Goal: Transaction & Acquisition: Purchase product/service

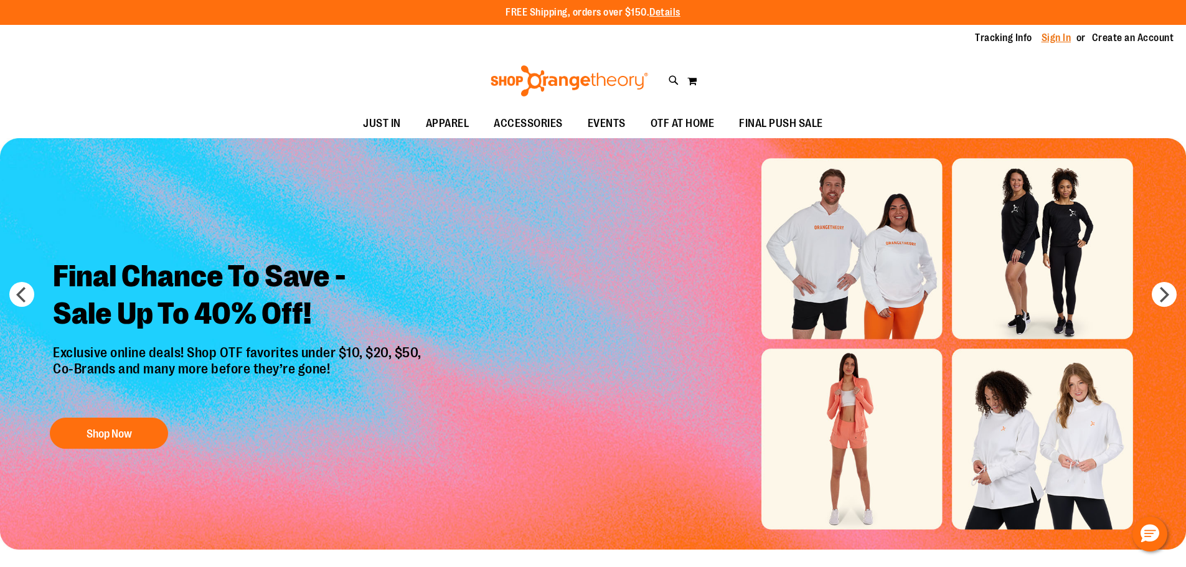
click at [1056, 31] on div "Tracking Info Sign In Return to Procurement Create an Account" at bounding box center [593, 38] width 1186 height 27
click at [1052, 36] on link "Sign In" at bounding box center [1057, 38] width 30 height 14
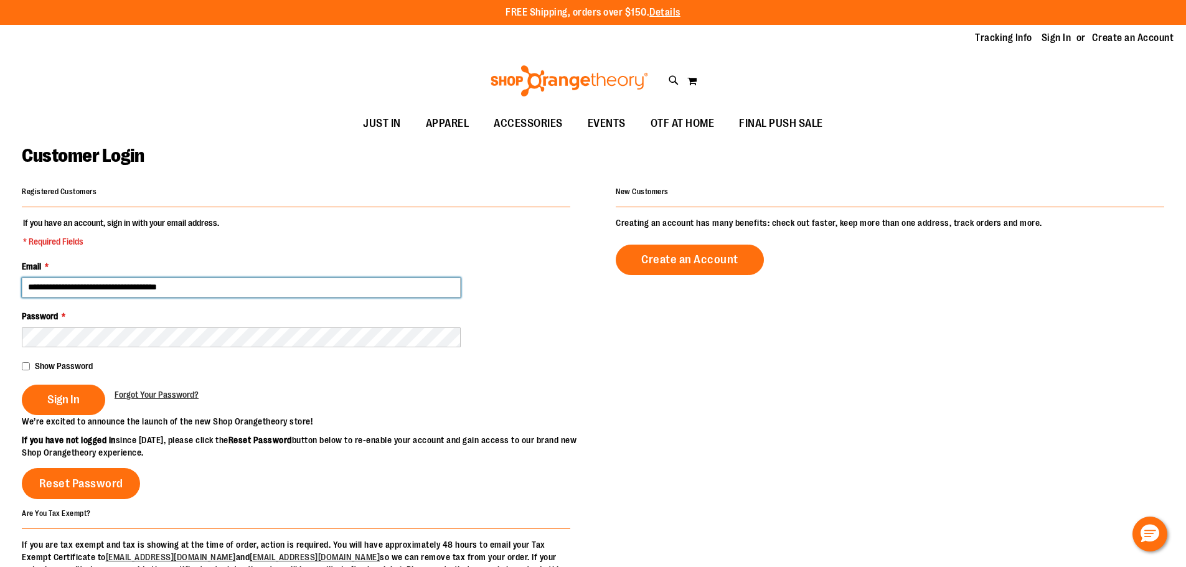
click at [132, 284] on input "**********" at bounding box center [241, 288] width 439 height 20
type input "**********"
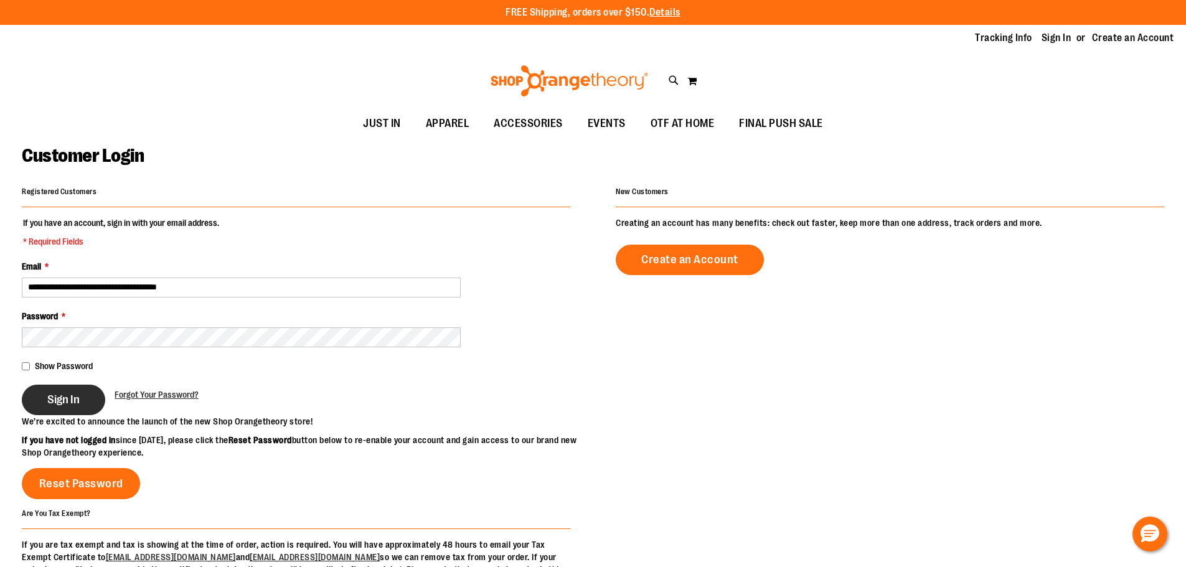
click at [51, 414] on button "Sign In" at bounding box center [63, 400] width 83 height 31
click at [62, 403] on div "Sign In" at bounding box center [68, 400] width 93 height 31
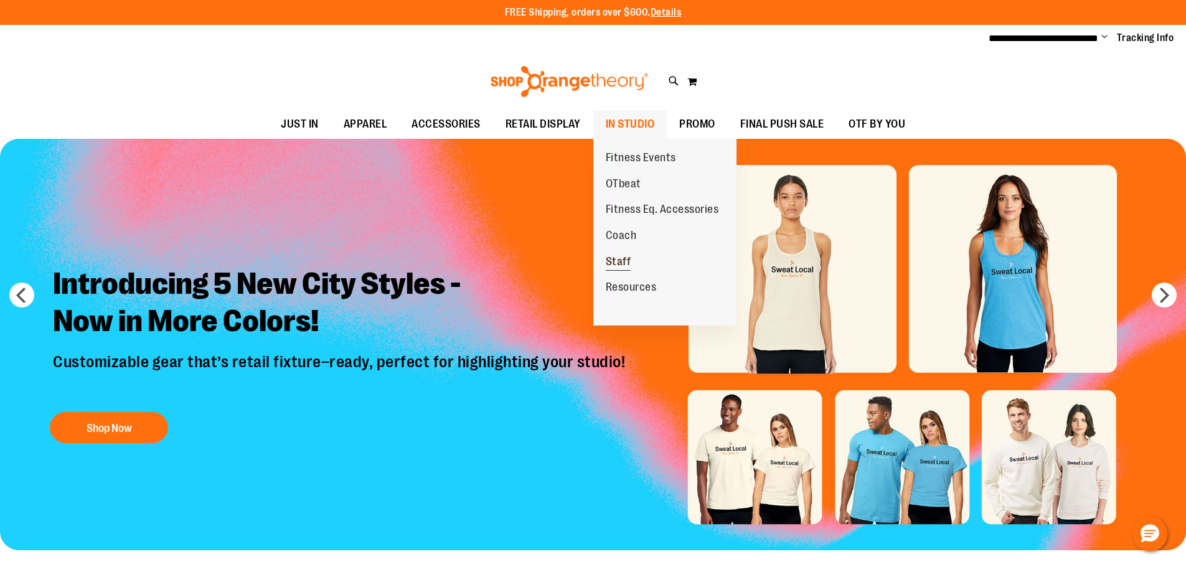
click at [624, 260] on span "Staff" at bounding box center [619, 263] width 26 height 16
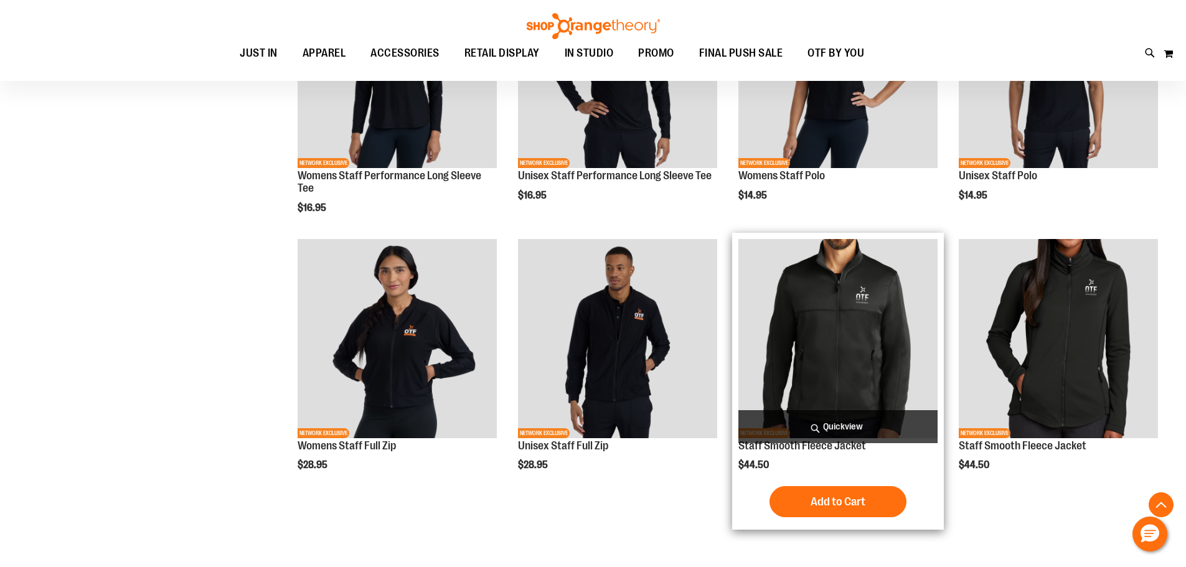
scroll to position [684, 0]
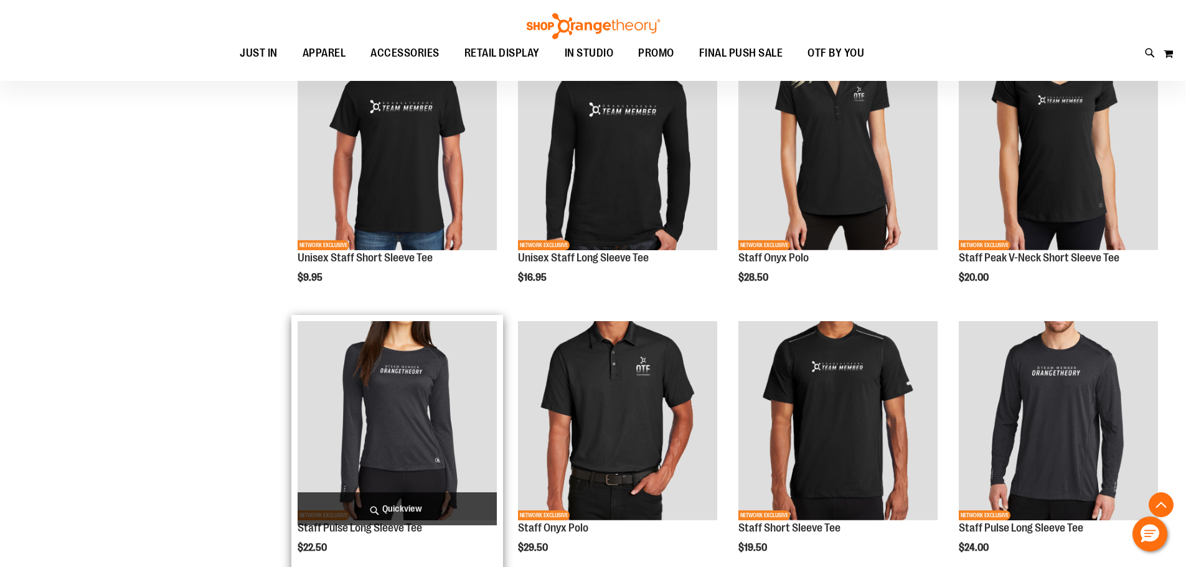
scroll to position [934, 0]
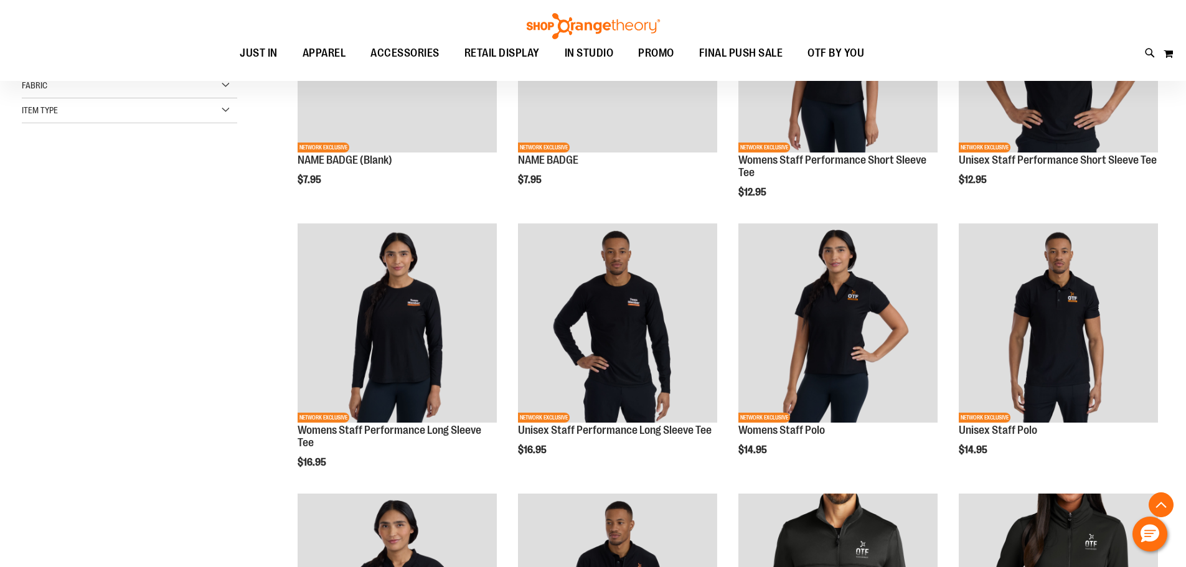
scroll to position [62, 0]
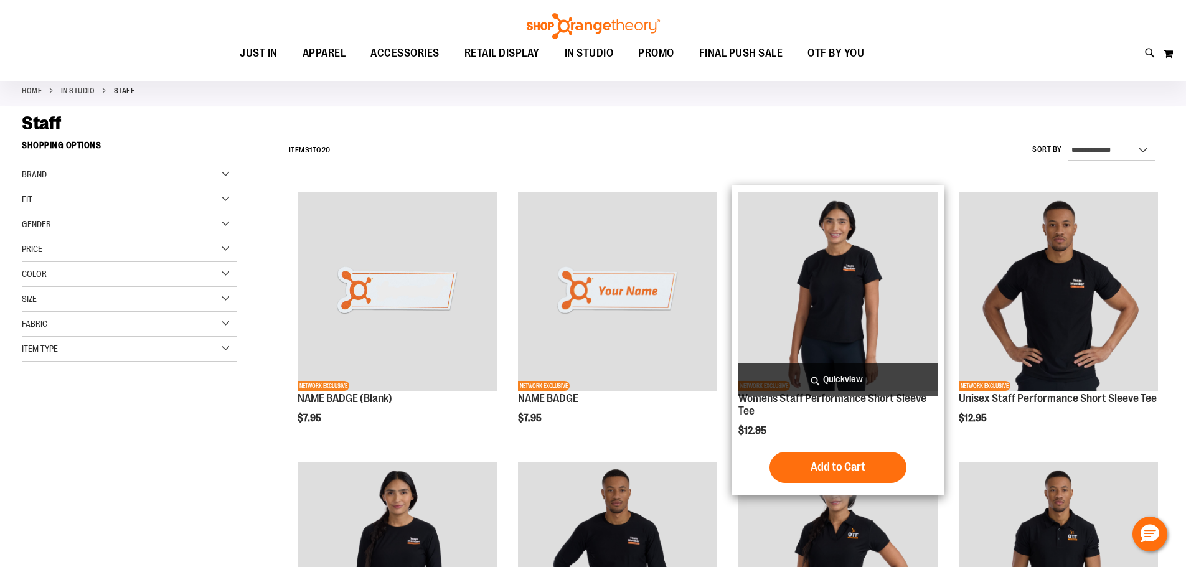
click at [822, 263] on img "product" at bounding box center [838, 291] width 199 height 199
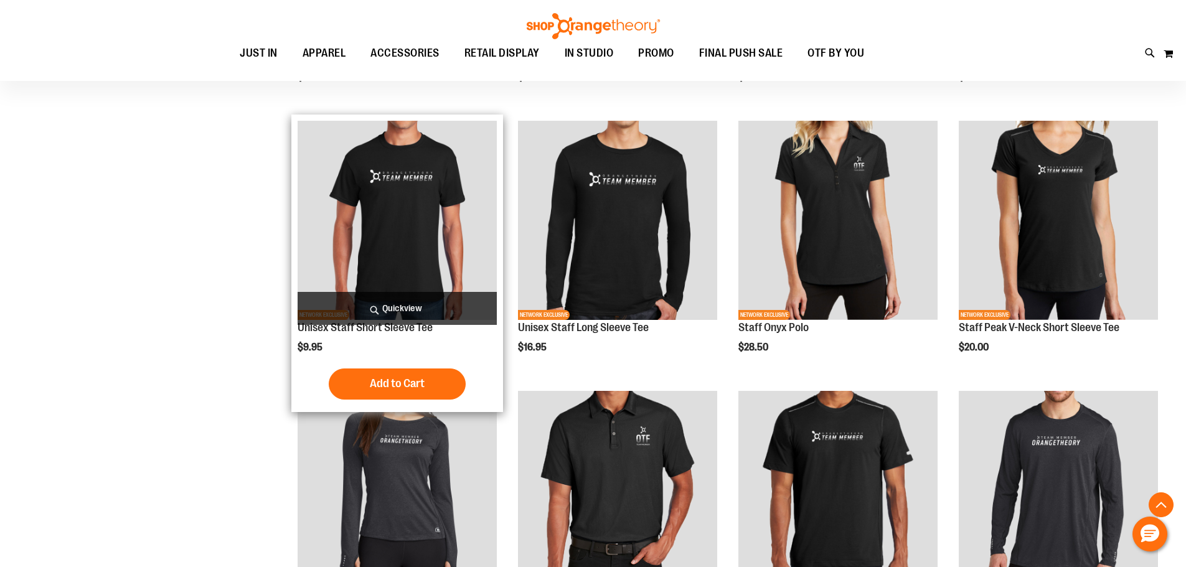
scroll to position [791, 0]
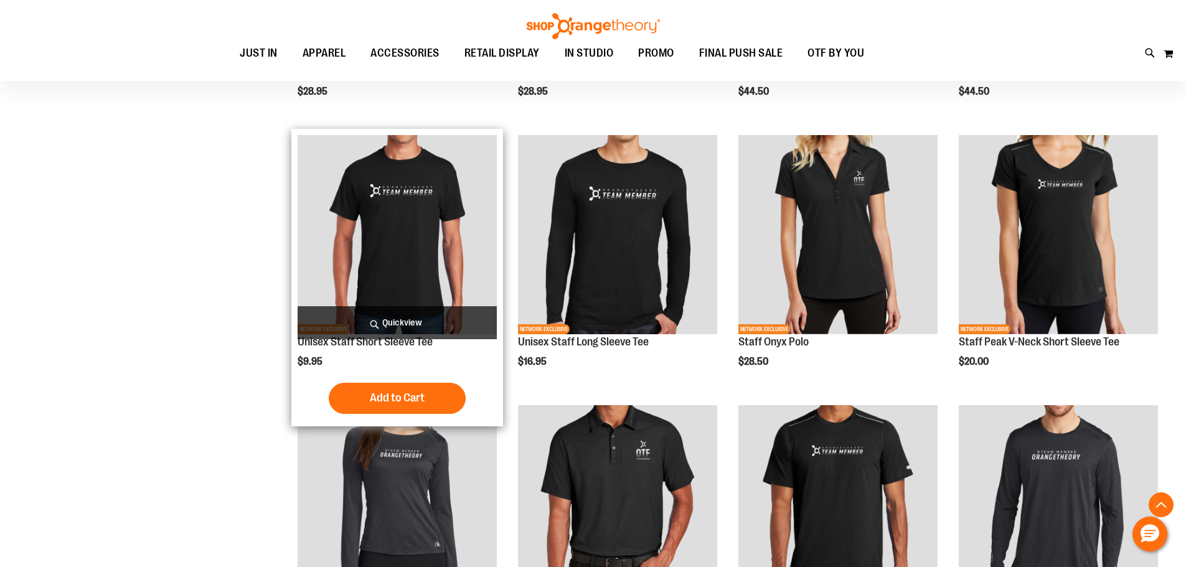
click at [449, 213] on img "product" at bounding box center [397, 234] width 199 height 199
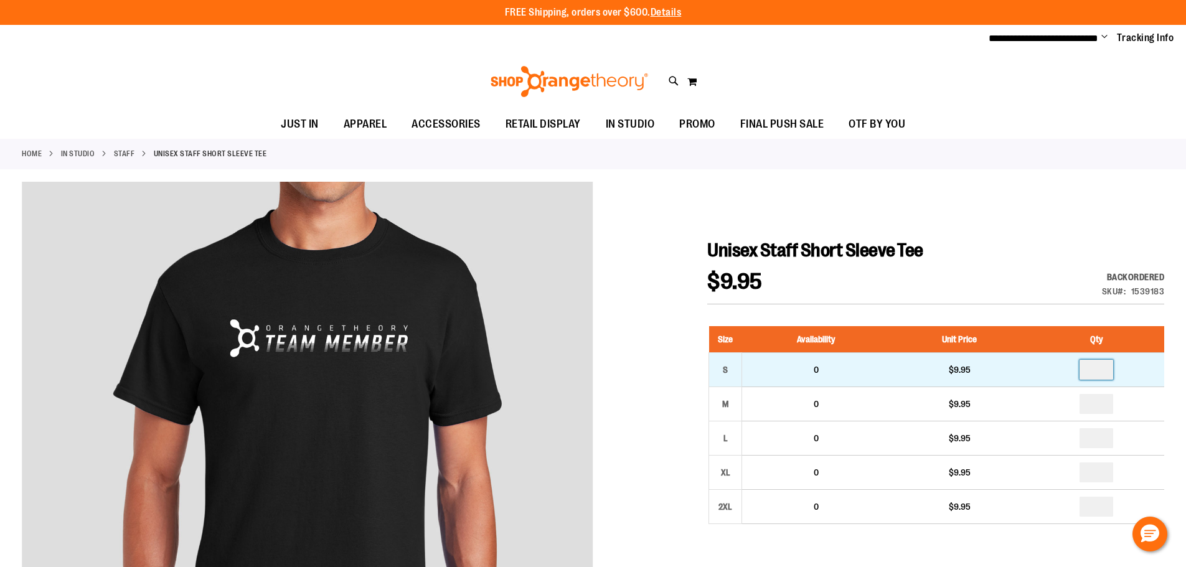
click at [1101, 375] on input "number" at bounding box center [1097, 370] width 34 height 20
type input "*"
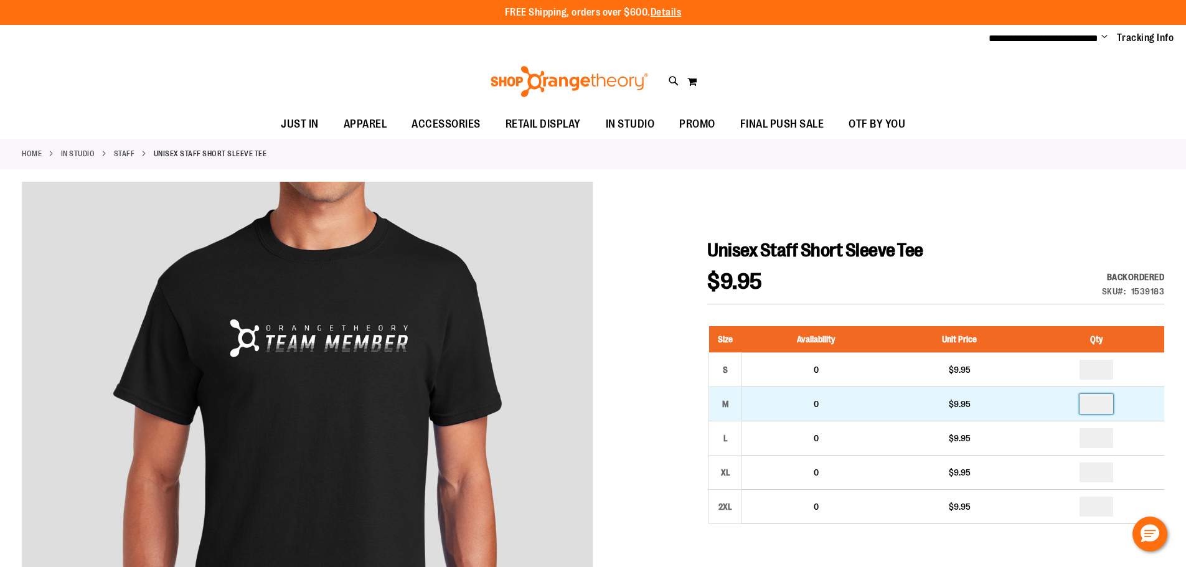
click at [1102, 408] on input "number" at bounding box center [1097, 404] width 34 height 20
type input "*"
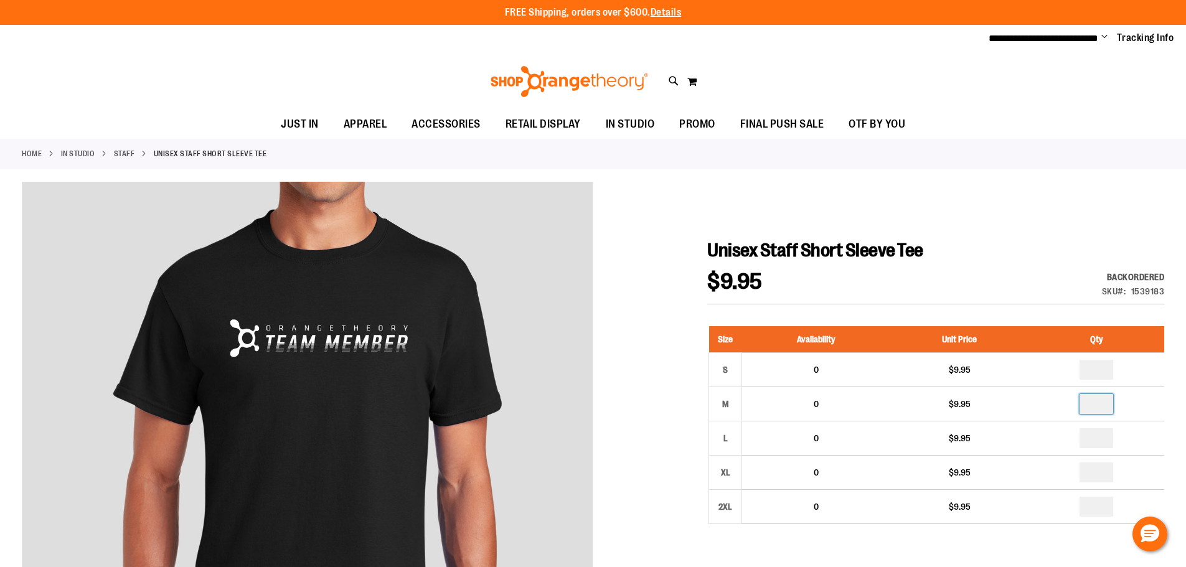
click at [1061, 251] on h1 "Unisex Staff Short Sleeve Tee" at bounding box center [936, 250] width 457 height 22
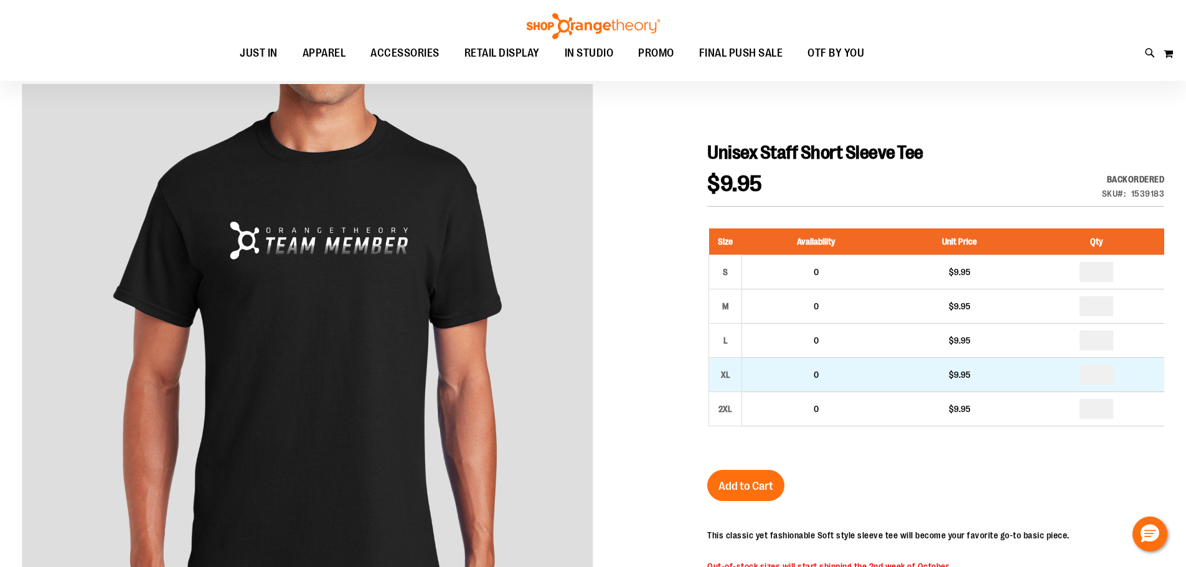
scroll to position [186, 0]
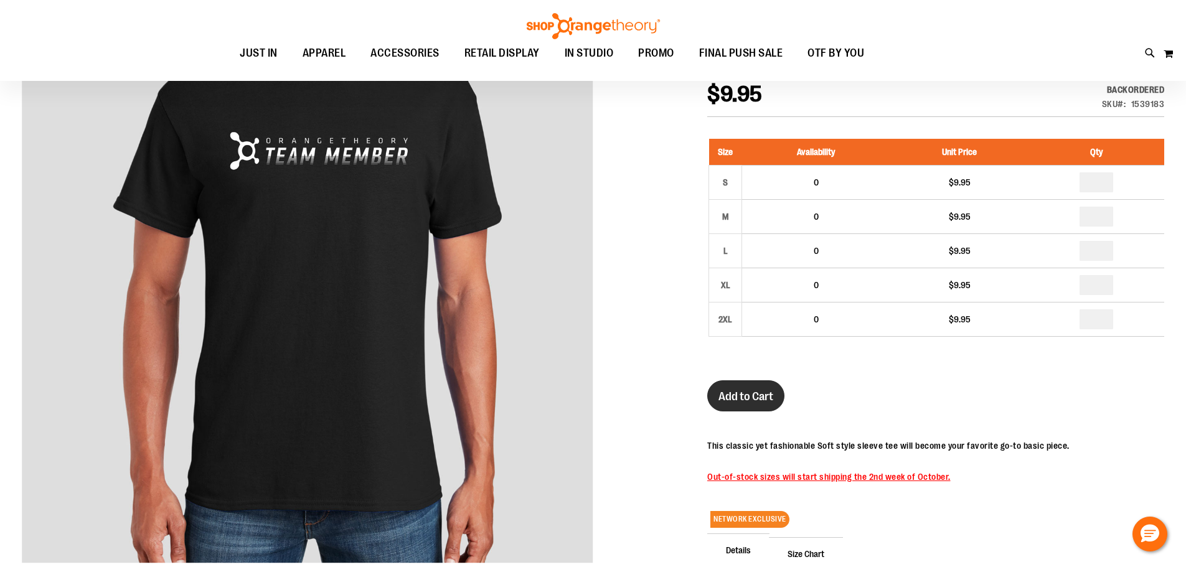
click at [769, 405] on button "Add to Cart" at bounding box center [746, 396] width 77 height 31
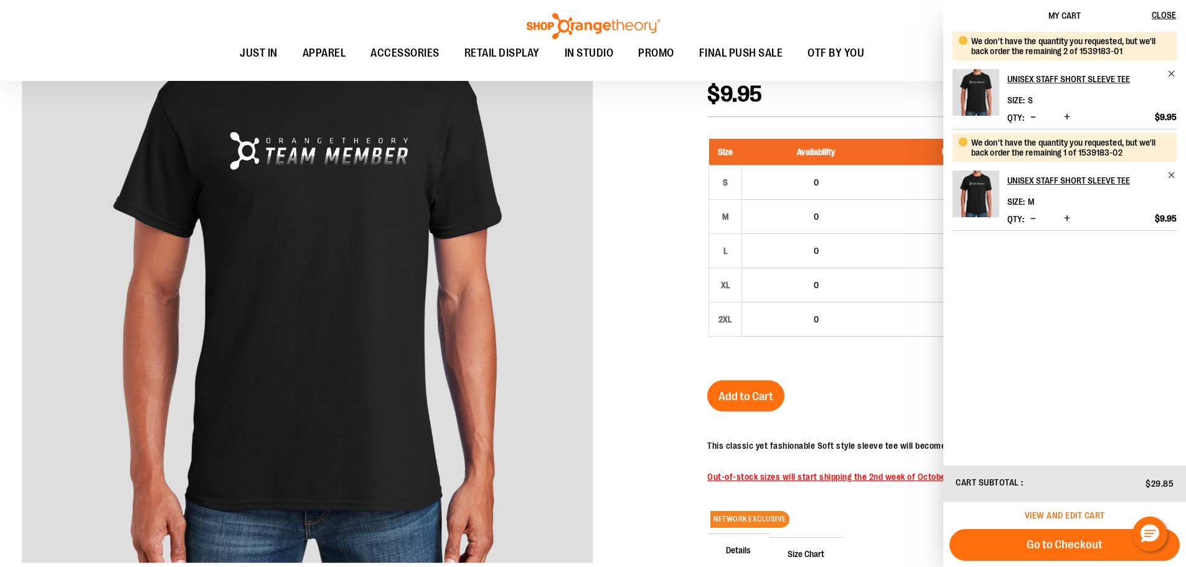
click at [1077, 513] on span "View and edit cart" at bounding box center [1065, 516] width 80 height 10
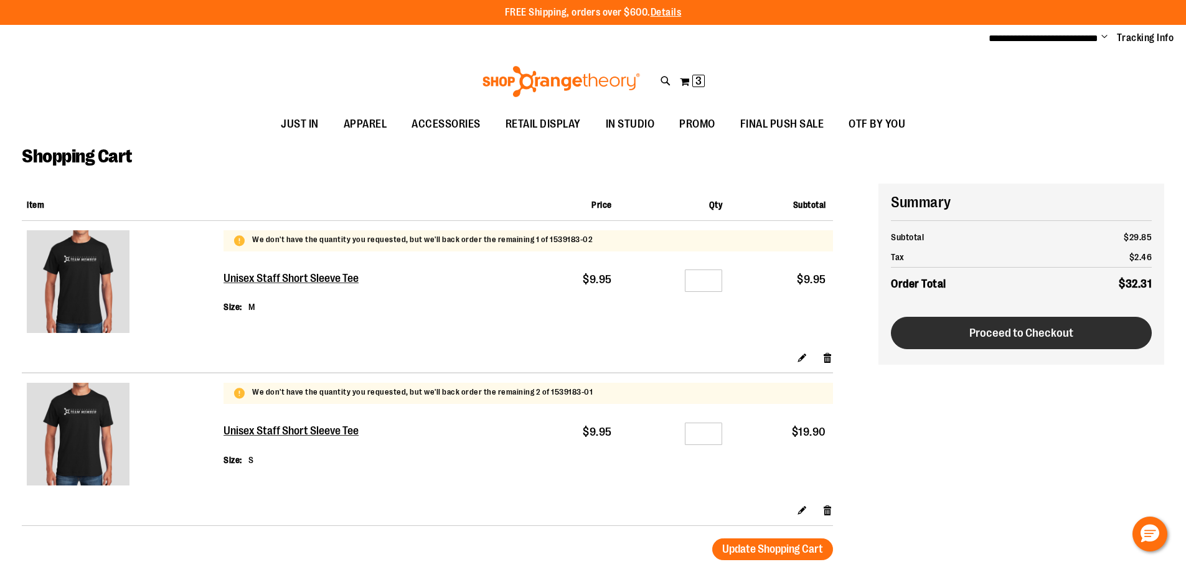
click at [946, 333] on button "Proceed to Checkout" at bounding box center [1021, 333] width 261 height 32
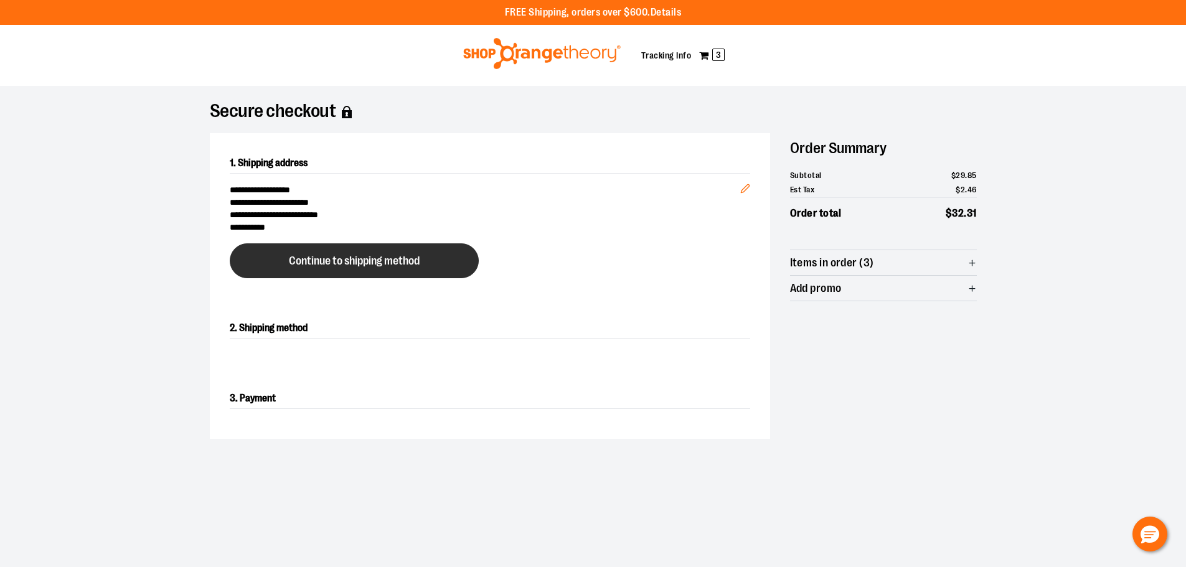
click at [400, 263] on span "Continue to shipping method" at bounding box center [354, 261] width 131 height 12
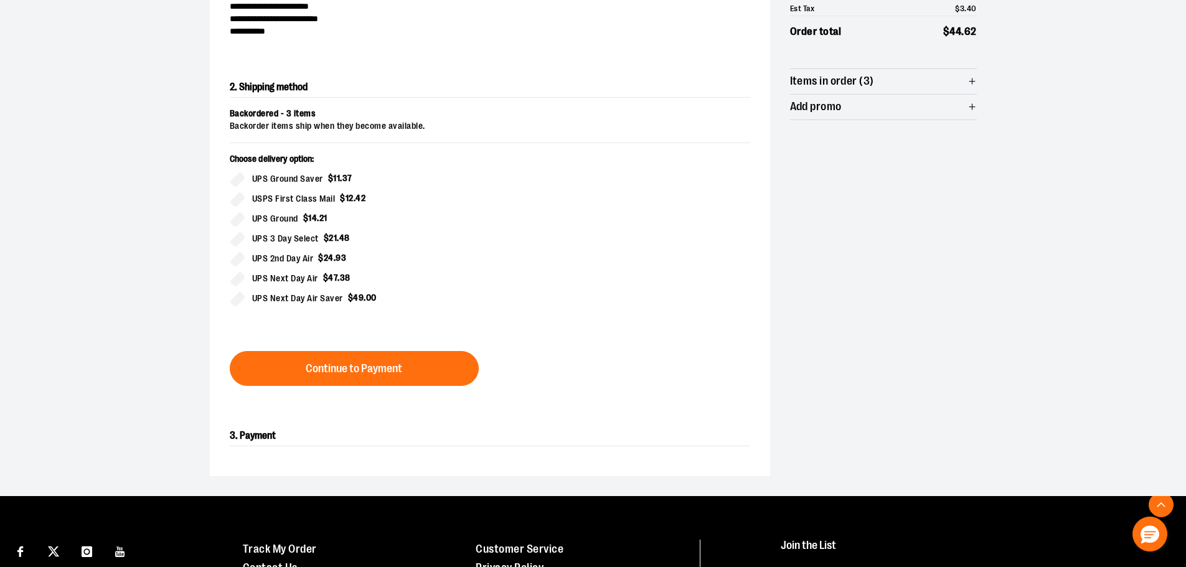
scroll to position [200, 0]
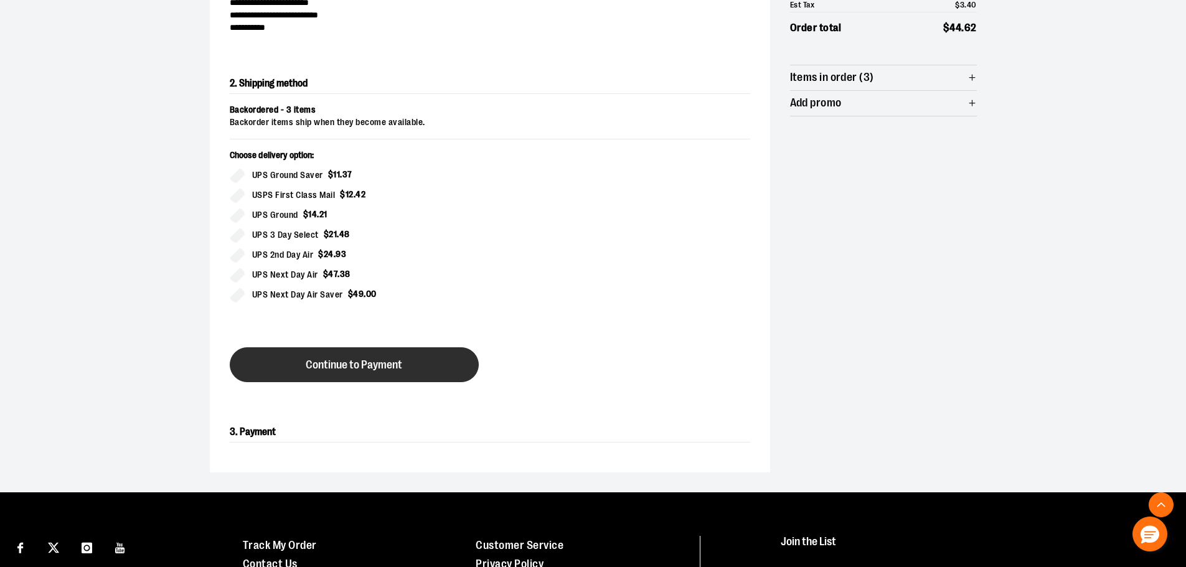
click at [428, 368] on button "Continue to Payment" at bounding box center [354, 365] width 249 height 35
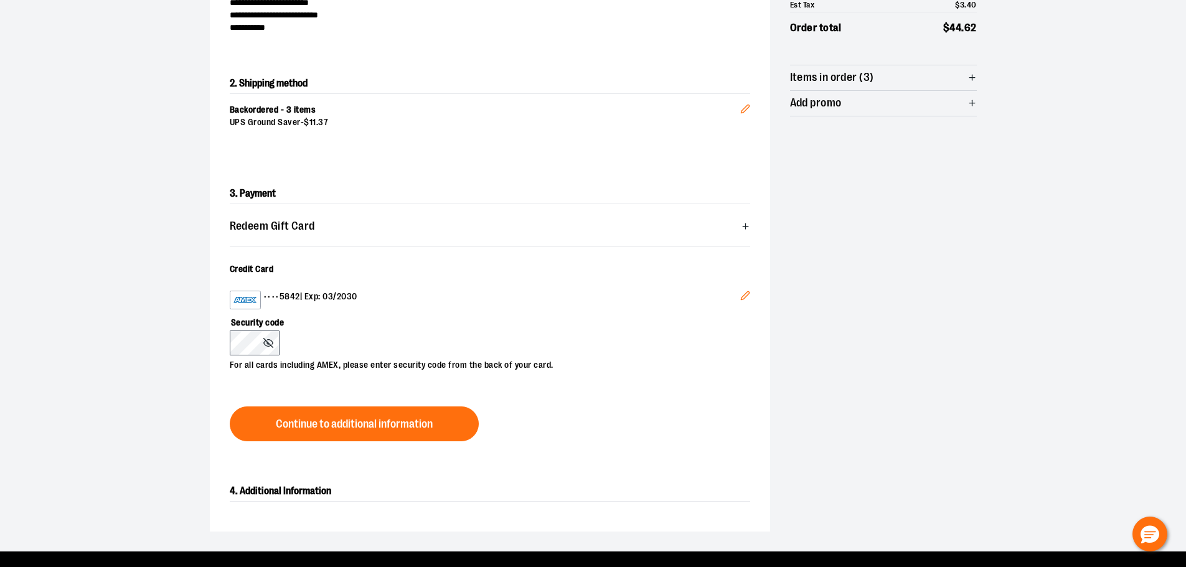
click at [361, 341] on div "Security code For all cards including AMEX, please enter security code from the…" at bounding box center [484, 341] width 508 height 62
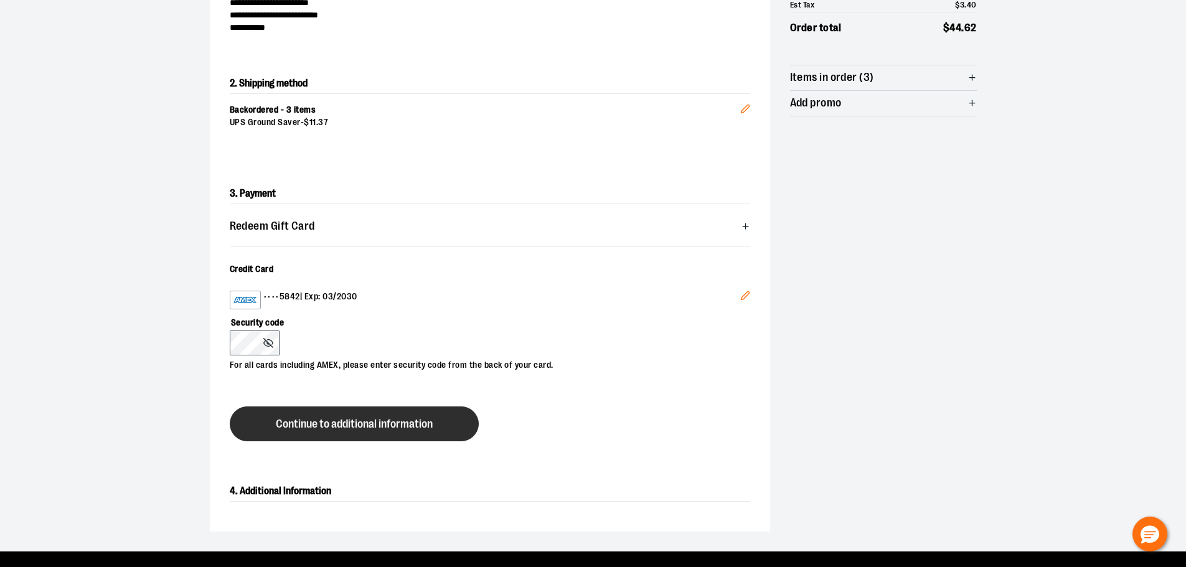
click at [351, 419] on span "Continue to additional information" at bounding box center [354, 425] width 157 height 12
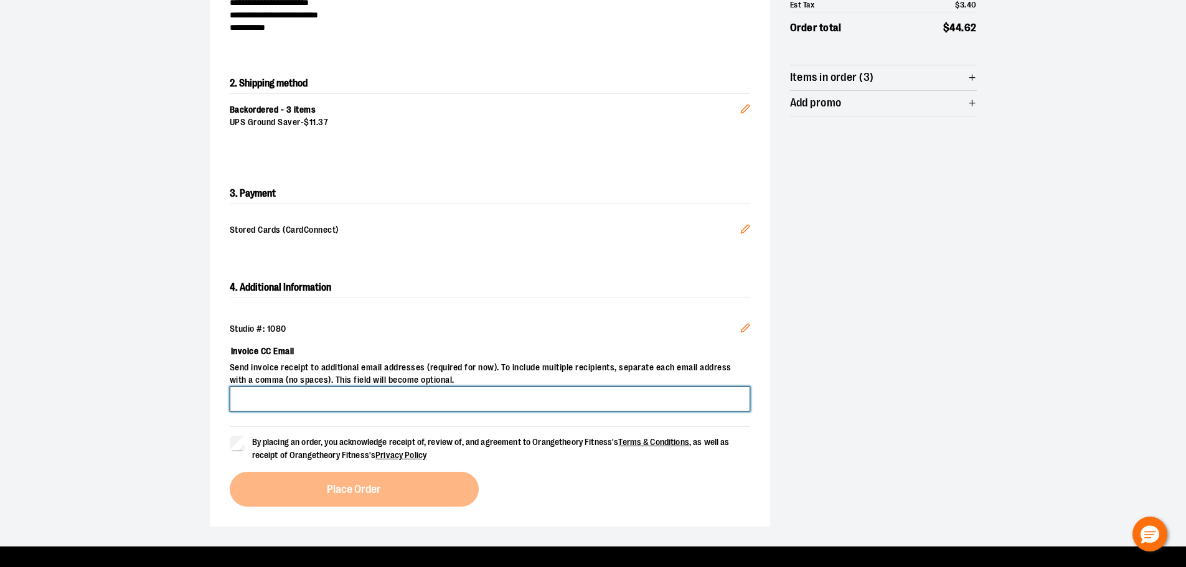
click at [305, 396] on input "Invoice CC Email" at bounding box center [490, 399] width 521 height 25
type input "**********"
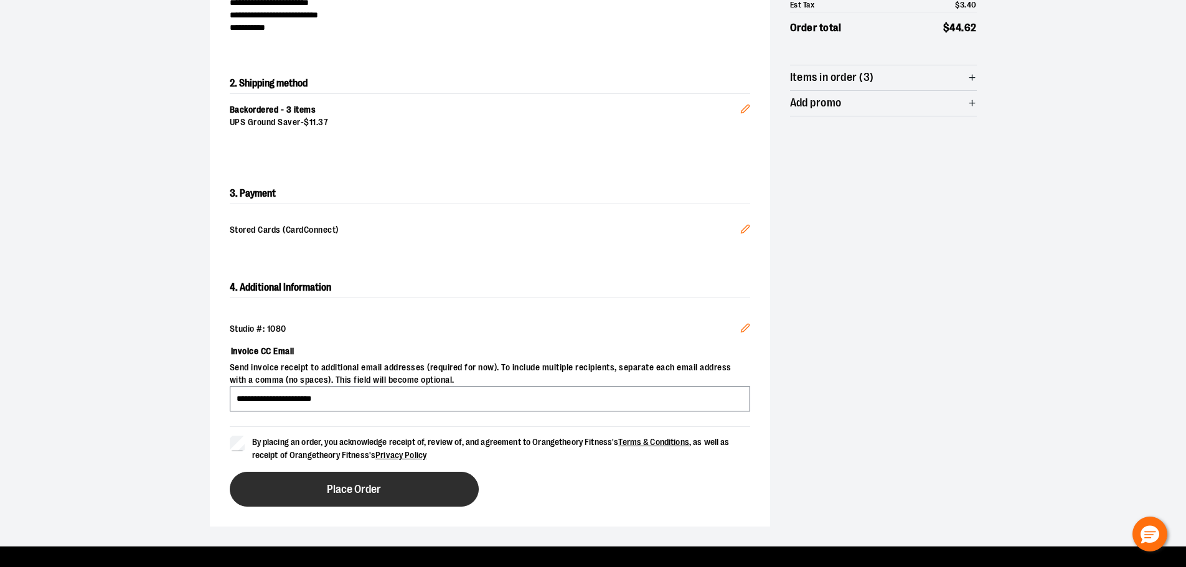
click at [369, 493] on span "Place Order" at bounding box center [354, 490] width 54 height 12
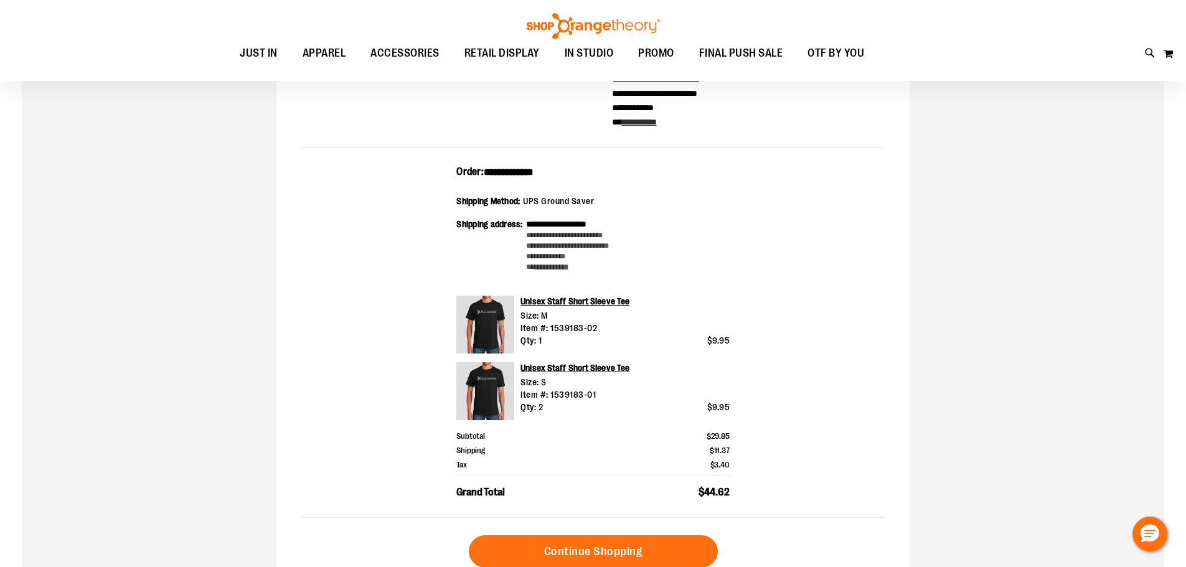
scroll to position [124, 0]
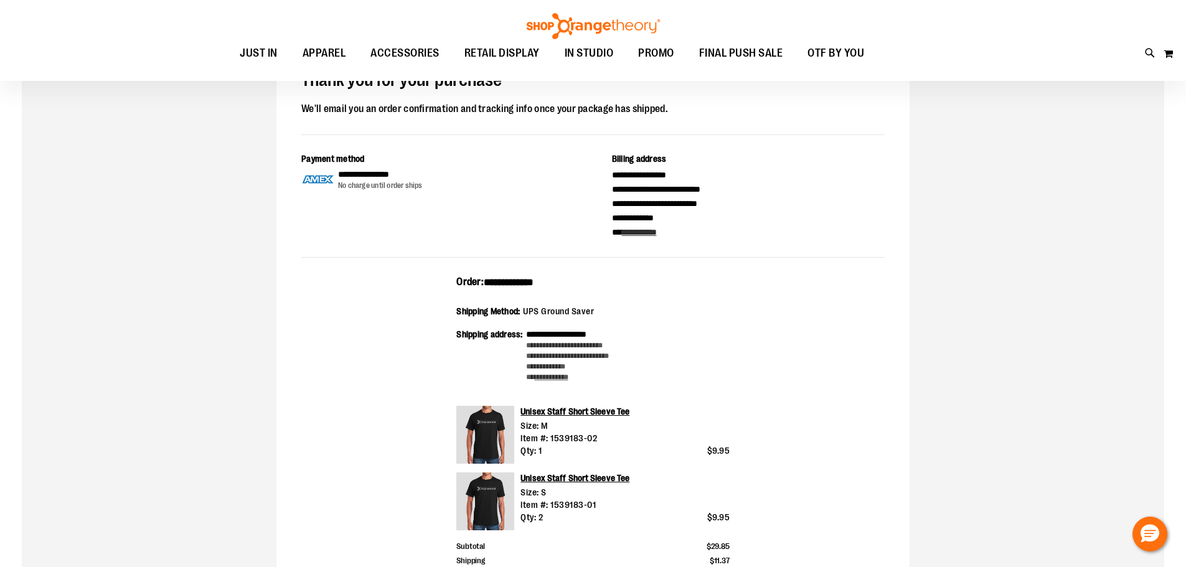
click at [521, 273] on div "**********" at bounding box center [593, 374] width 633 height 657
copy span "**********"
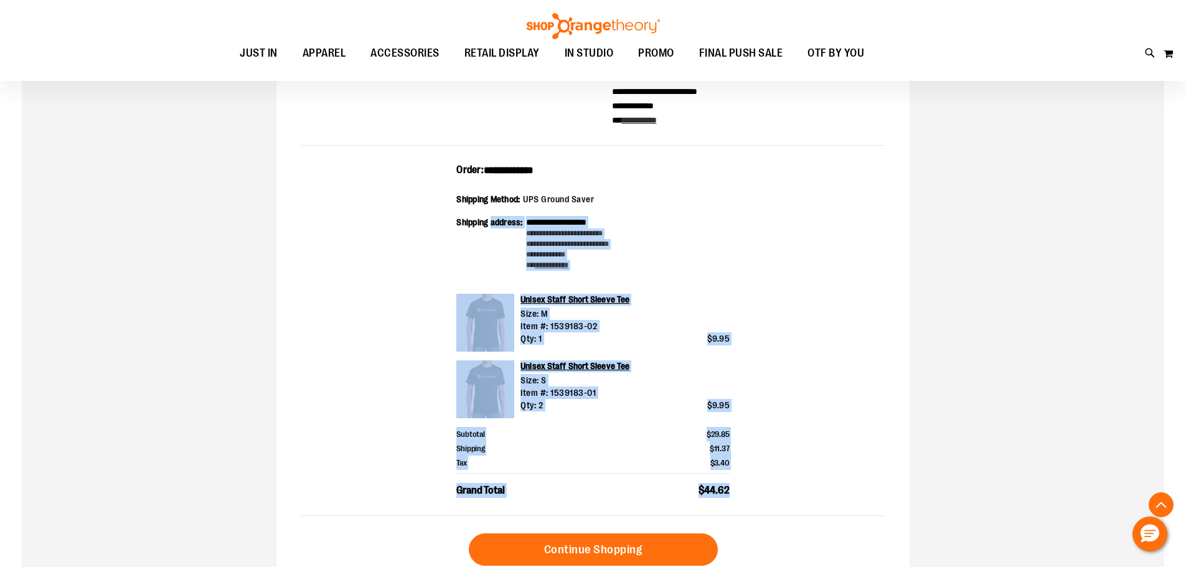
scroll to position [186, 0]
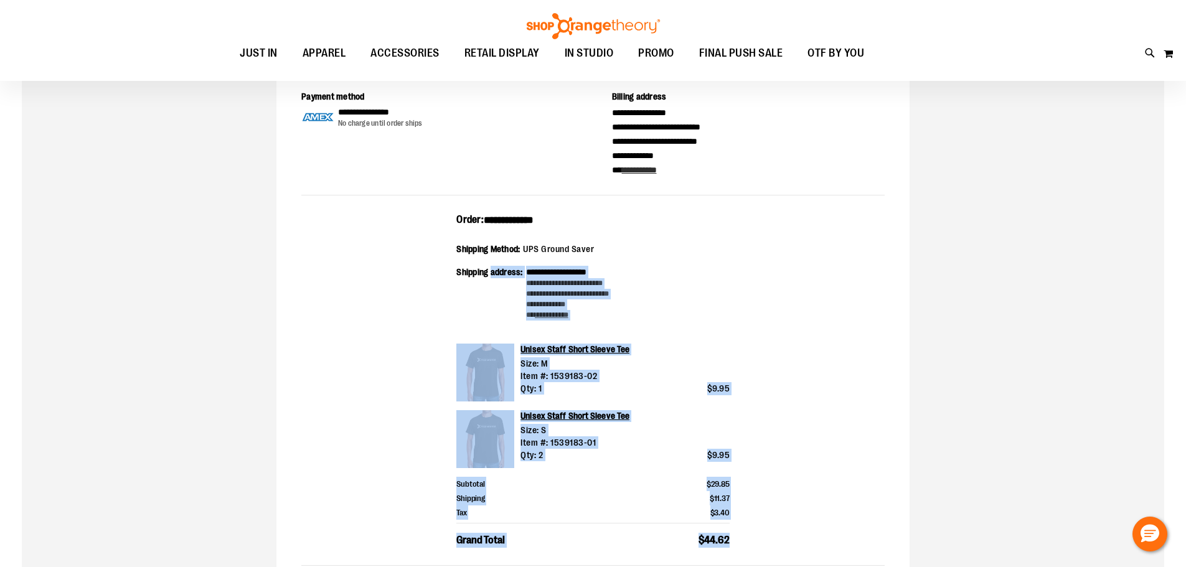
drag, startPoint x: 683, startPoint y: 340, endPoint x: 447, endPoint y: 214, distance: 267.8
click at [447, 214] on div "**********" at bounding box center [593, 390] width 584 height 354
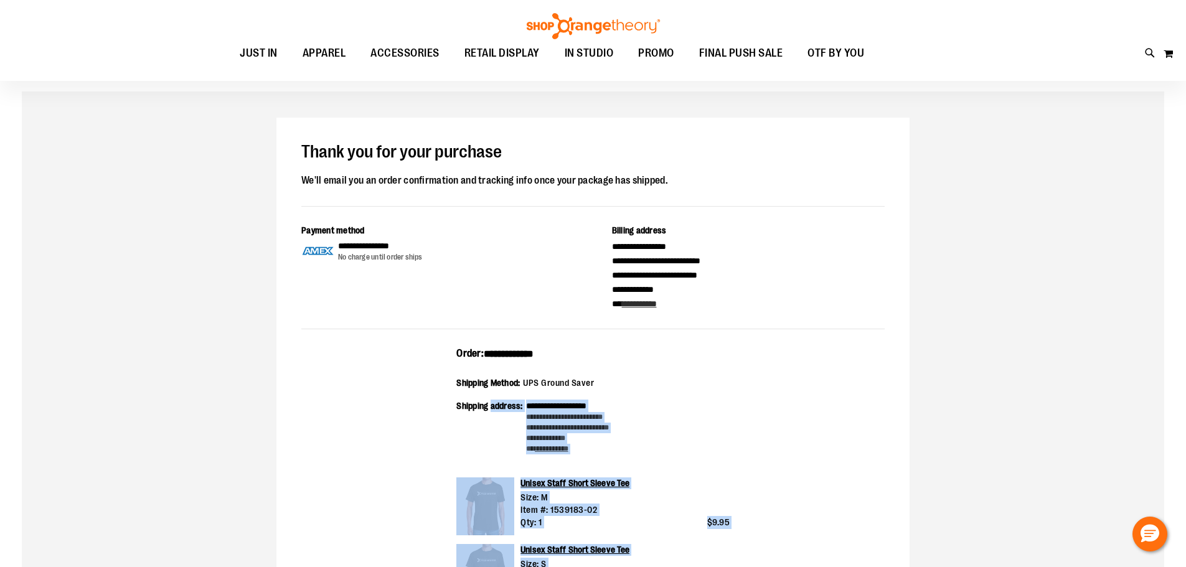
scroll to position [0, 0]
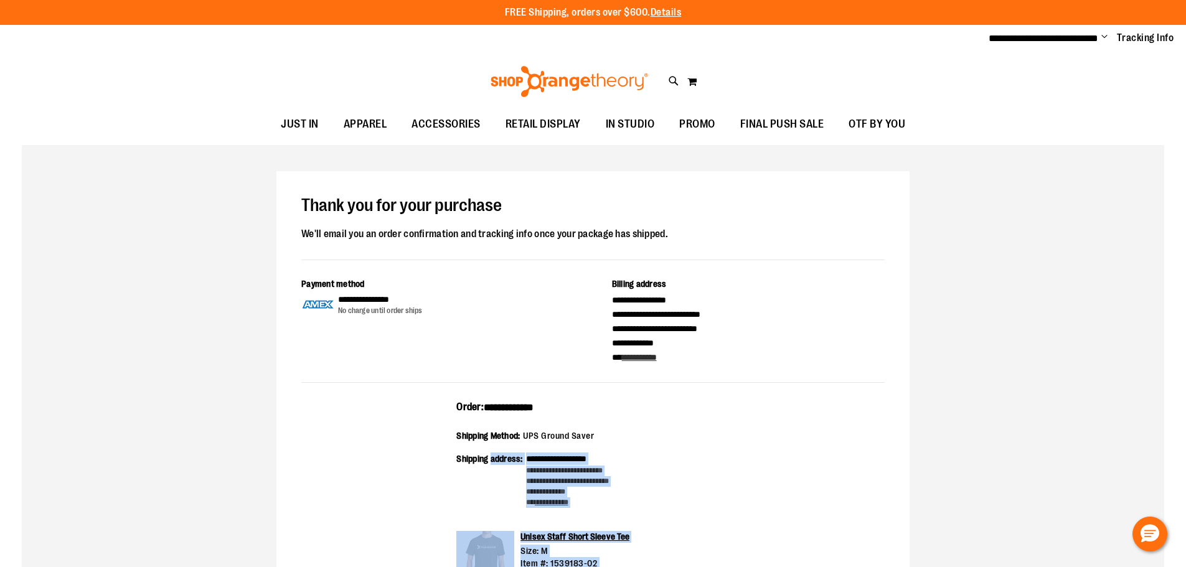
click at [1107, 34] on span "Change" at bounding box center [1105, 38] width 6 height 12
click at [1067, 85] on link "Sign Out" at bounding box center [1060, 84] width 109 height 24
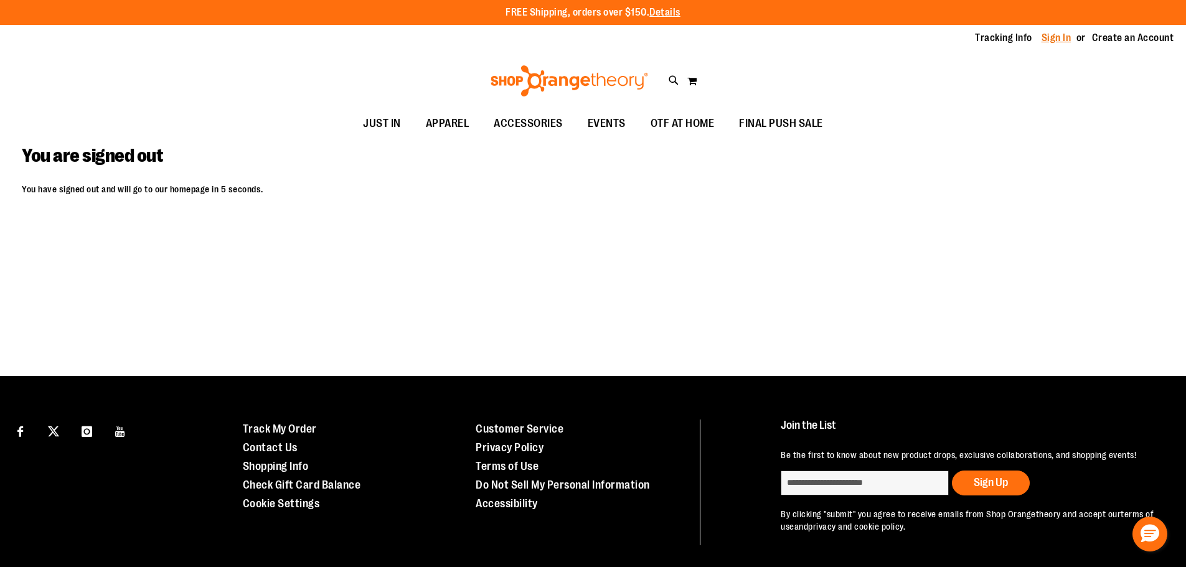
click at [1064, 38] on link "Sign In" at bounding box center [1057, 38] width 30 height 14
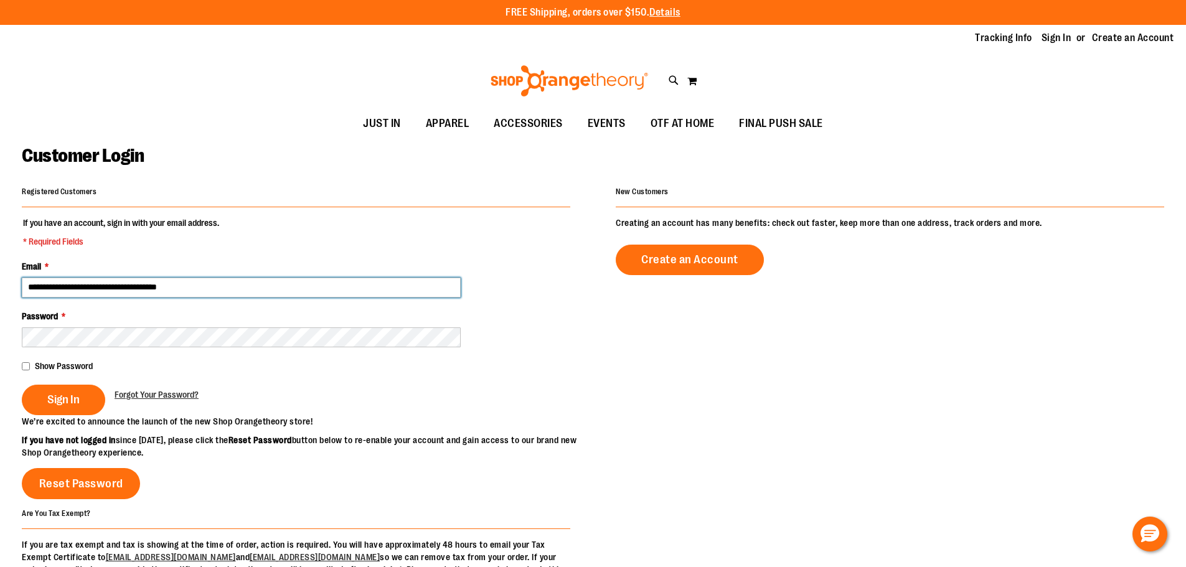
click at [95, 291] on input "**********" at bounding box center [241, 288] width 439 height 20
type input "**********"
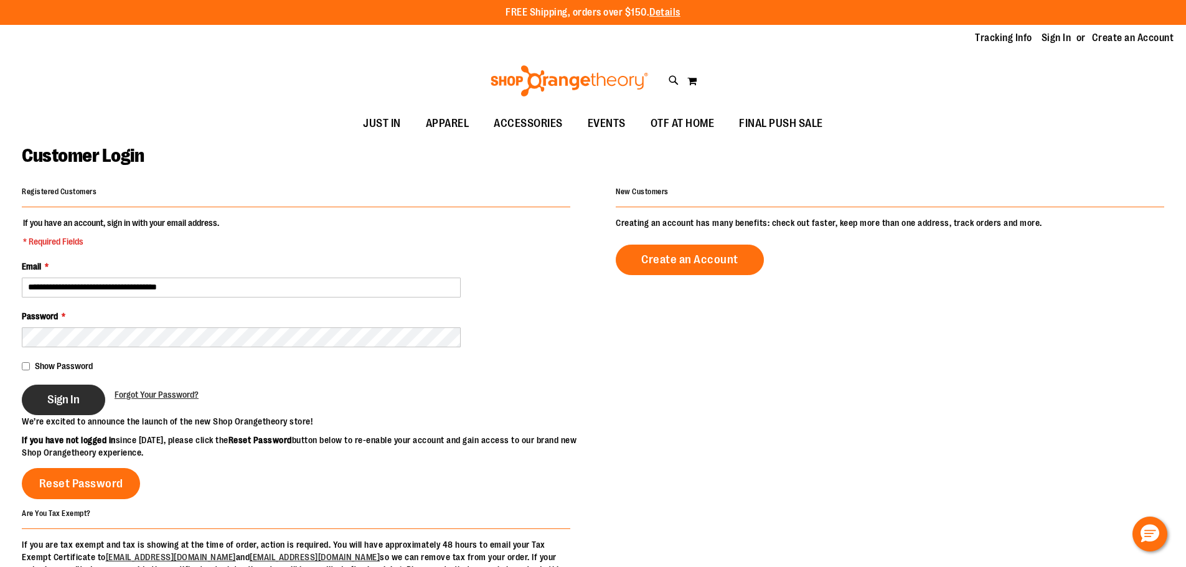
click at [69, 399] on span "Sign In" at bounding box center [63, 400] width 32 height 14
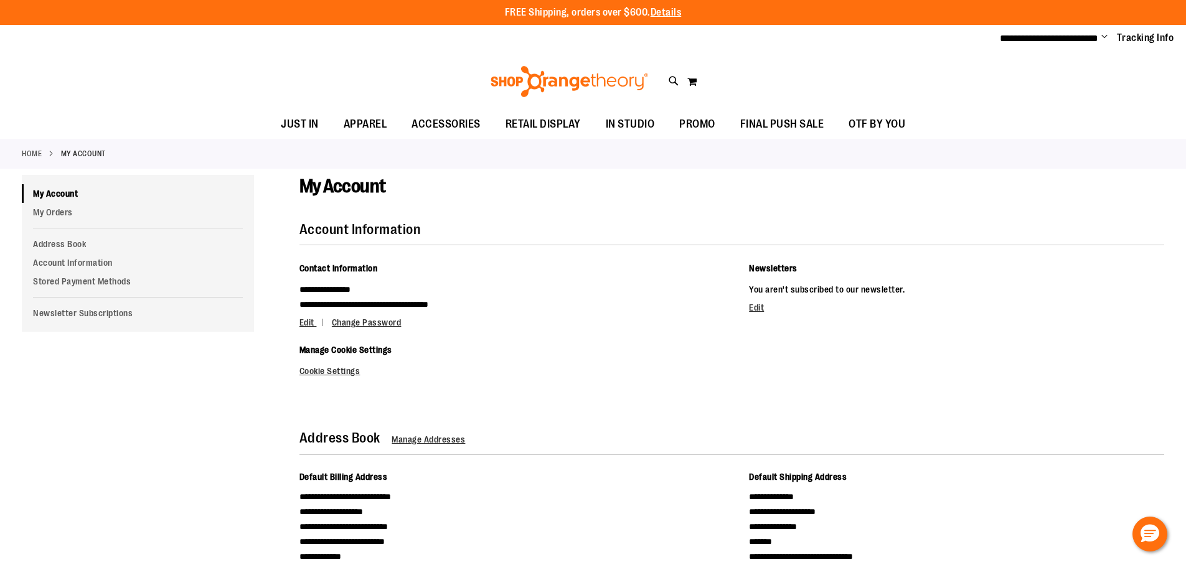
click at [1104, 37] on span "Change" at bounding box center [1105, 38] width 6 height 12
click at [1049, 62] on link "My Account" at bounding box center [1060, 61] width 109 height 24
click at [63, 212] on link "My Orders" at bounding box center [138, 212] width 232 height 19
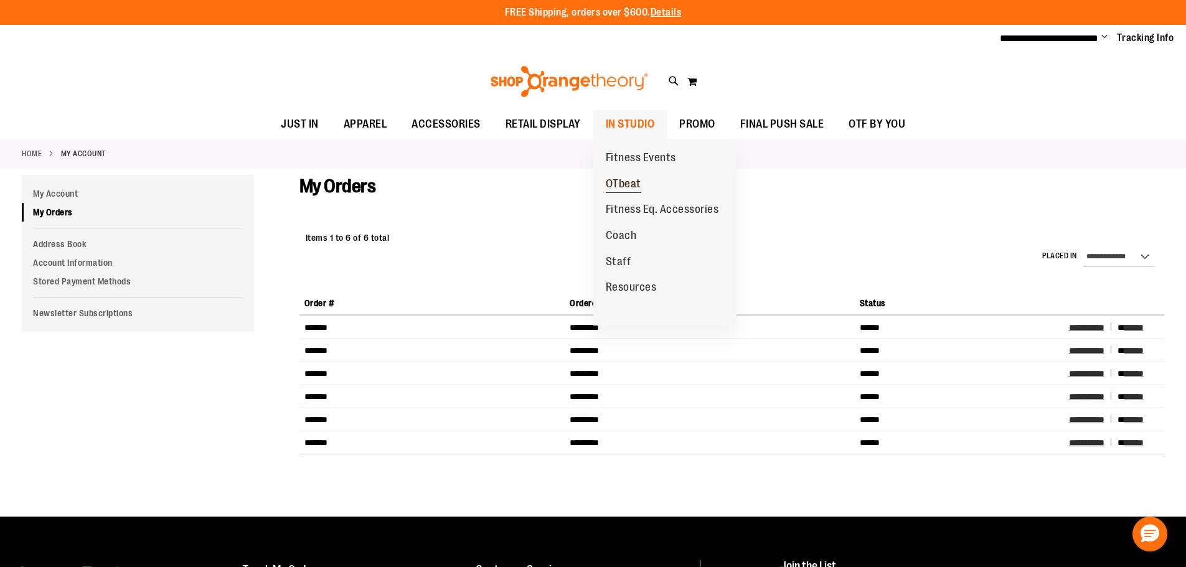
click at [632, 182] on span "OTbeat" at bounding box center [624, 186] width 36 height 16
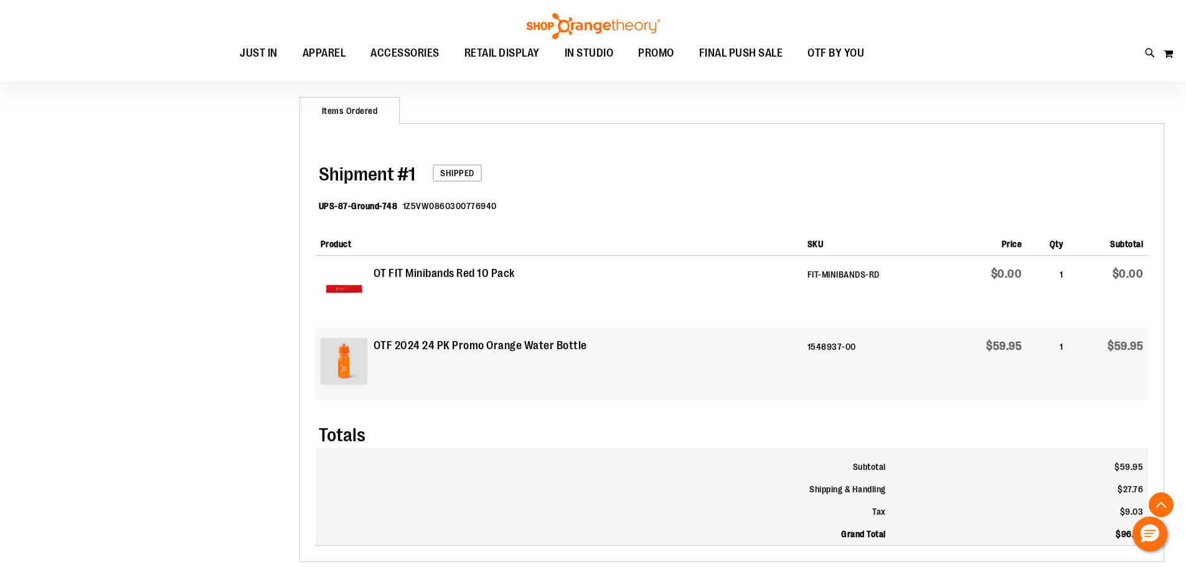
scroll to position [498, 0]
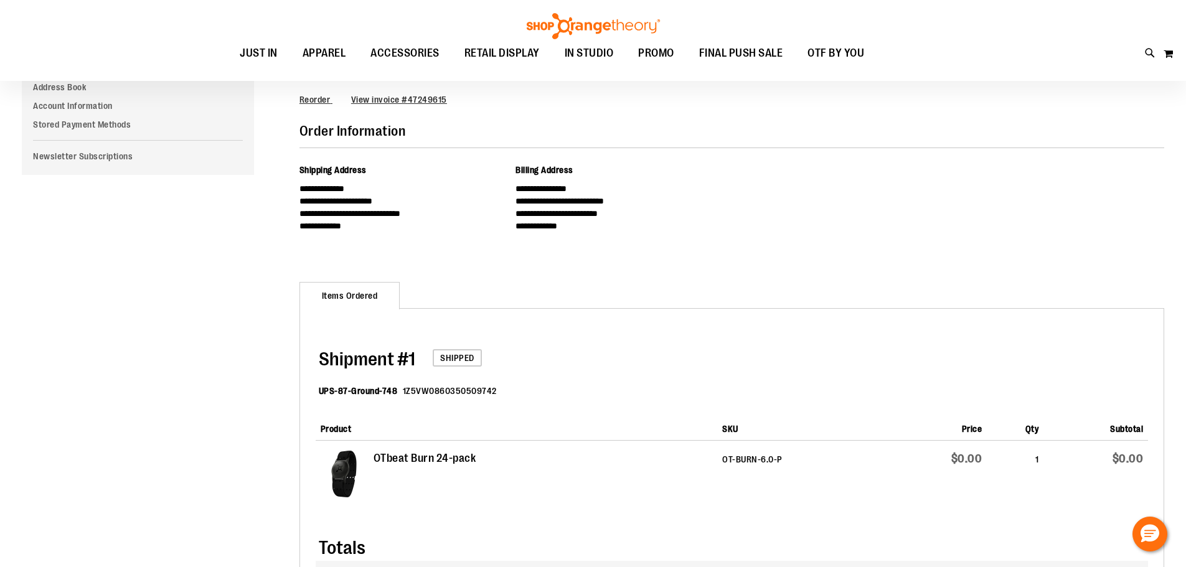
scroll to position [311, 0]
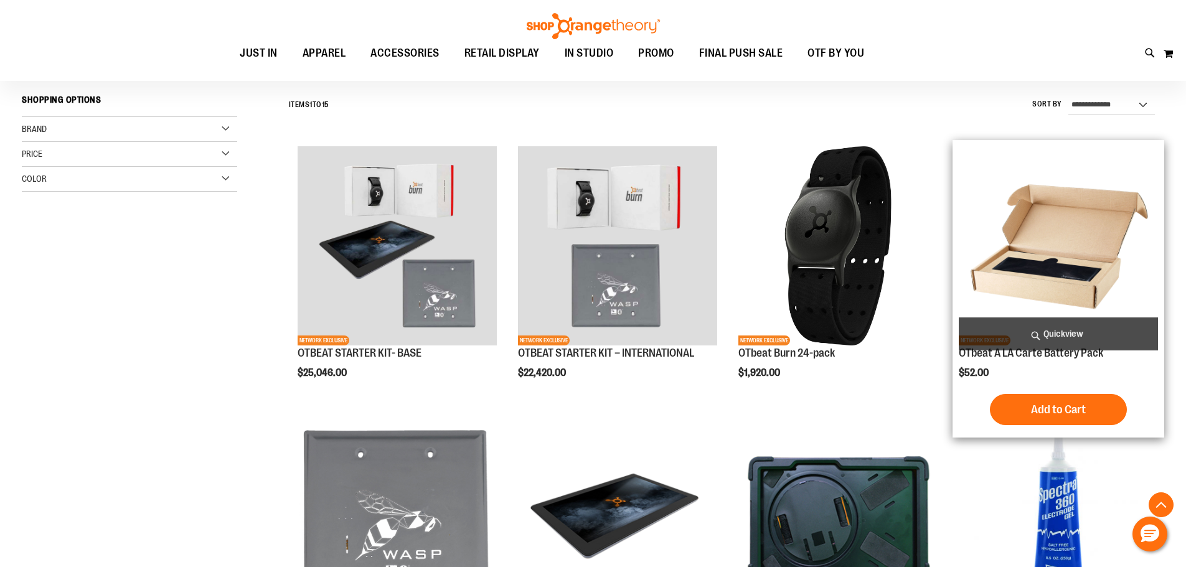
scroll to position [498, 0]
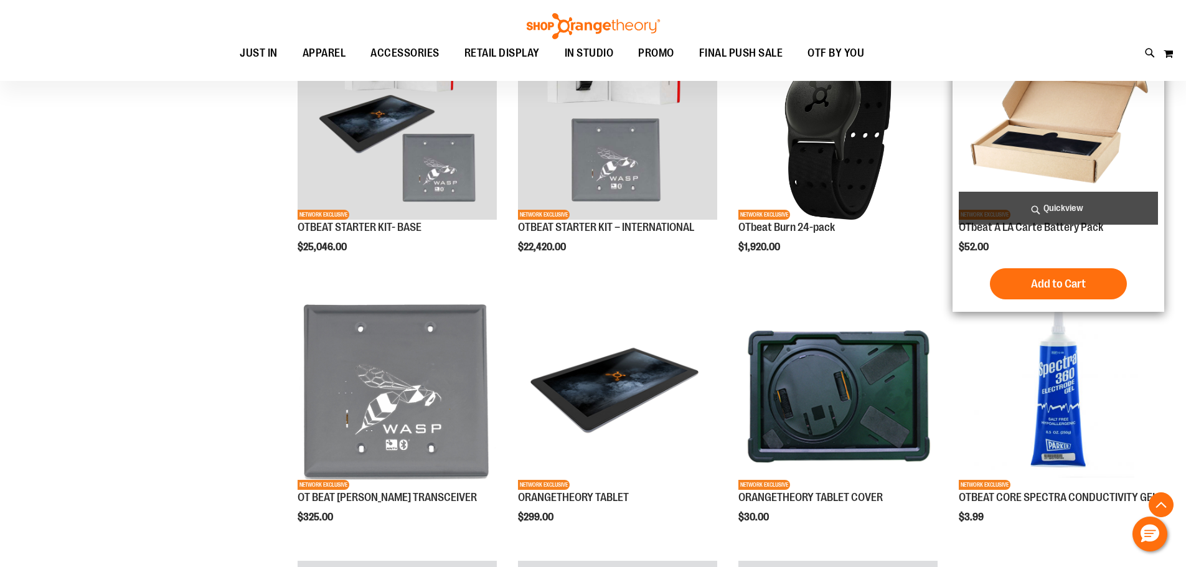
click at [1030, 123] on img "product" at bounding box center [1058, 120] width 199 height 199
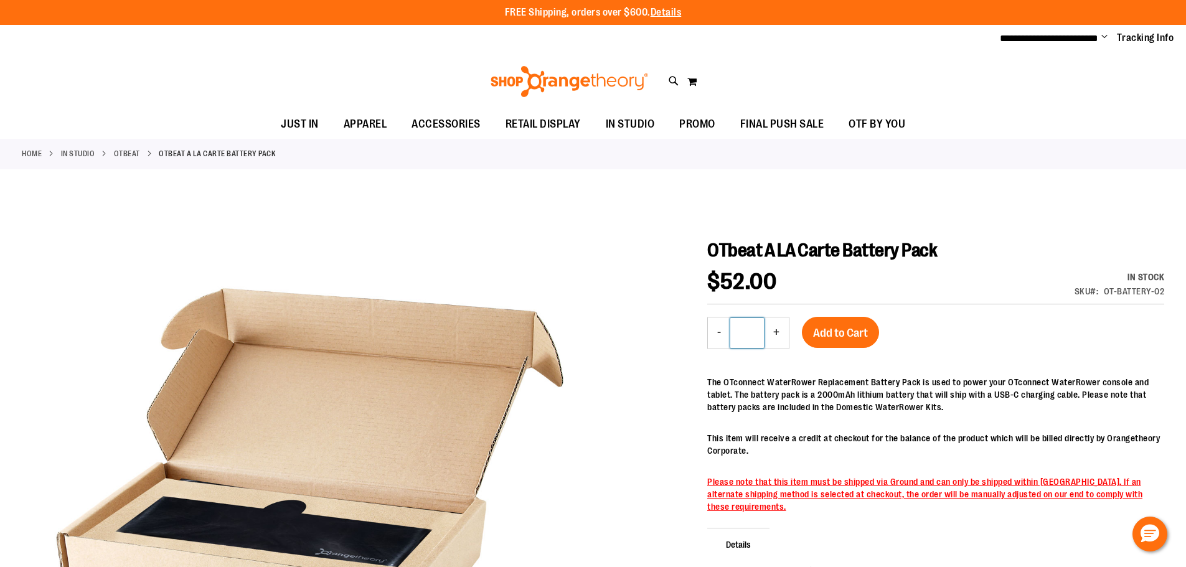
click at [760, 333] on input "*" at bounding box center [748, 333] width 34 height 30
type input "**"
click at [921, 326] on div "OTbeat A LA Carte Battery Pack $52.00 In stock SKU OT-BATTERY-02 - Qty ** + Add…" at bounding box center [936, 463] width 457 height 448
click at [869, 331] on button "Add to Cart" at bounding box center [840, 332] width 77 height 31
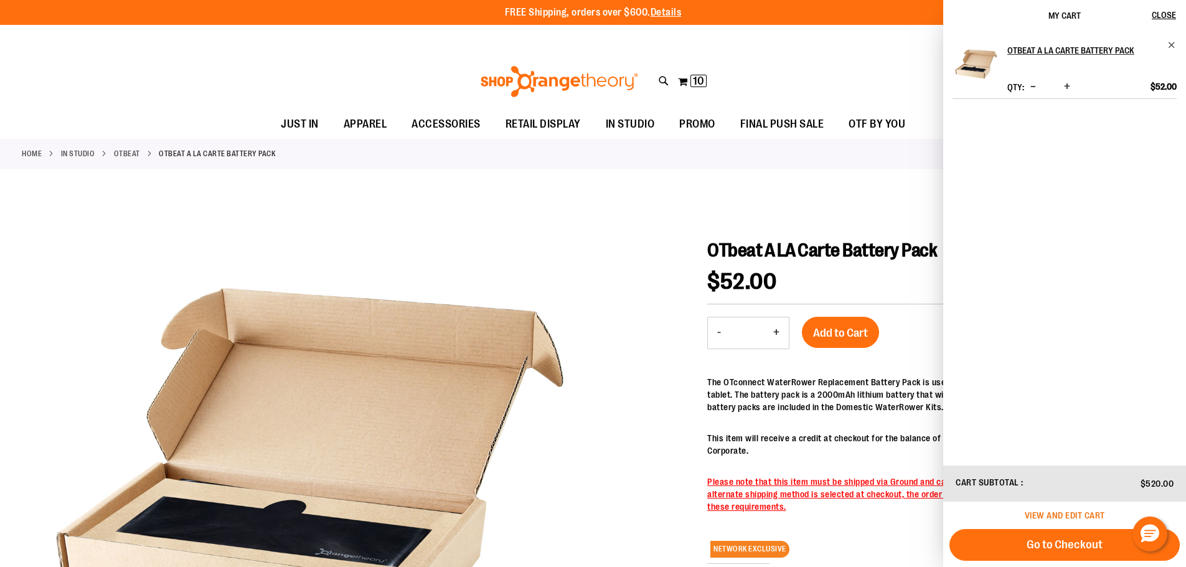
click at [1053, 514] on span "View and edit cart" at bounding box center [1065, 516] width 80 height 10
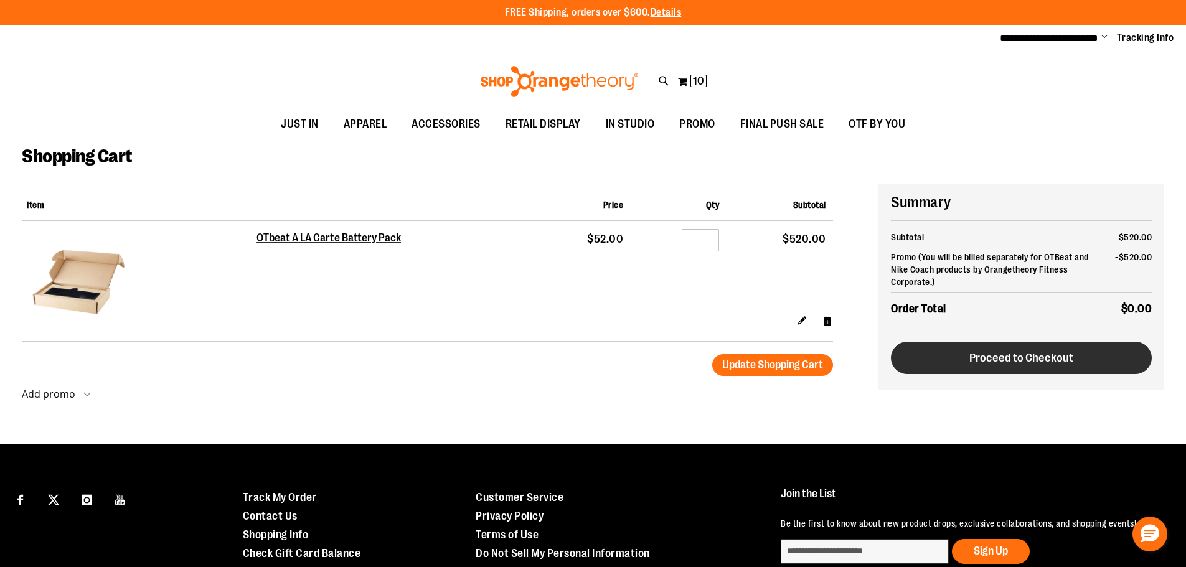
click at [1033, 342] on button "Proceed to Checkout" at bounding box center [1021, 358] width 261 height 32
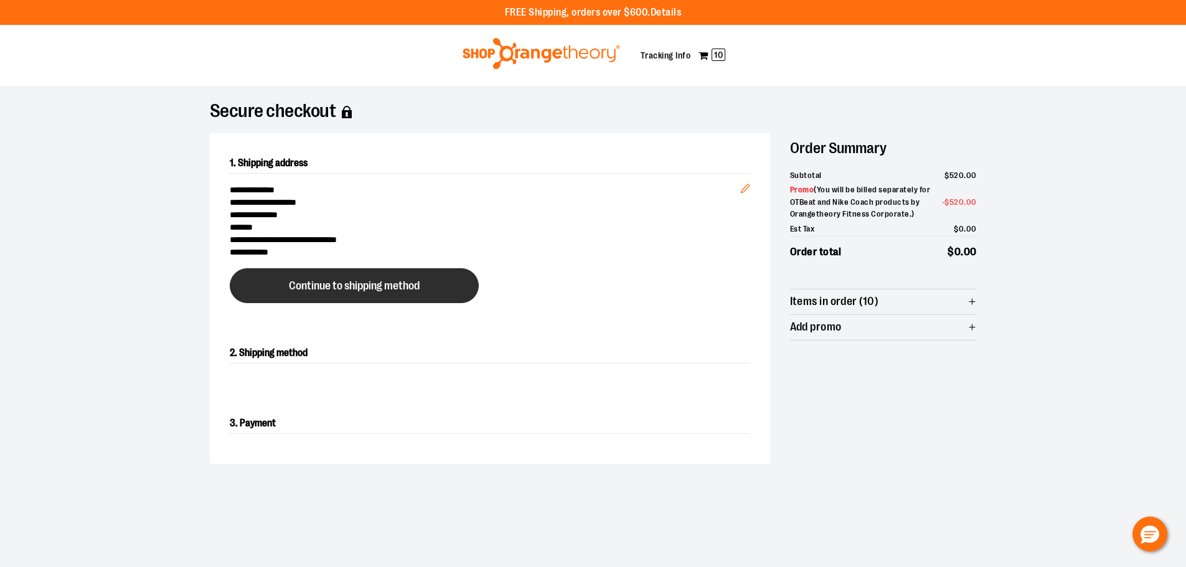
click at [390, 281] on span "Continue to shipping method" at bounding box center [354, 286] width 131 height 12
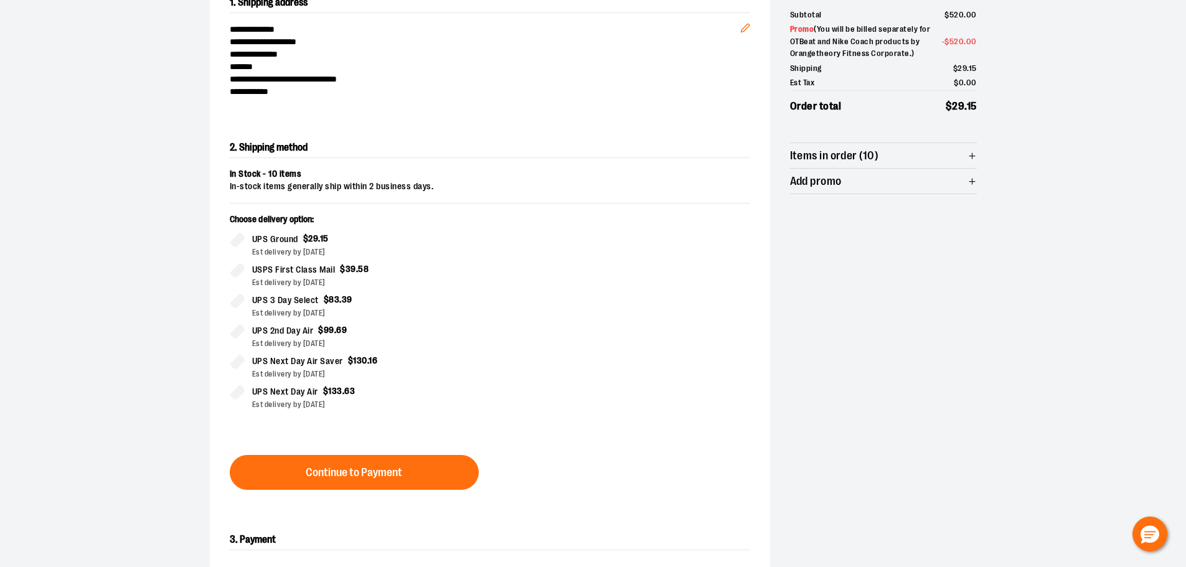
scroll to position [225, 0]
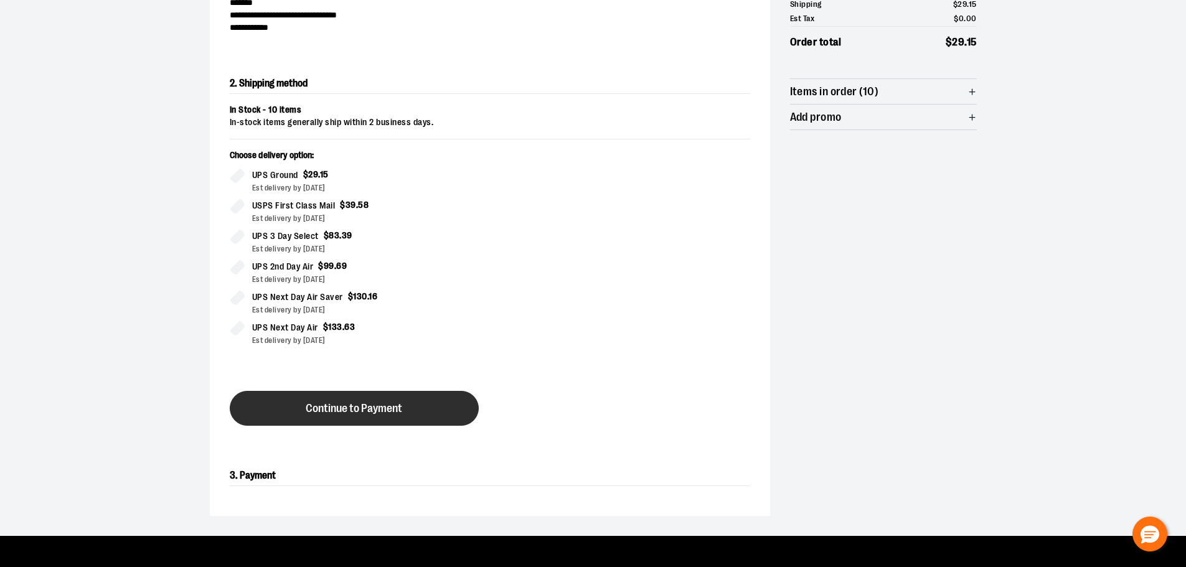
click at [386, 410] on span "Continue to Payment" at bounding box center [354, 409] width 97 height 12
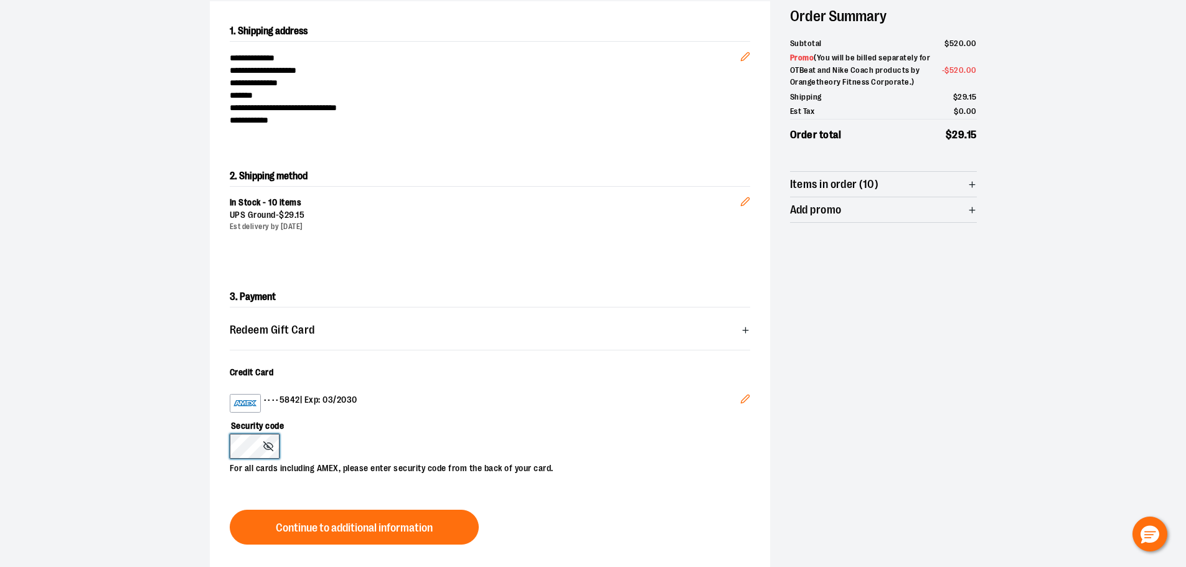
scroll to position [287, 0]
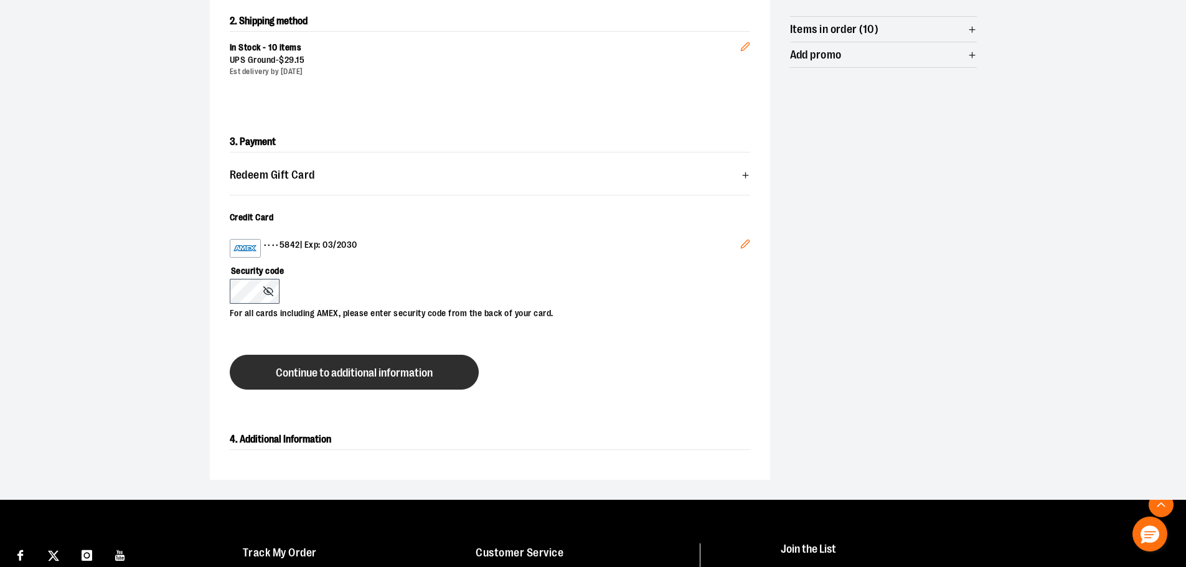
click at [381, 383] on button "Continue to additional information" at bounding box center [354, 372] width 249 height 35
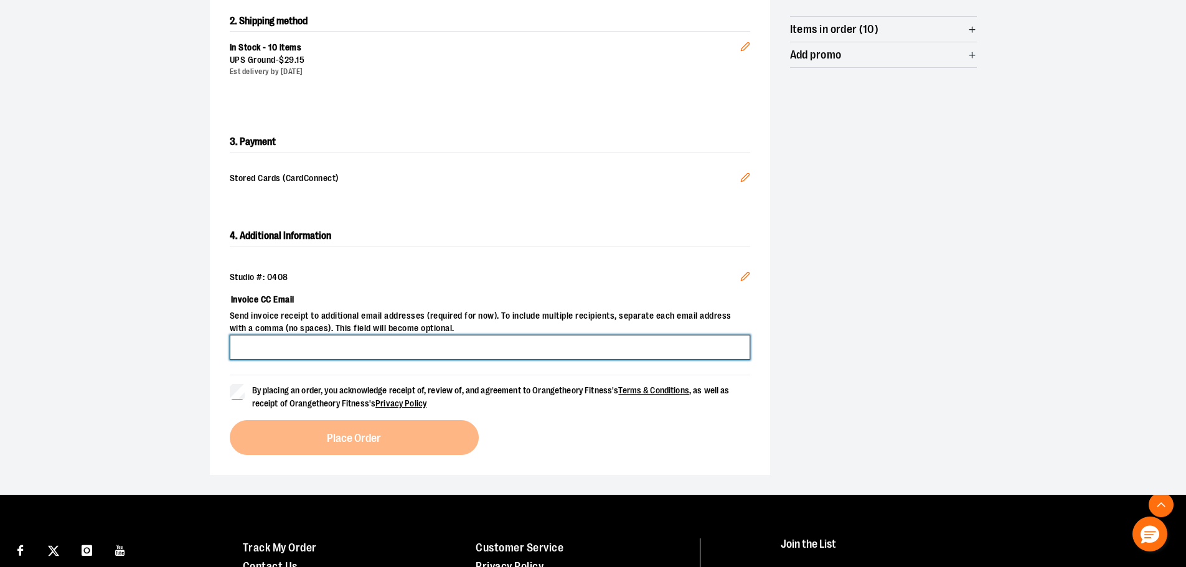
click at [324, 346] on input "Invoice CC Email" at bounding box center [490, 347] width 521 height 25
type input "**********"
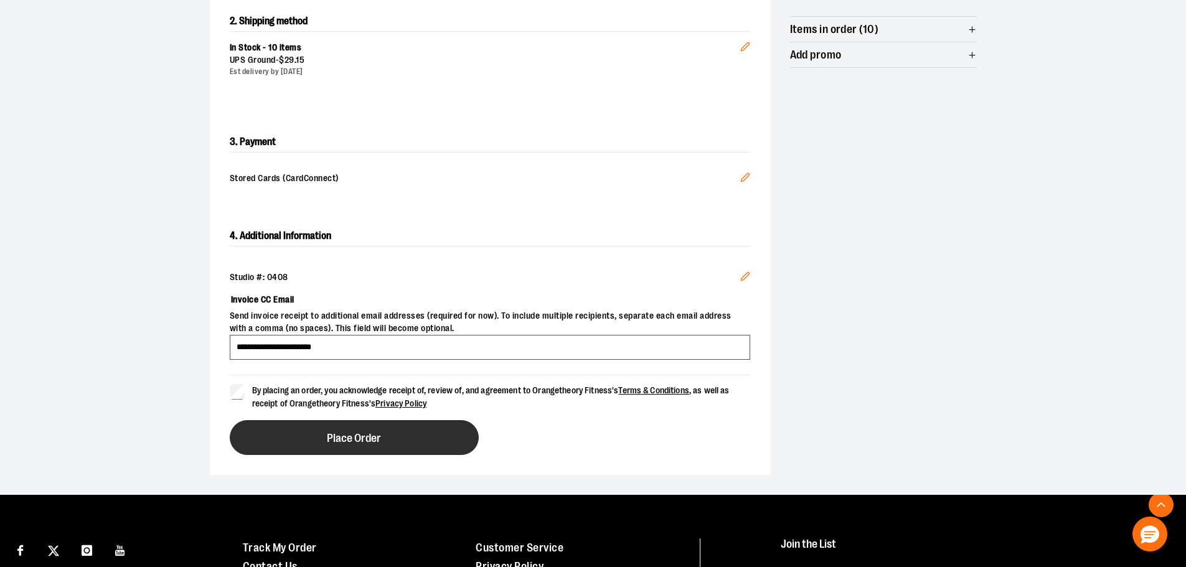
click at [303, 428] on button "Place Order" at bounding box center [354, 437] width 249 height 35
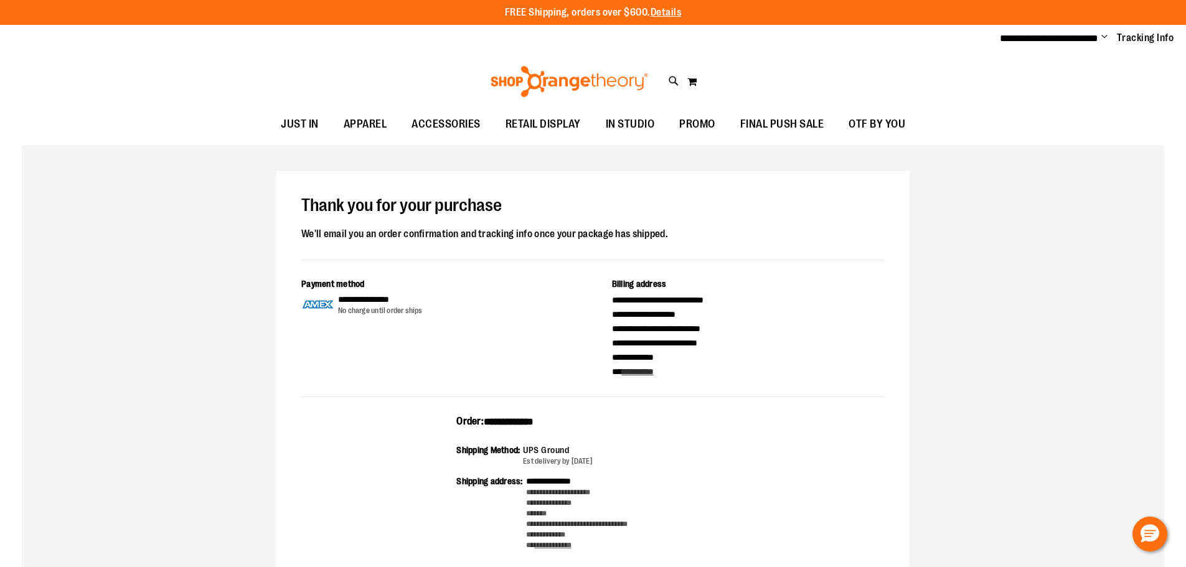
click at [524, 417] on span "**********" at bounding box center [509, 421] width 50 height 9
copy span "**********"
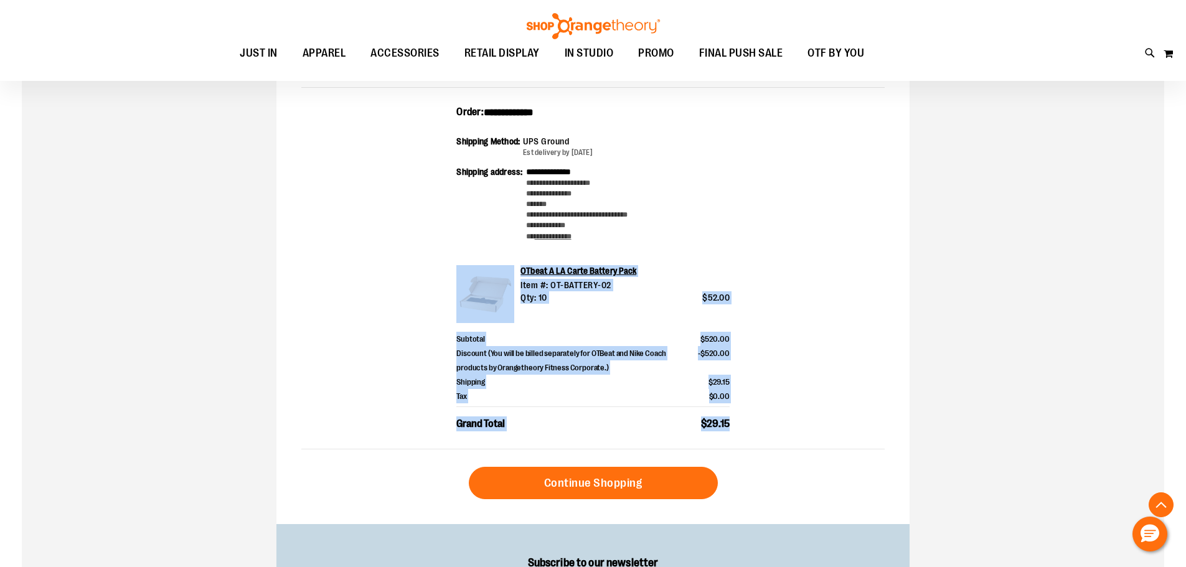
scroll to position [250, 0]
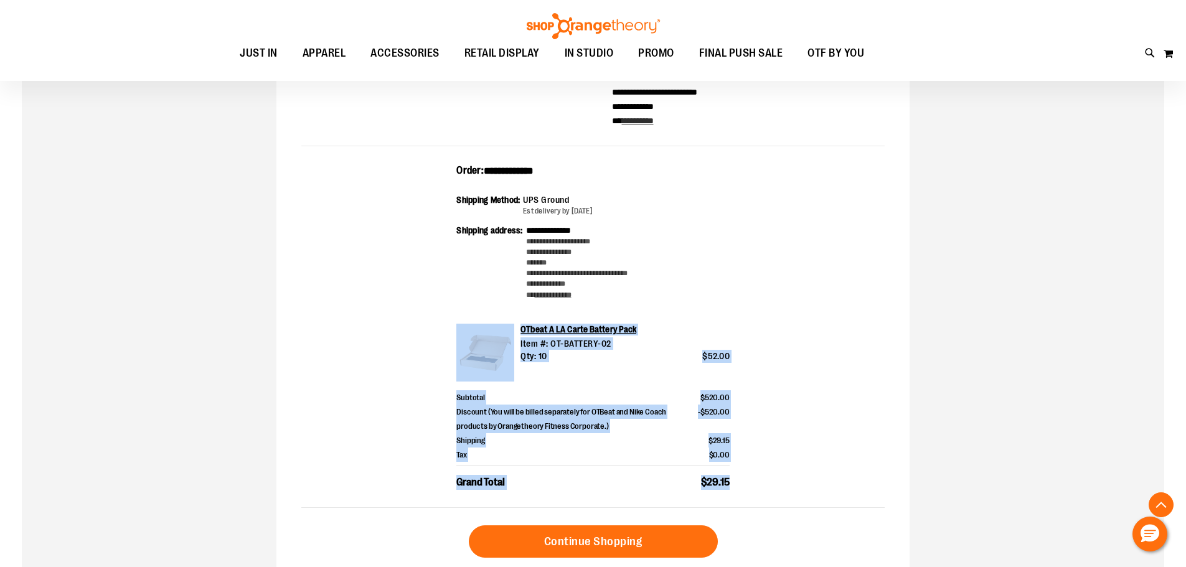
drag, startPoint x: 673, startPoint y: 353, endPoint x: 443, endPoint y: 172, distance: 292.8
click at [443, 172] on div "**********" at bounding box center [593, 336] width 584 height 344
click at [728, 215] on div "Shipping Method: UPS Ground Est delivery by [DATE]" at bounding box center [593, 209] width 273 height 31
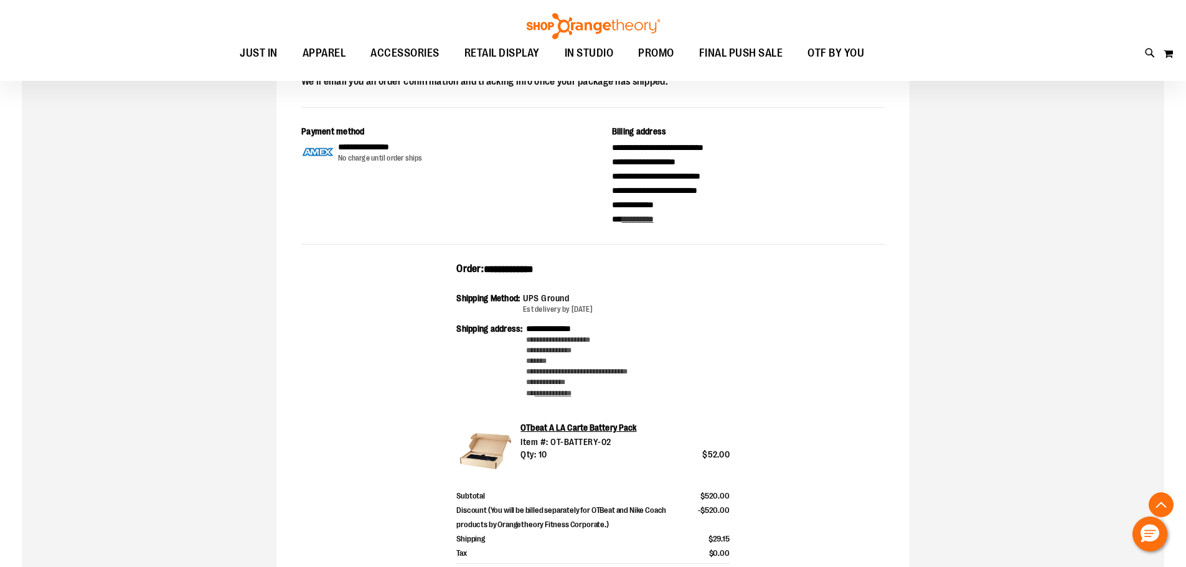
scroll to position [0, 0]
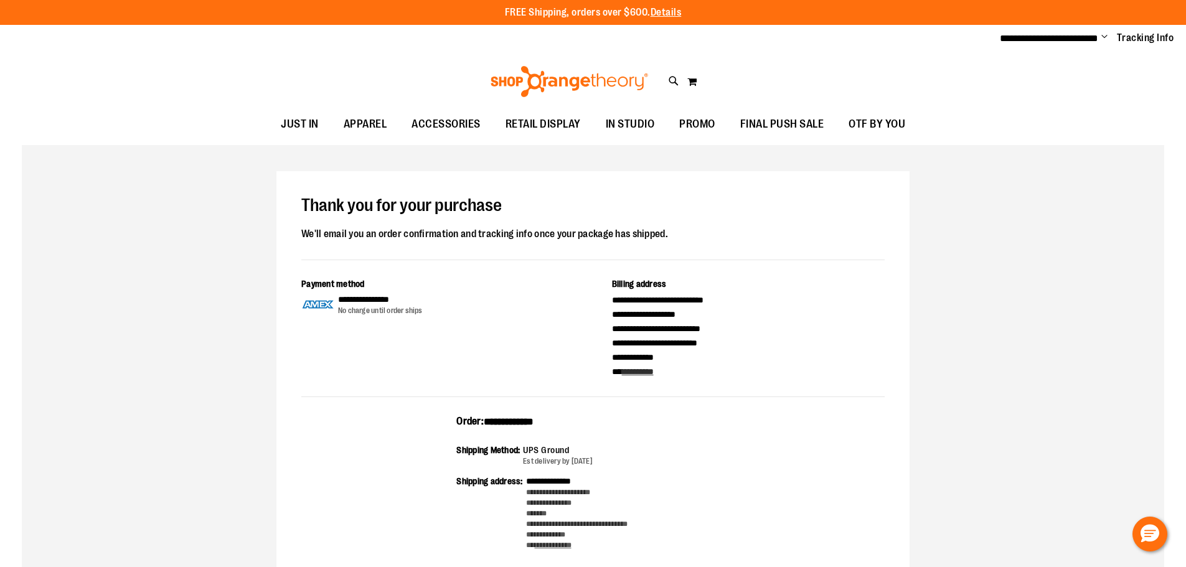
click at [1105, 37] on span "Change" at bounding box center [1105, 38] width 6 height 12
click at [1063, 81] on link "Sign Out" at bounding box center [1060, 84] width 109 height 24
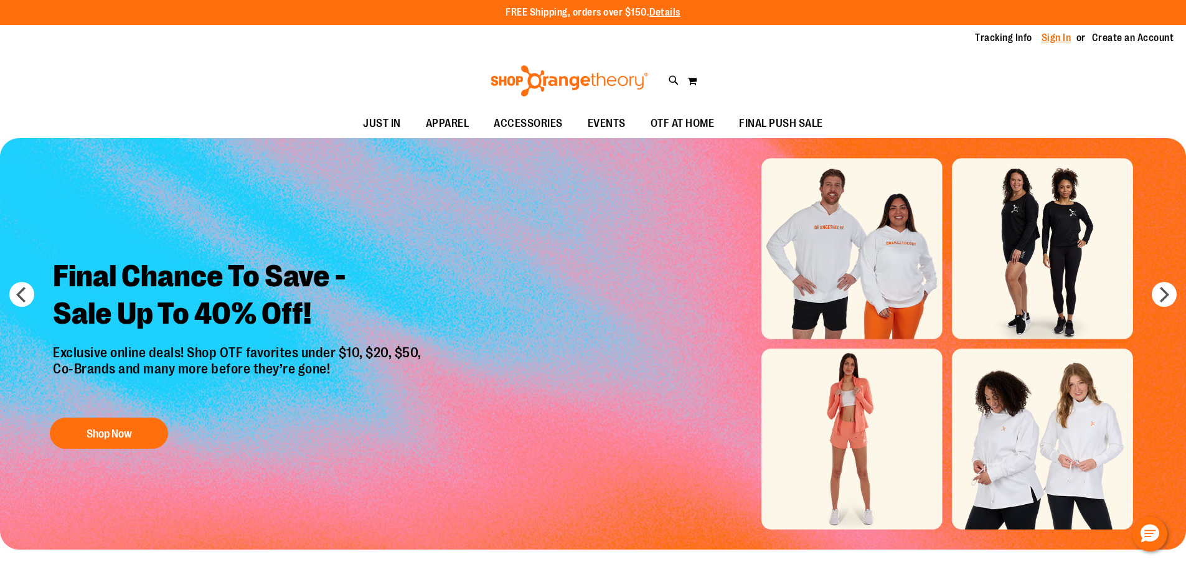
click at [1058, 34] on link "Sign In" at bounding box center [1057, 38] width 30 height 14
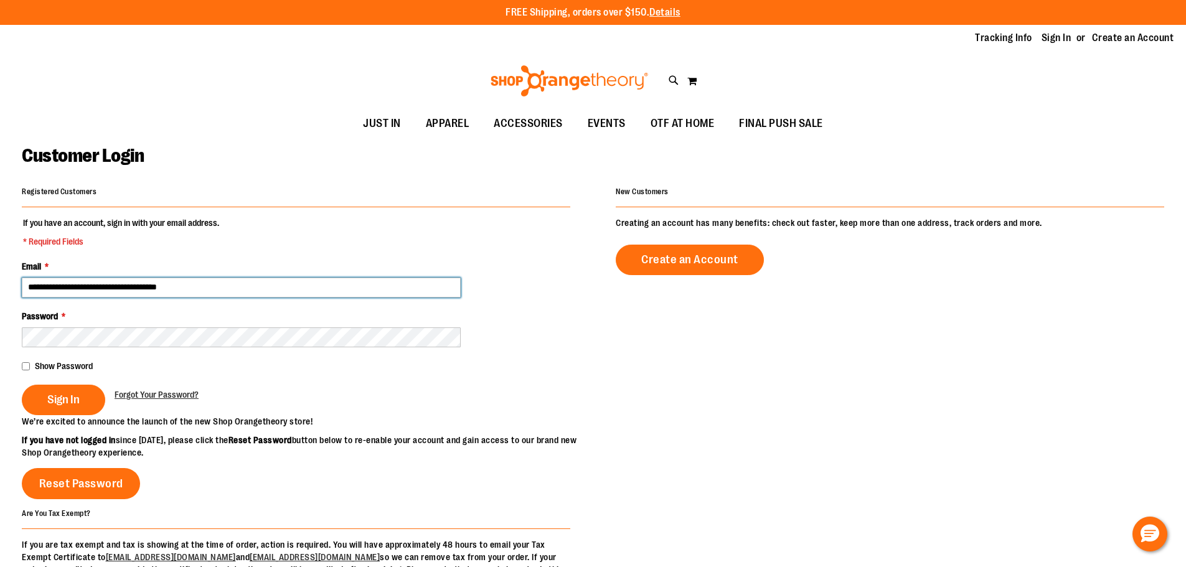
click at [120, 289] on input "**********" at bounding box center [241, 288] width 439 height 20
type input "**********"
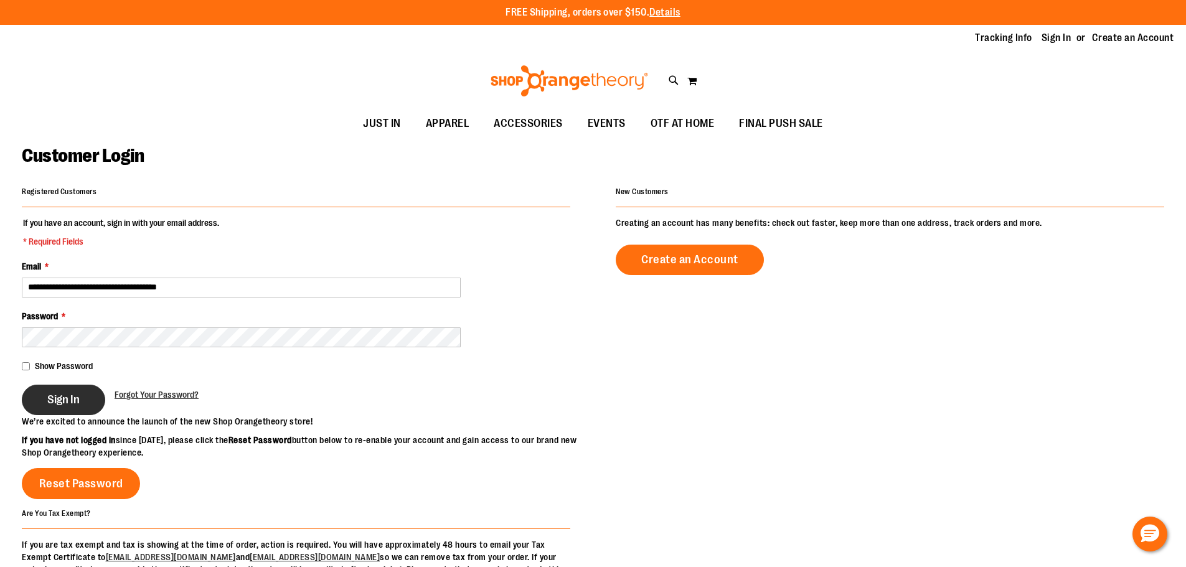
click at [64, 407] on button "Sign In" at bounding box center [63, 400] width 83 height 31
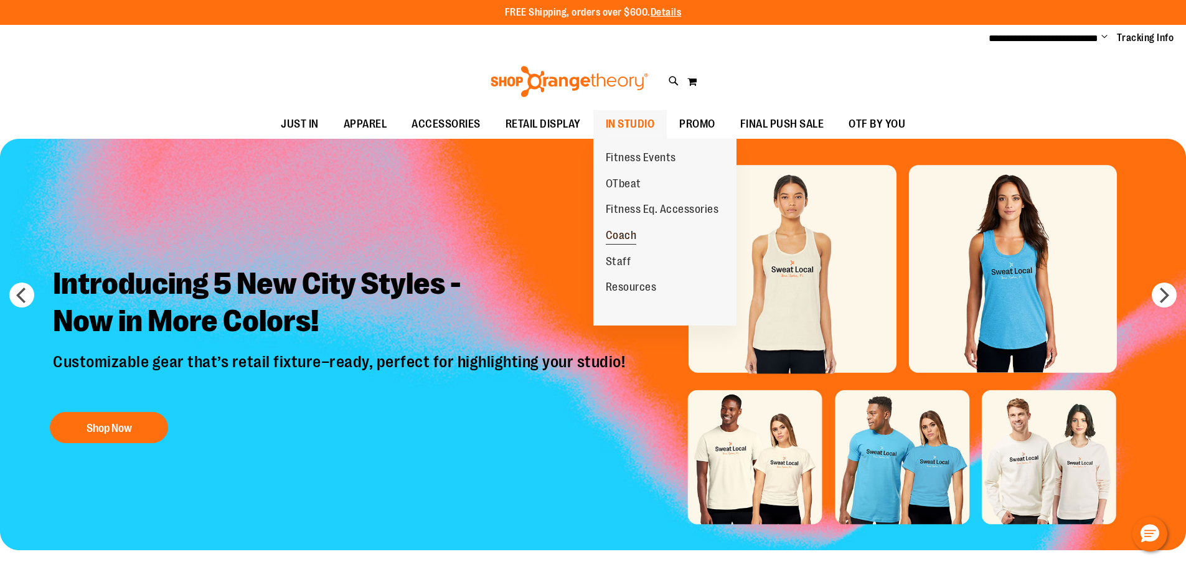
click at [623, 237] on span "Coach" at bounding box center [621, 237] width 31 height 16
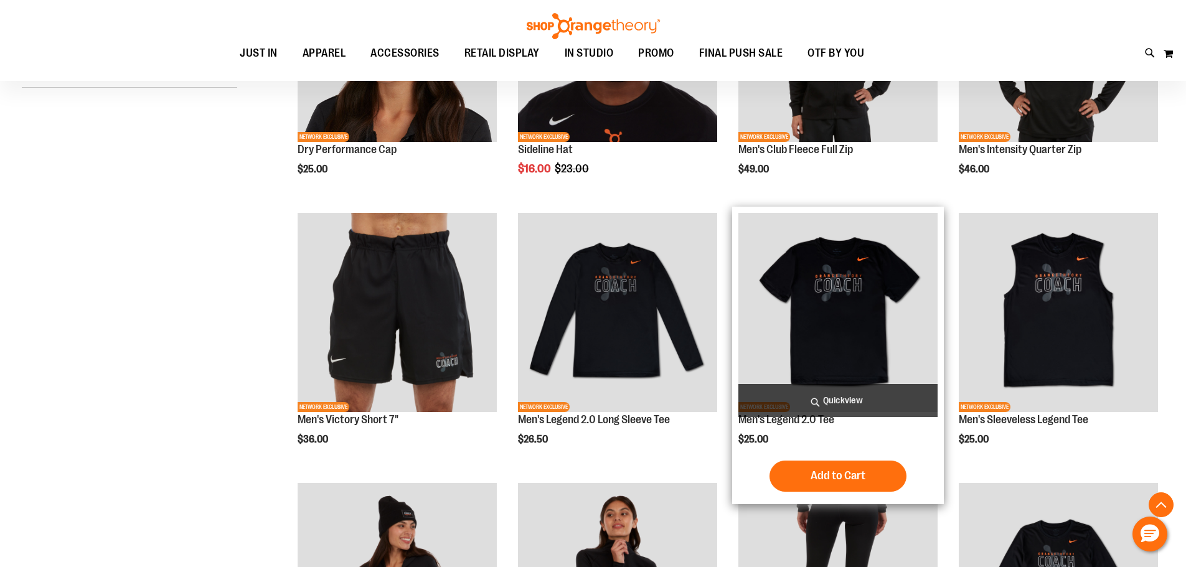
scroll to position [560, 0]
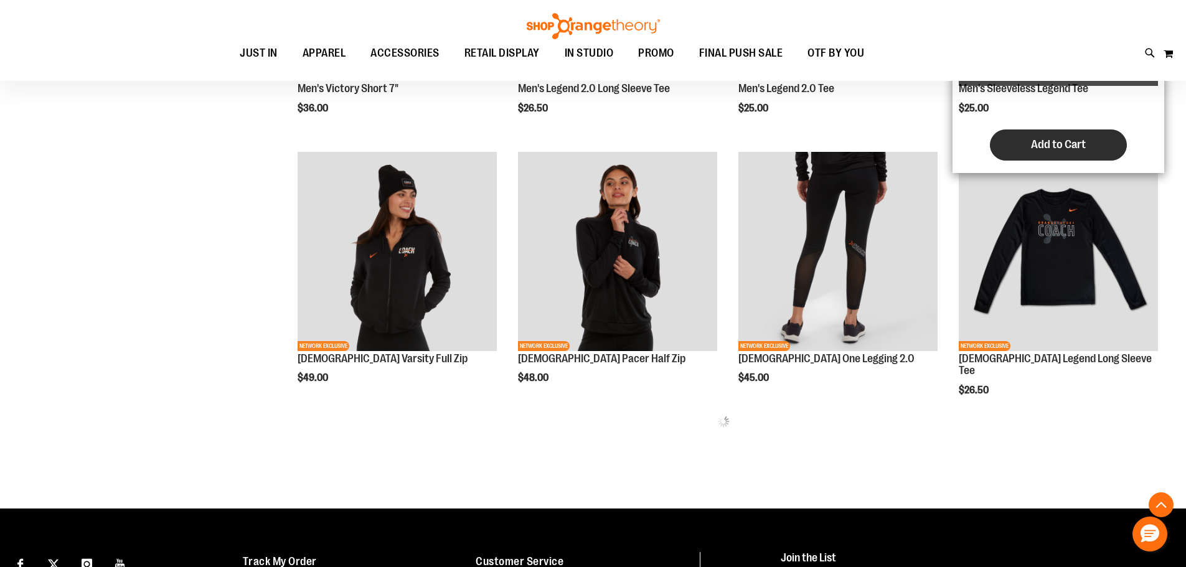
scroll to position [747, 0]
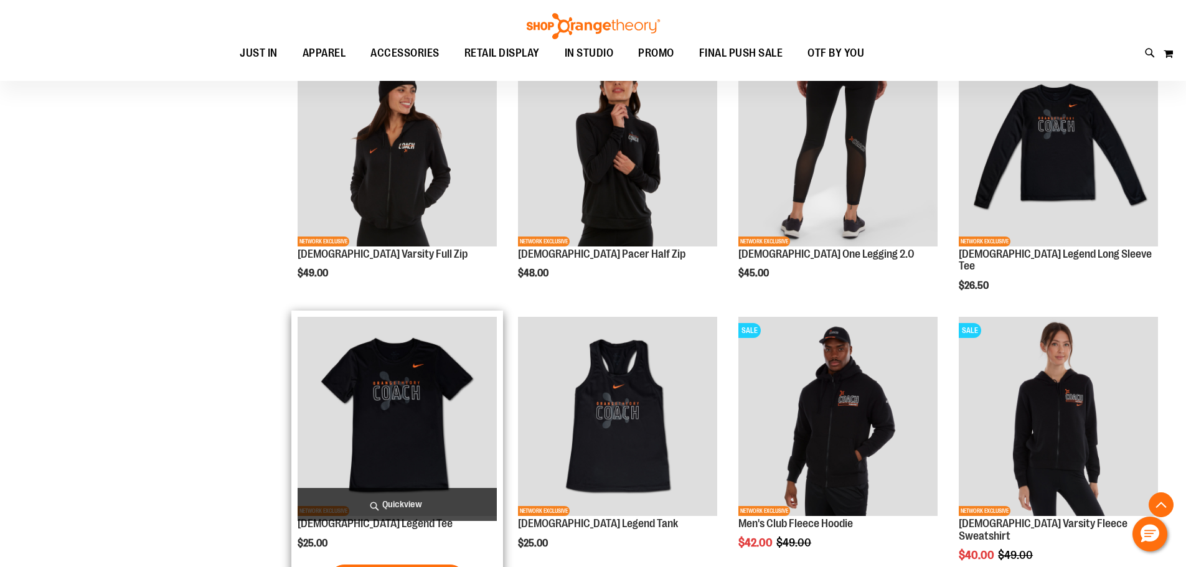
click at [471, 356] on img "product" at bounding box center [397, 416] width 199 height 199
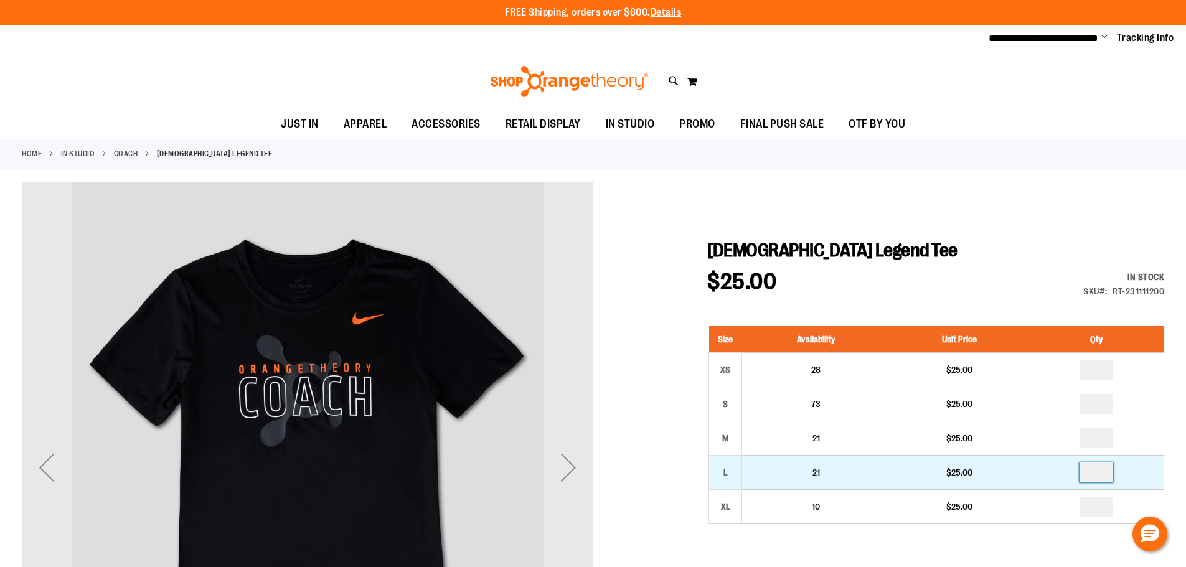
click at [1107, 472] on input "number" at bounding box center [1097, 473] width 34 height 20
type input "*"
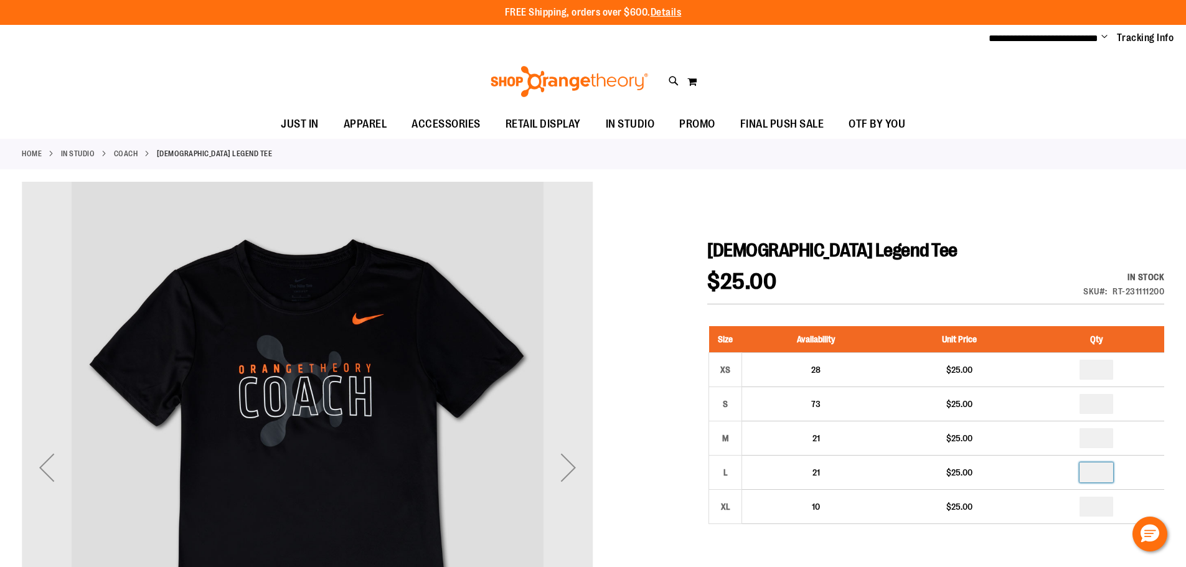
click at [1060, 223] on div at bounding box center [593, 529] width 1143 height 694
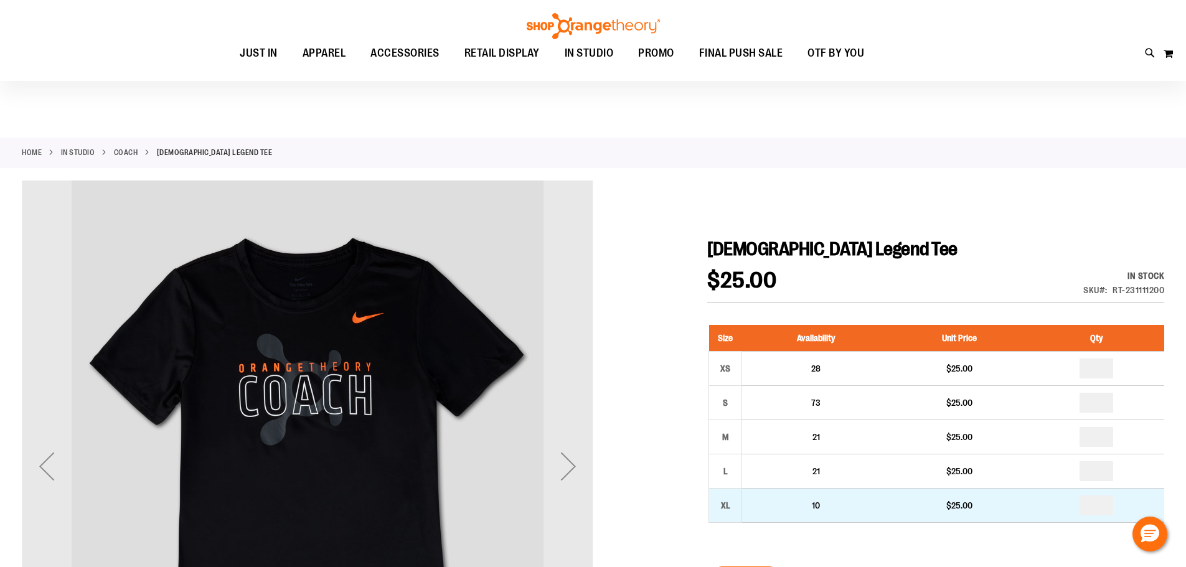
scroll to position [124, 0]
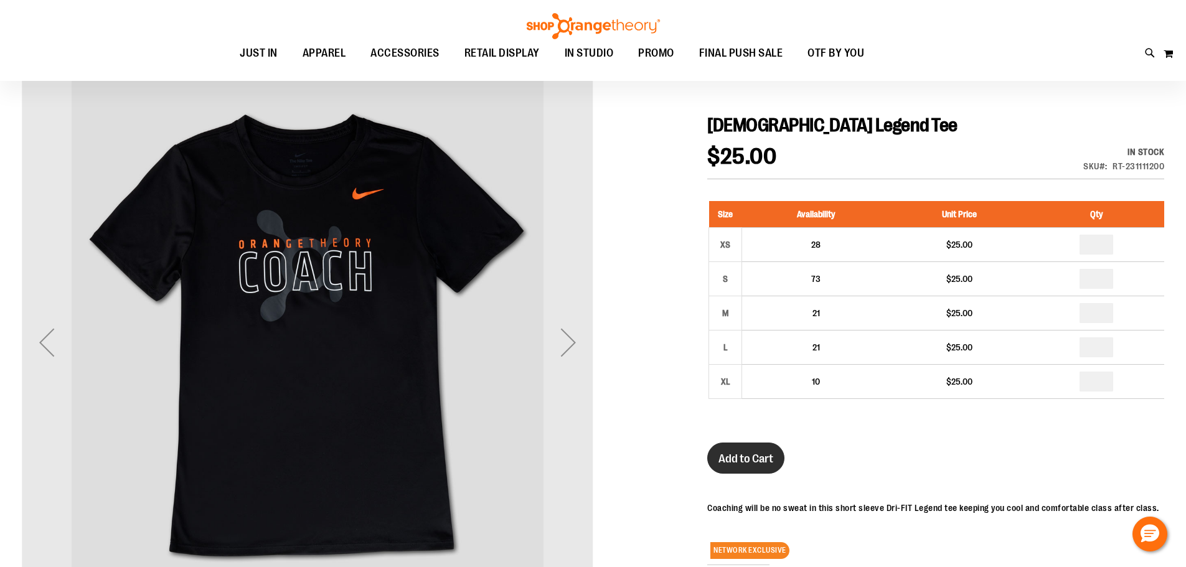
click at [738, 460] on span "Add to Cart" at bounding box center [746, 459] width 55 height 14
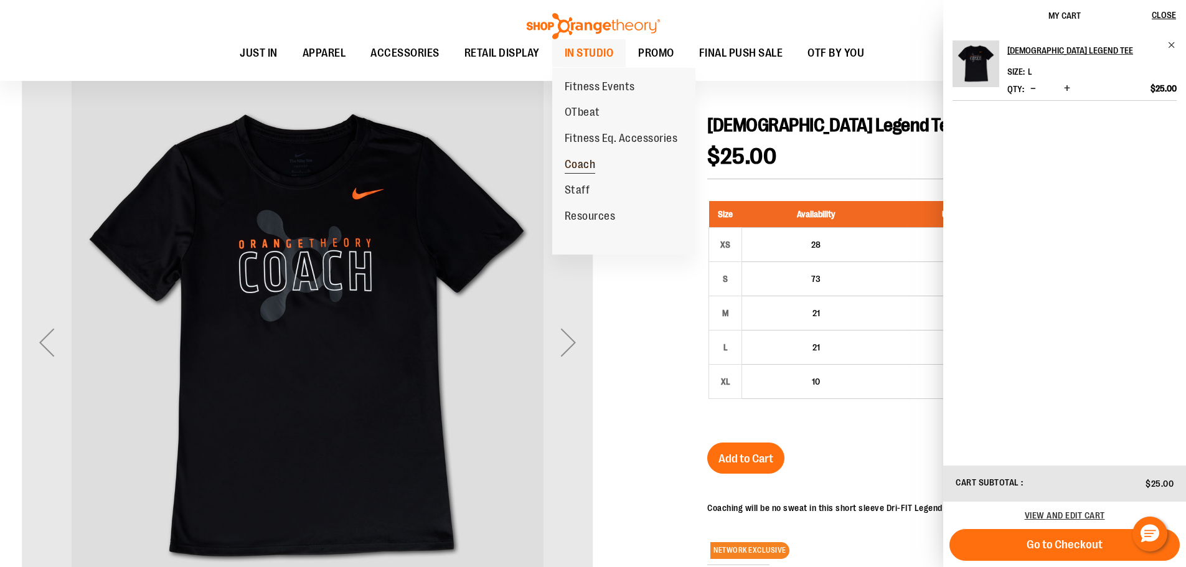
click at [582, 170] on span "Coach" at bounding box center [580, 166] width 31 height 16
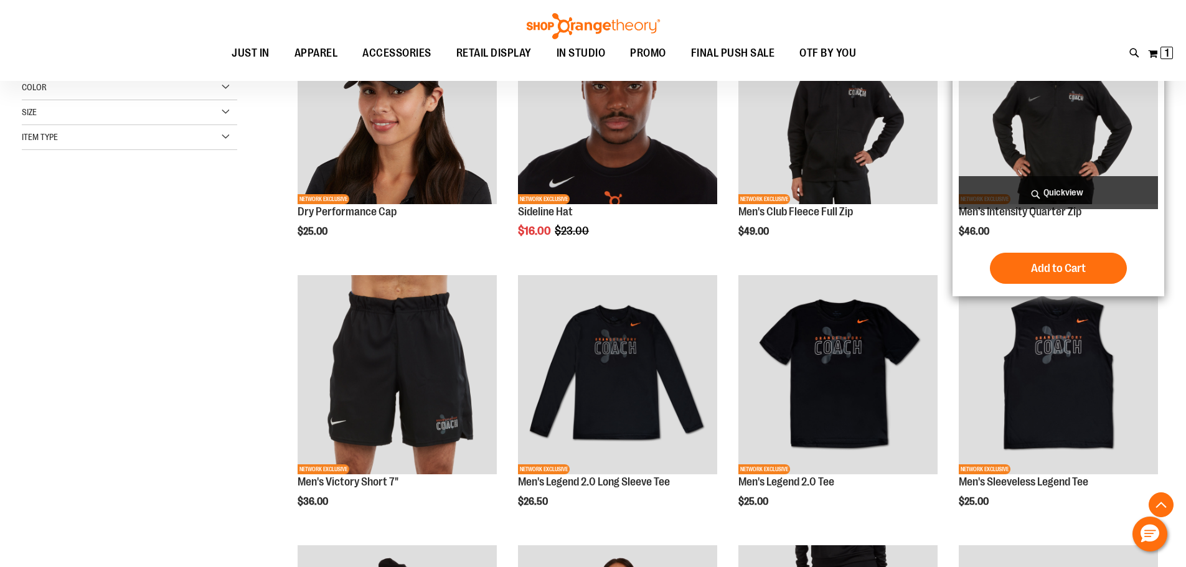
scroll to position [498, 0]
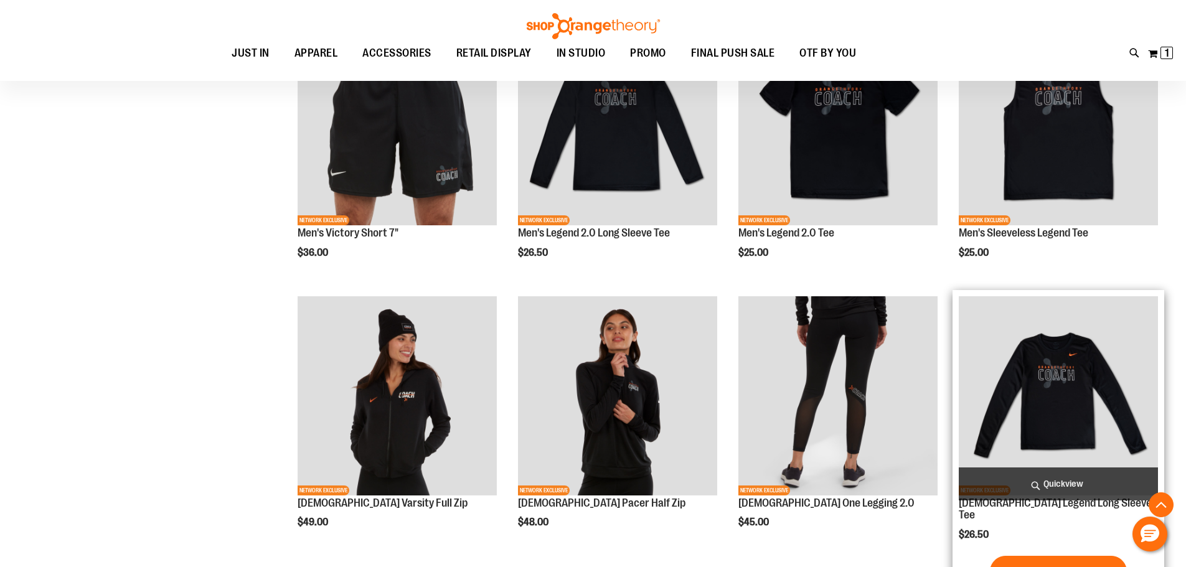
click at [1049, 391] on img "product" at bounding box center [1058, 395] width 199 height 199
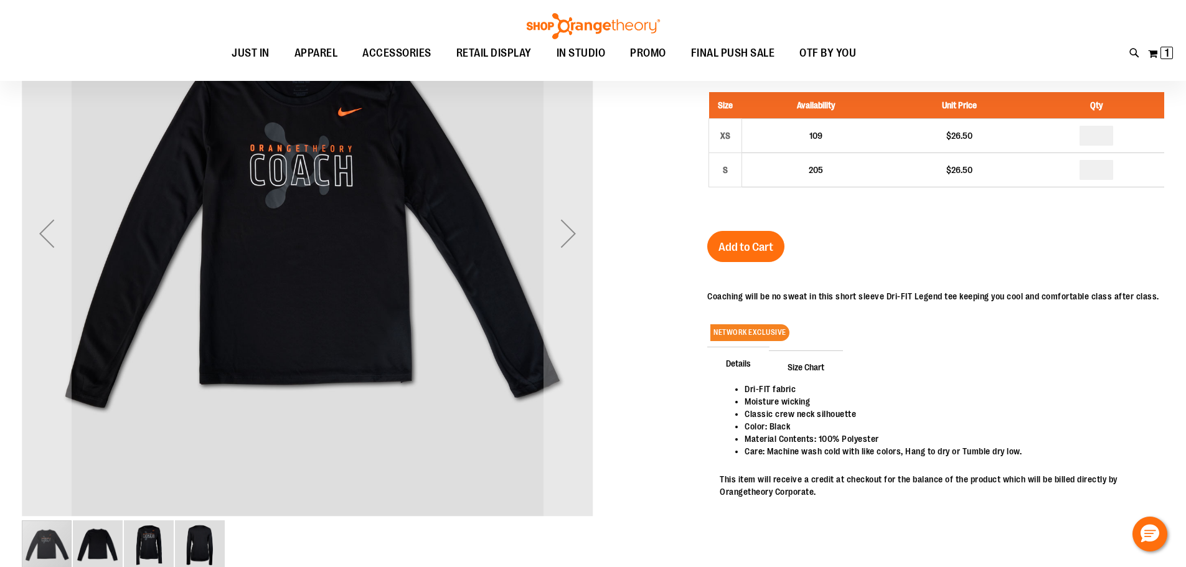
scroll to position [123, 0]
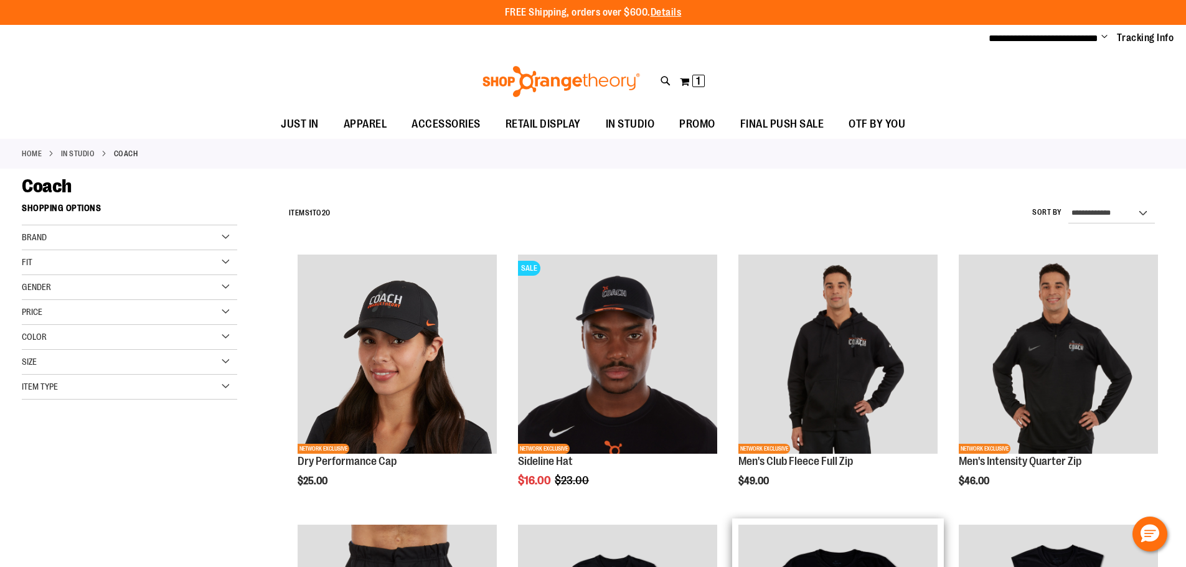
scroll to position [498, 0]
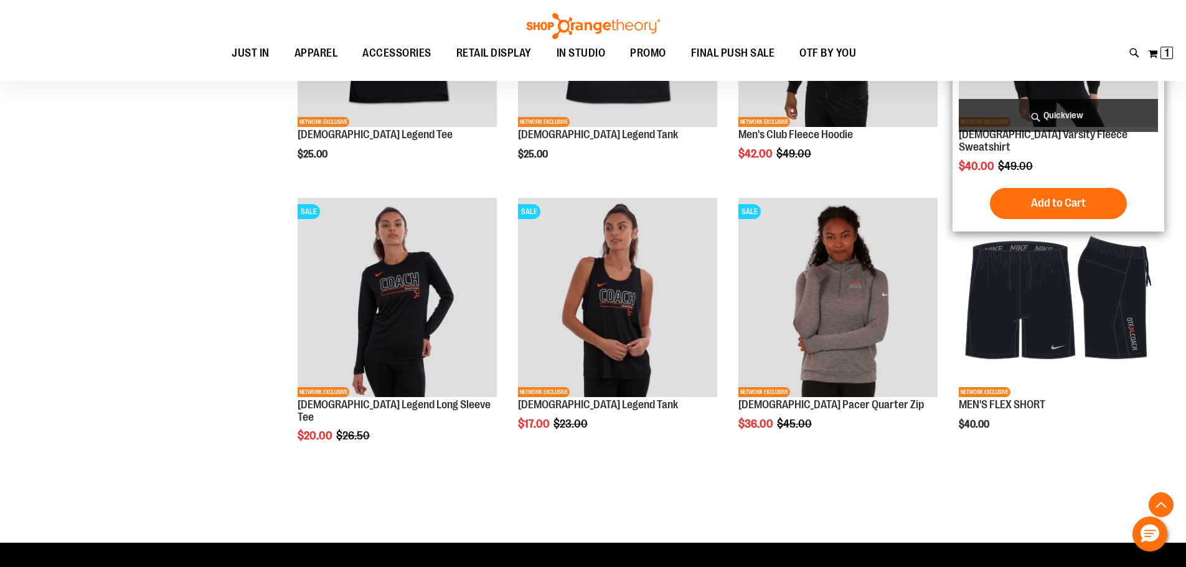
scroll to position [1183, 0]
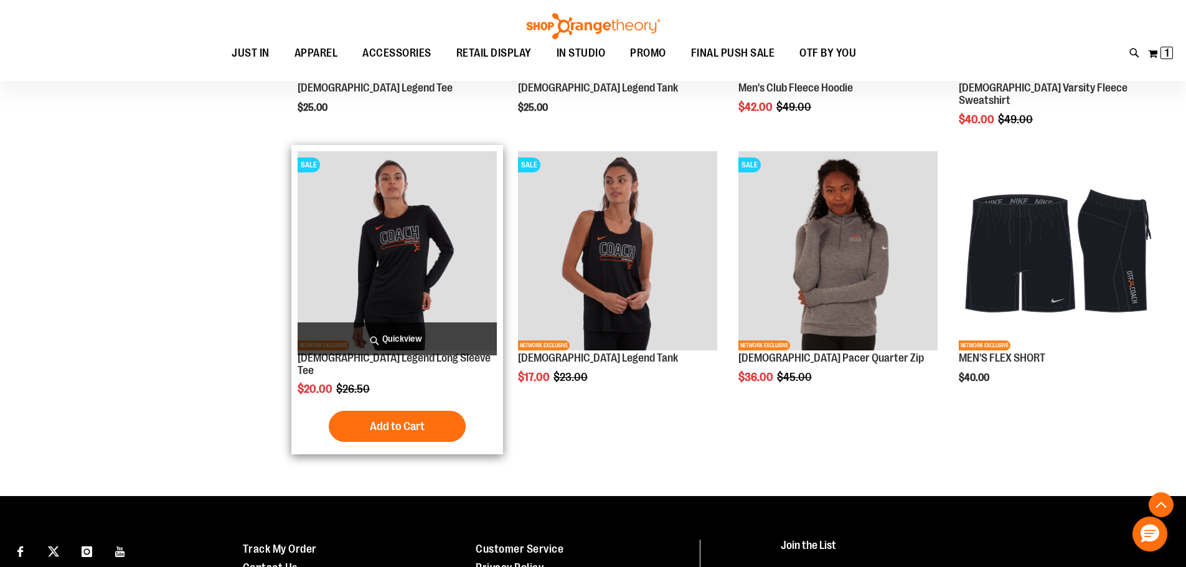
click at [430, 219] on img "product" at bounding box center [397, 250] width 199 height 199
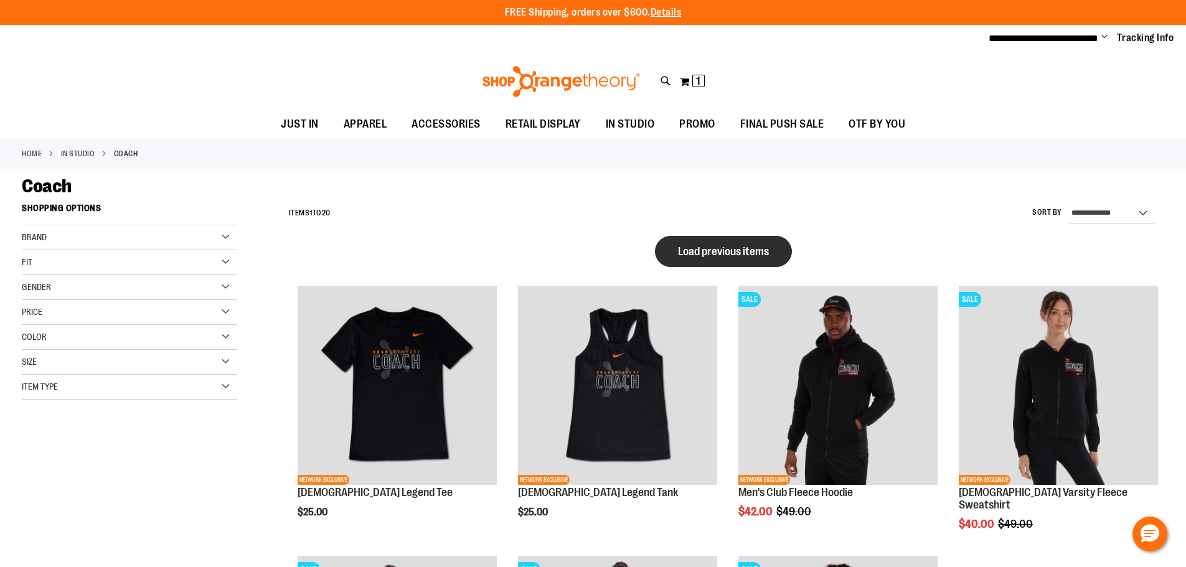
click at [727, 255] on span "Load previous items" at bounding box center [723, 251] width 91 height 12
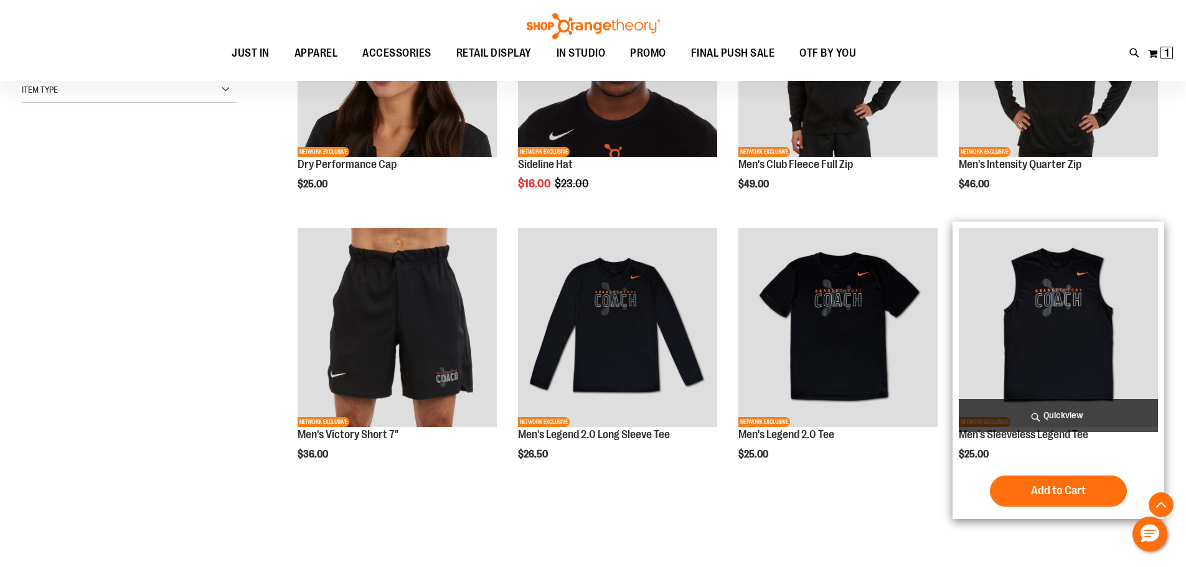
scroll to position [435, 0]
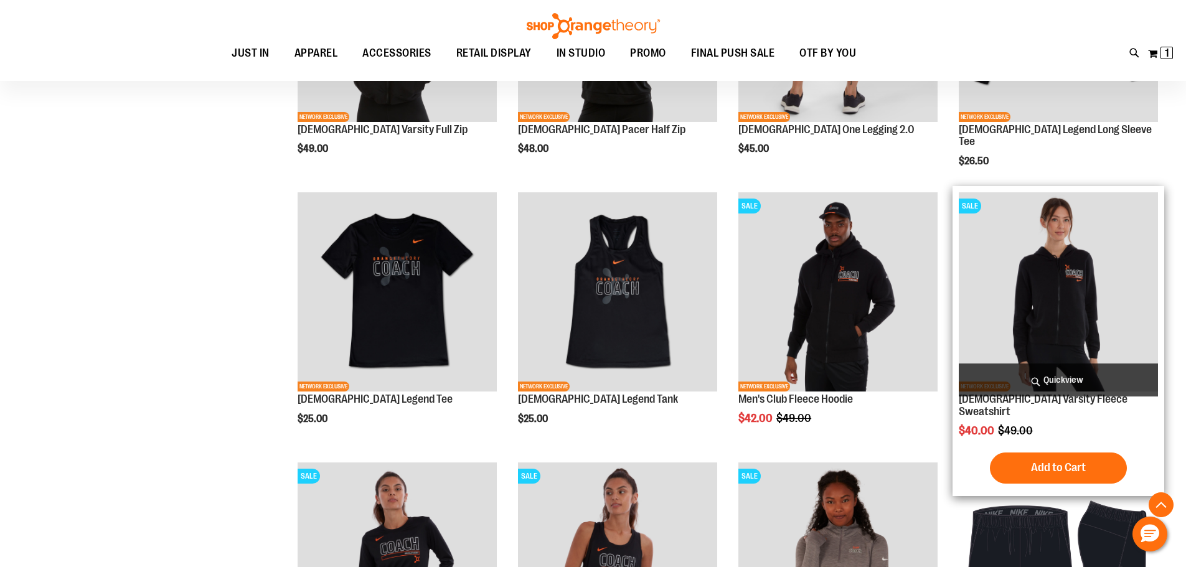
scroll to position [1058, 0]
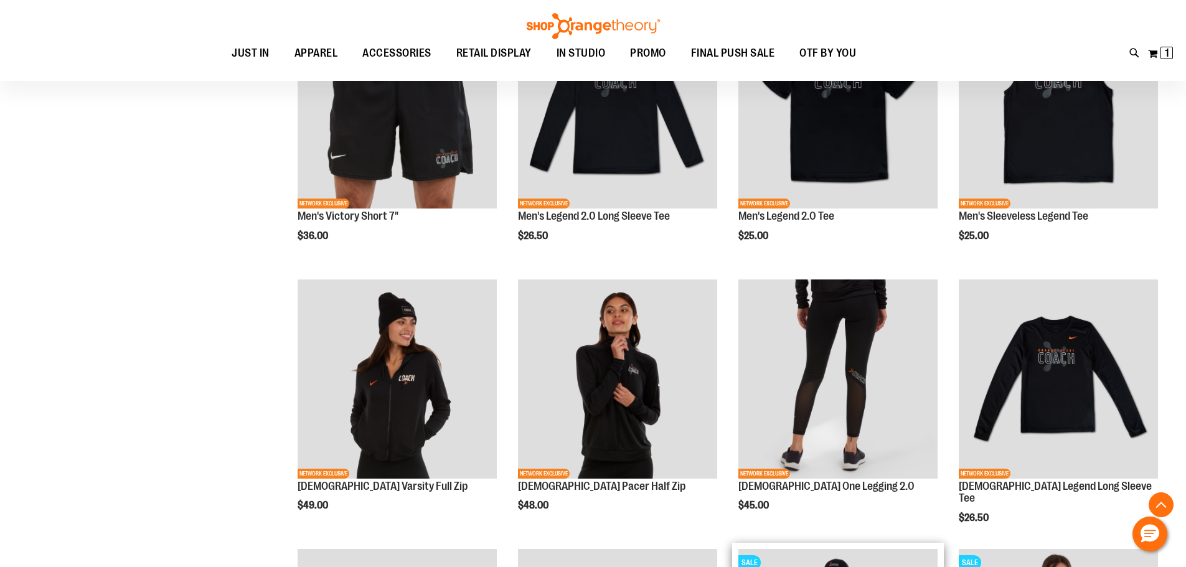
scroll to position [373, 0]
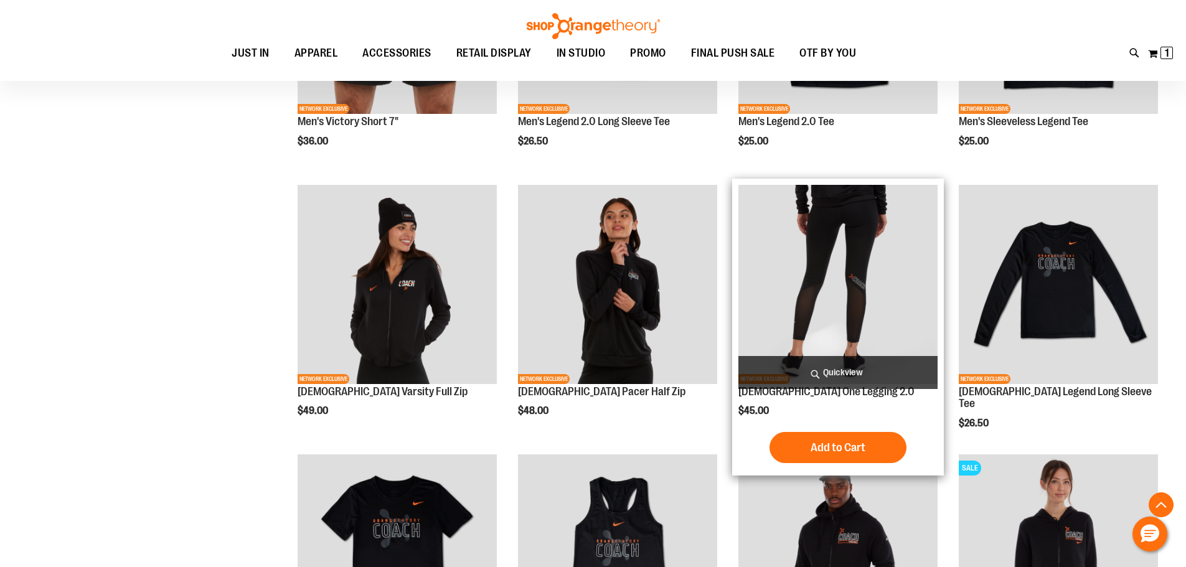
scroll to position [622, 0]
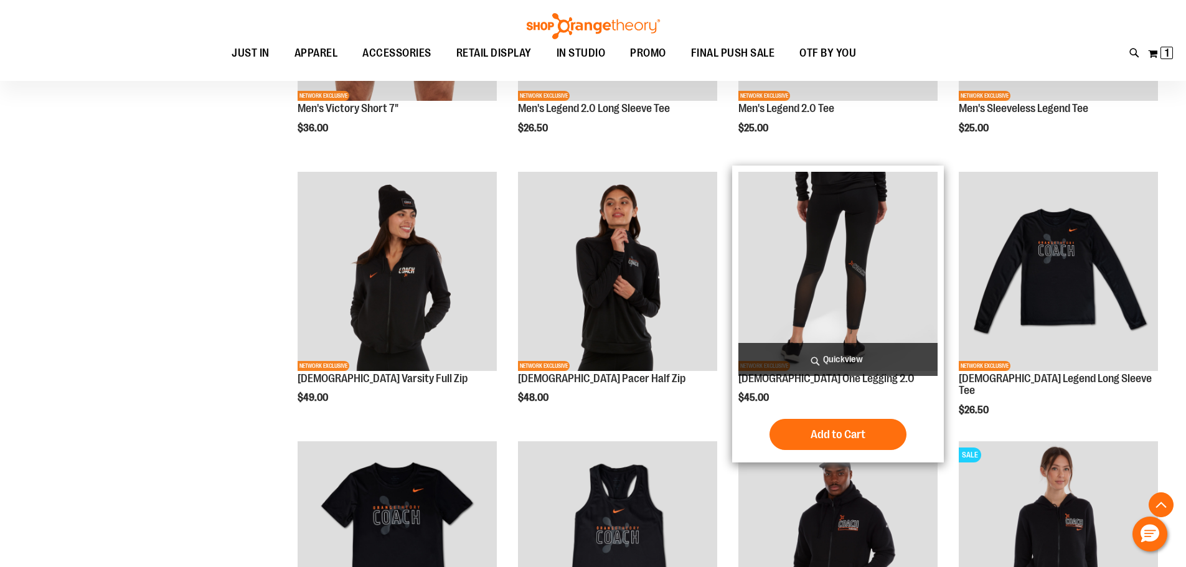
click at [866, 283] on img "product" at bounding box center [838, 271] width 199 height 199
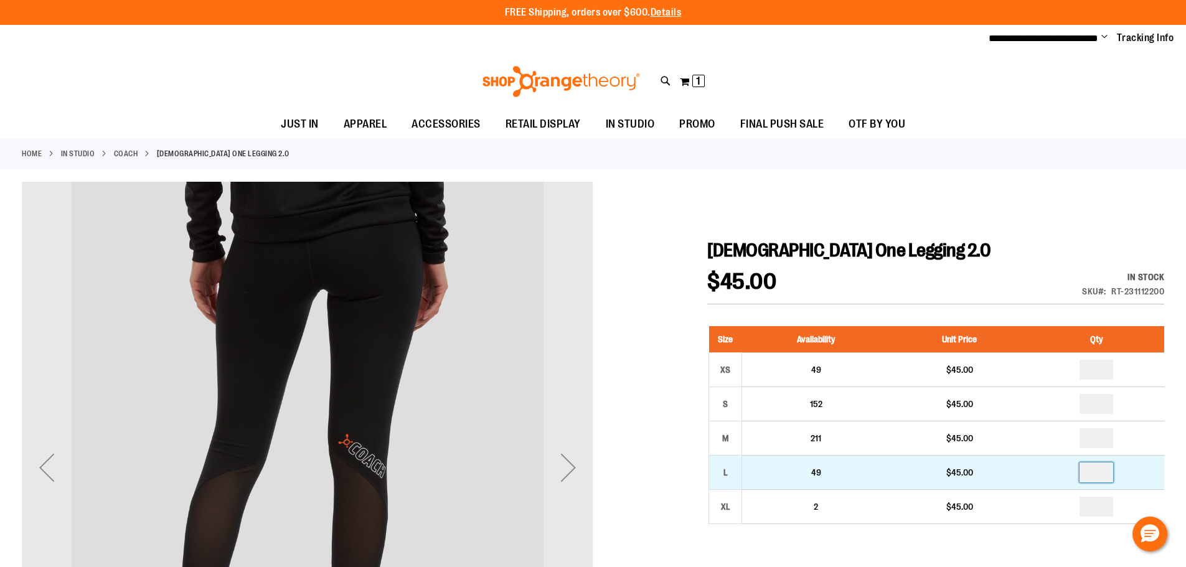
click at [1100, 475] on input "number" at bounding box center [1097, 473] width 34 height 20
type input "*"
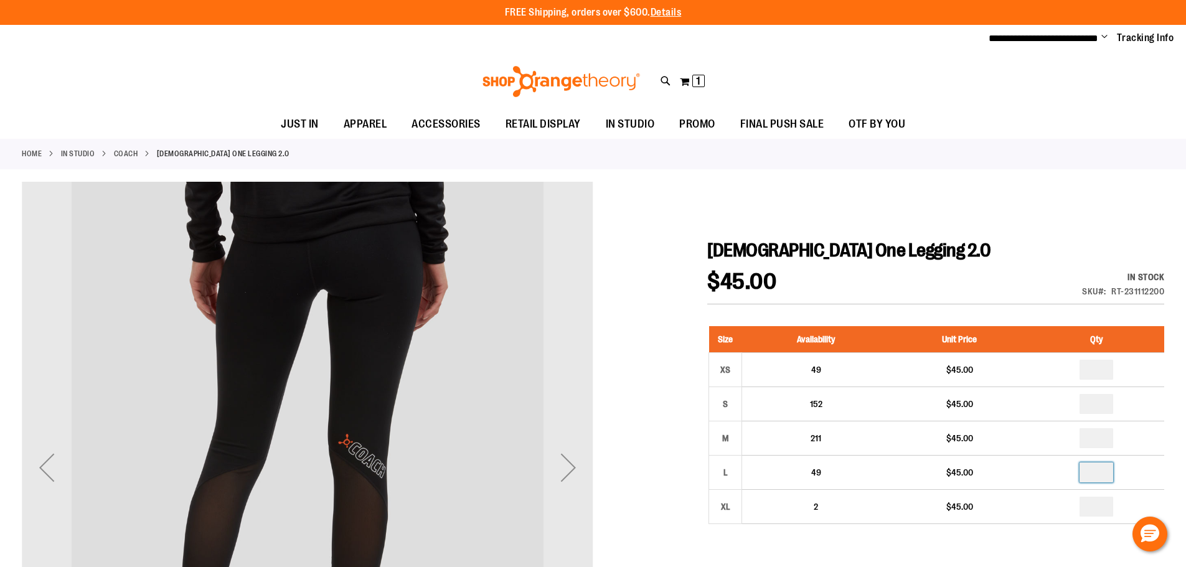
click at [1030, 249] on h1 "[DEMOGRAPHIC_DATA] One Legging 2.0" at bounding box center [936, 250] width 457 height 22
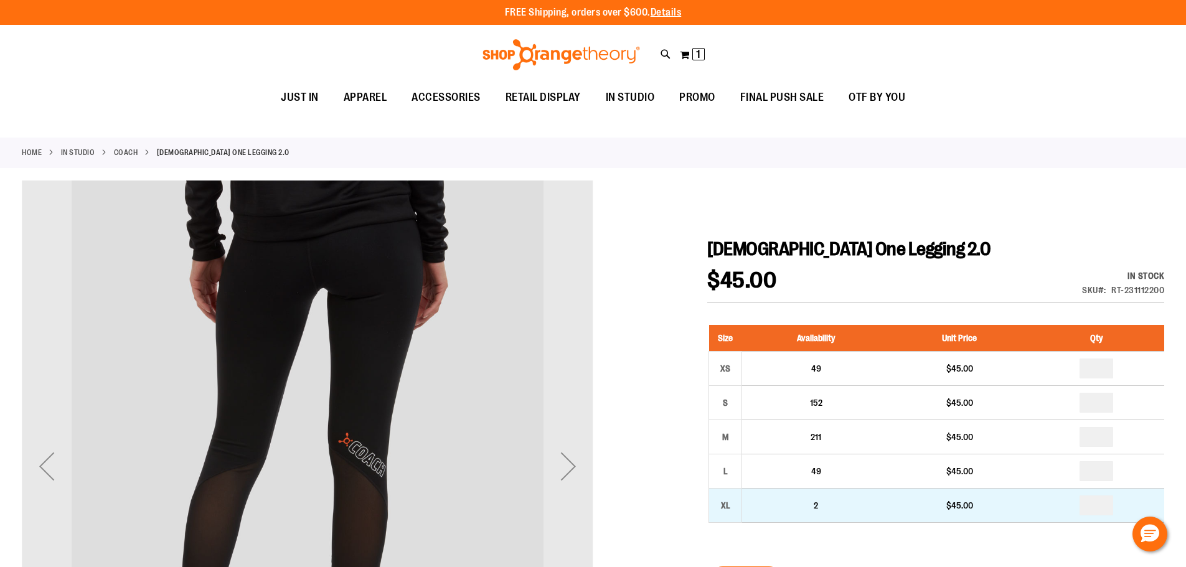
scroll to position [186, 0]
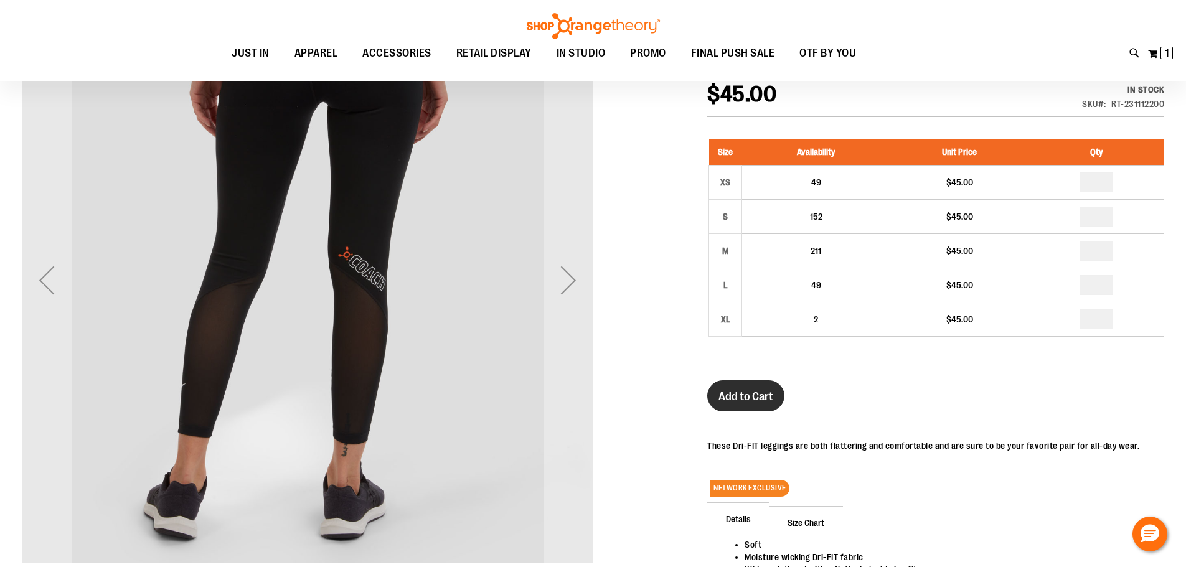
click at [731, 399] on span "Add to Cart" at bounding box center [746, 397] width 55 height 14
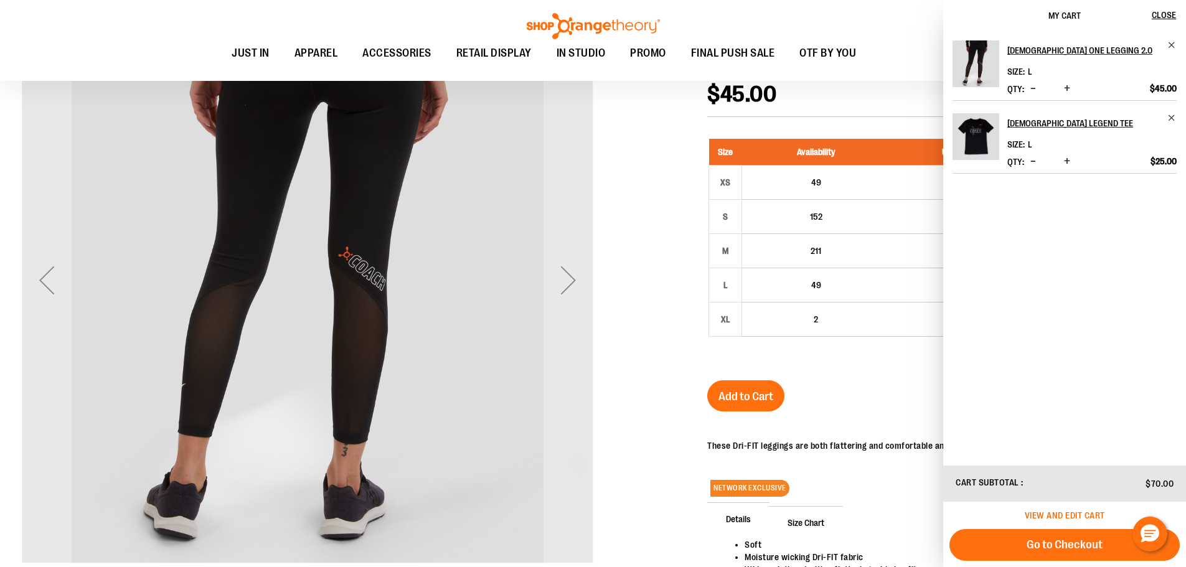
click at [1066, 512] on span "View and edit cart" at bounding box center [1065, 516] width 80 height 10
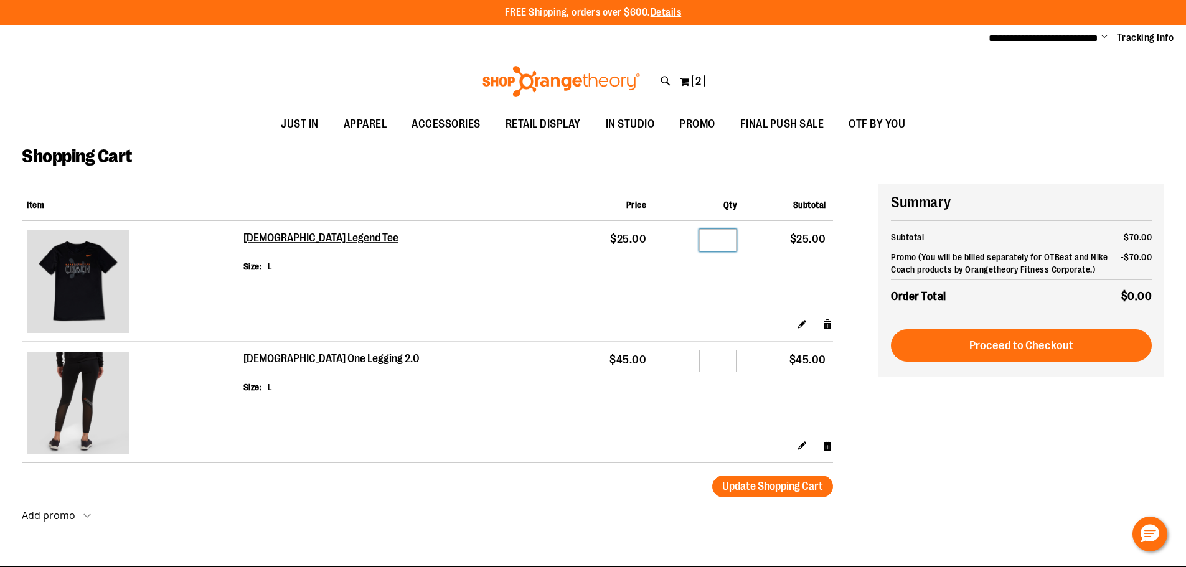
click at [714, 237] on input "*" at bounding box center [717, 240] width 37 height 22
type input "*"
click at [754, 192] on th "Subtotal" at bounding box center [788, 202] width 89 height 37
click at [805, 493] on button "Update Shopping Cart" at bounding box center [773, 487] width 121 height 22
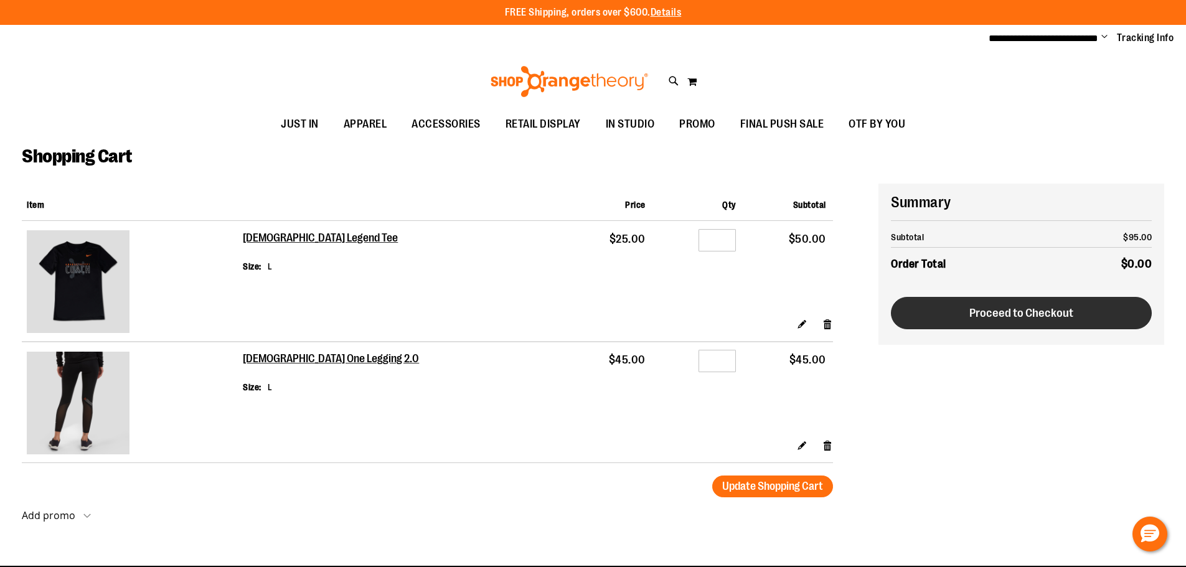
click at [954, 320] on button "Proceed to Checkout" at bounding box center [1021, 313] width 261 height 32
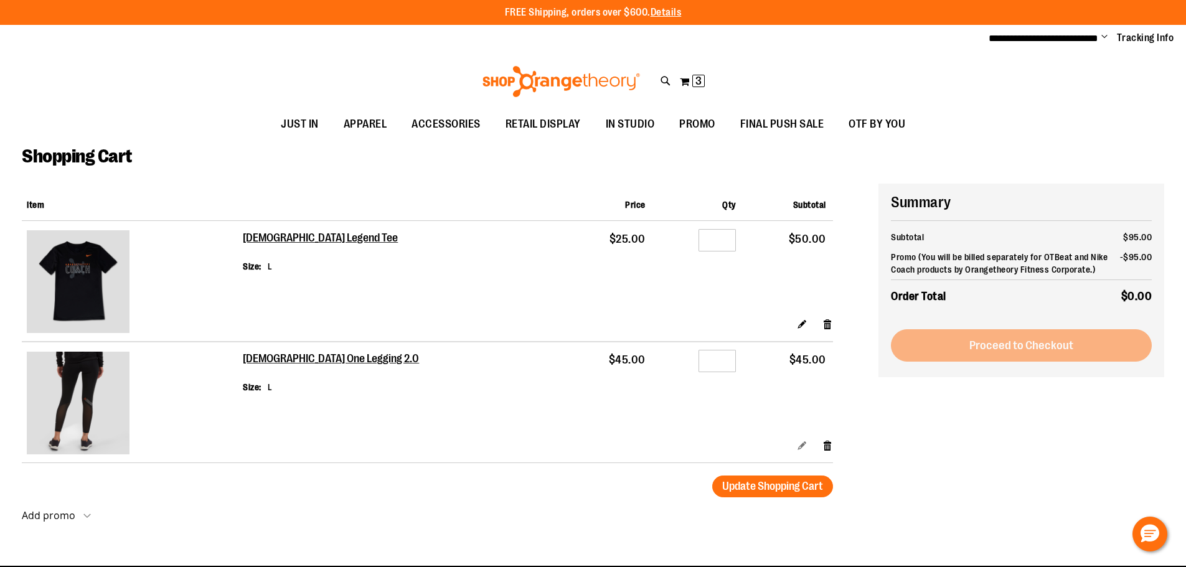
click at [802, 445] on link "Edit" at bounding box center [802, 445] width 11 height 13
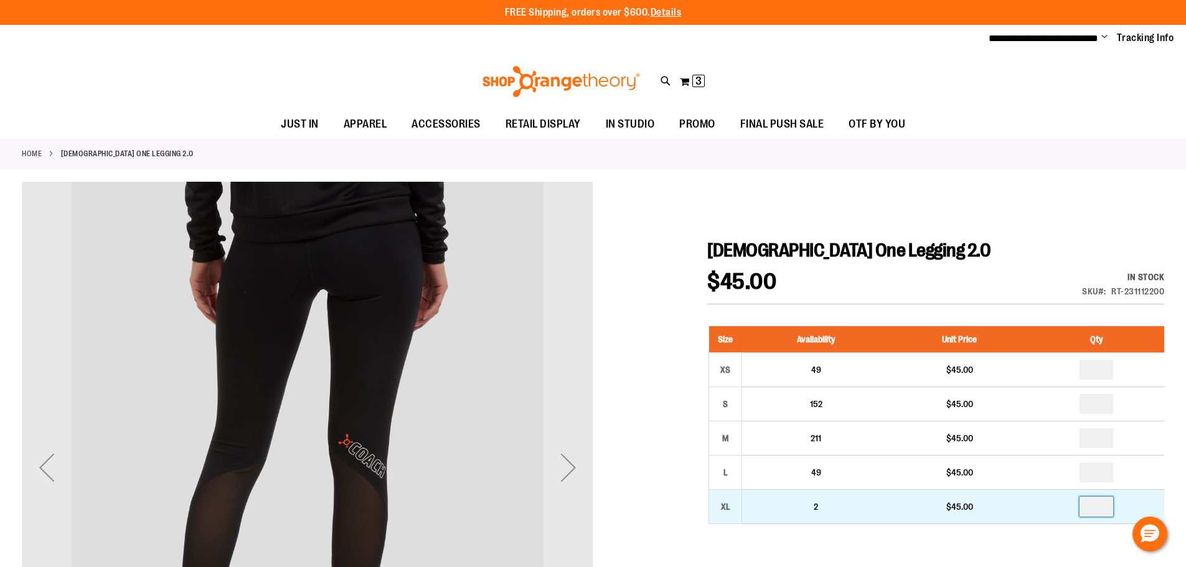
click at [1110, 511] on input "number" at bounding box center [1097, 507] width 34 height 20
type input "*"
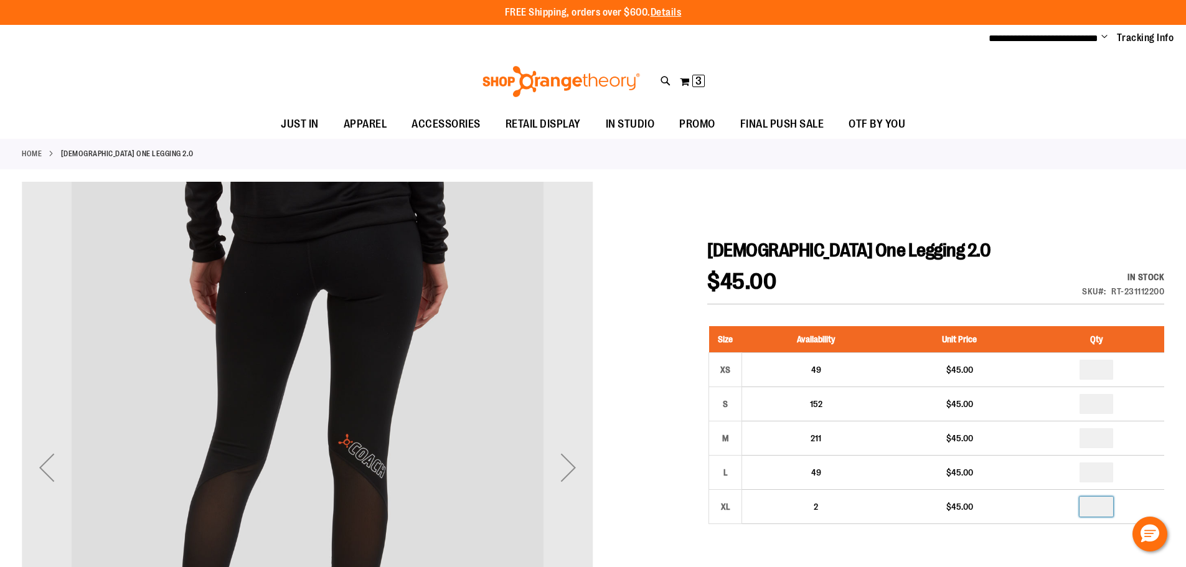
click at [919, 237] on div at bounding box center [593, 554] width 1143 height 744
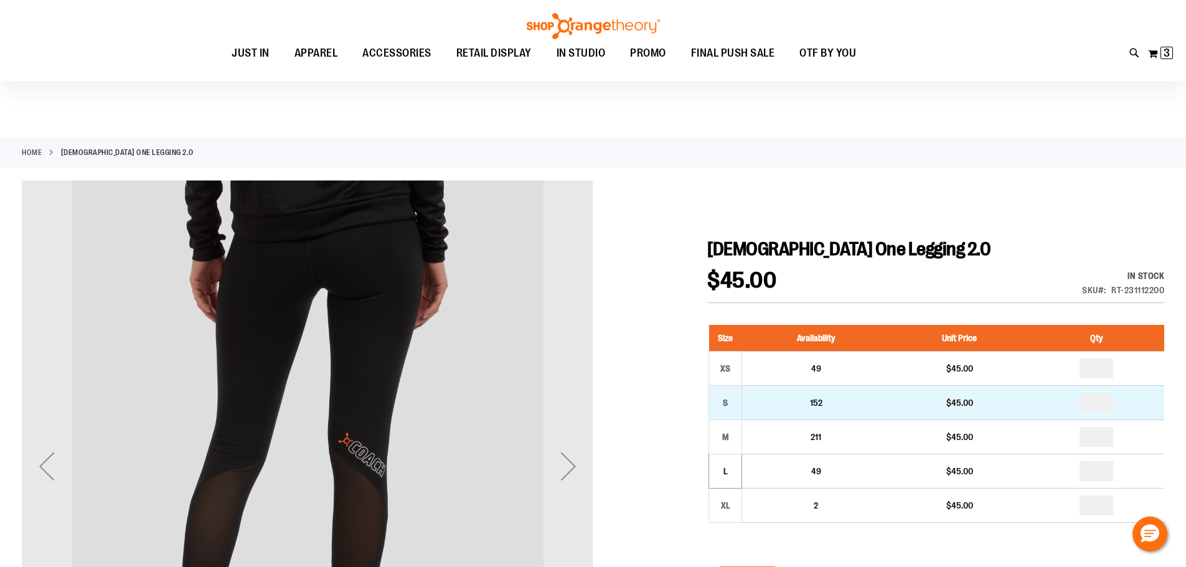
scroll to position [124, 0]
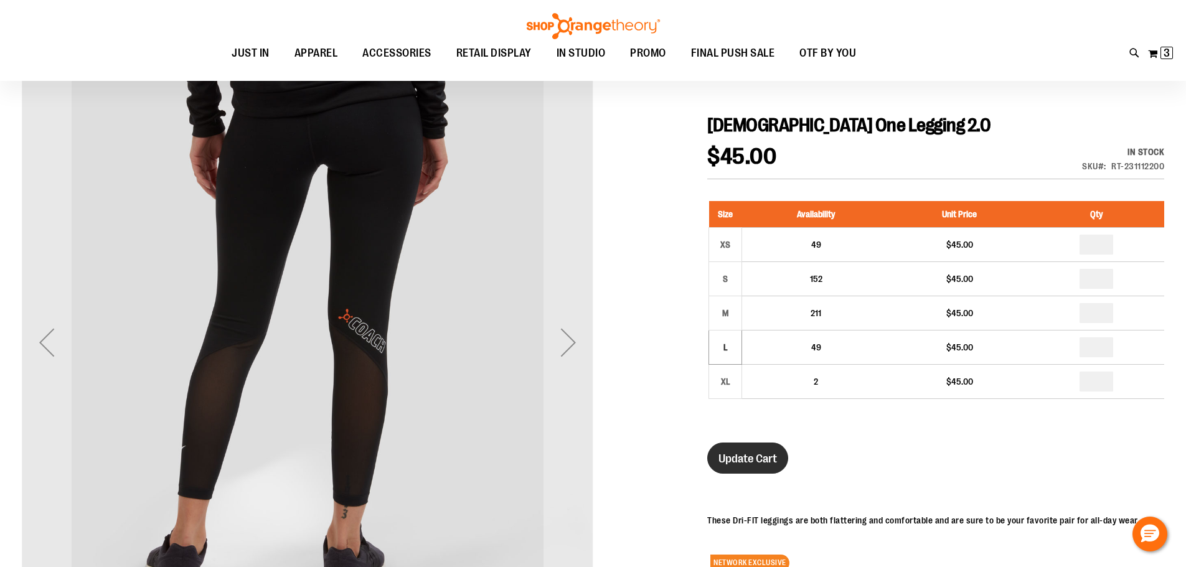
click at [760, 466] on button "Update Cart" at bounding box center [748, 458] width 81 height 31
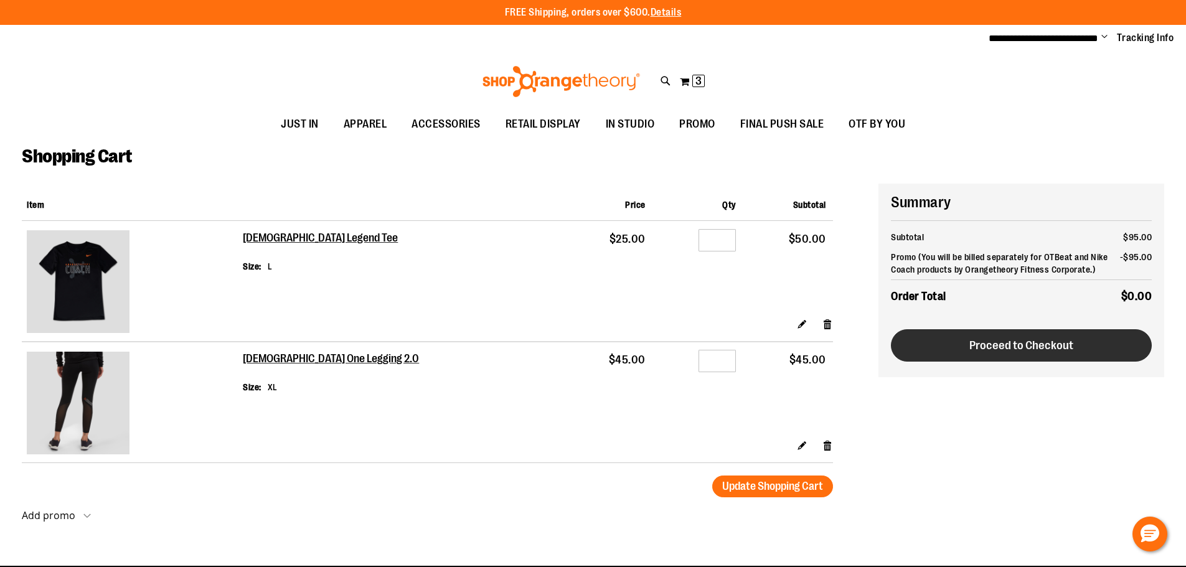
click at [1060, 346] on span "Proceed to Checkout" at bounding box center [1022, 346] width 104 height 14
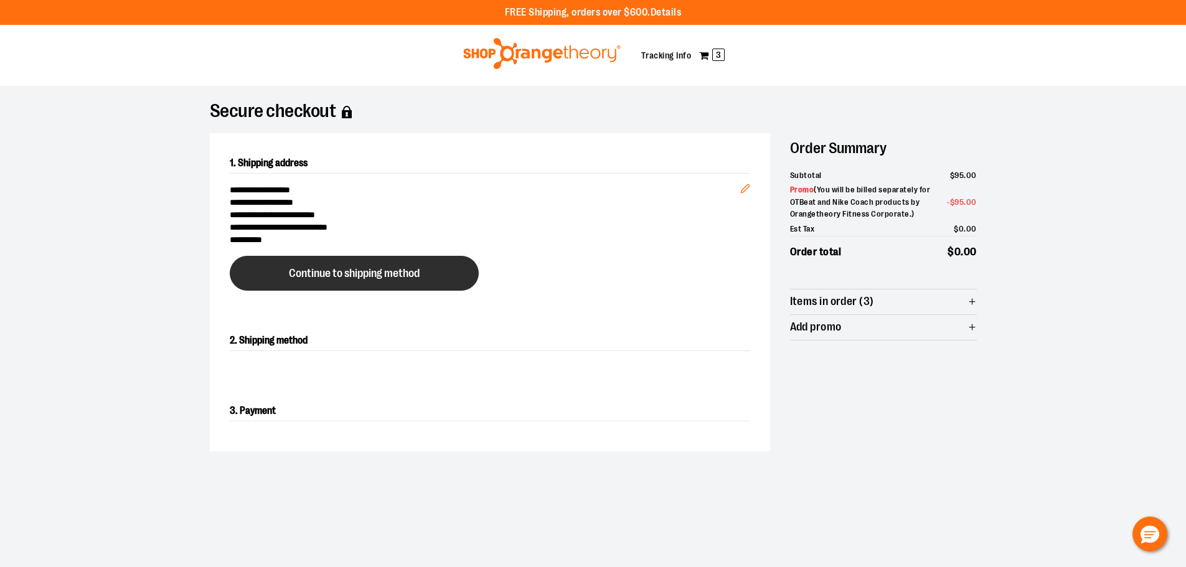
click at [392, 287] on button "Continue to shipping method" at bounding box center [354, 273] width 249 height 35
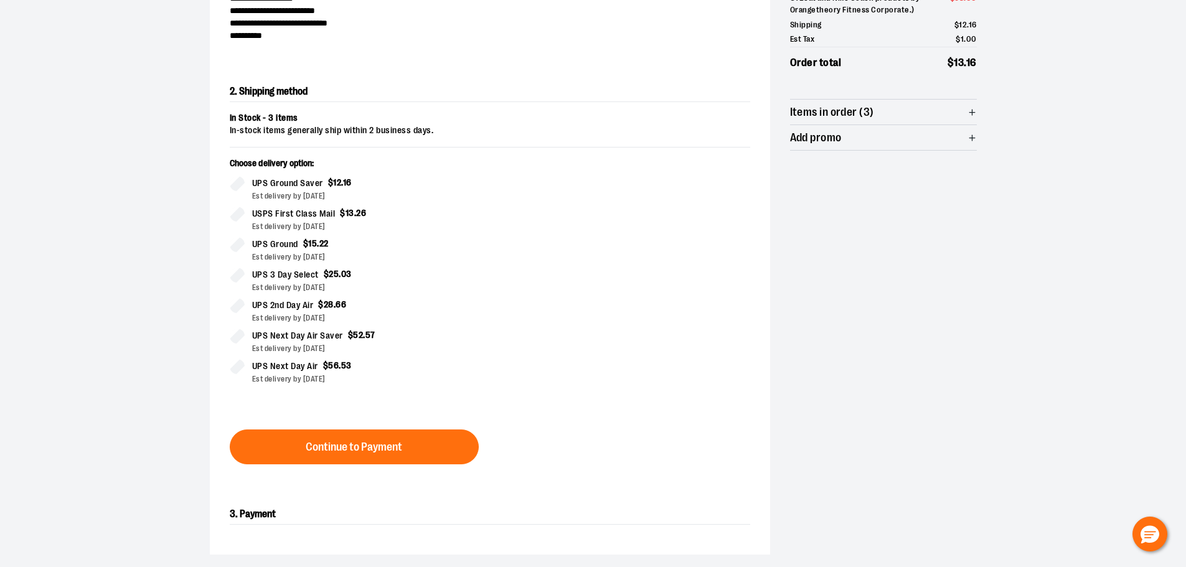
scroll to position [212, 0]
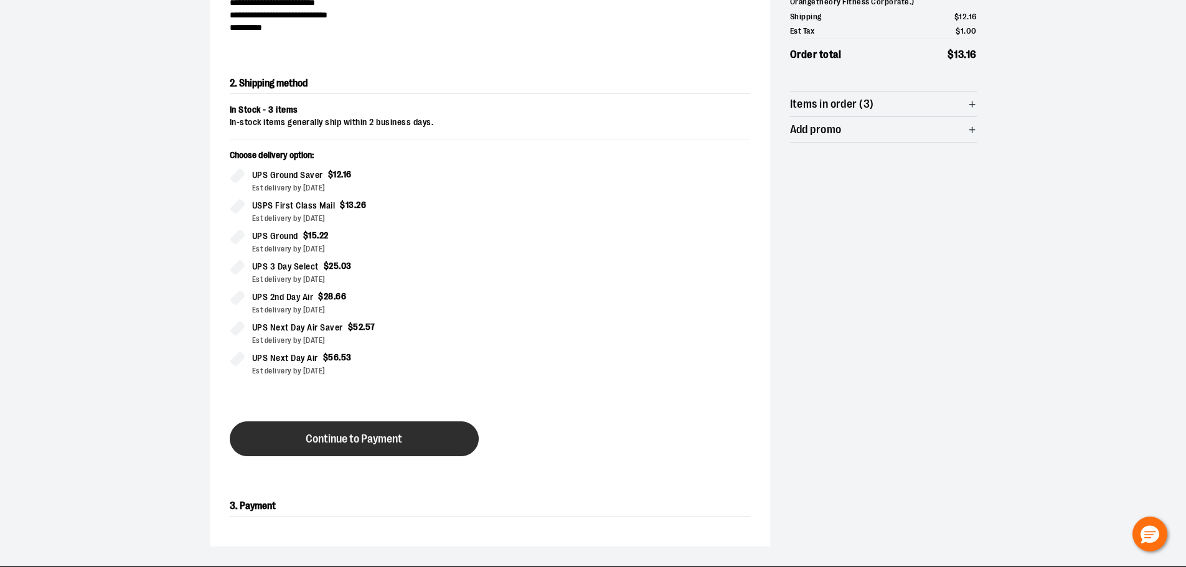
click at [377, 427] on button "Continue to Payment" at bounding box center [354, 439] width 249 height 35
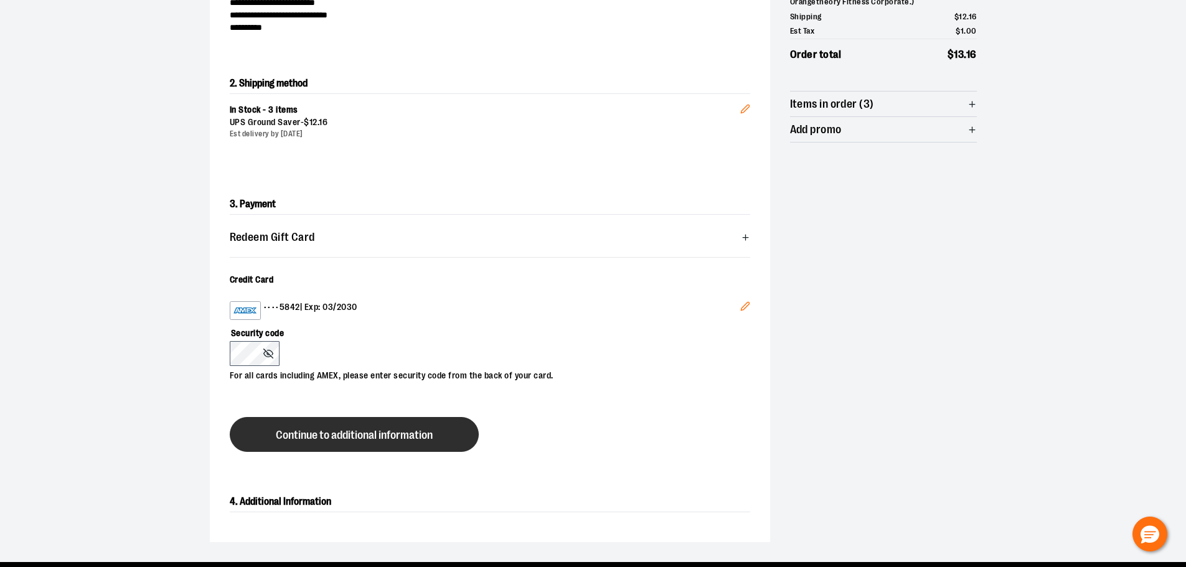
click at [331, 438] on span "Continue to additional information" at bounding box center [354, 436] width 157 height 12
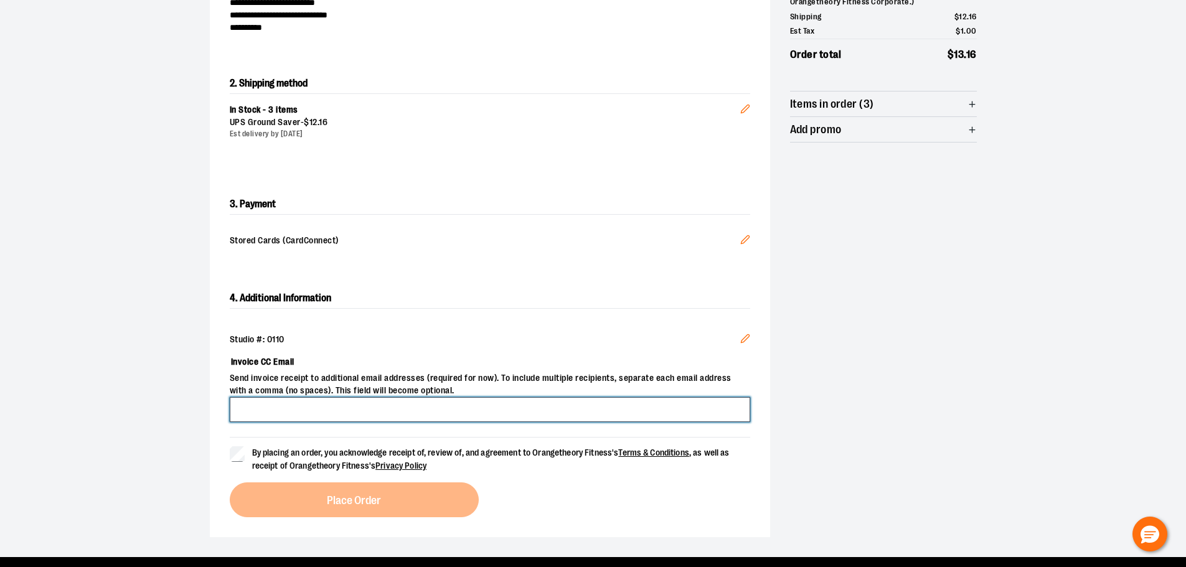
click at [283, 412] on input "Invoice CC Email" at bounding box center [490, 409] width 521 height 25
type input "**********"
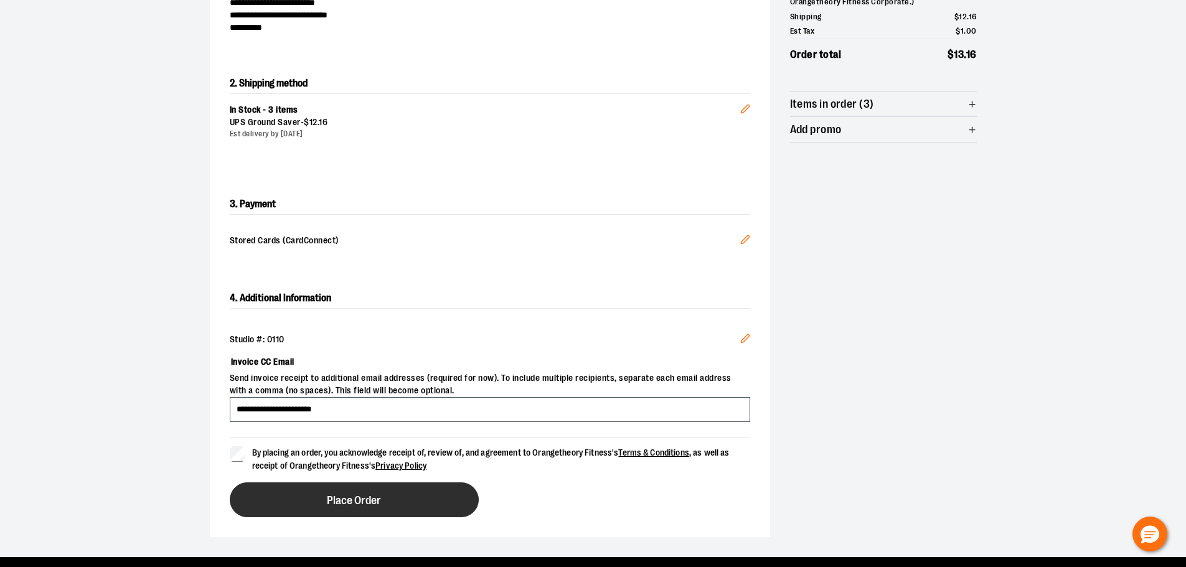
click at [361, 507] on button "Place Order" at bounding box center [354, 500] width 249 height 35
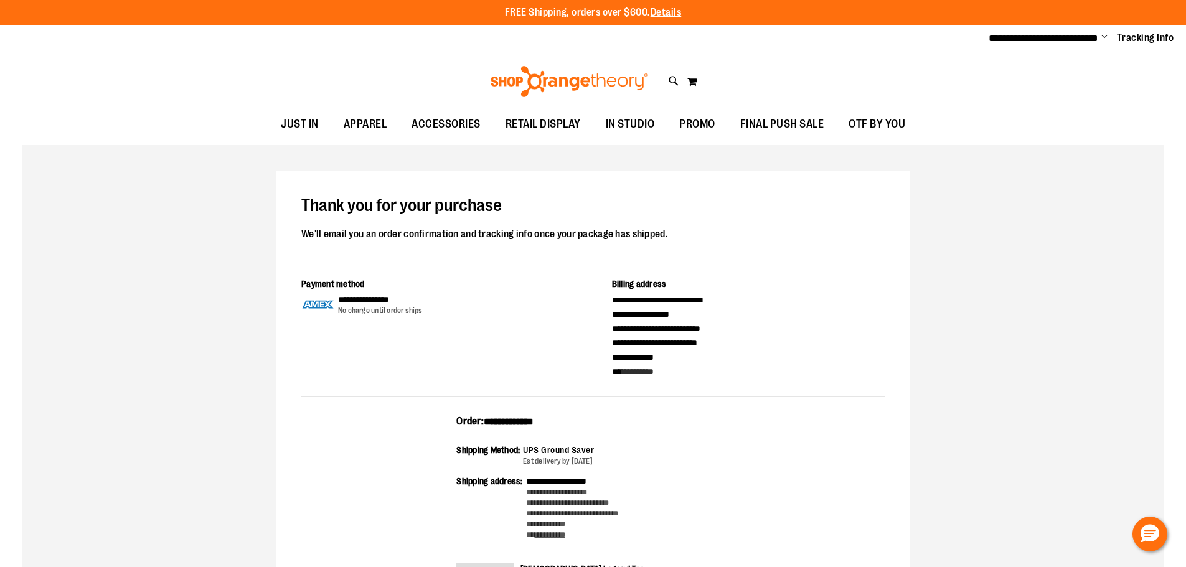
click at [500, 422] on span "**********" at bounding box center [509, 421] width 50 height 9
click at [501, 422] on span "**********" at bounding box center [509, 421] width 50 height 9
copy span "**********"
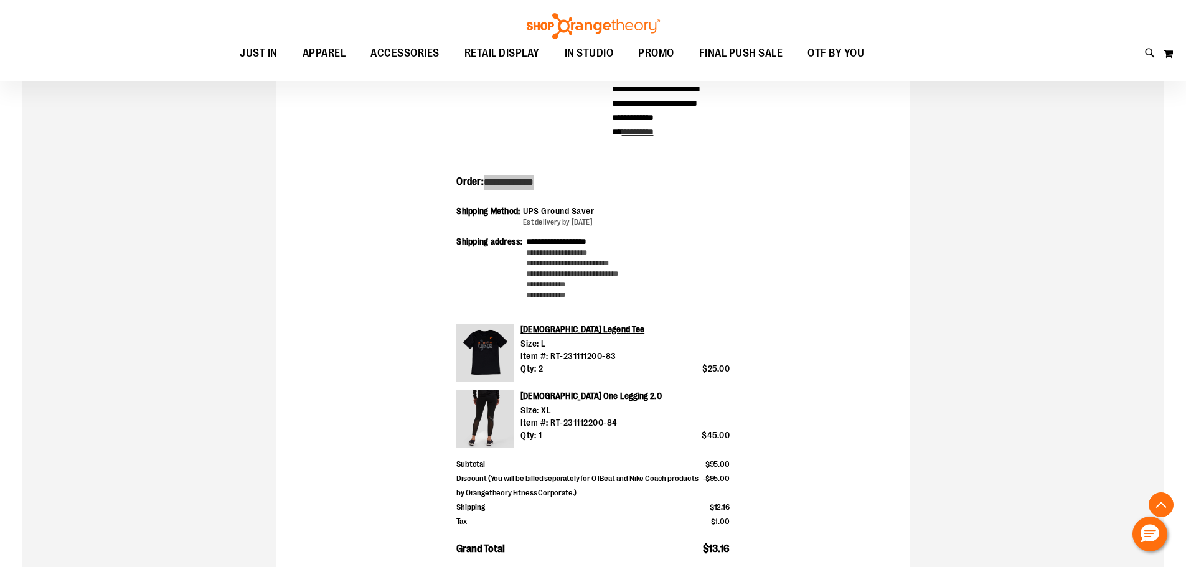
scroll to position [311, 0]
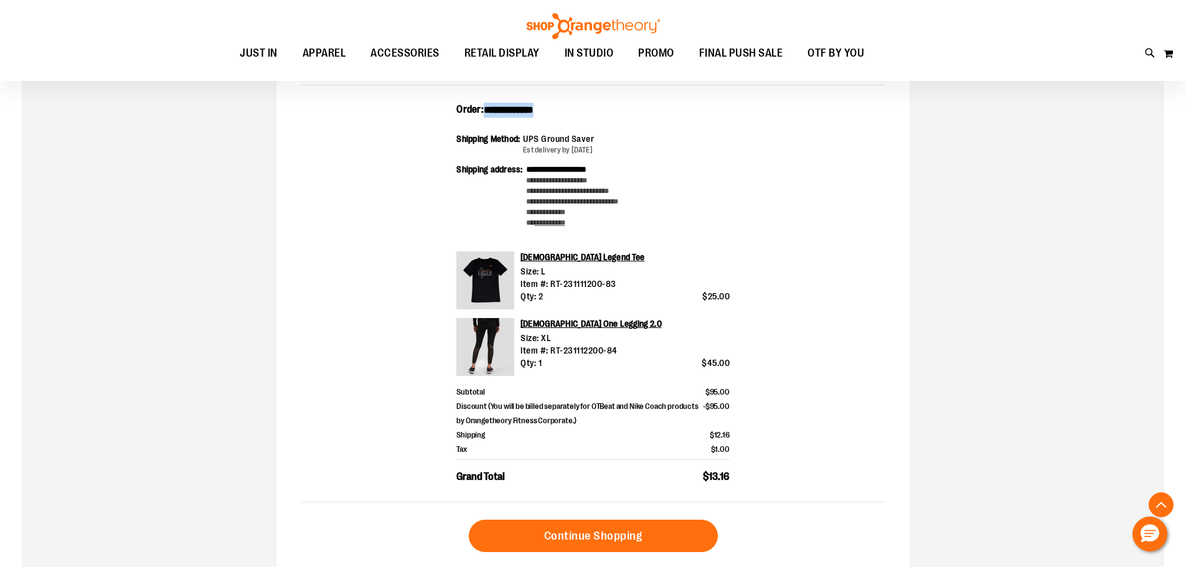
drag, startPoint x: 741, startPoint y: 475, endPoint x: 463, endPoint y: 111, distance: 458.2
click at [445, 114] on div "**********" at bounding box center [593, 303] width 584 height 400
click at [818, 245] on div "**********" at bounding box center [593, 303] width 584 height 400
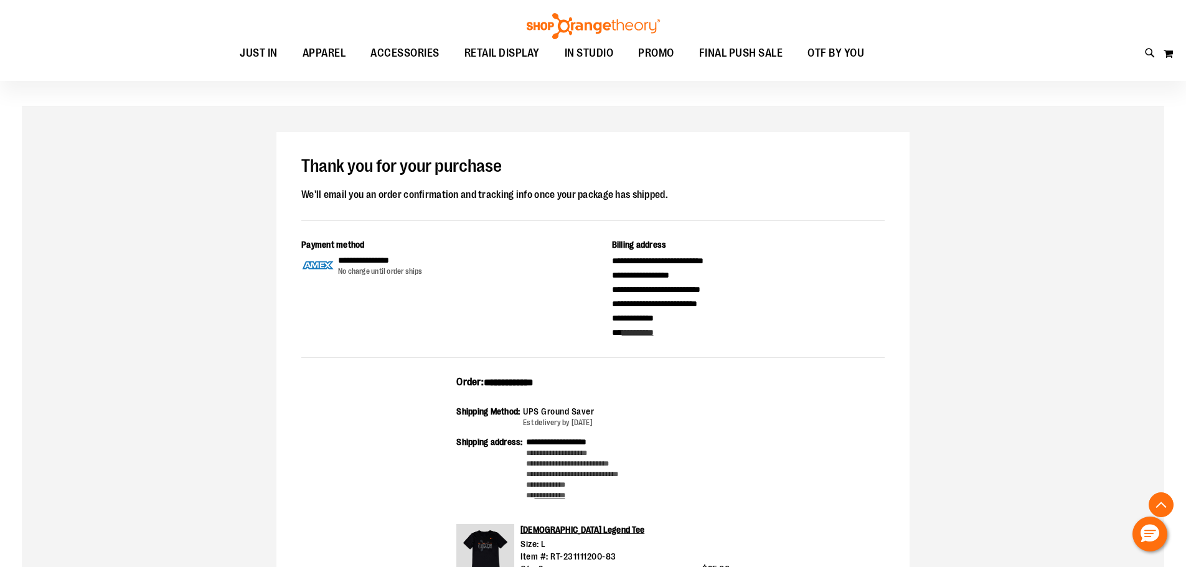
scroll to position [0, 0]
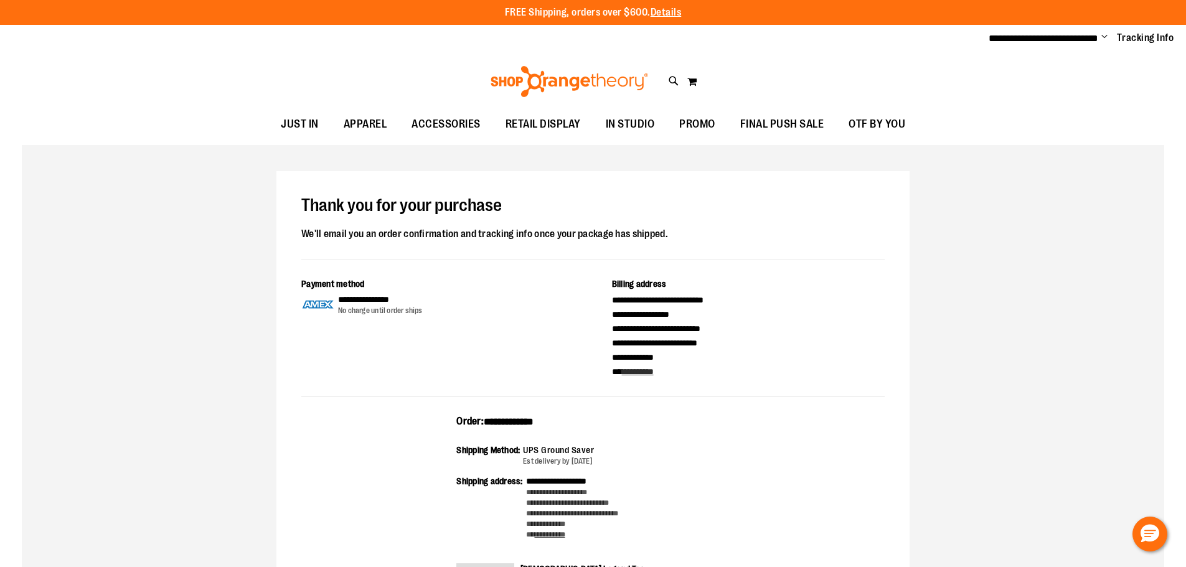
click at [1102, 36] on span "Change" at bounding box center [1105, 38] width 6 height 12
click at [1063, 73] on link "Sign Out" at bounding box center [1060, 84] width 109 height 24
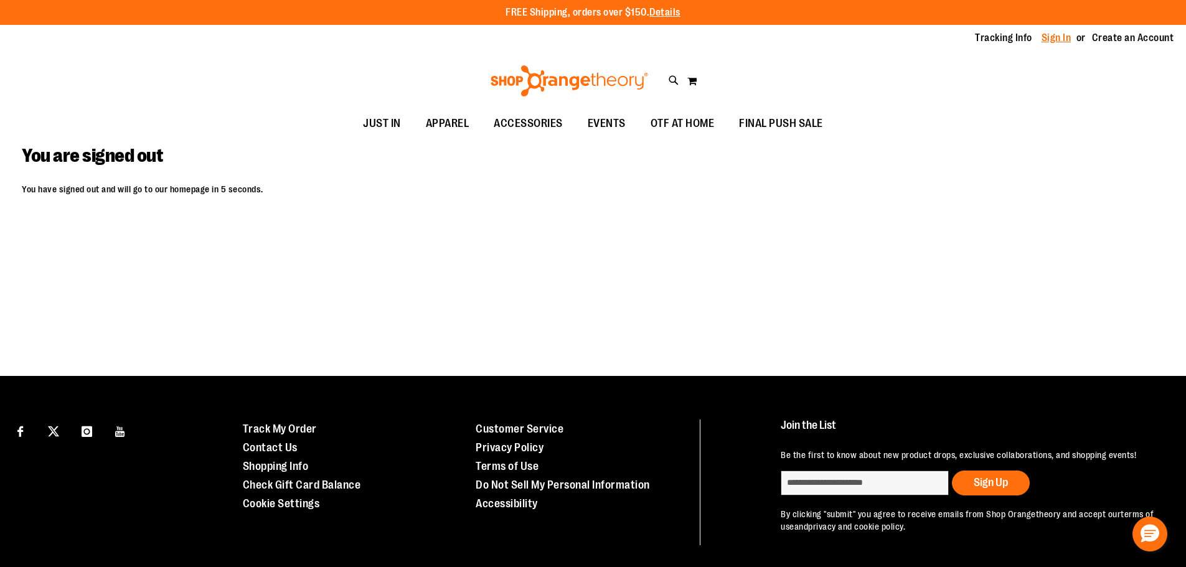
click at [1063, 40] on link "Sign In" at bounding box center [1057, 38] width 30 height 14
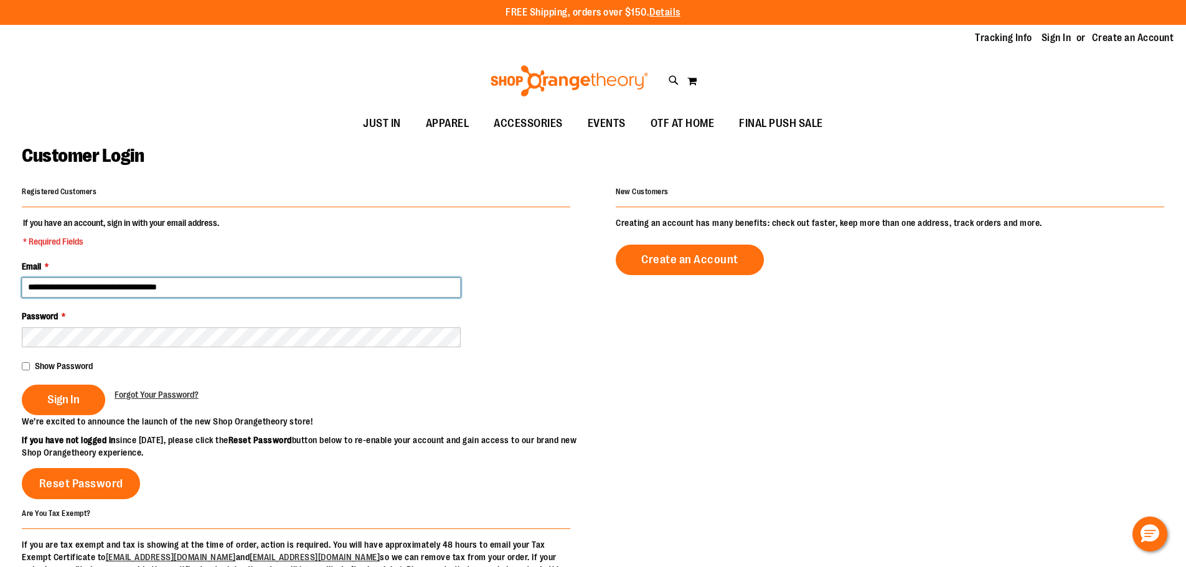
click at [85, 293] on input "**********" at bounding box center [241, 288] width 439 height 20
type input "**********"
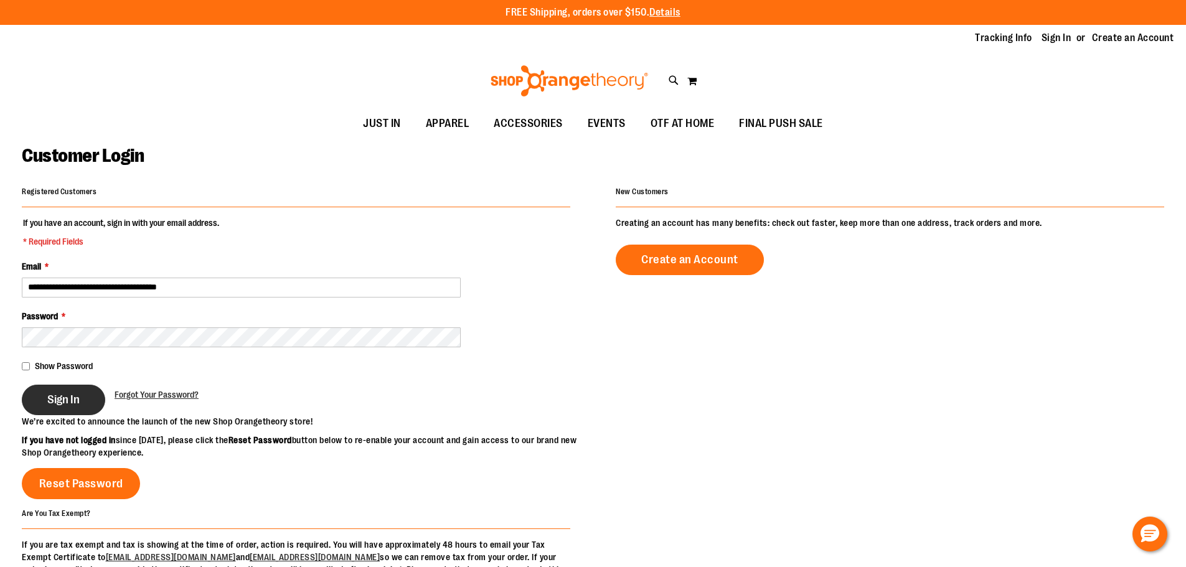
click at [41, 397] on button "Sign In" at bounding box center [63, 400] width 83 height 31
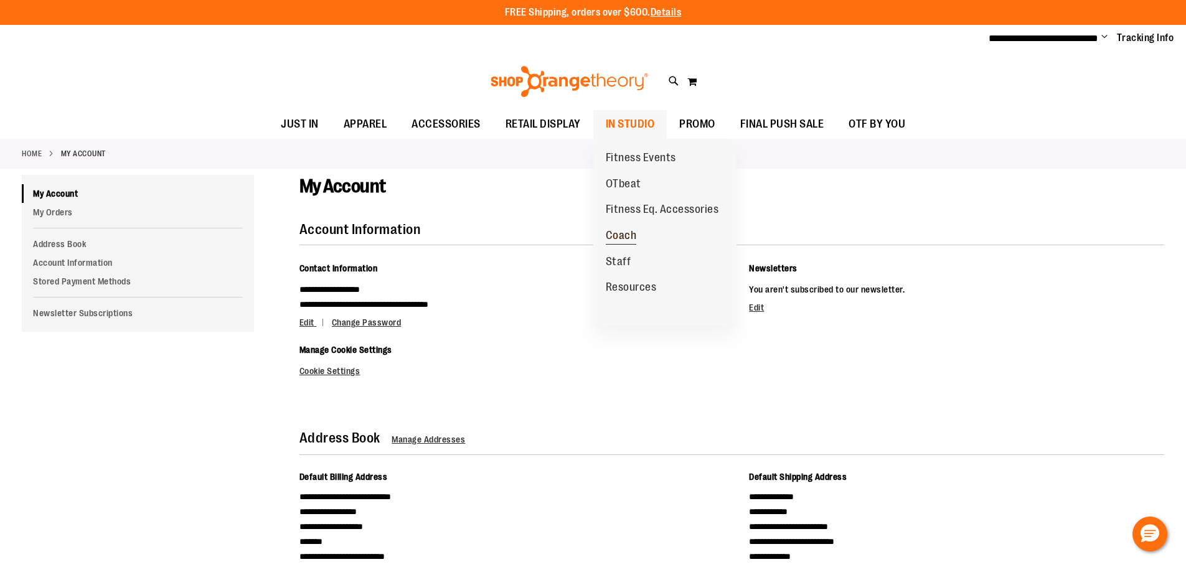
click at [613, 240] on span "Coach" at bounding box center [621, 237] width 31 height 16
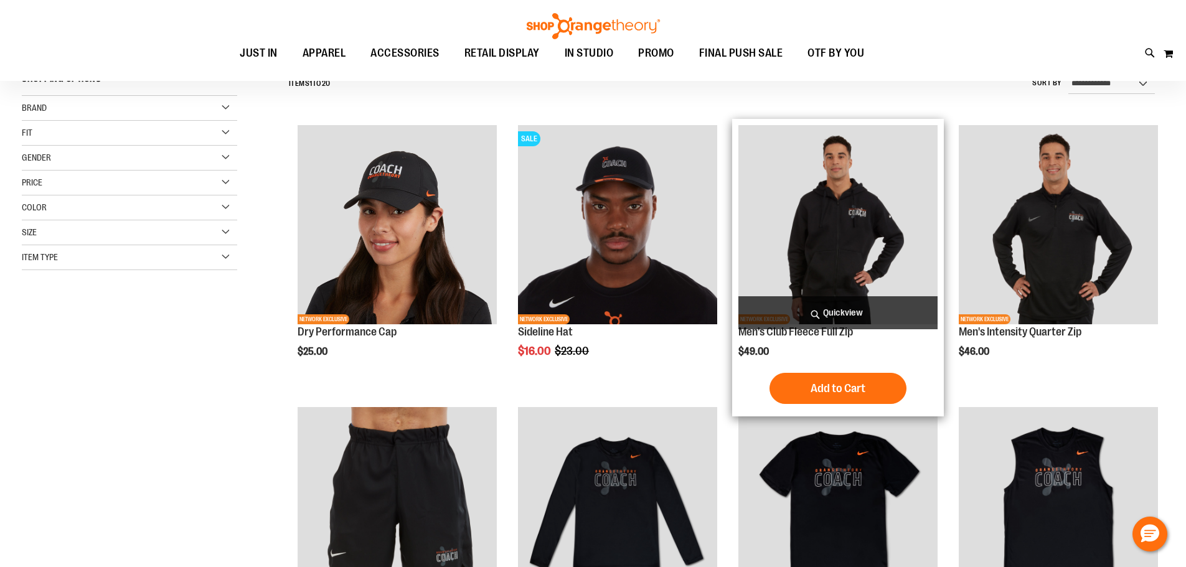
scroll to position [249, 0]
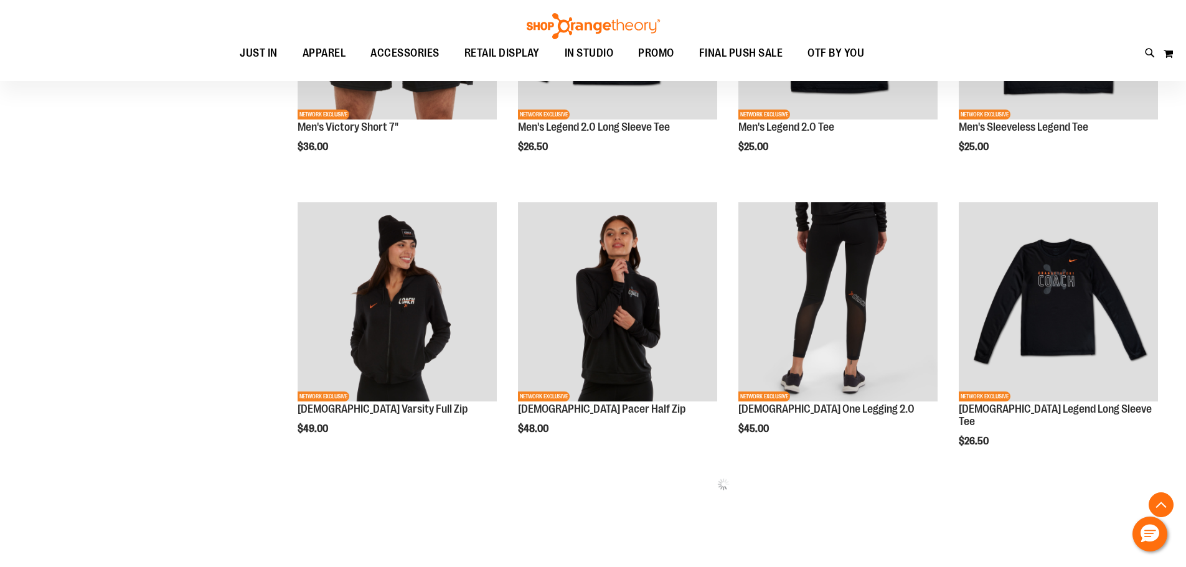
scroll to position [622, 0]
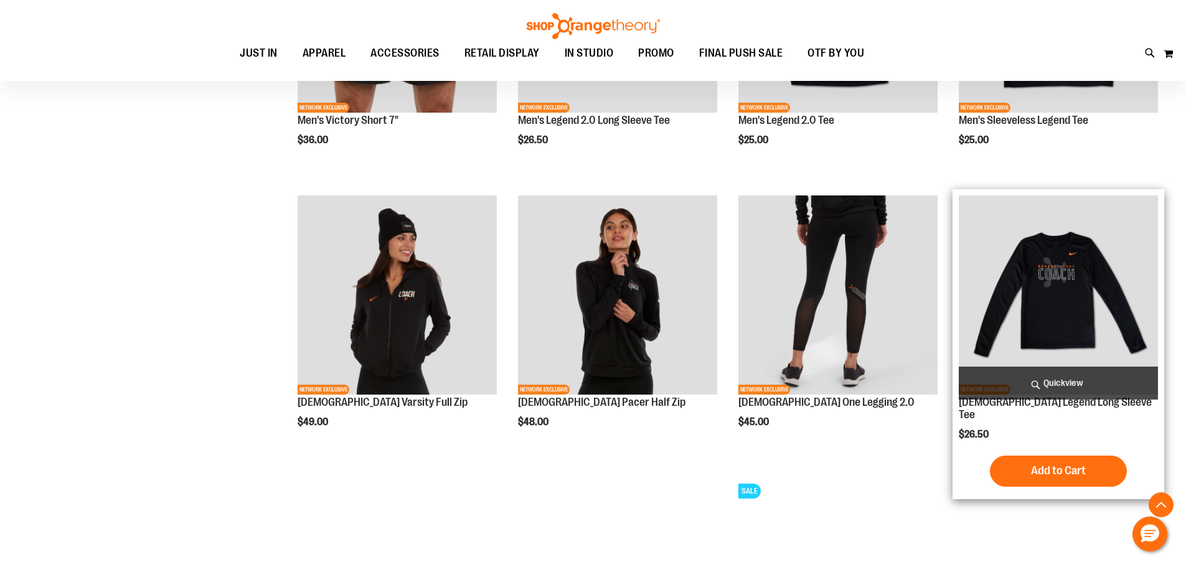
click at [1021, 255] on img "product" at bounding box center [1058, 295] width 199 height 199
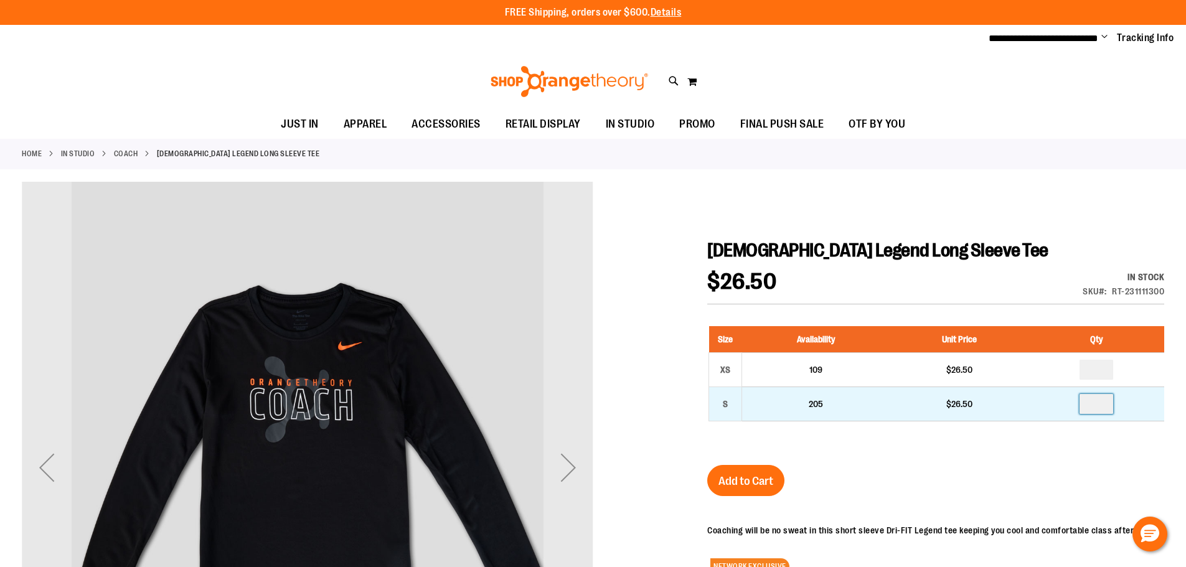
click at [1101, 404] on input "number" at bounding box center [1097, 404] width 34 height 20
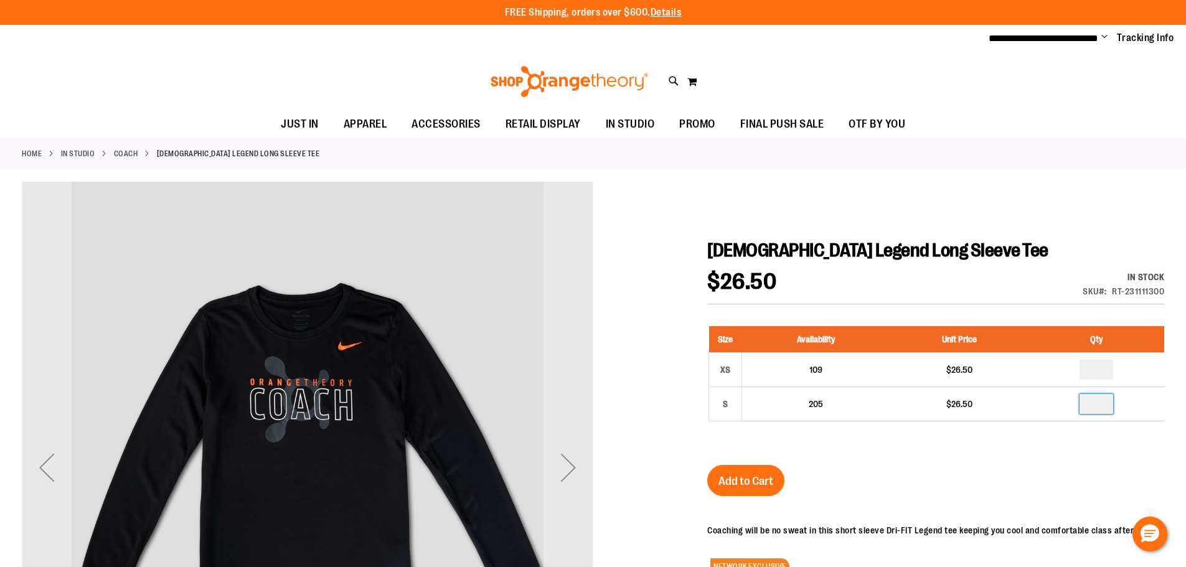
type input "*"
click at [981, 277] on div "$26.50 In stock Only %1 left SKU RT-231111300" at bounding box center [936, 288] width 457 height 34
click at [750, 468] on button "Add to Cart" at bounding box center [746, 480] width 77 height 31
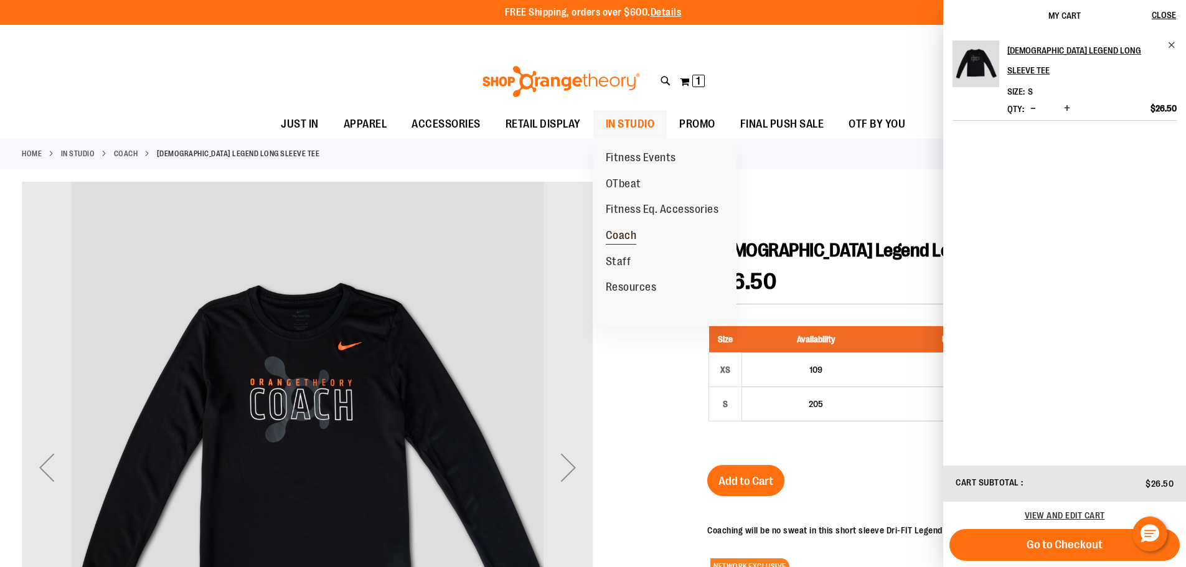
click at [617, 240] on span "Coach" at bounding box center [621, 237] width 31 height 16
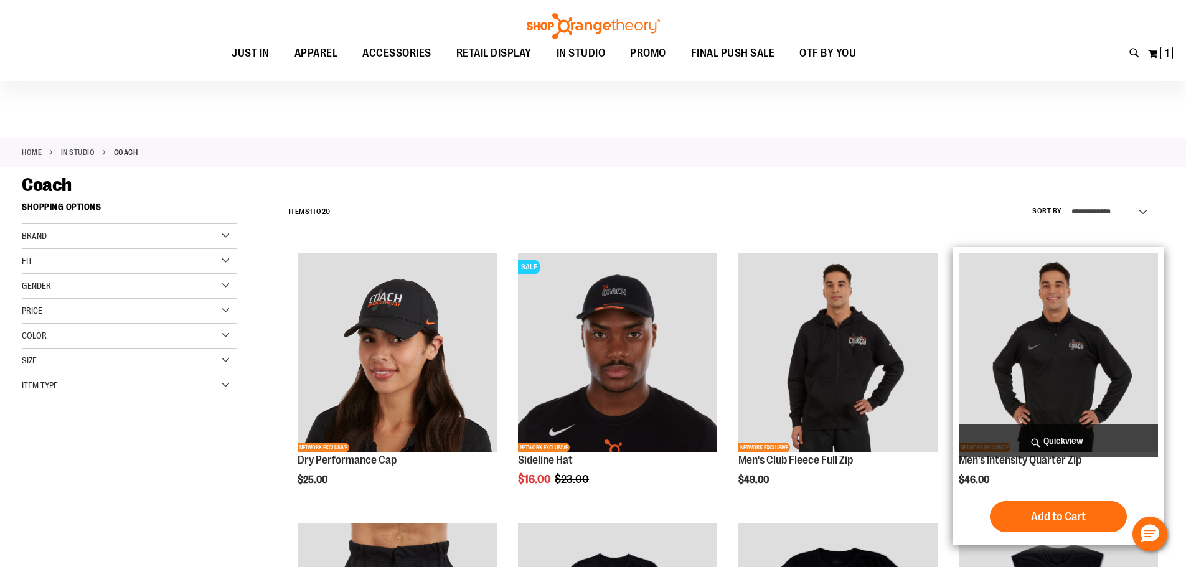
scroll to position [249, 0]
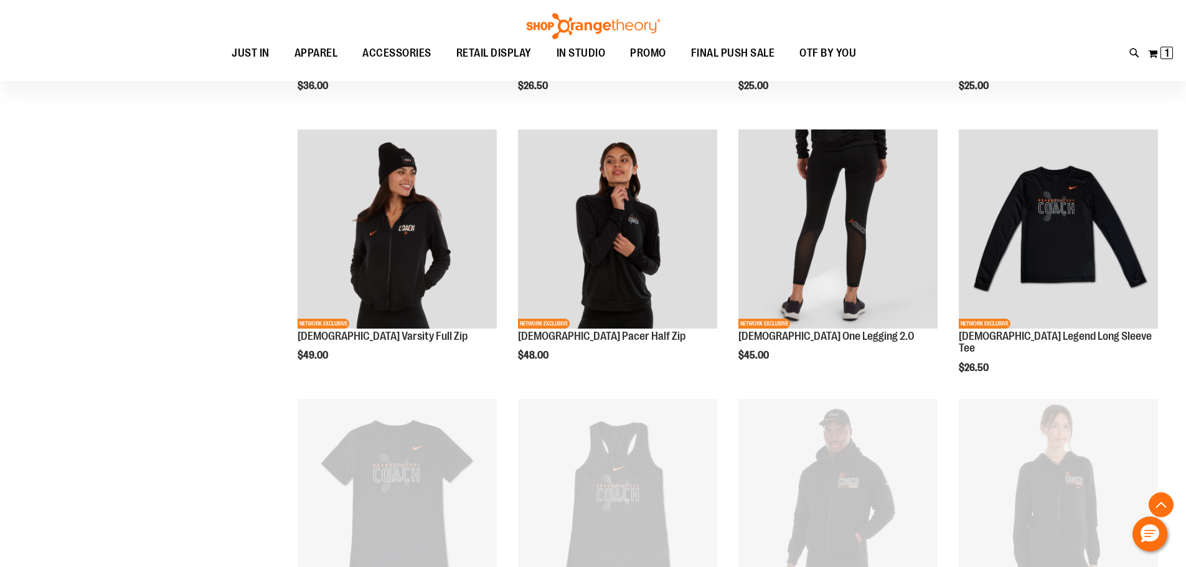
scroll to position [684, 0]
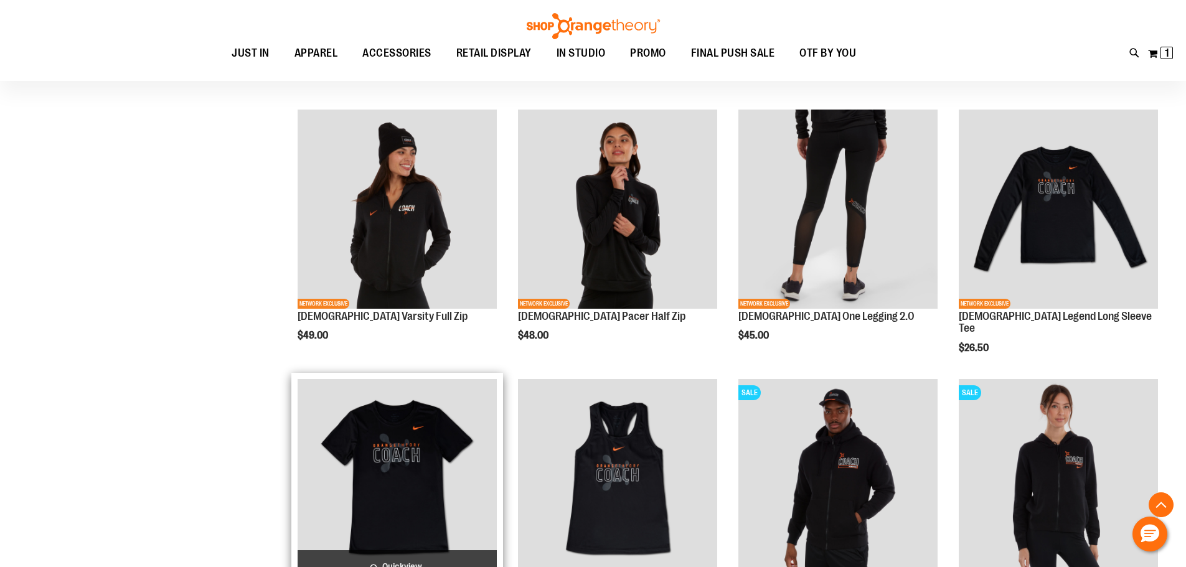
click at [397, 455] on img "product" at bounding box center [397, 478] width 199 height 199
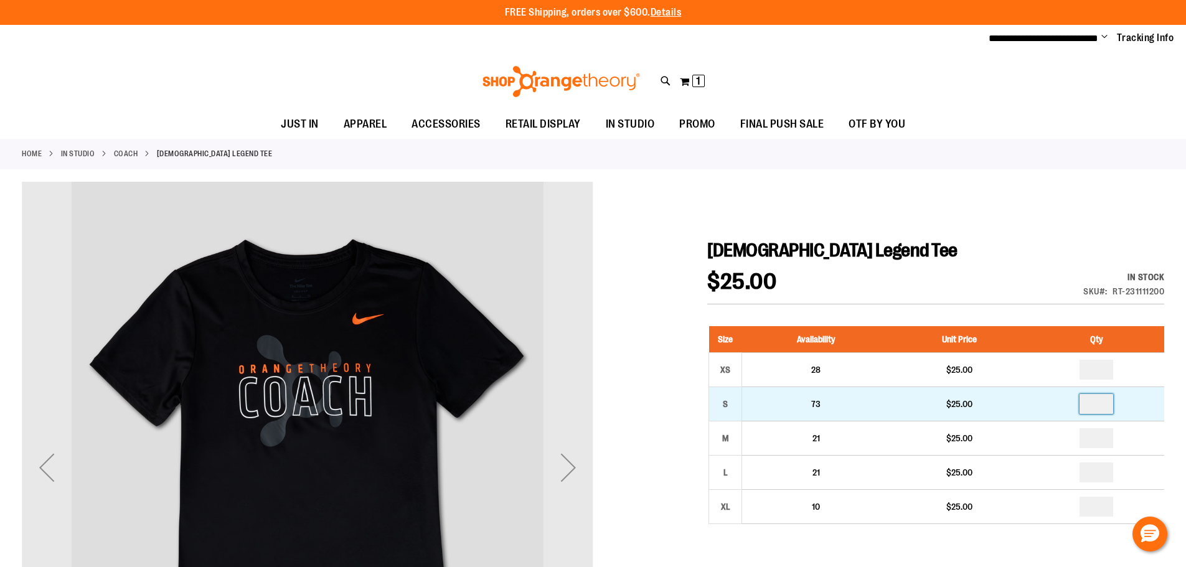
click at [1103, 403] on input "number" at bounding box center [1097, 404] width 34 height 20
type input "*"
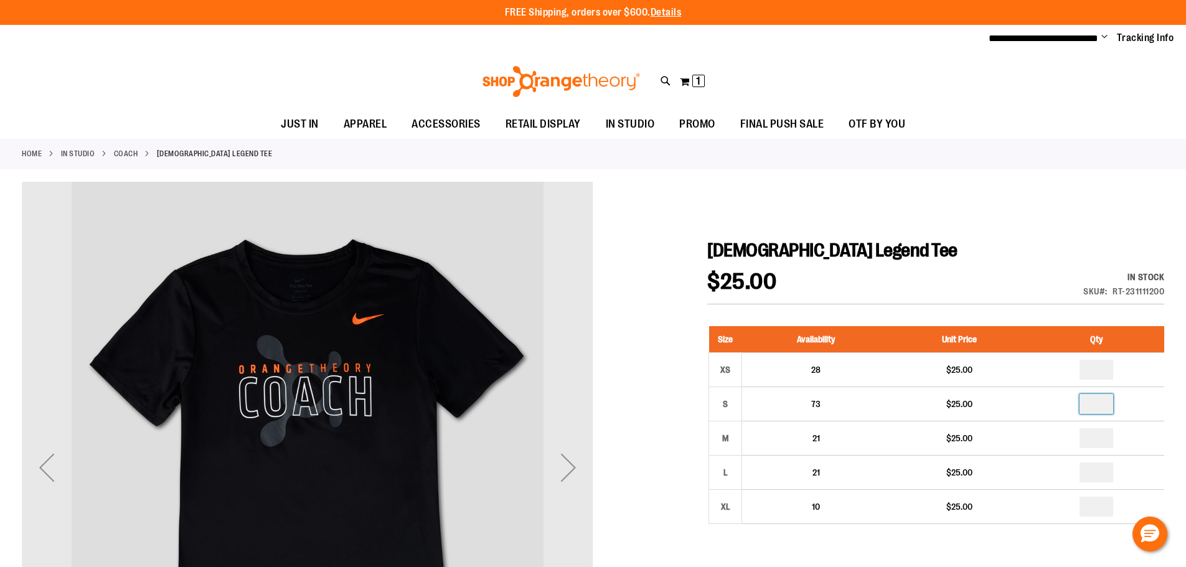
click at [1015, 308] on div "Ladies Legend Tee $25.00 In stock Only %1 left SKU RT-231111200 Size Availabili…" at bounding box center [936, 557] width 457 height 637
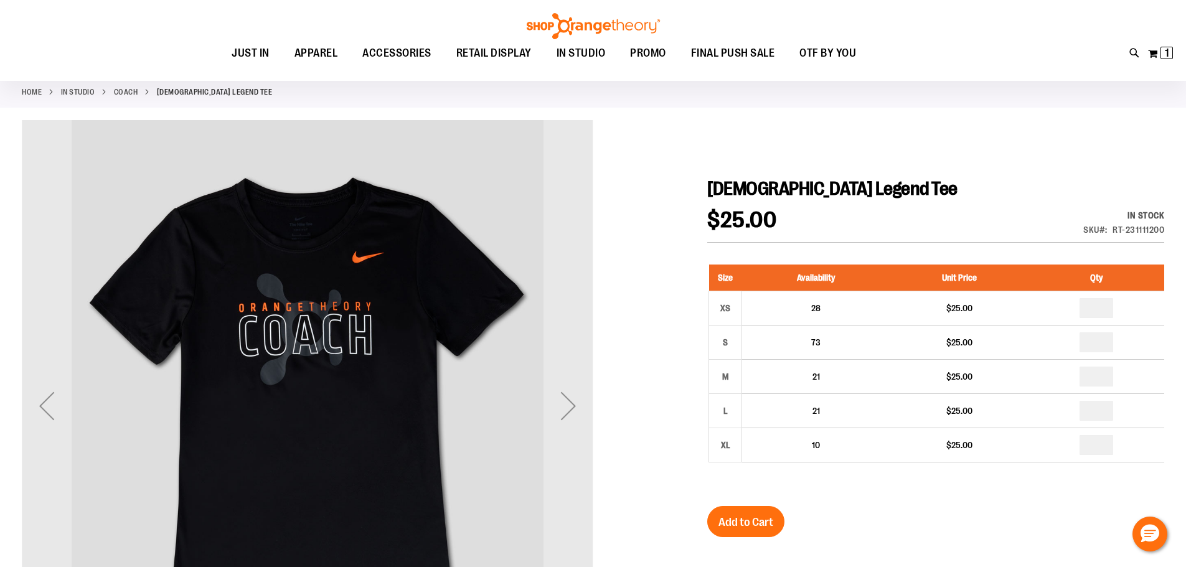
scroll to position [62, 0]
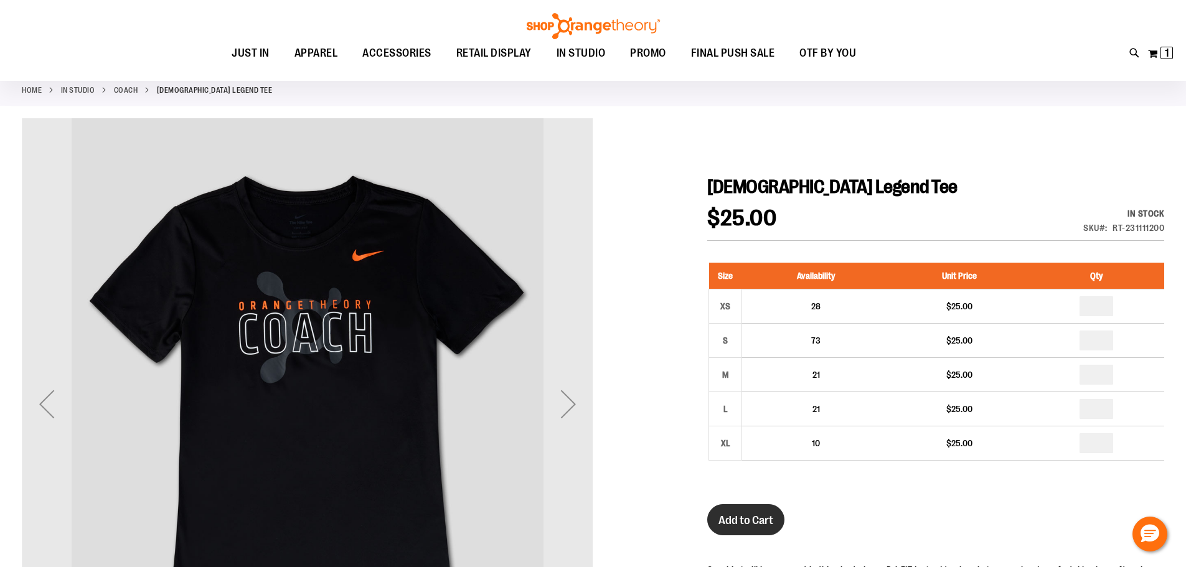
click at [739, 521] on span "Add to Cart" at bounding box center [746, 521] width 55 height 14
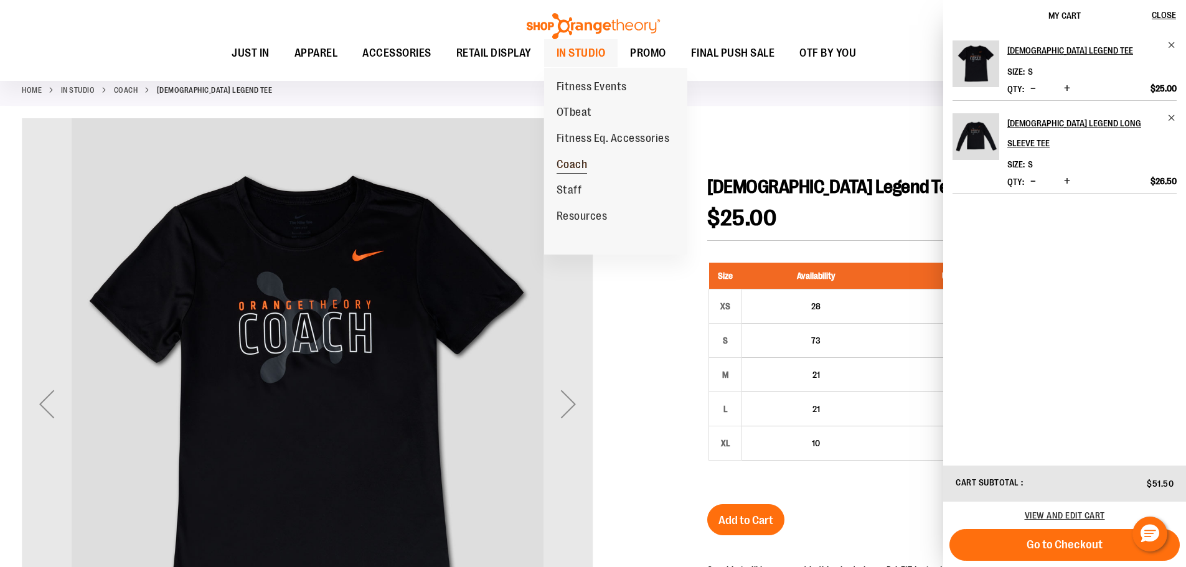
click at [562, 171] on span "Coach" at bounding box center [572, 166] width 31 height 16
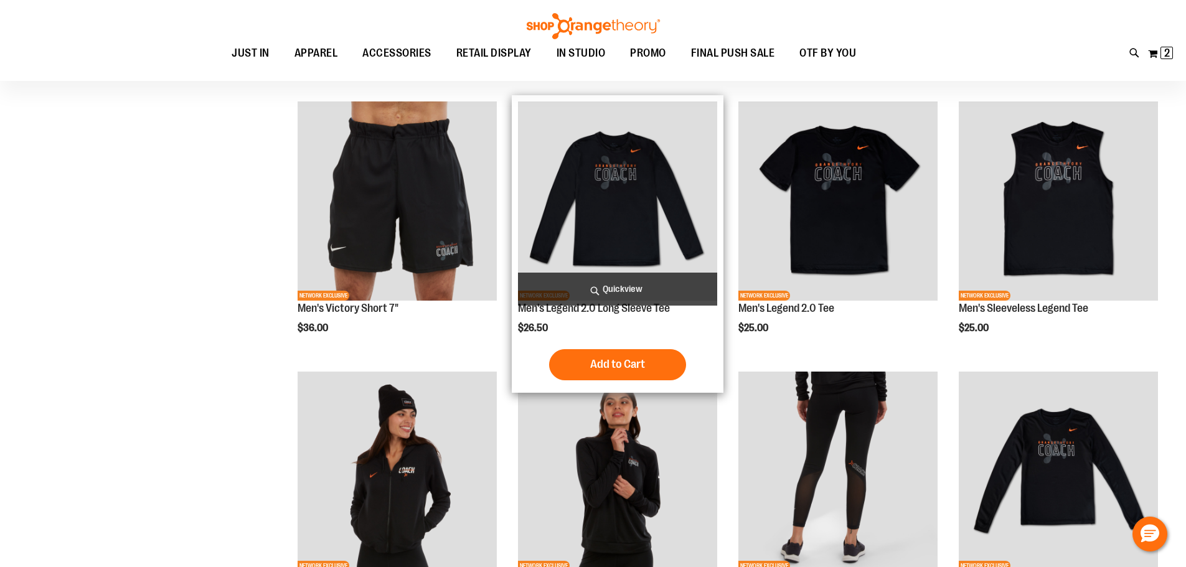
scroll to position [373, 0]
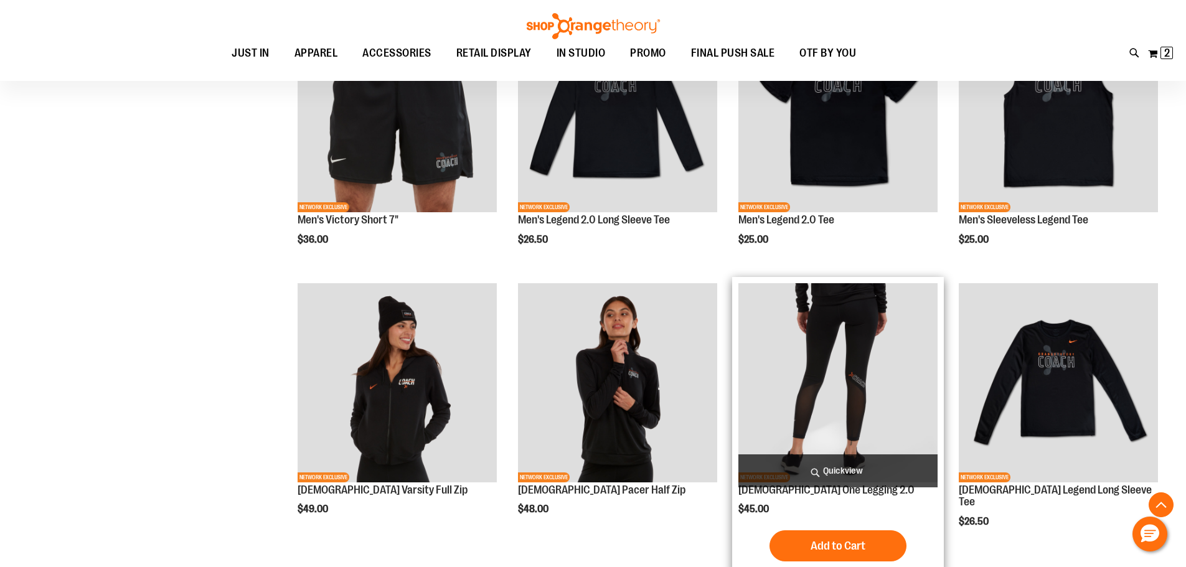
click at [871, 392] on img "product" at bounding box center [838, 382] width 199 height 199
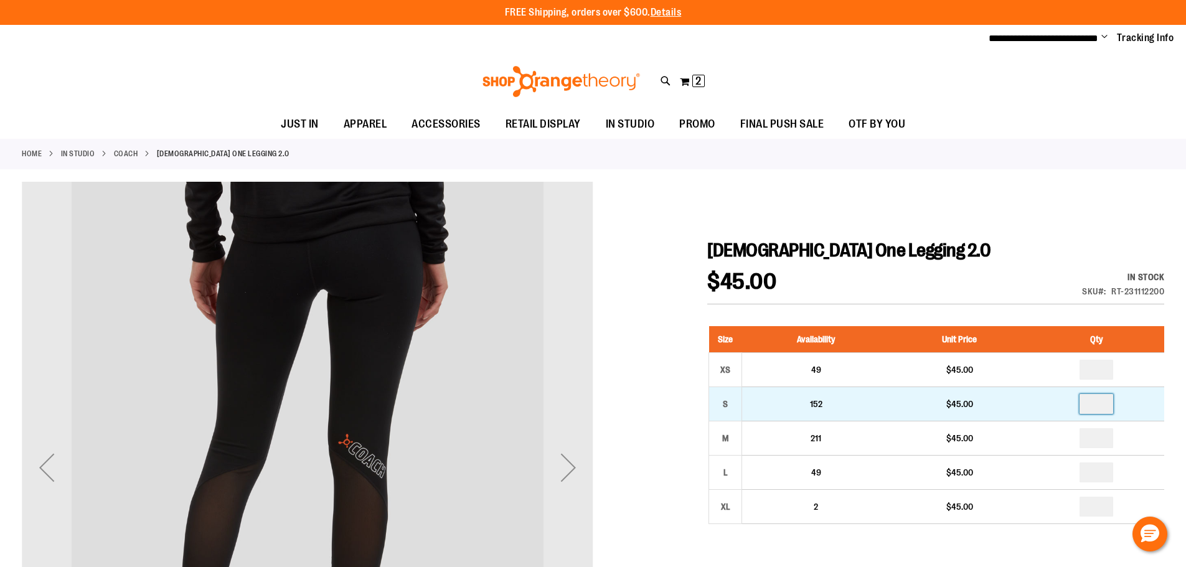
click at [1110, 404] on input "number" at bounding box center [1097, 404] width 34 height 20
type input "*"
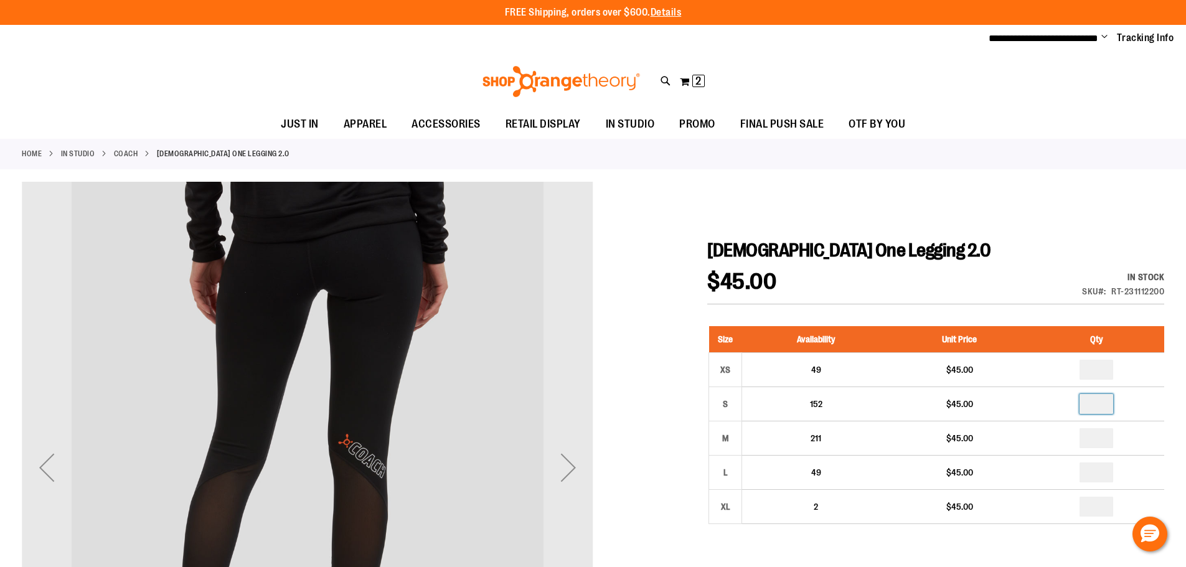
click at [971, 227] on div at bounding box center [593, 548] width 1143 height 732
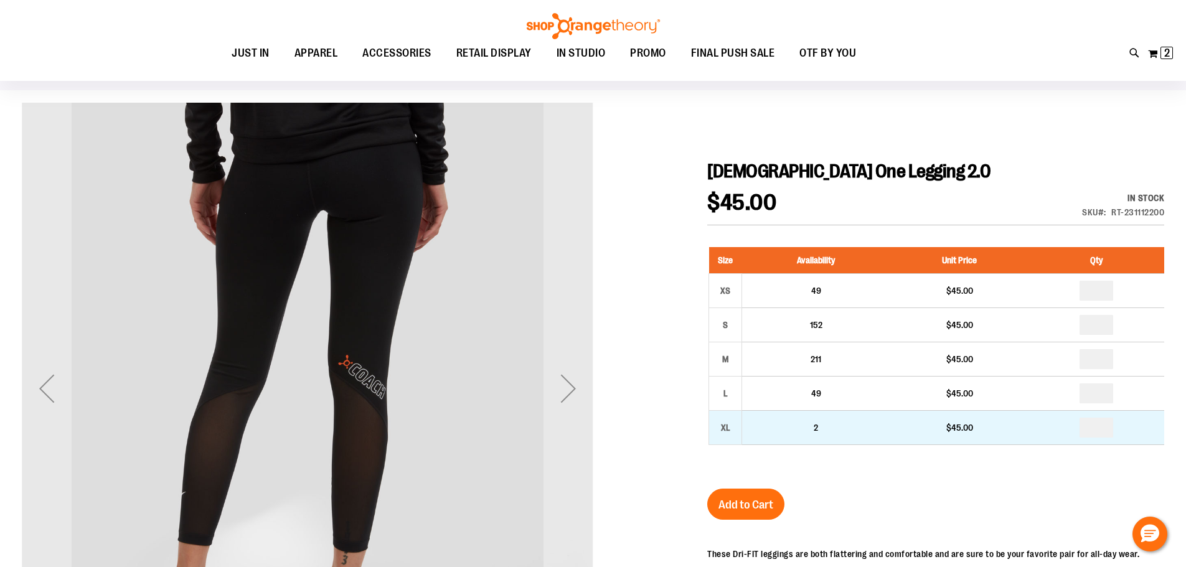
scroll to position [124, 0]
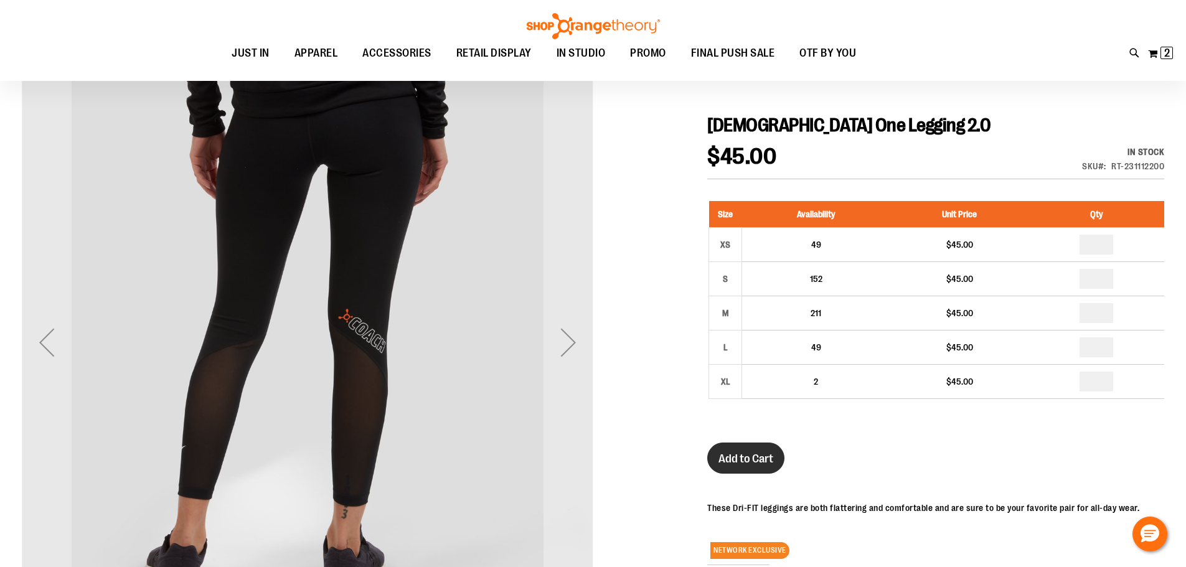
click at [752, 465] on span "Add to Cart" at bounding box center [746, 459] width 55 height 14
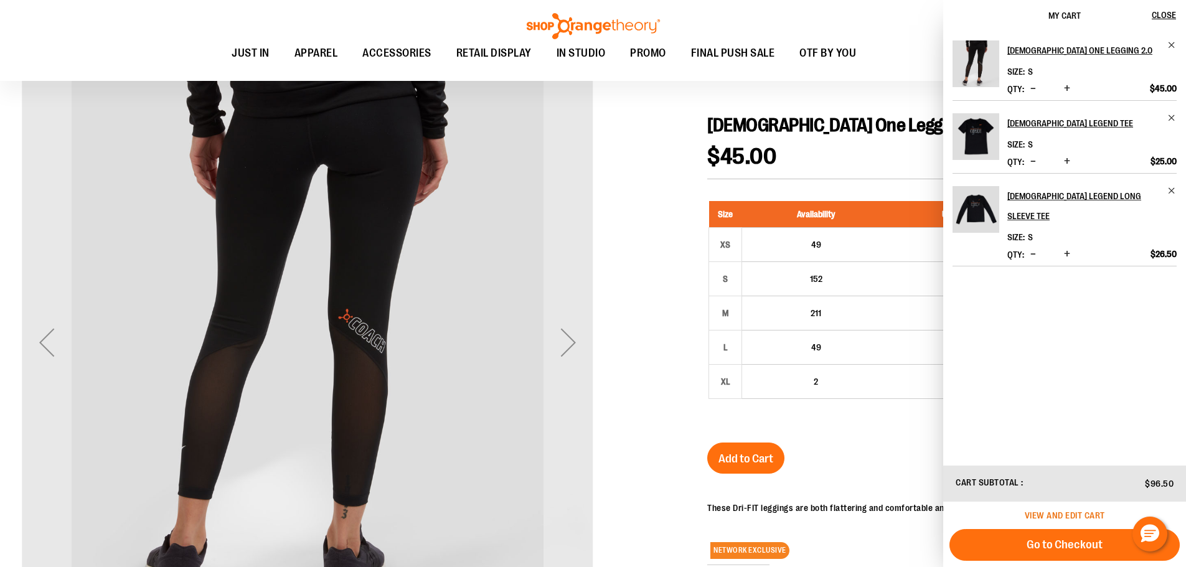
click at [1049, 519] on span "View and edit cart" at bounding box center [1065, 516] width 80 height 10
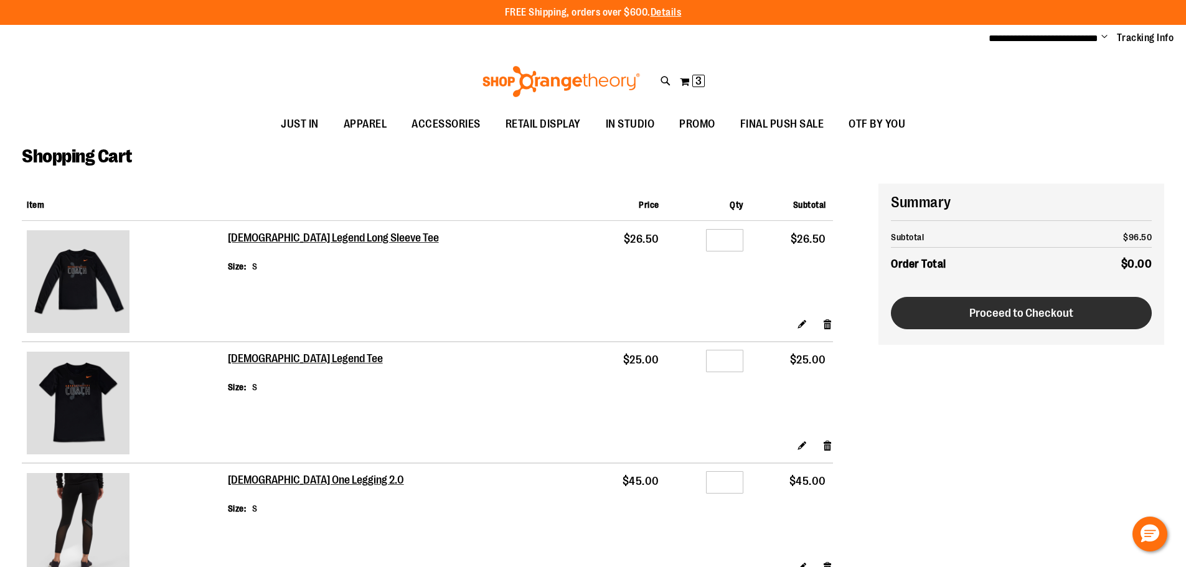
click at [988, 319] on span "Proceed to Checkout" at bounding box center [1022, 313] width 104 height 14
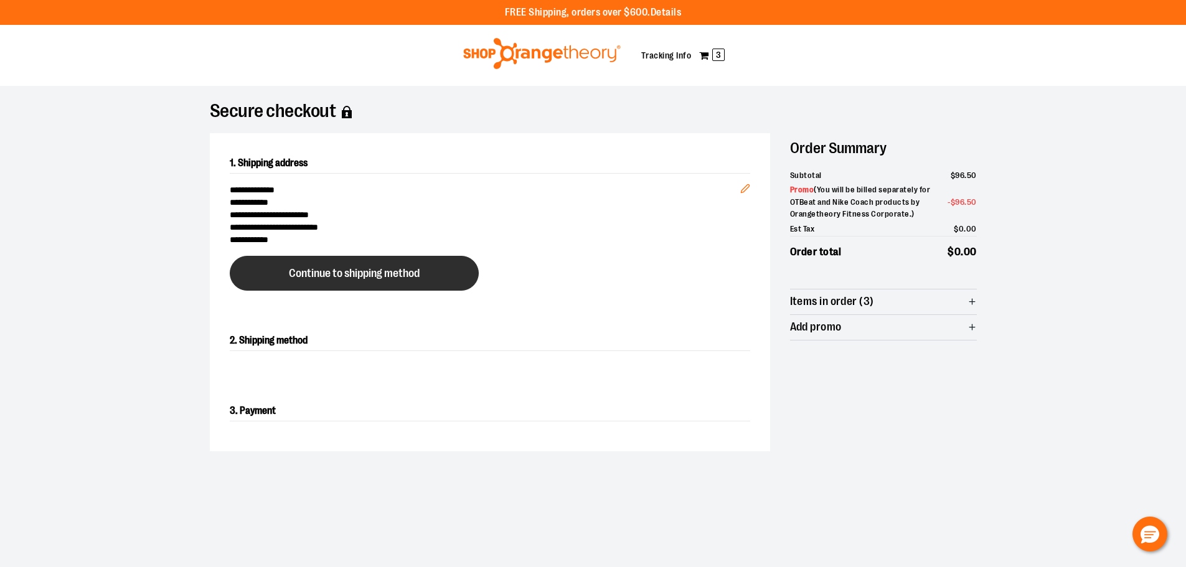
click at [310, 277] on span "Continue to shipping method" at bounding box center [354, 274] width 131 height 12
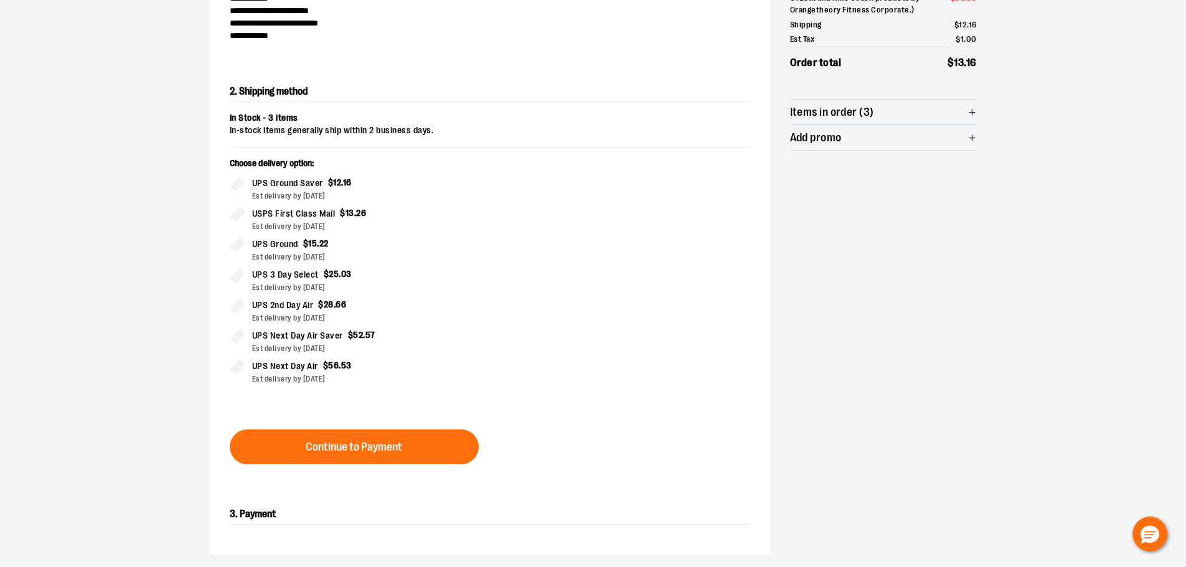
scroll to position [212, 0]
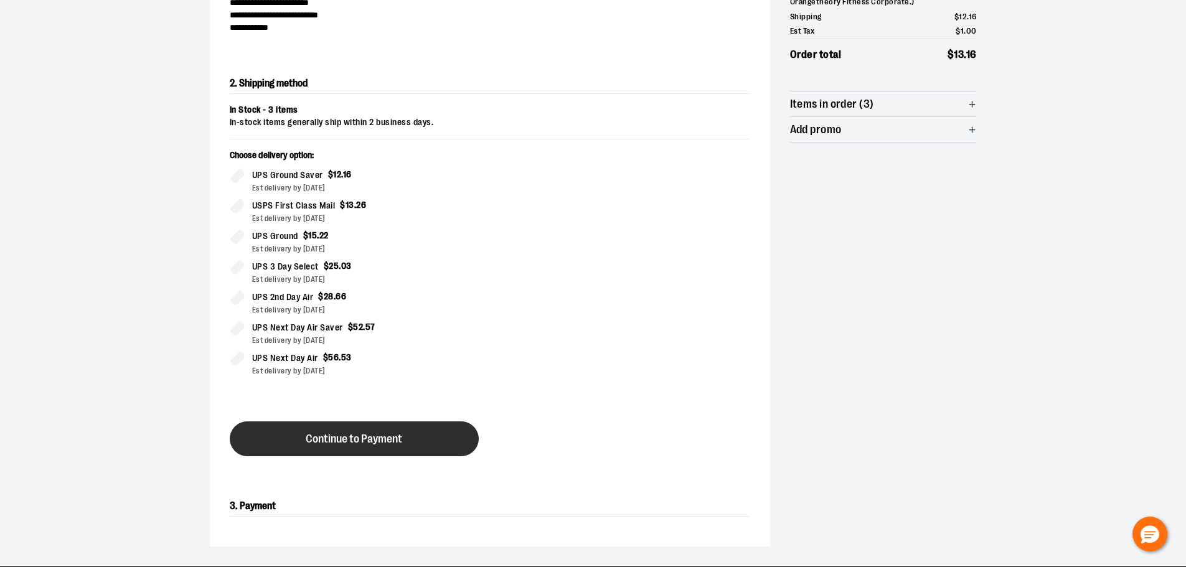
click at [400, 440] on span "Continue to Payment" at bounding box center [354, 439] width 97 height 12
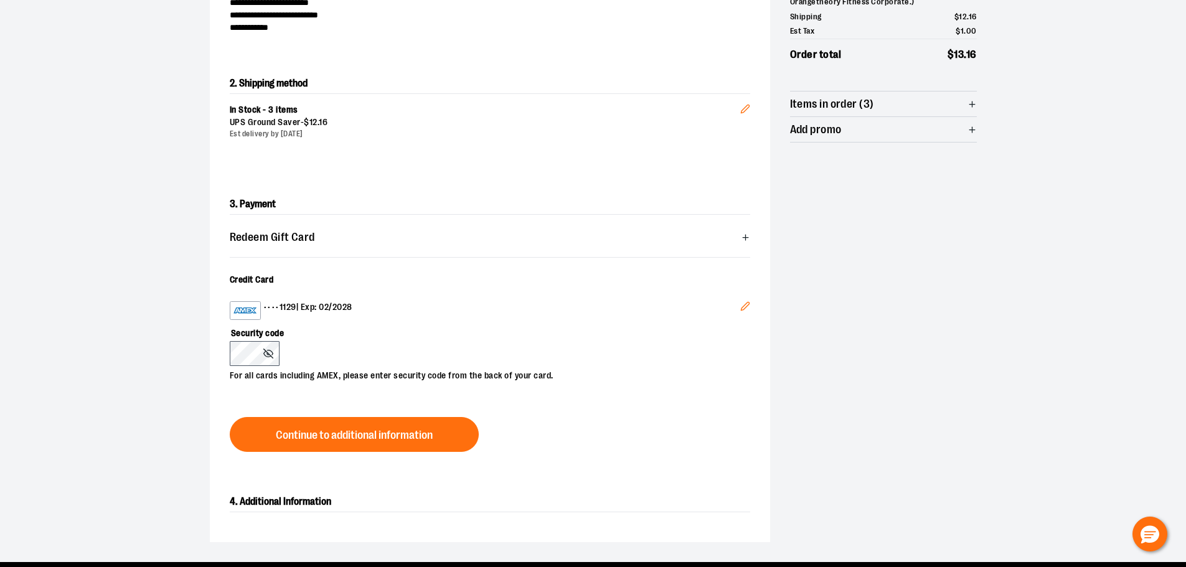
click at [731, 305] on button "Edit" at bounding box center [746, 308] width 30 height 34
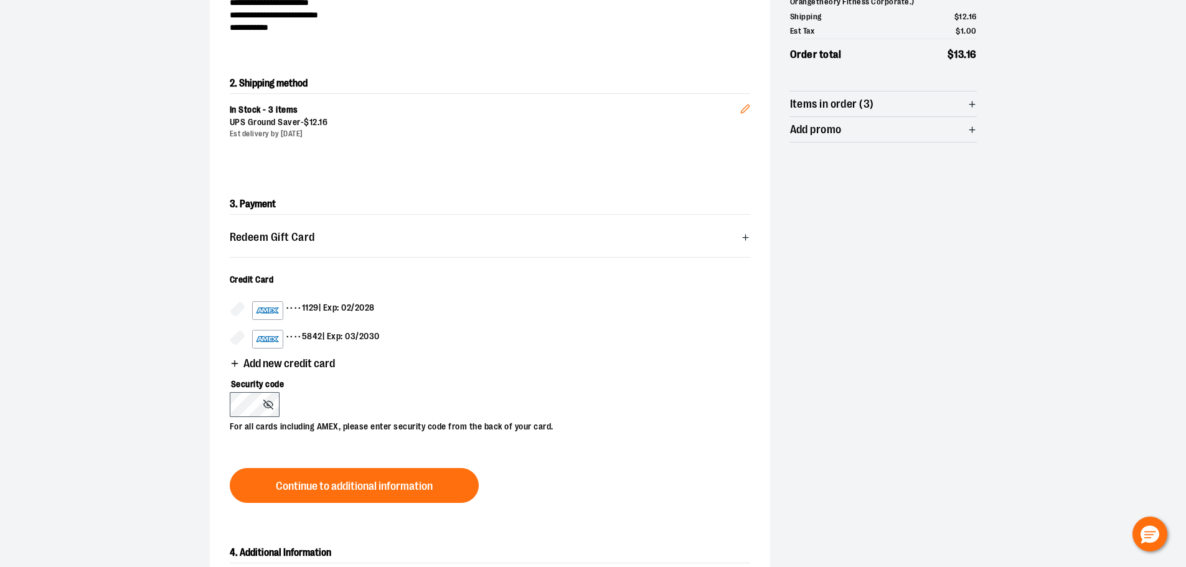
click at [227, 341] on div "3. Payment Redeem Gift Card Card number * Pin number * Apply gift card Cancel C…" at bounding box center [490, 348] width 561 height 349
click at [230, 340] on icon at bounding box center [237, 337] width 15 height 15
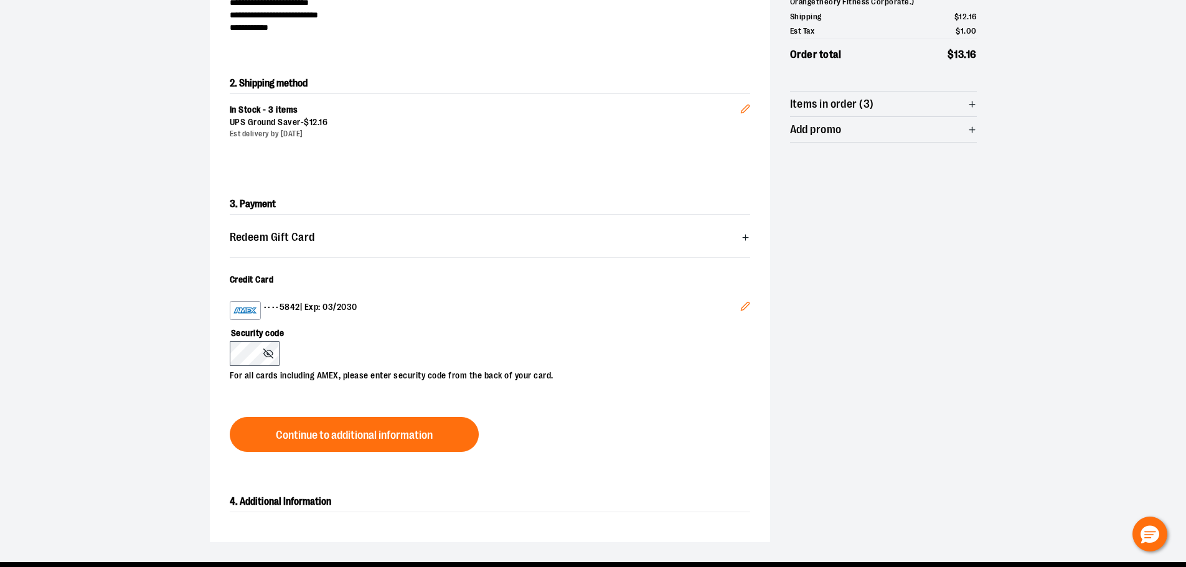
click at [382, 354] on div "Security code For all cards including AMEX, please enter security code from the…" at bounding box center [484, 351] width 508 height 62
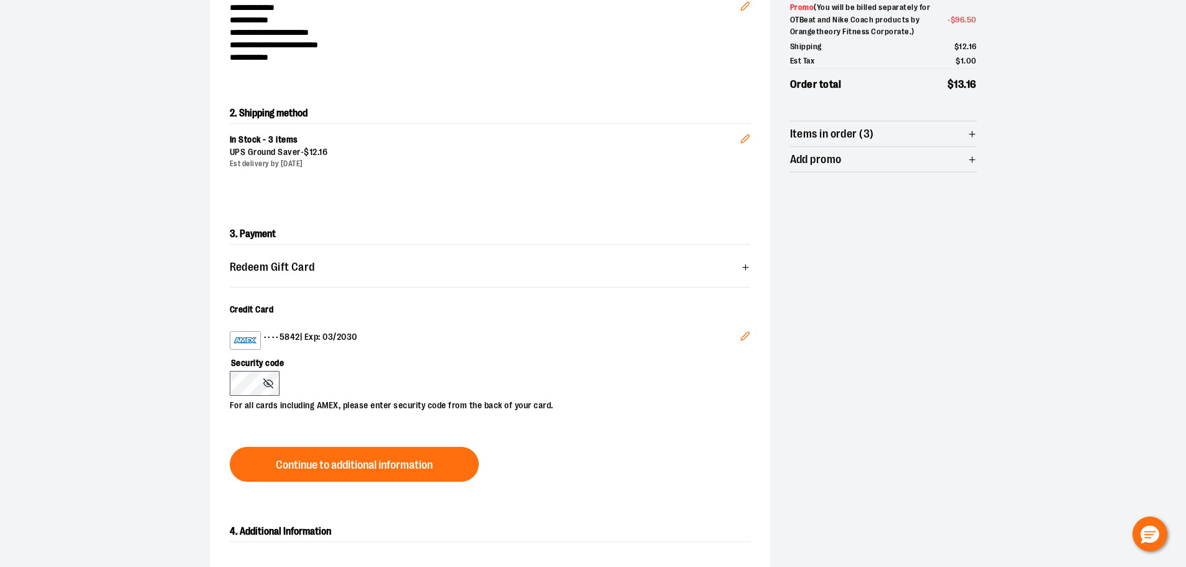
scroll to position [311, 0]
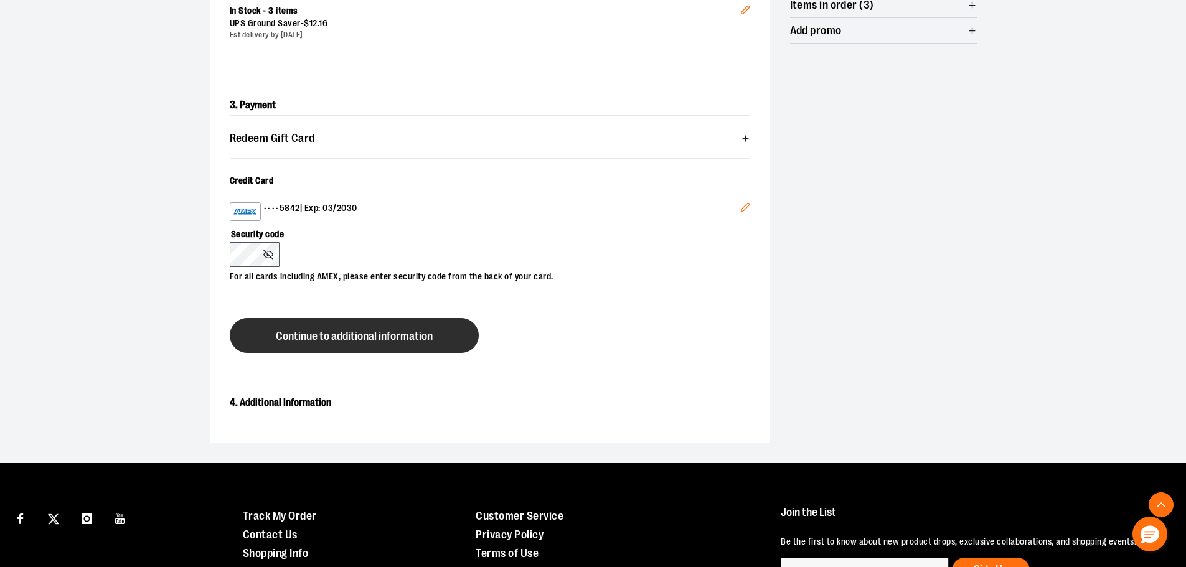
click at [358, 342] on button "Continue to additional information" at bounding box center [354, 335] width 249 height 35
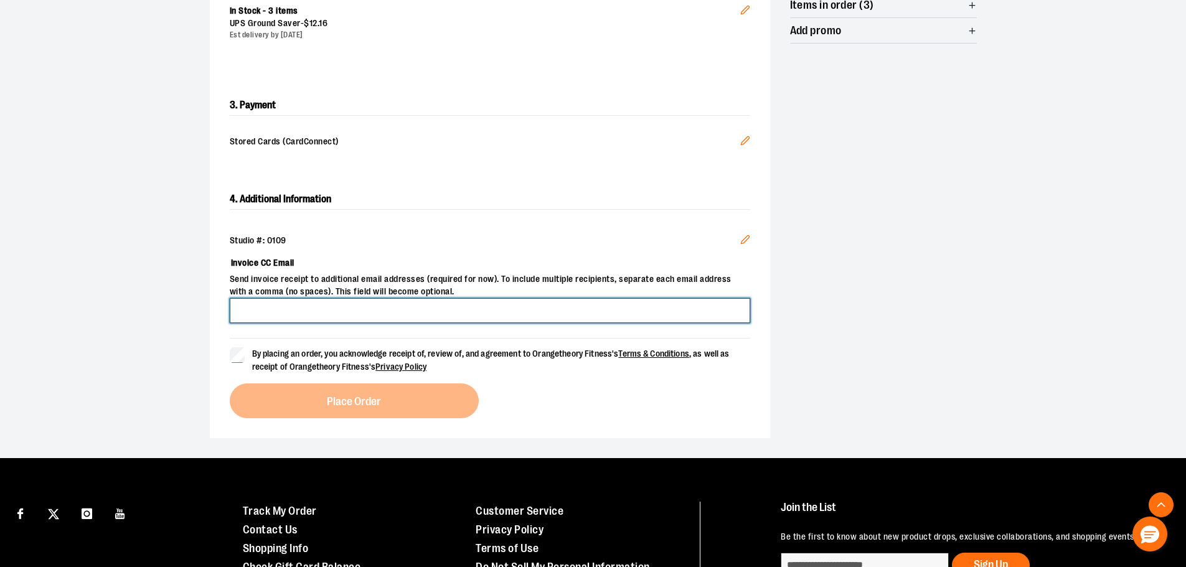
click at [356, 311] on input "Invoice CC Email" at bounding box center [490, 310] width 521 height 25
type input "**********"
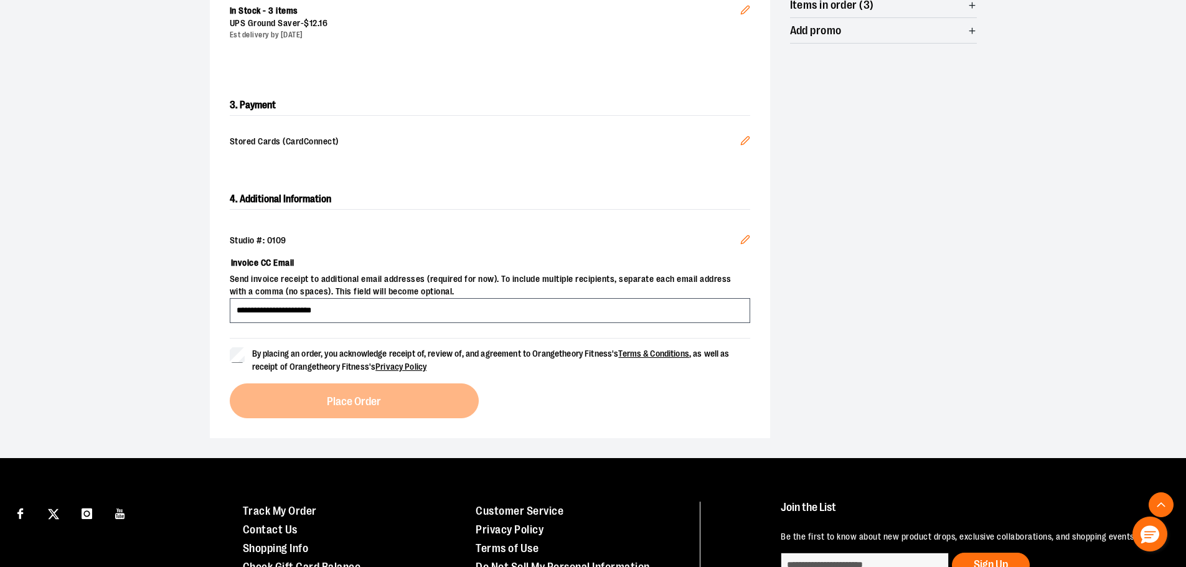
click at [222, 349] on div "**********" at bounding box center [490, 303] width 561 height 269
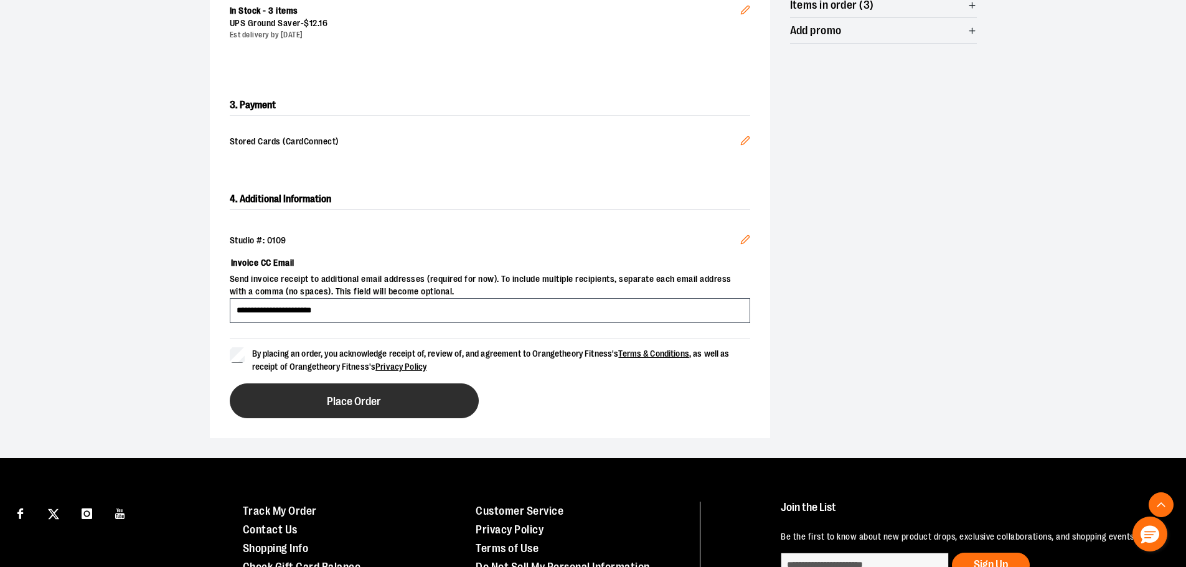
click at [319, 403] on button "Place Order" at bounding box center [354, 401] width 249 height 35
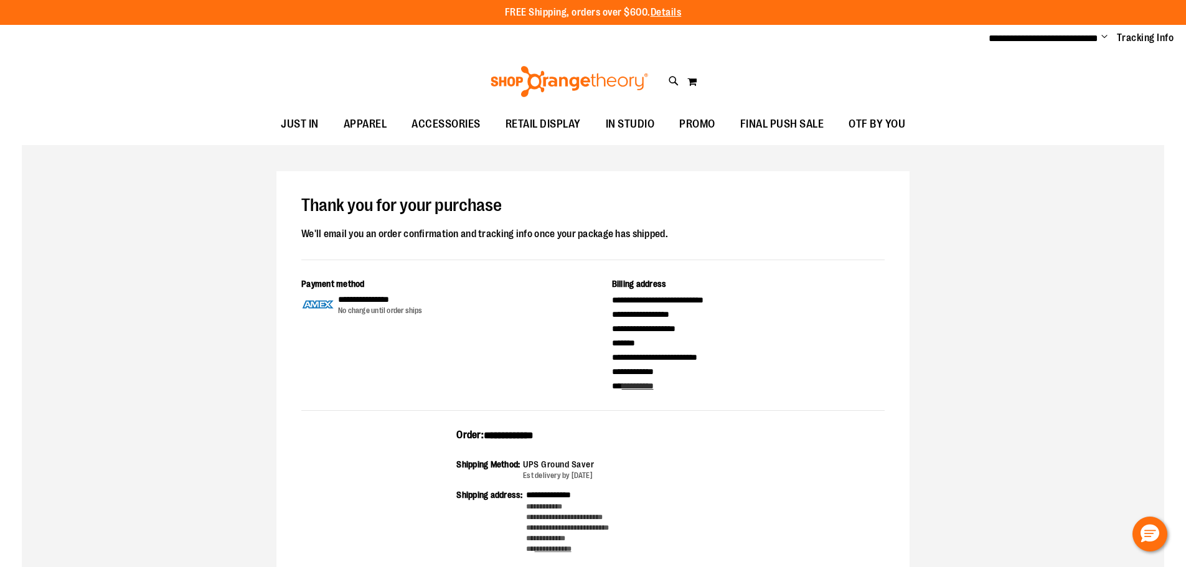
click at [522, 435] on span "**********" at bounding box center [509, 435] width 50 height 9
copy span "**********"
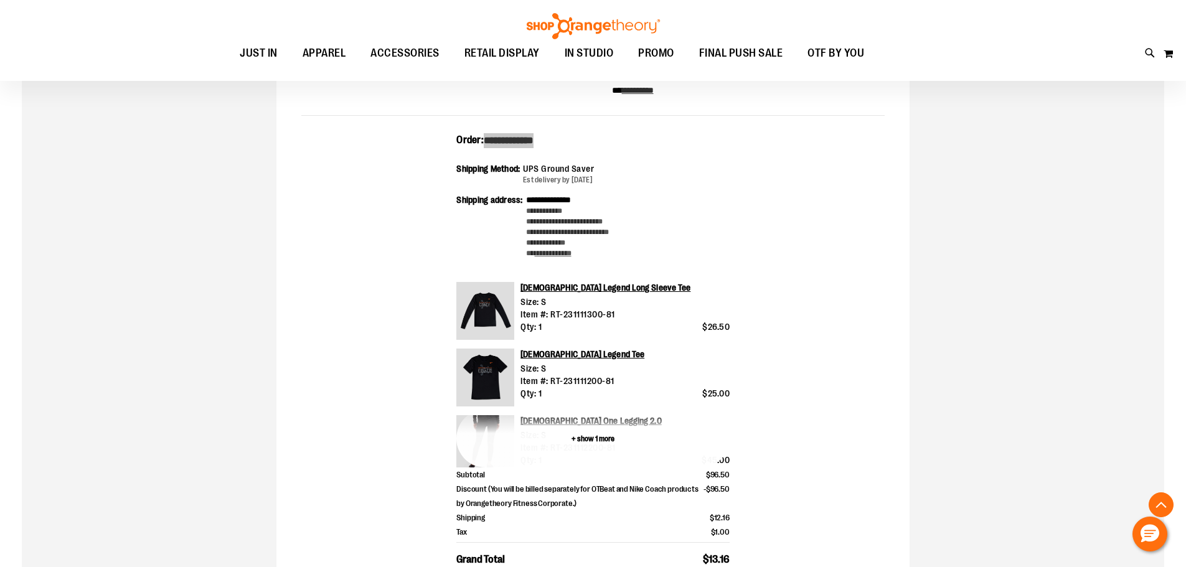
scroll to position [373, 0]
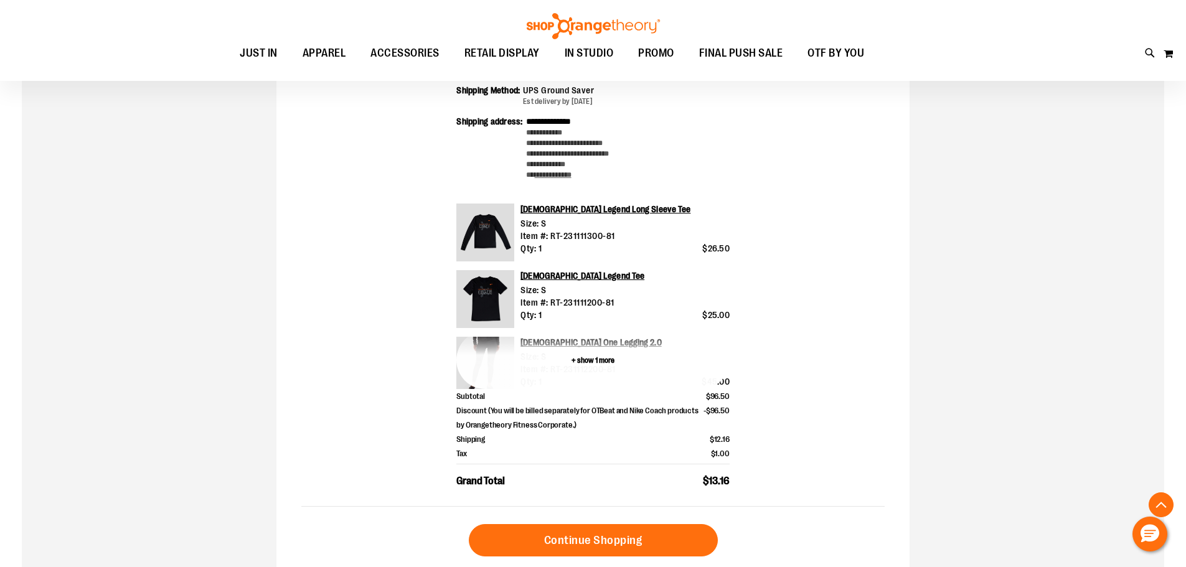
drag, startPoint x: 599, startPoint y: 361, endPoint x: 683, endPoint y: 421, distance: 102.7
click at [599, 361] on button "+ show 1 more" at bounding box center [593, 360] width 273 height 58
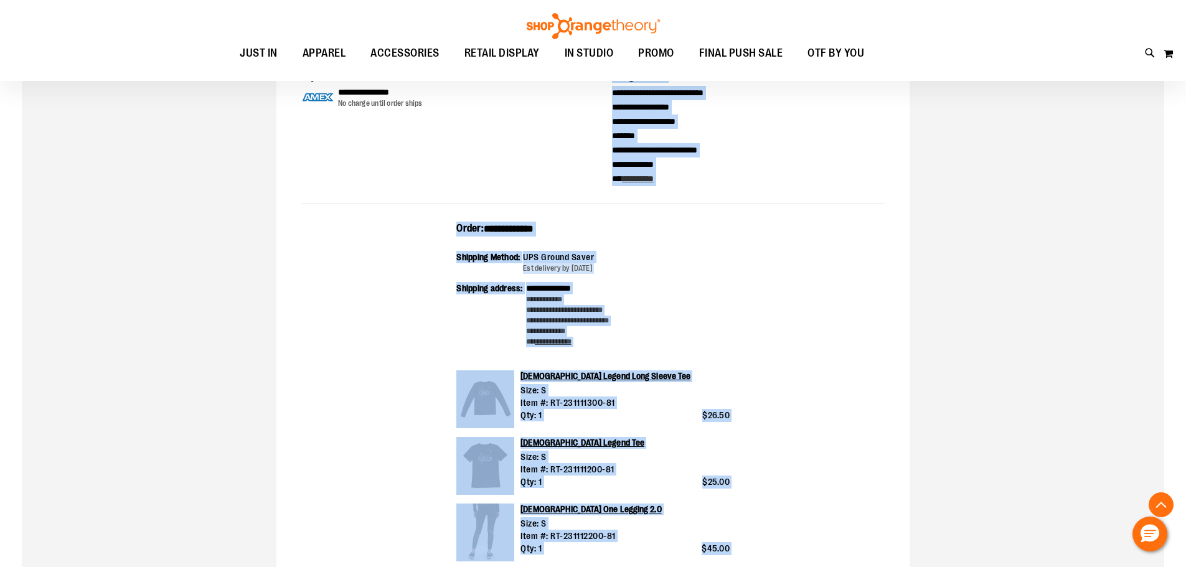
scroll to position [186, 0]
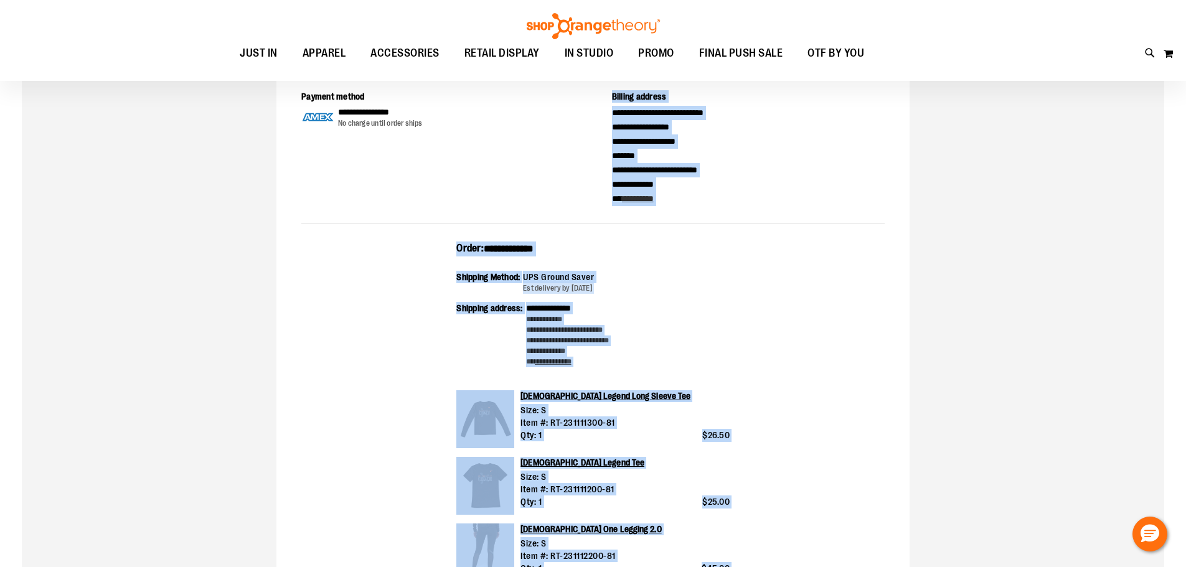
drag, startPoint x: 714, startPoint y: 518, endPoint x: 458, endPoint y: 254, distance: 367.8
click at [458, 254] on div "**********" at bounding box center [593, 488] width 584 height 492
click at [884, 346] on div "**********" at bounding box center [593, 488] width 584 height 492
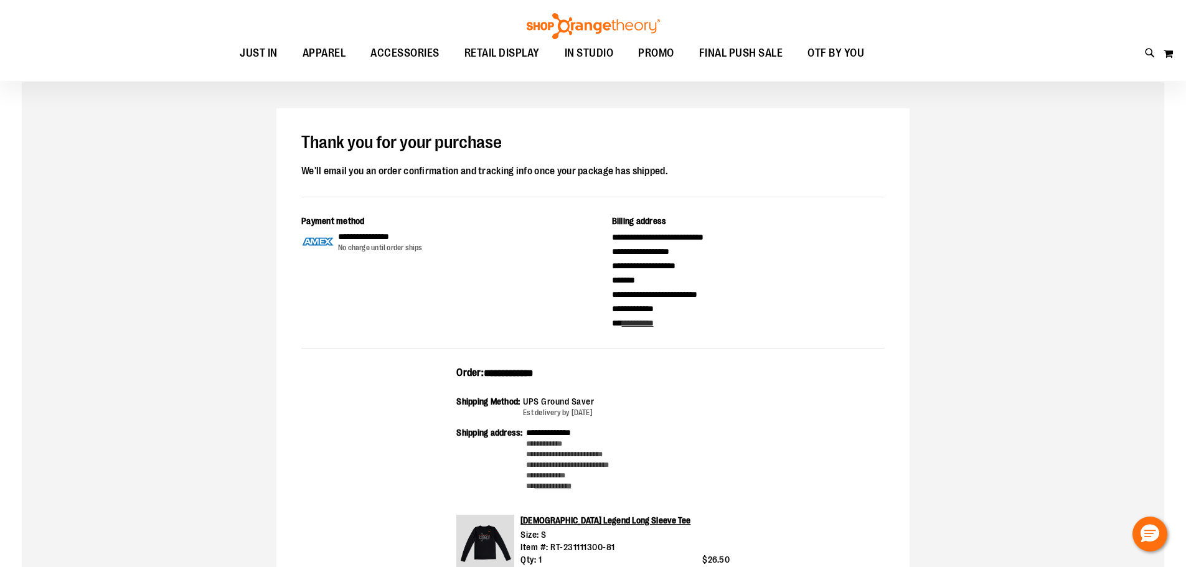
scroll to position [0, 0]
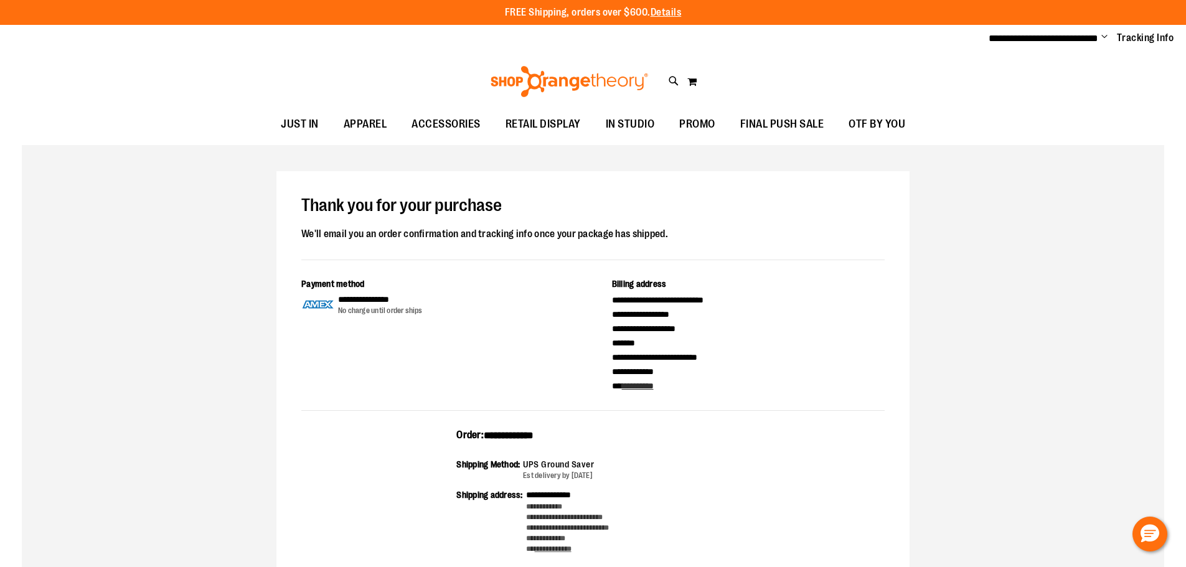
click at [1107, 37] on span "Change" at bounding box center [1105, 38] width 6 height 12
click at [1054, 82] on link "Sign Out" at bounding box center [1060, 84] width 109 height 24
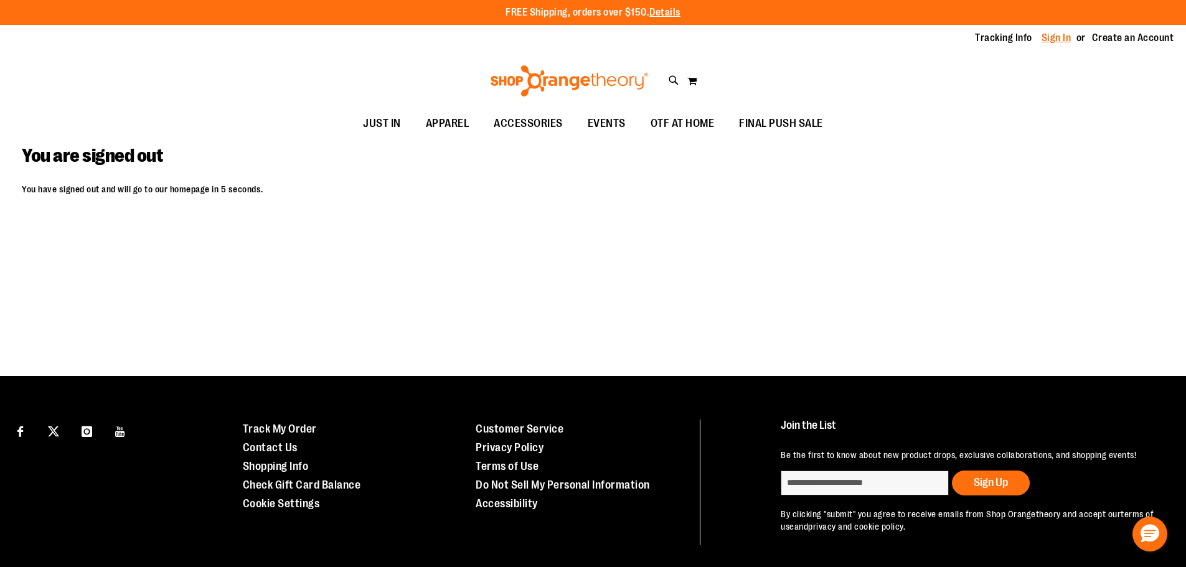
click at [1063, 39] on link "Sign In" at bounding box center [1057, 38] width 30 height 14
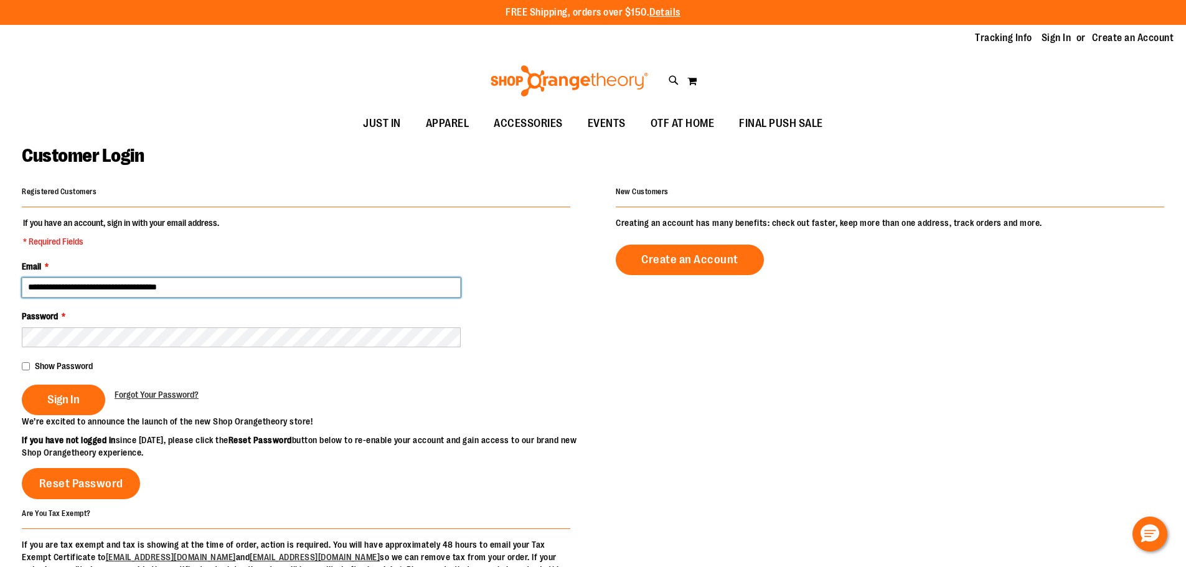
click at [206, 289] on input "**********" at bounding box center [241, 288] width 439 height 20
type input "**********"
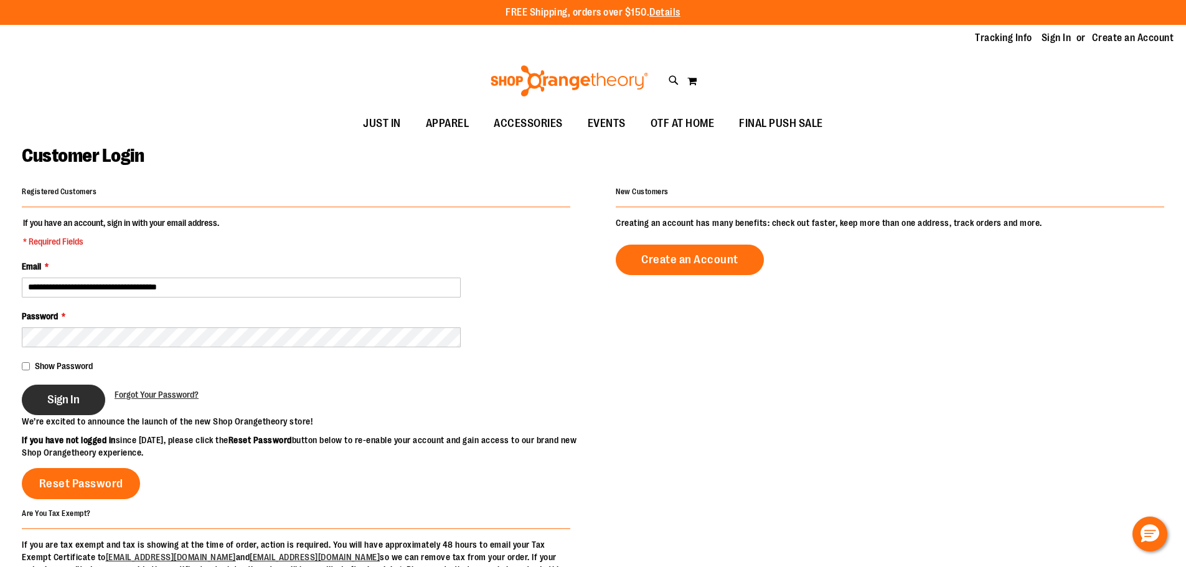
click at [57, 401] on span "Sign In" at bounding box center [63, 400] width 32 height 14
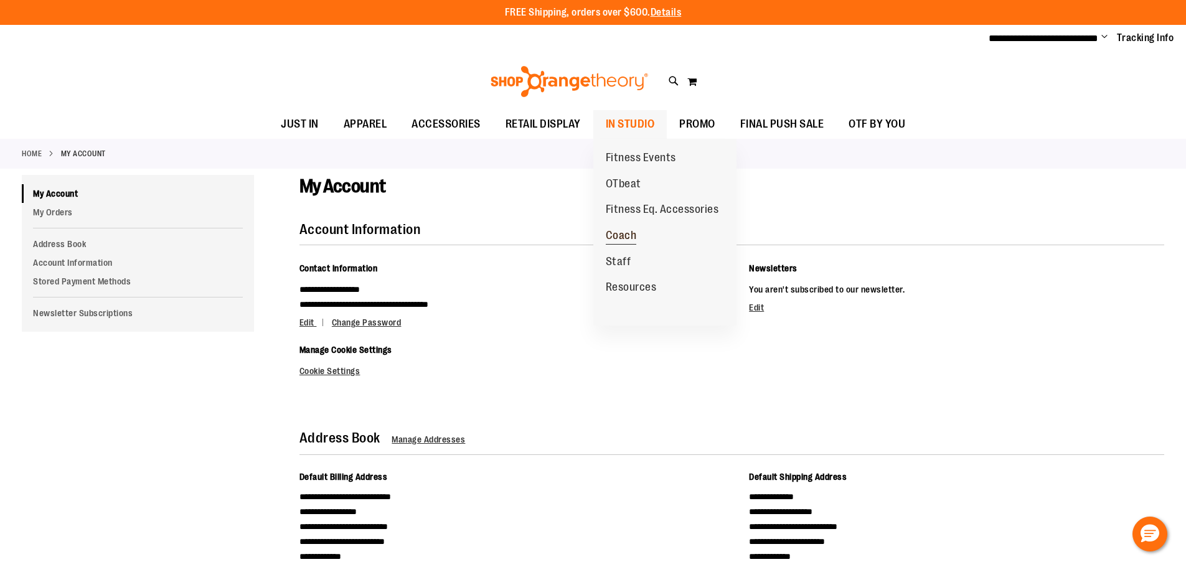
click at [620, 239] on span "Coach" at bounding box center [621, 237] width 31 height 16
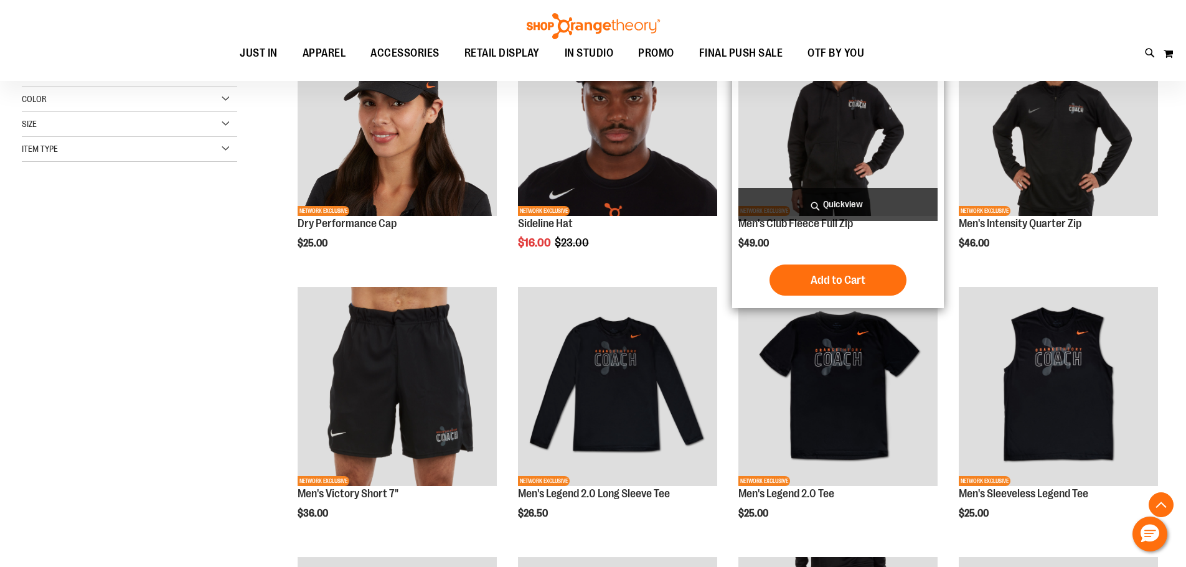
scroll to position [311, 0]
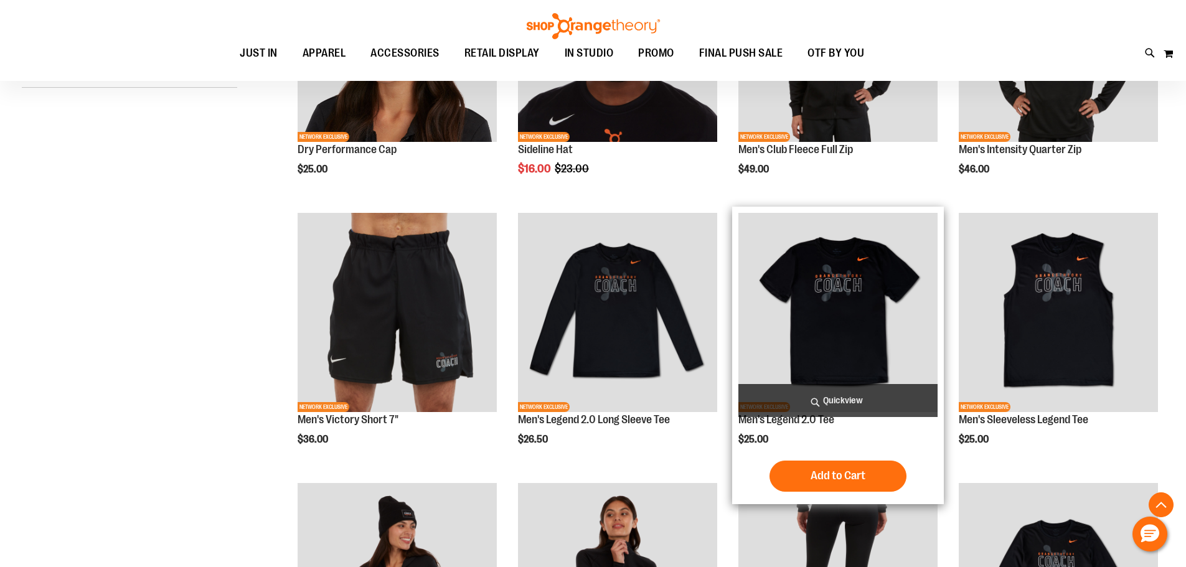
click at [879, 291] on img "product" at bounding box center [838, 312] width 199 height 199
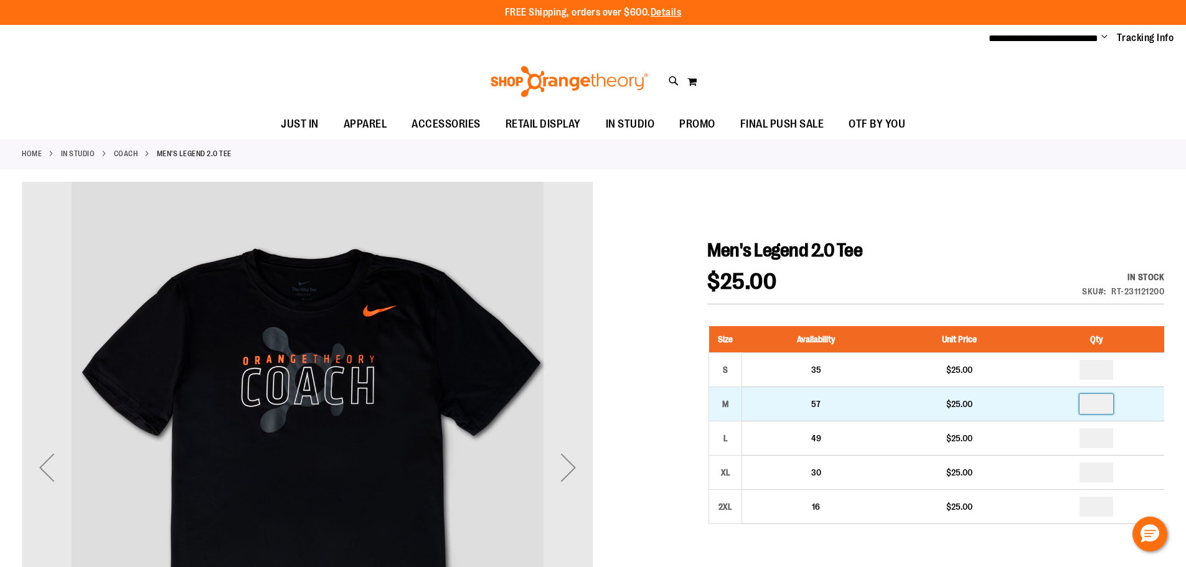
click at [1102, 407] on input "number" at bounding box center [1097, 404] width 34 height 20
type input "*"
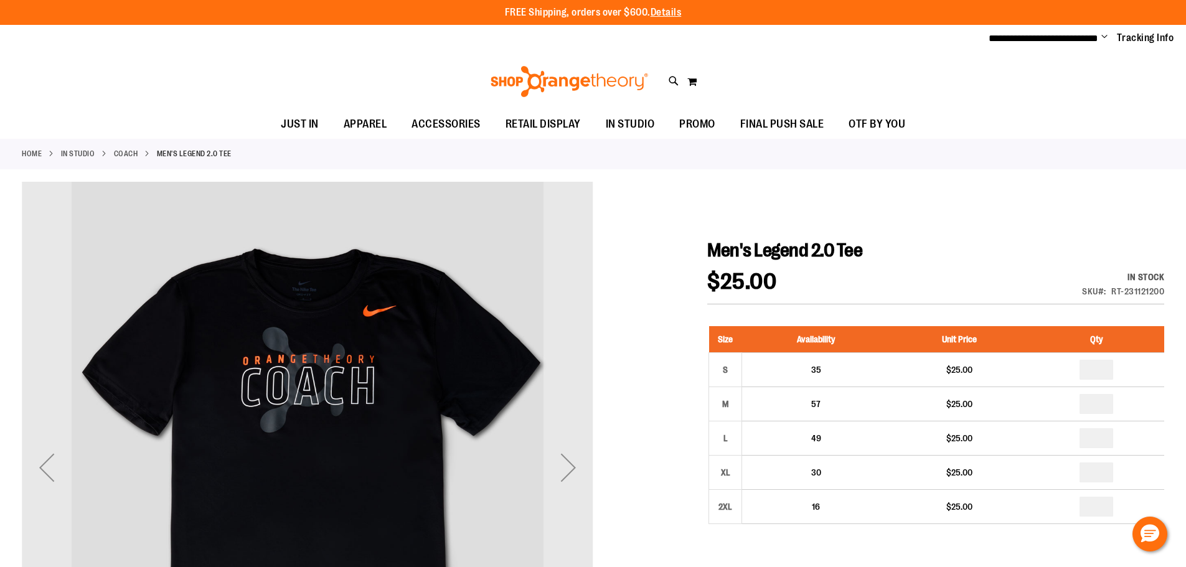
click at [970, 306] on div "Men's Legend 2.0 Tee $25.00 In stock Only %1 left SKU RT-231121200 Size Availab…" at bounding box center [936, 564] width 457 height 650
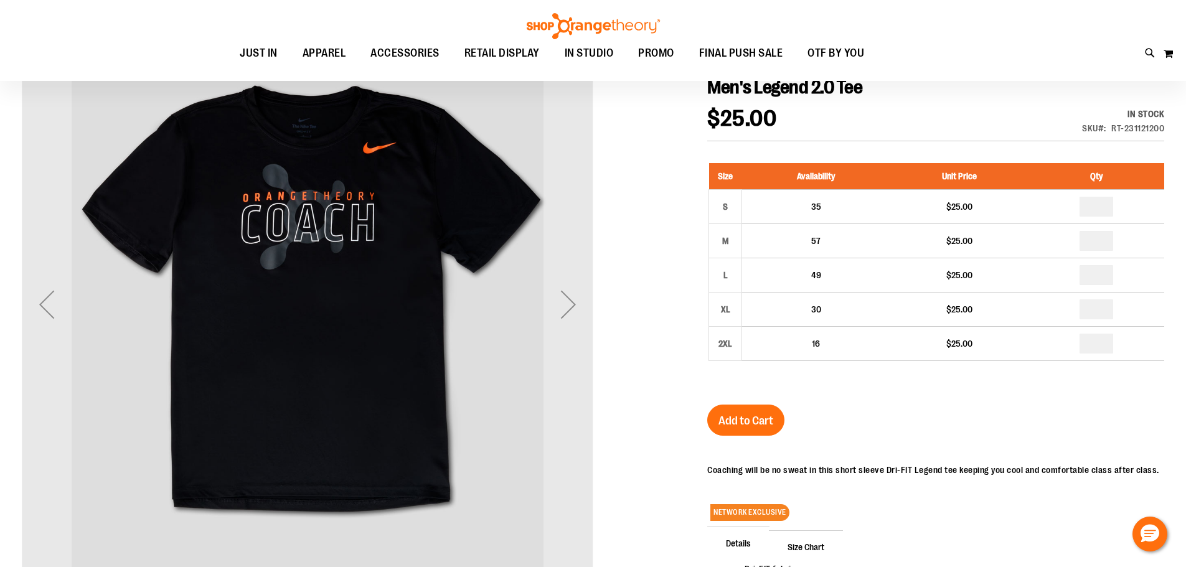
scroll to position [249, 0]
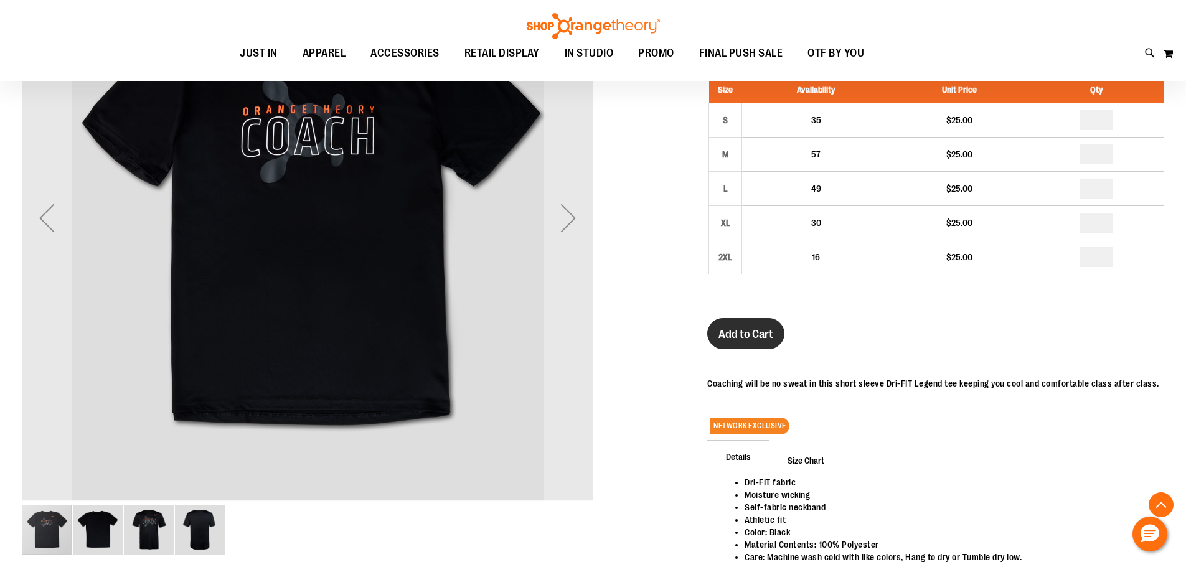
click at [729, 344] on button "Add to Cart" at bounding box center [746, 333] width 77 height 31
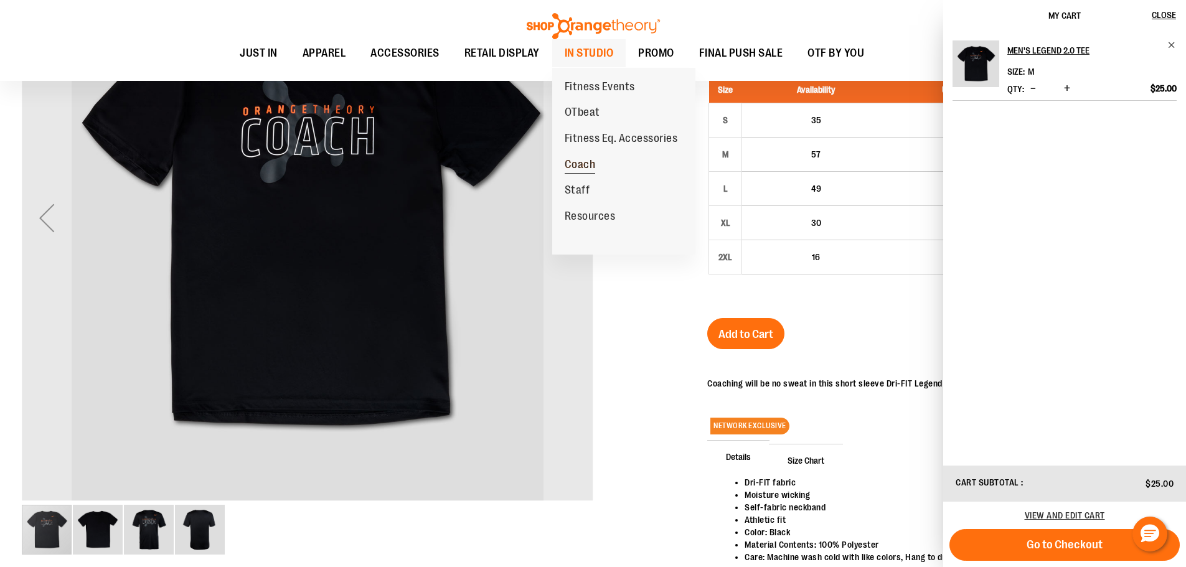
click at [597, 170] on link "Coach" at bounding box center [580, 165] width 56 height 26
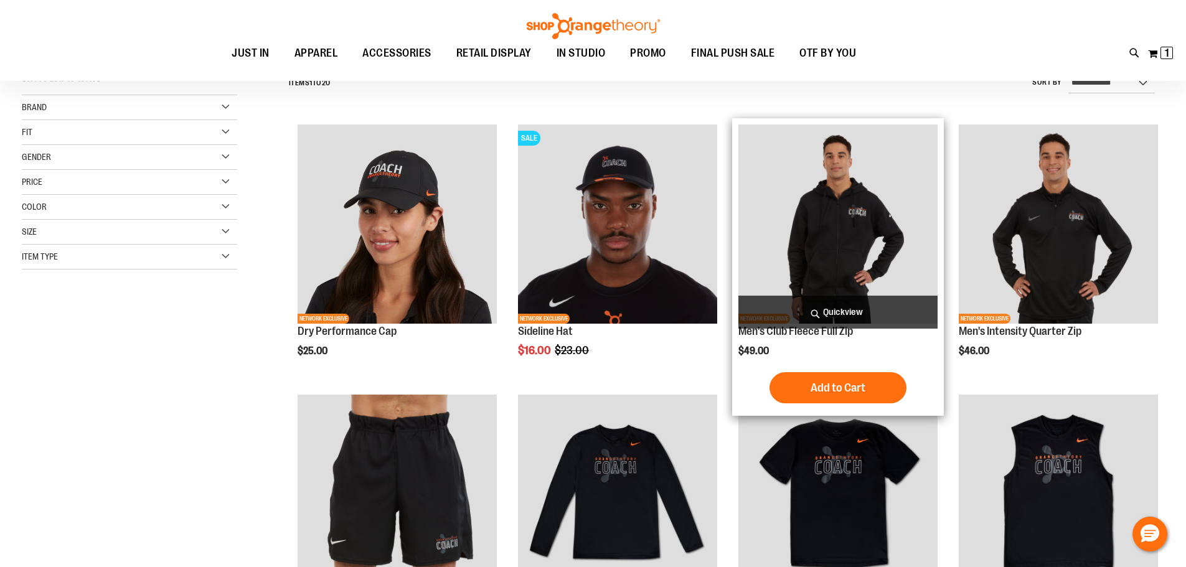
scroll to position [249, 0]
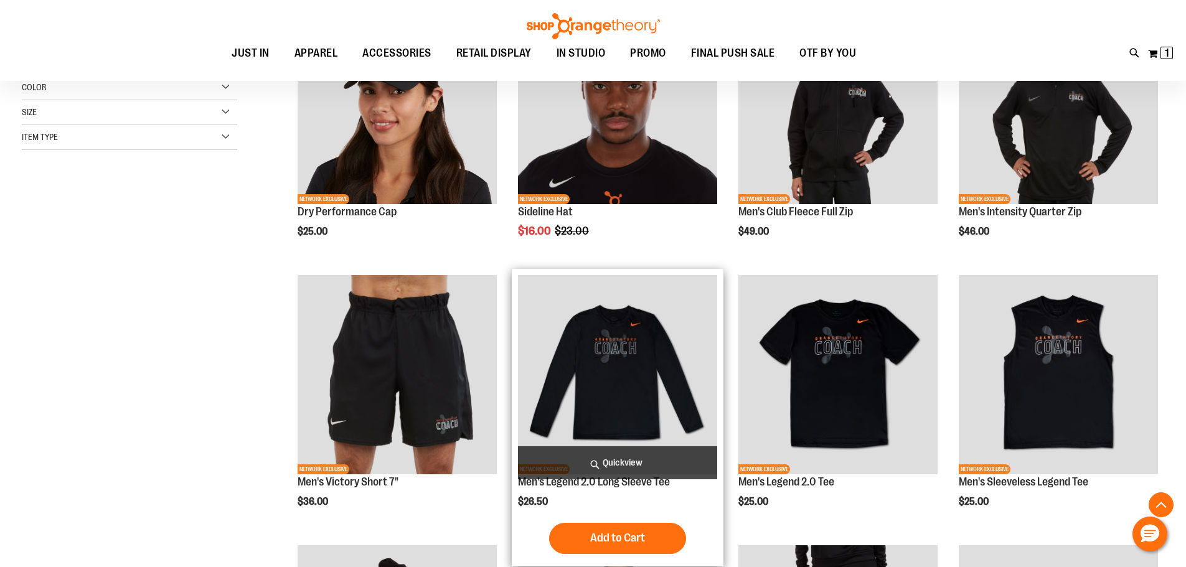
click at [605, 361] on img "product" at bounding box center [617, 374] width 199 height 199
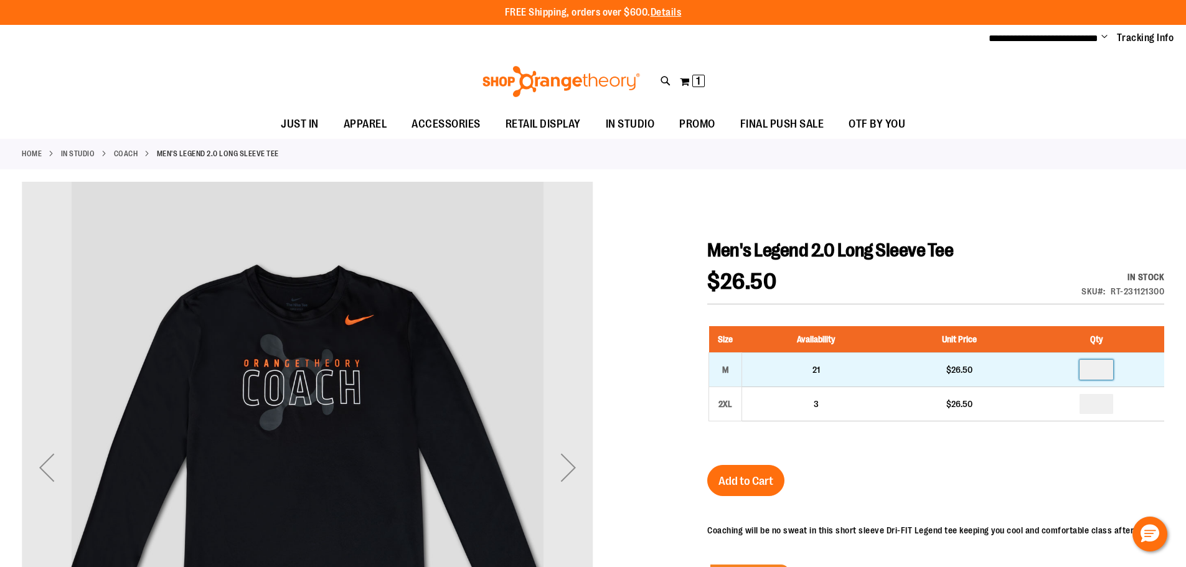
click at [1103, 366] on input "number" at bounding box center [1097, 370] width 34 height 20
type input "*"
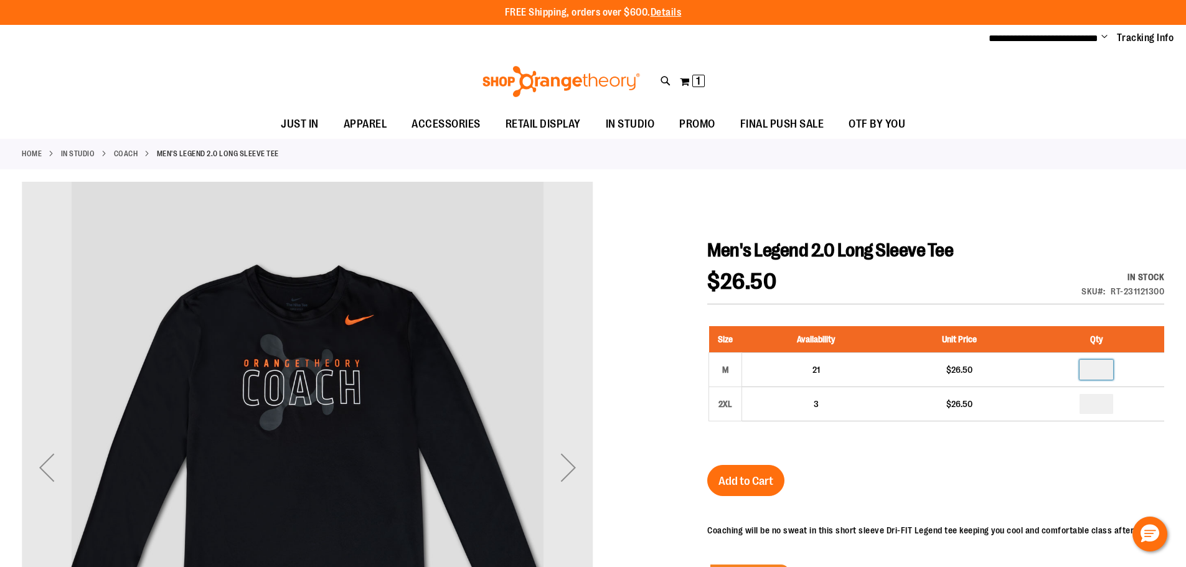
click at [977, 275] on div "$26.50 In stock Only %1 left SKU RT-231121300" at bounding box center [936, 288] width 457 height 34
click at [739, 488] on button "Add to Cart" at bounding box center [746, 480] width 77 height 31
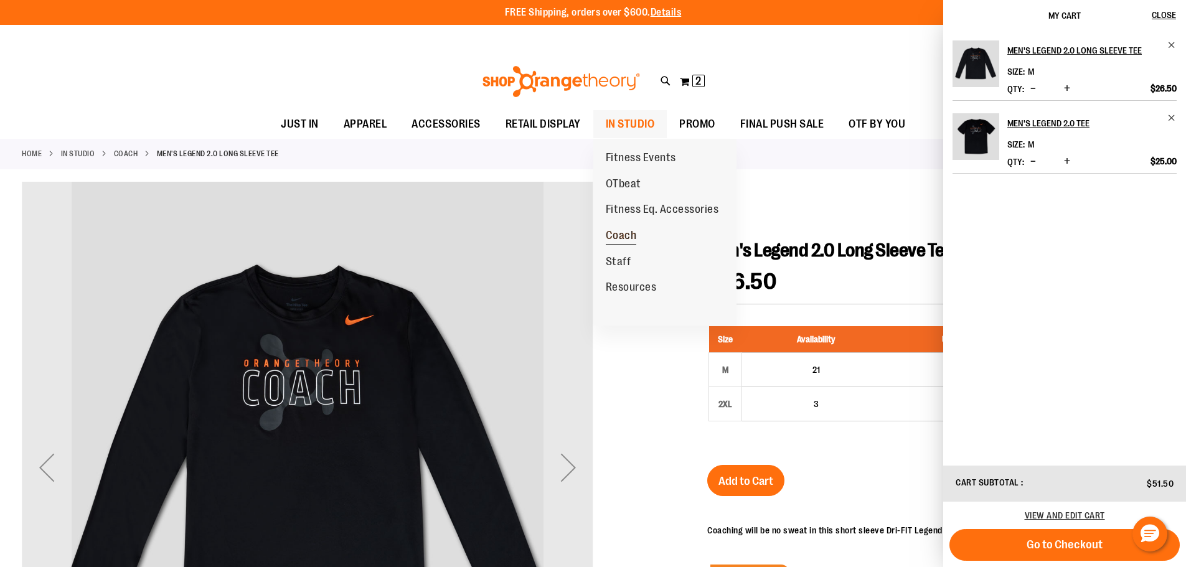
click at [620, 230] on span "Coach" at bounding box center [621, 237] width 31 height 16
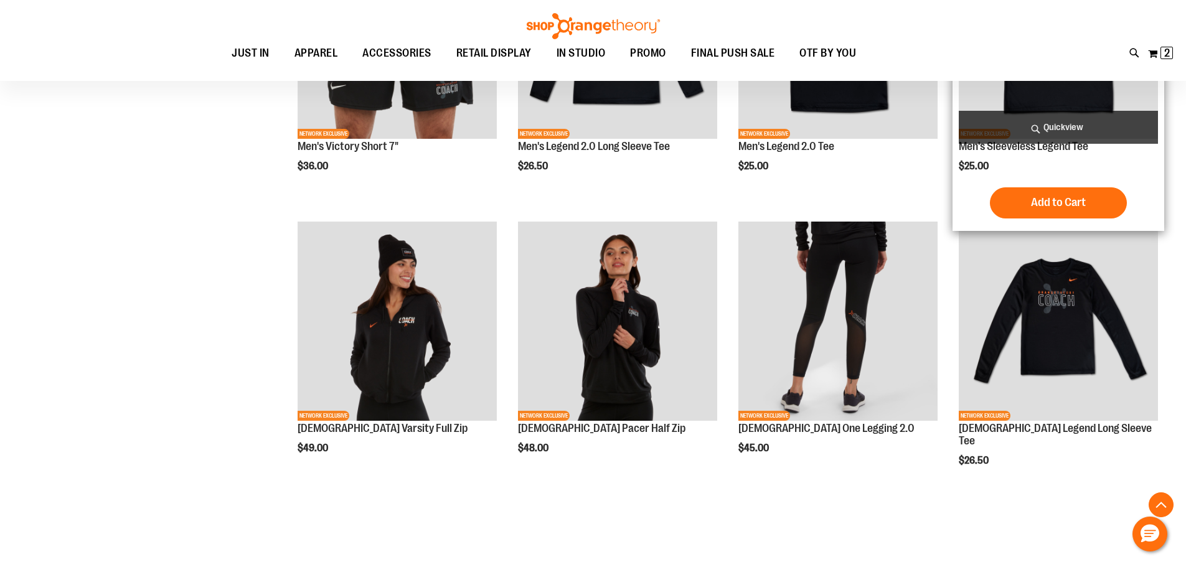
scroll to position [685, 0]
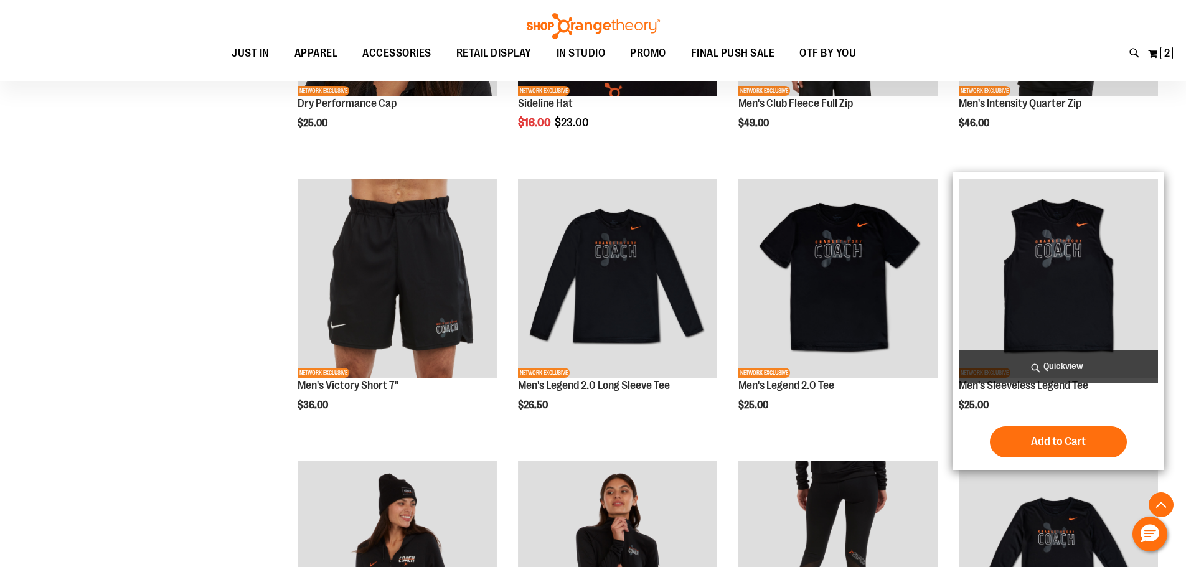
scroll to position [187, 0]
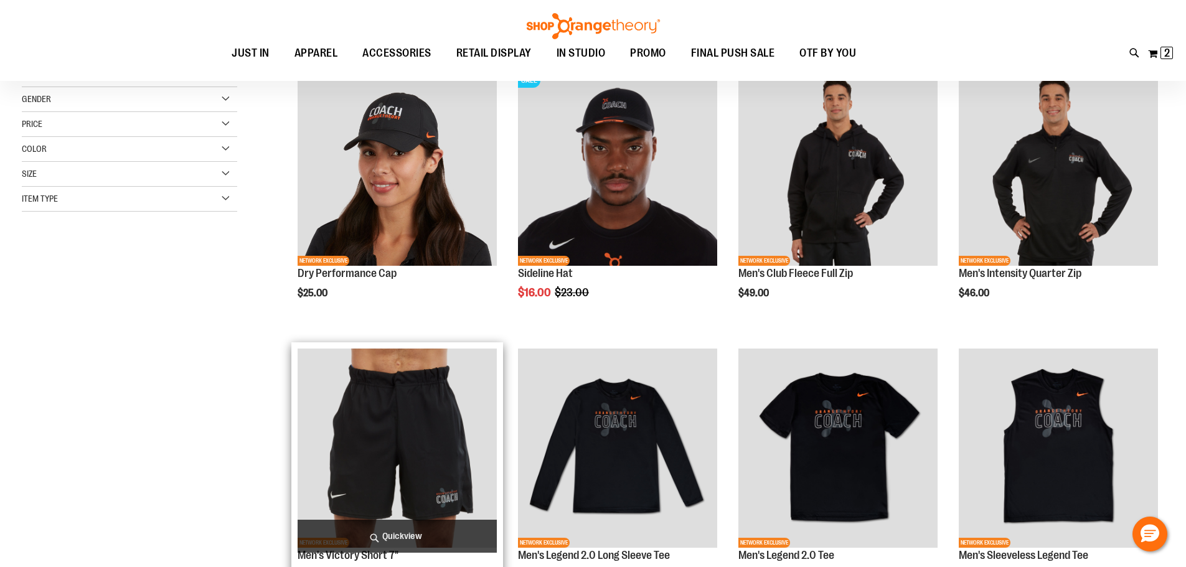
click at [437, 388] on img "product" at bounding box center [397, 448] width 199 height 199
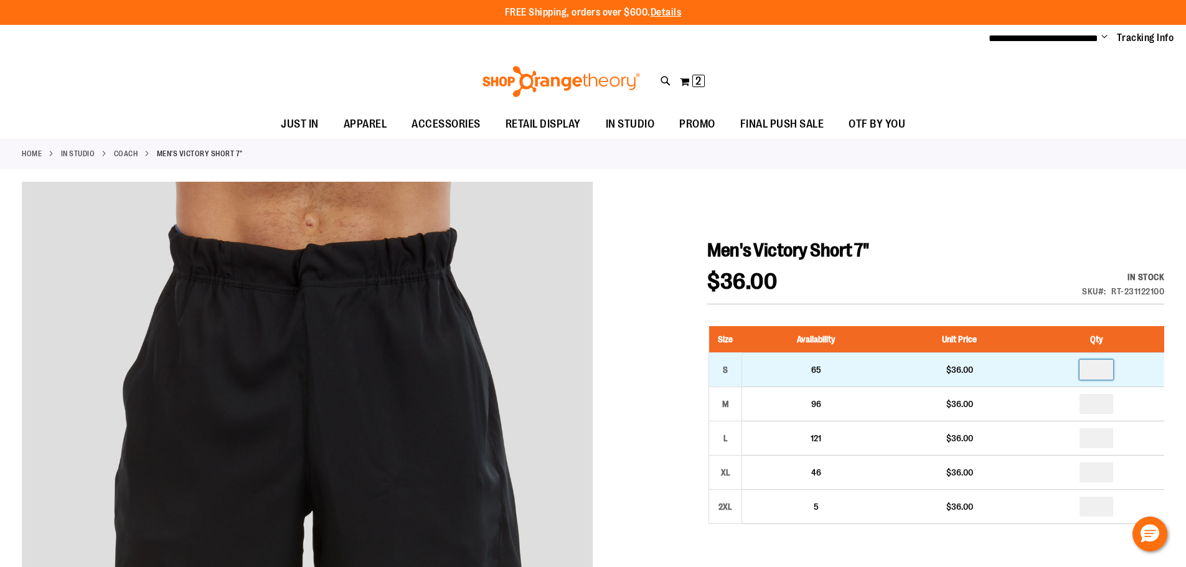
click at [1101, 371] on input "number" at bounding box center [1097, 370] width 34 height 20
type input "*"
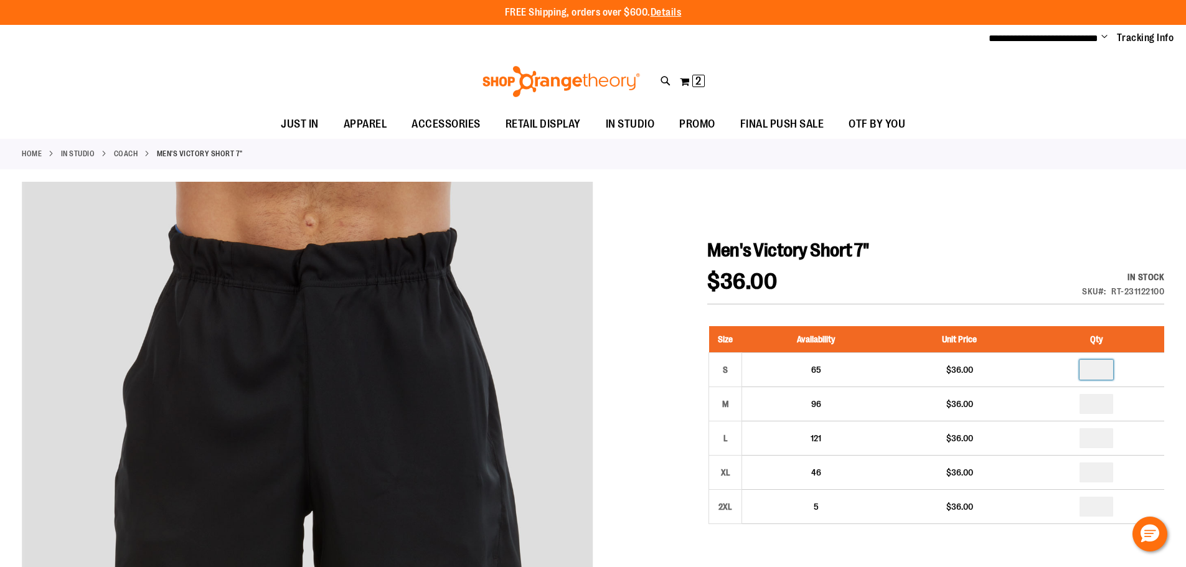
click at [985, 273] on div "$36.00 In stock Only %1 left SKU RT-231122100" at bounding box center [936, 288] width 457 height 34
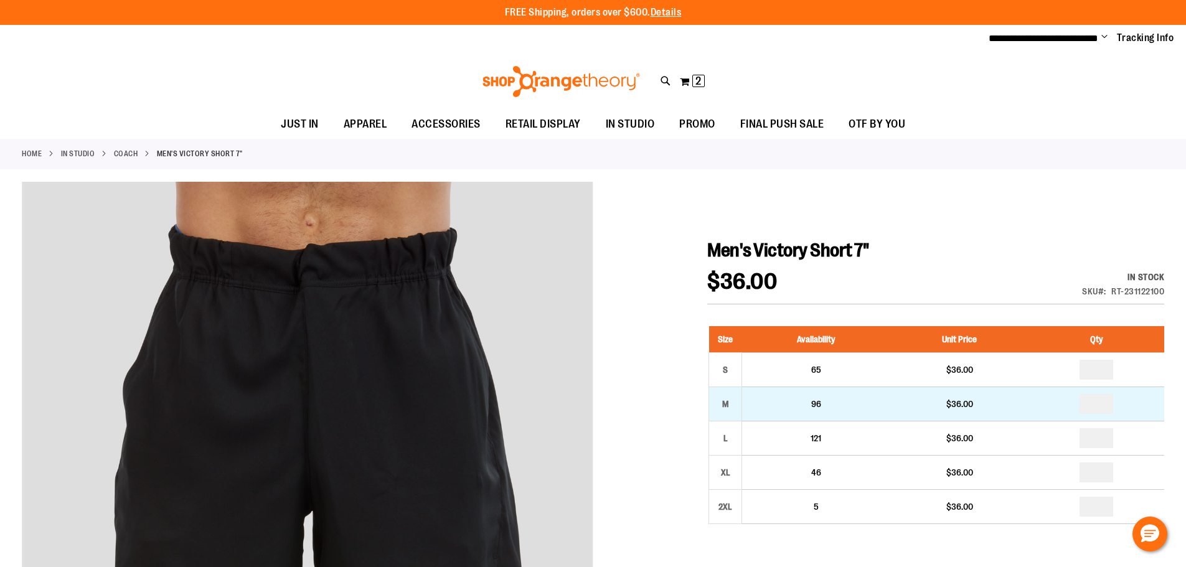
scroll to position [62, 0]
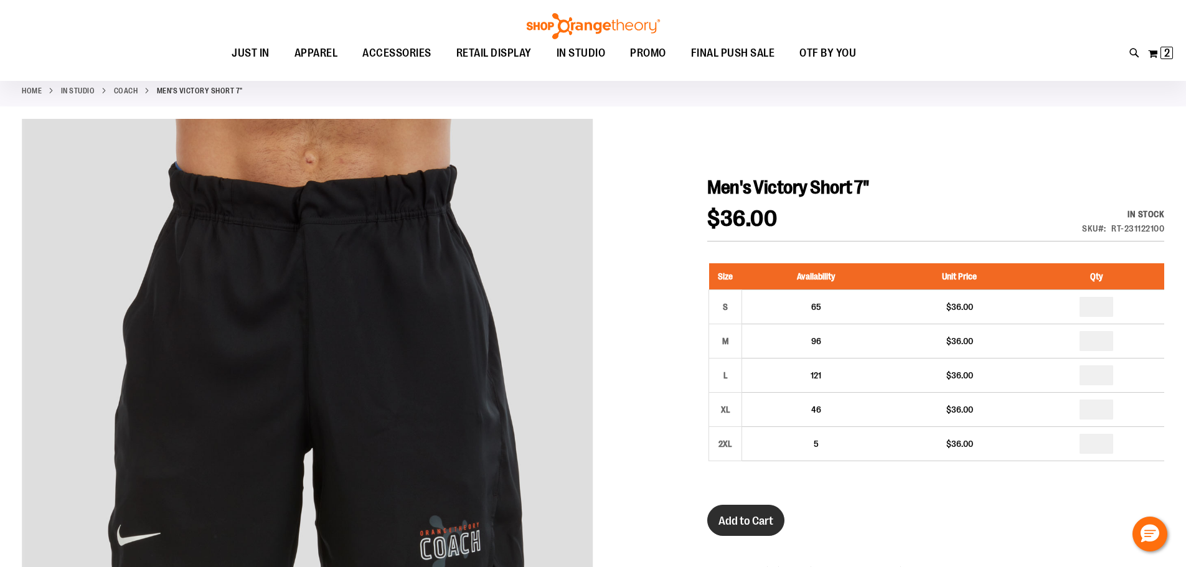
click at [731, 514] on span "Add to Cart" at bounding box center [746, 521] width 55 height 14
click at [944, 201] on div "Men's Victory Short 7" $36.00 In stock Only %1 left SKU RT-231122100 Size Avail…" at bounding box center [936, 507] width 457 height 662
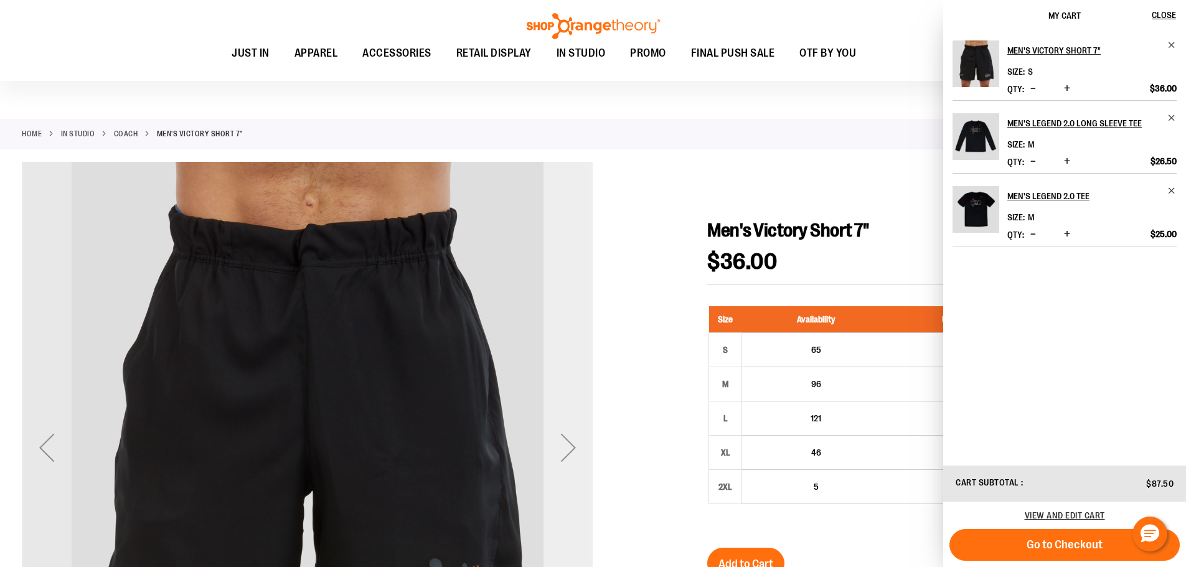
scroll to position [0, 0]
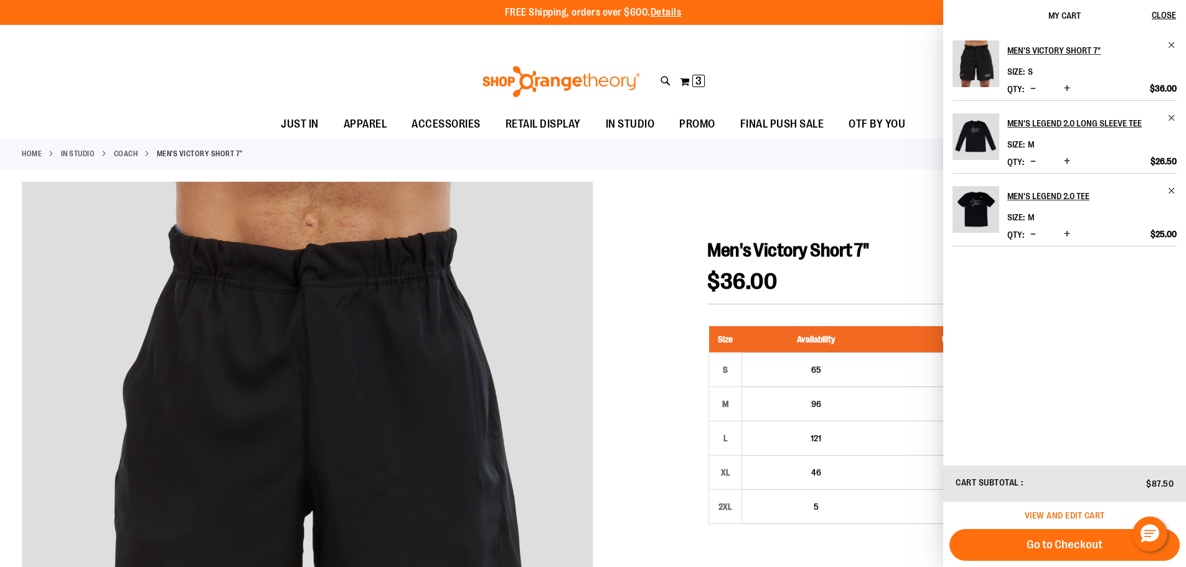
click at [1079, 516] on span "View and edit cart" at bounding box center [1065, 516] width 80 height 10
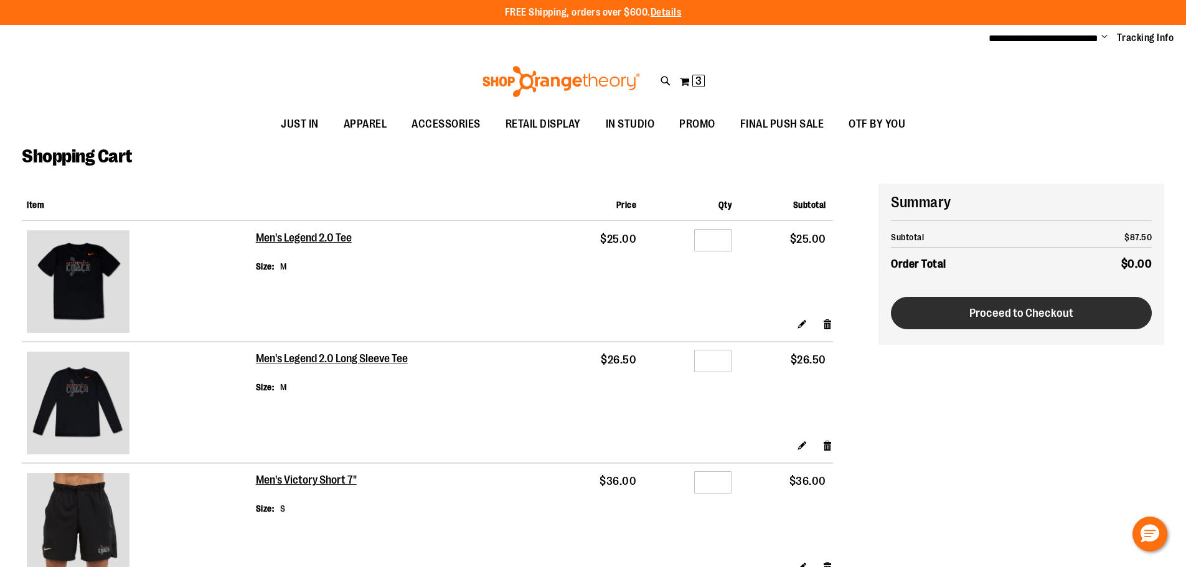
click at [984, 303] on button "Proceed to Checkout" at bounding box center [1021, 313] width 261 height 32
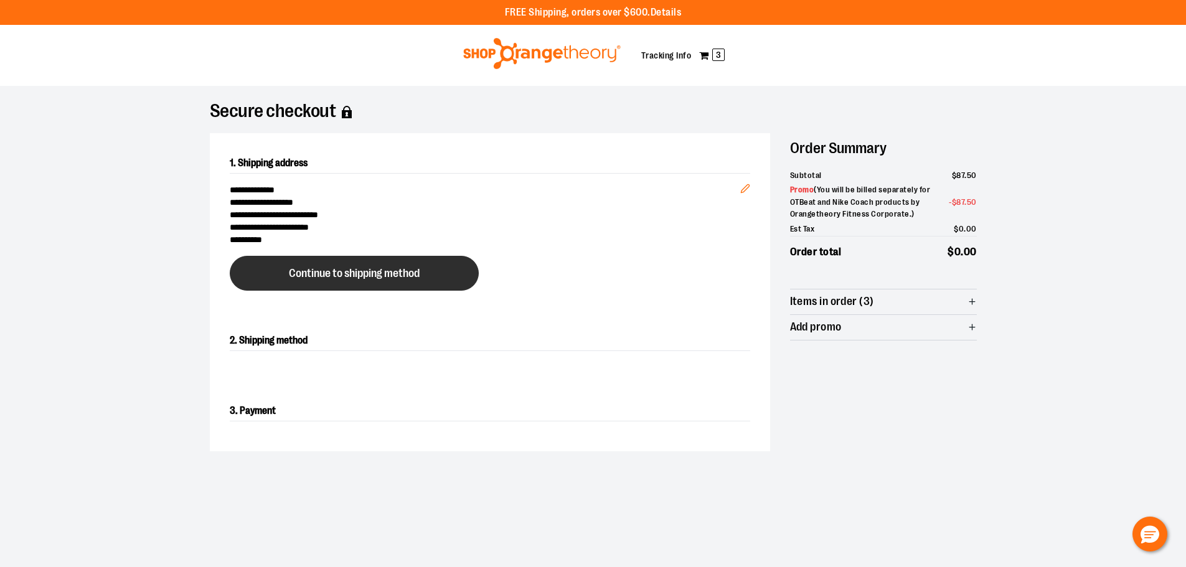
click at [310, 274] on span "Continue to shipping method" at bounding box center [354, 274] width 131 height 12
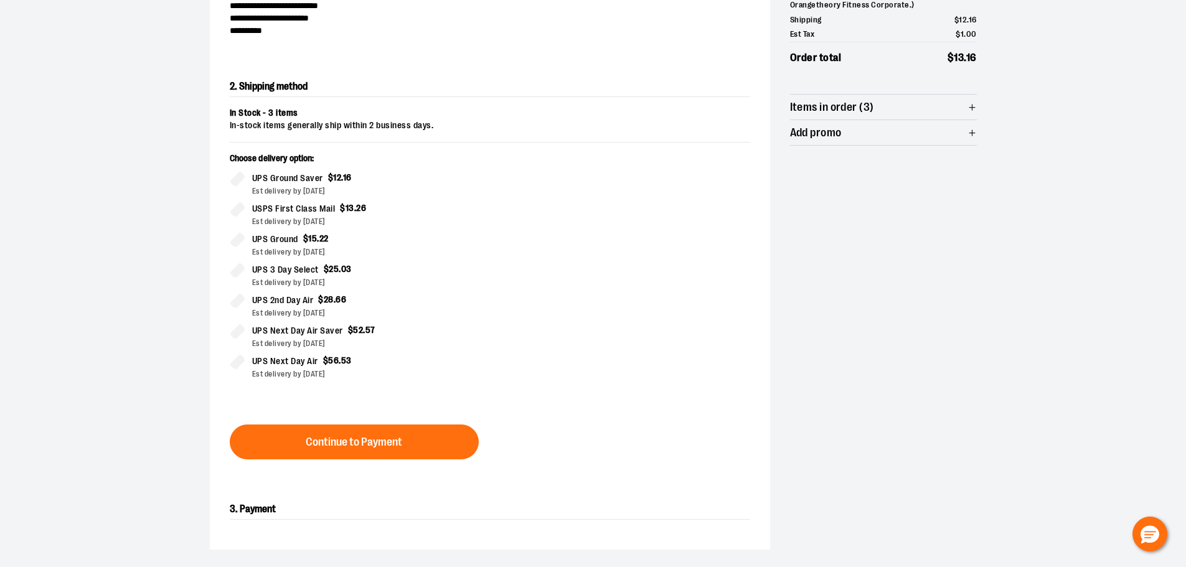
scroll to position [212, 0]
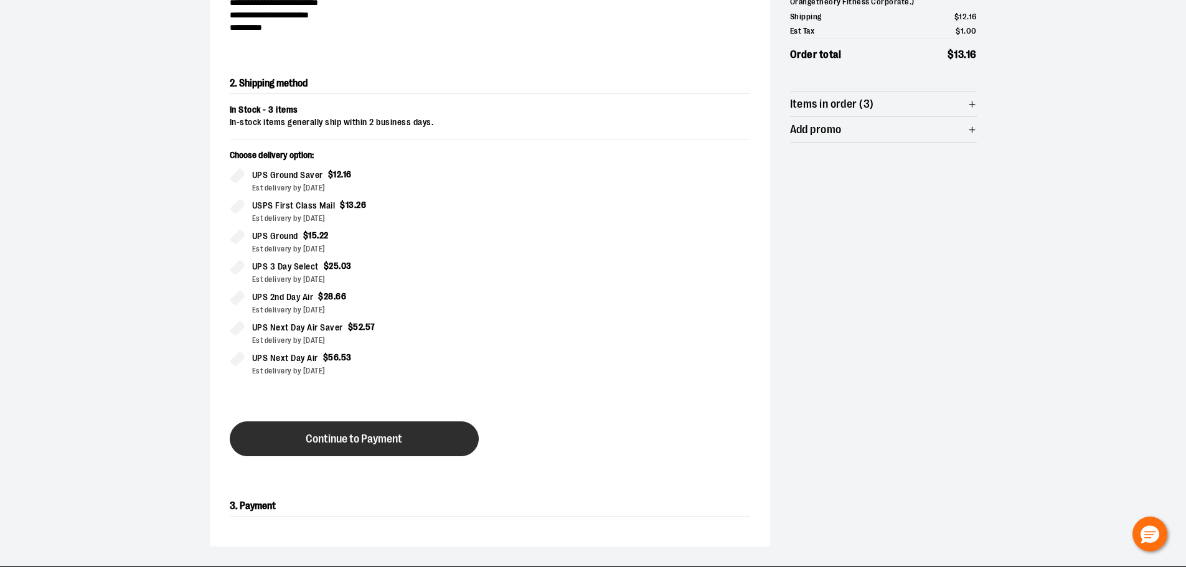
click at [404, 425] on button "Continue to Payment" at bounding box center [354, 439] width 249 height 35
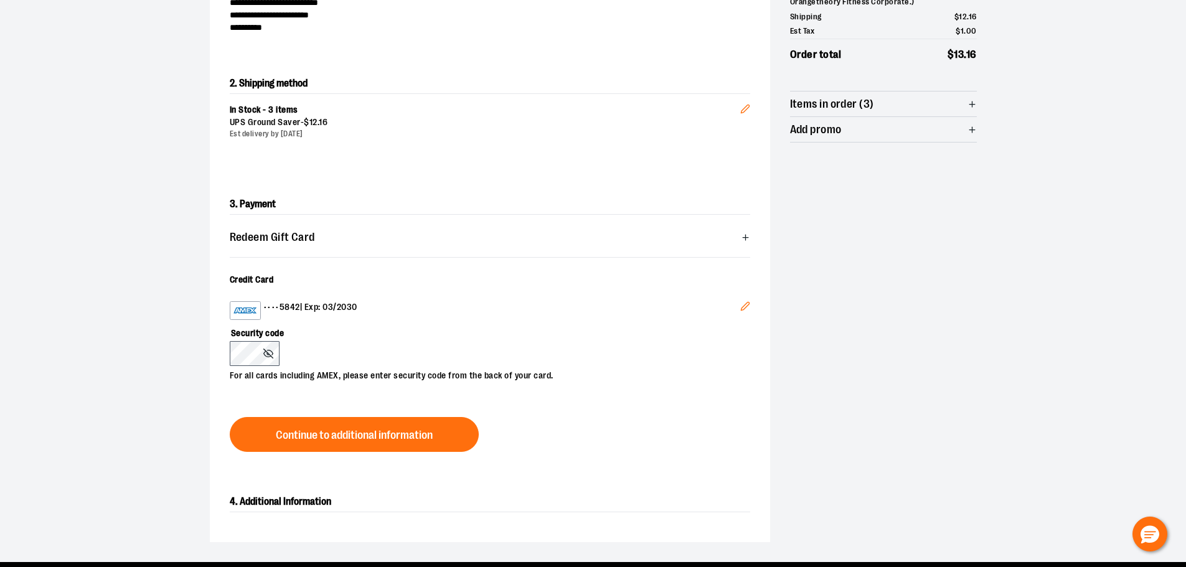
click at [363, 337] on label "Security code" at bounding box center [484, 330] width 508 height 21
click at [379, 310] on div "•••• 5842 | Exp: 03/2030" at bounding box center [485, 310] width 511 height 19
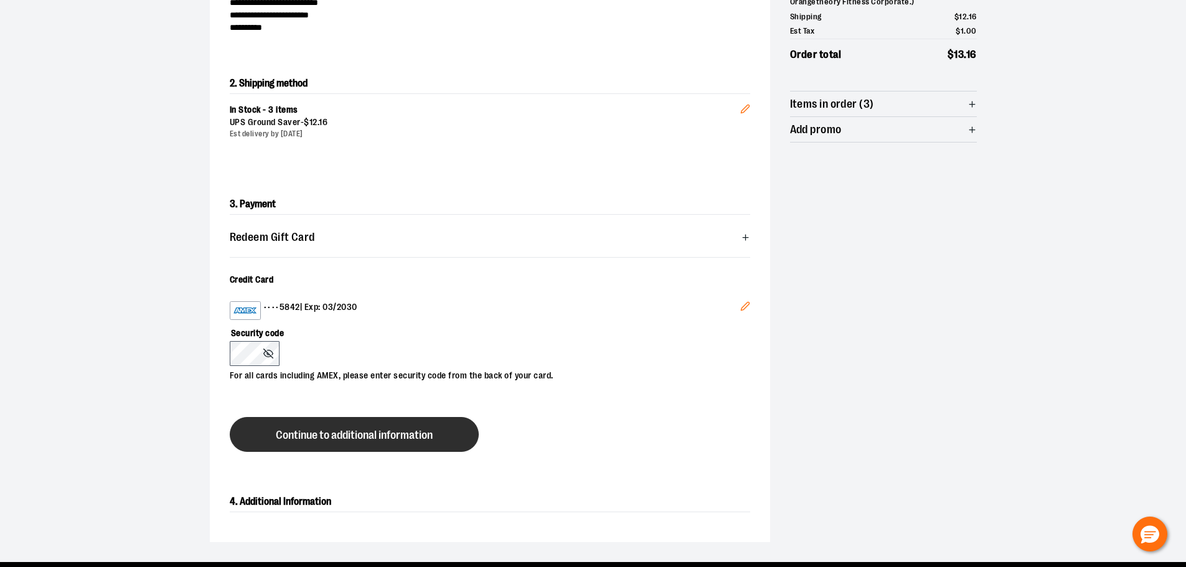
click at [343, 448] on button "Continue to additional information" at bounding box center [354, 434] width 249 height 35
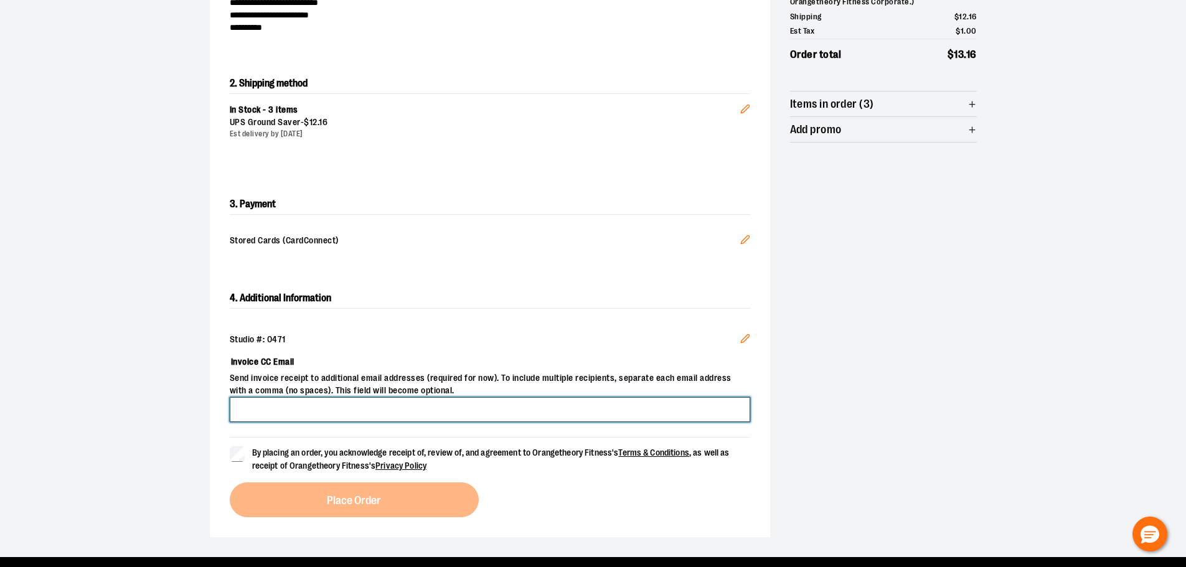
click at [291, 409] on input "Invoice CC Email" at bounding box center [490, 409] width 521 height 25
type input "**********"
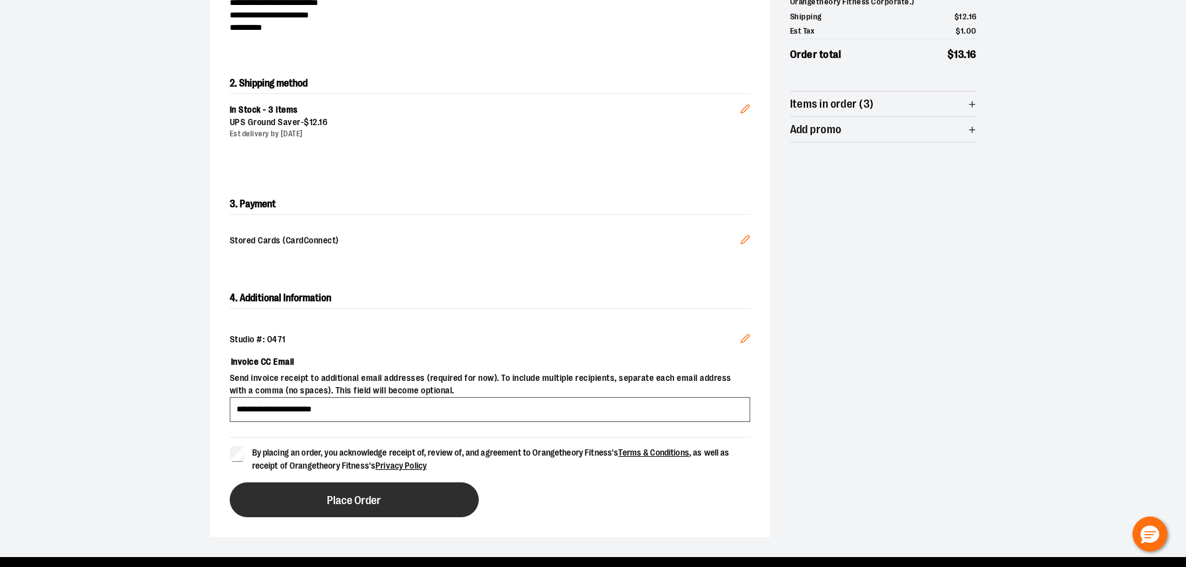
click at [392, 499] on button "Place Order" at bounding box center [354, 500] width 249 height 35
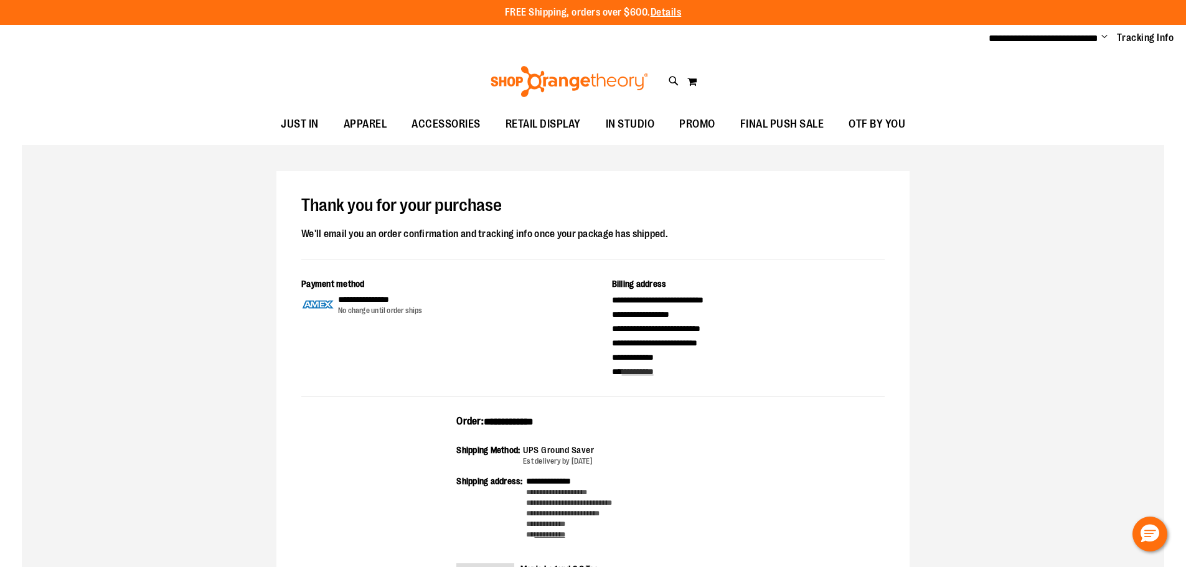
click at [532, 422] on span "**********" at bounding box center [509, 421] width 50 height 9
copy span "**********"
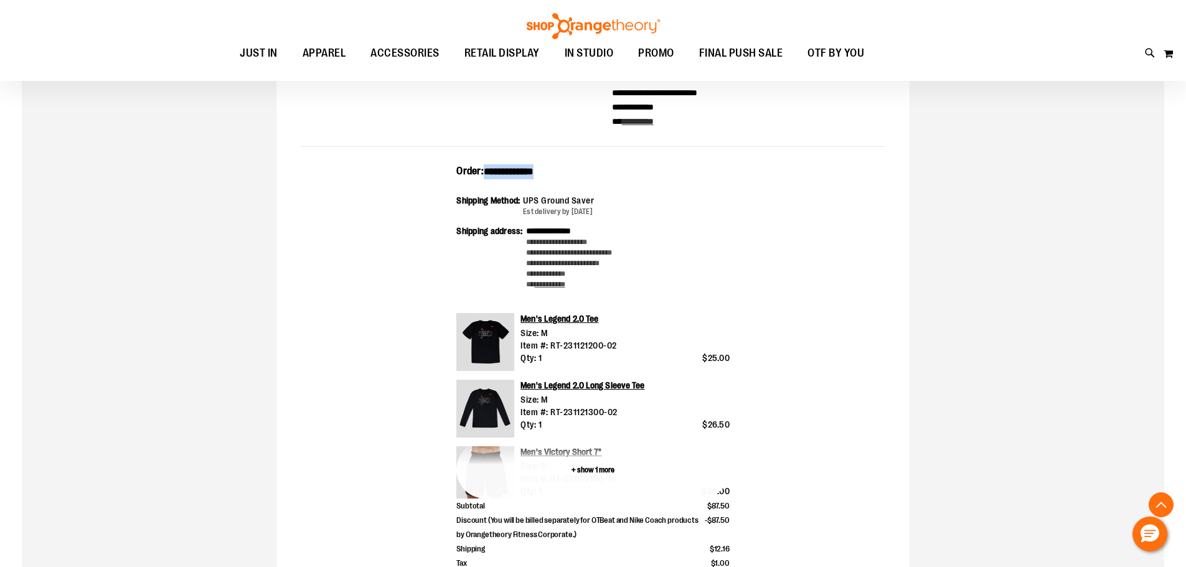
click at [604, 466] on button "+ show 1 more" at bounding box center [593, 470] width 273 height 58
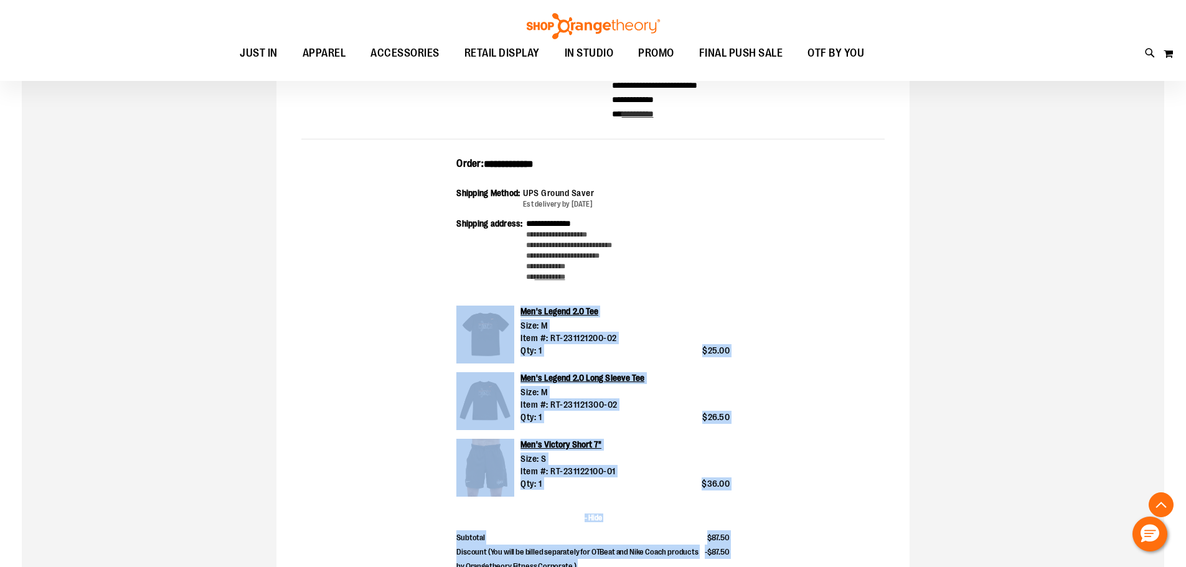
scroll to position [249, 0]
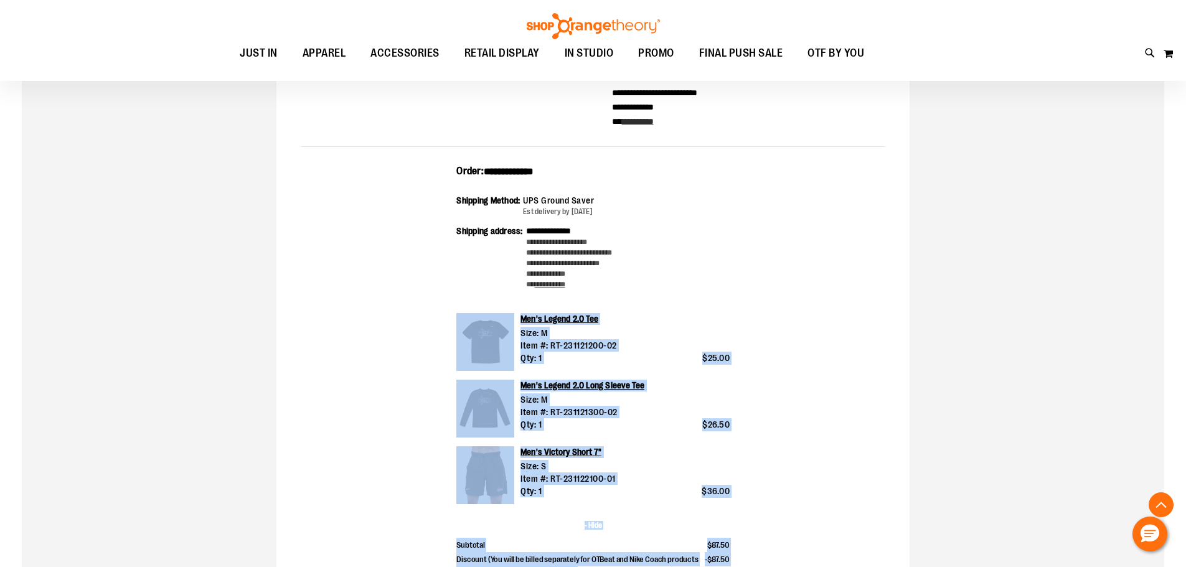
drag, startPoint x: 756, startPoint y: 377, endPoint x: 450, endPoint y: 171, distance: 368.8
click at [450, 171] on div "**********" at bounding box center [593, 410] width 584 height 492
click at [907, 246] on div "**********" at bounding box center [593, 326] width 633 height 810
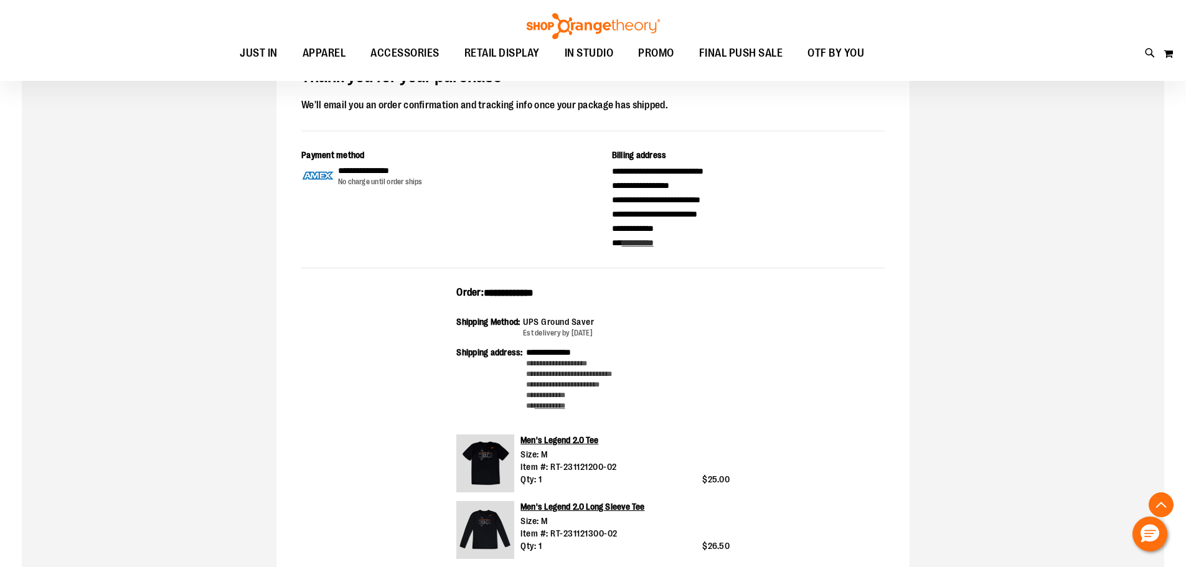
scroll to position [0, 0]
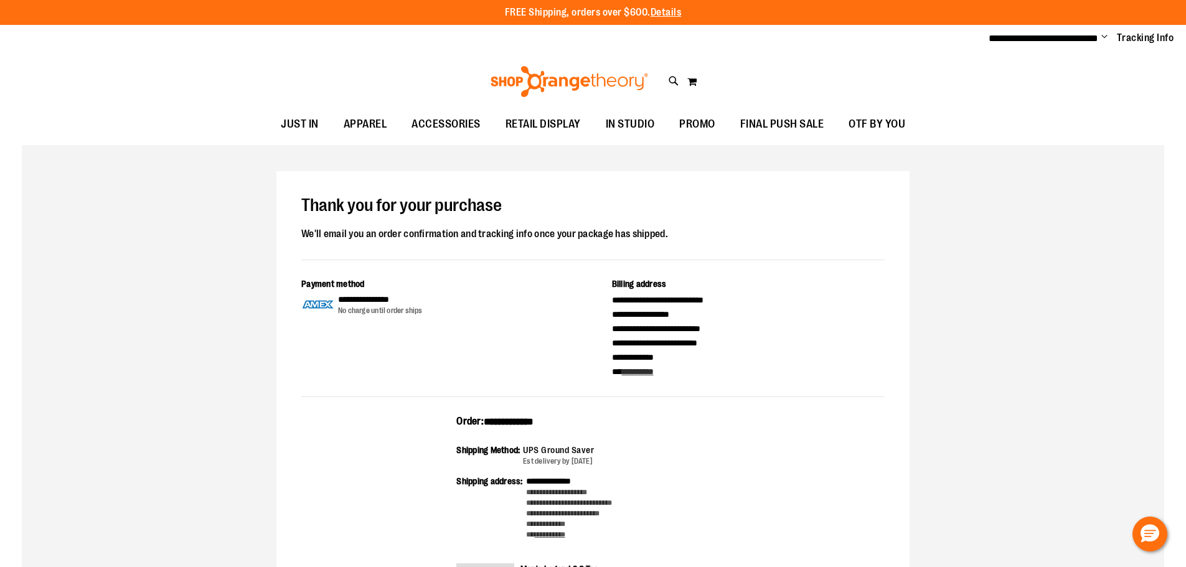
click at [1107, 37] on span "Change" at bounding box center [1105, 38] width 6 height 12
click at [1063, 78] on link "Sign Out" at bounding box center [1060, 84] width 109 height 24
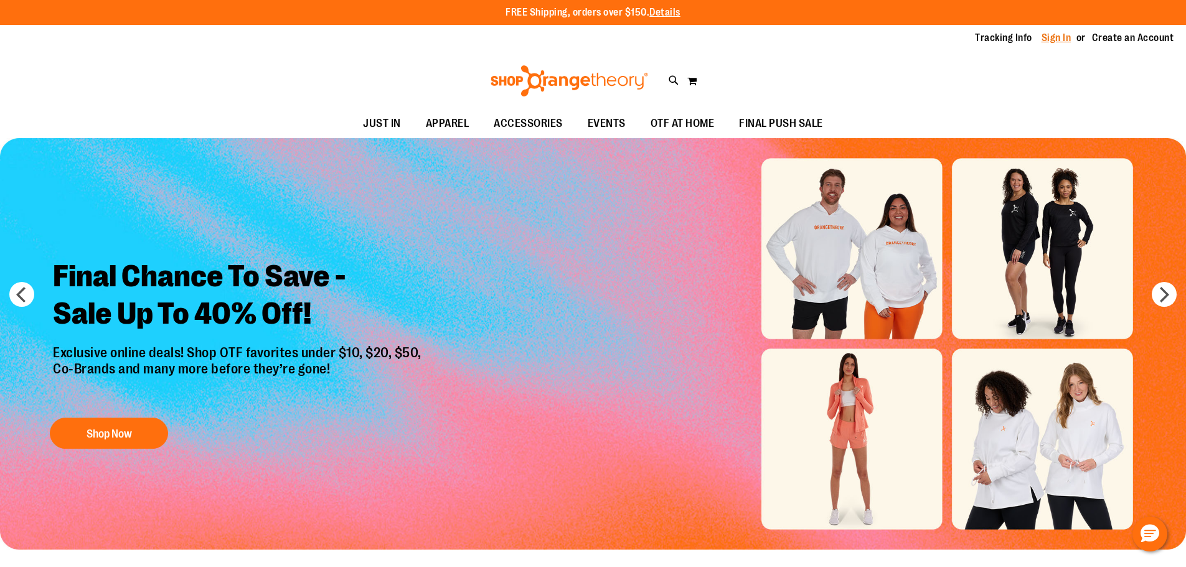
click at [1054, 36] on link "Sign In" at bounding box center [1057, 38] width 30 height 14
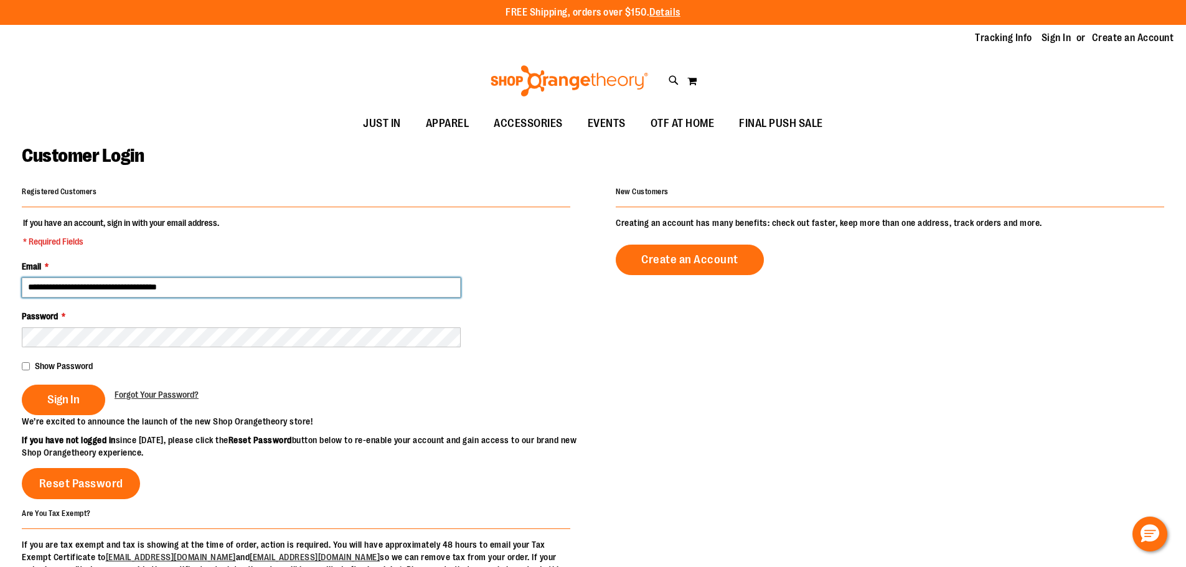
click at [173, 279] on input "**********" at bounding box center [241, 288] width 439 height 20
type input "**********"
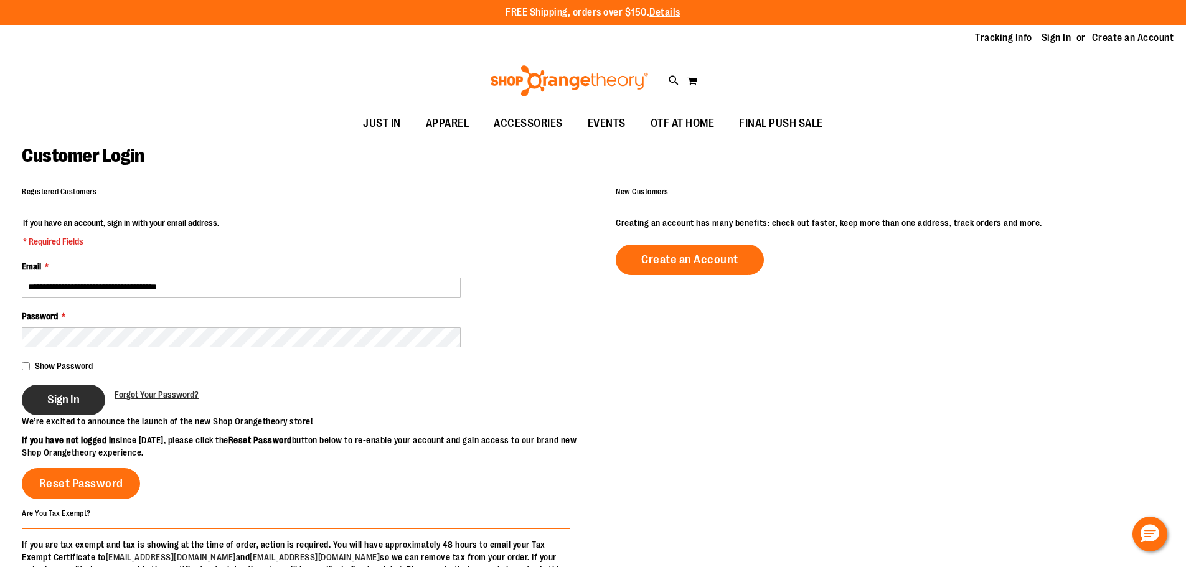
click at [69, 399] on span "Sign In" at bounding box center [63, 400] width 32 height 14
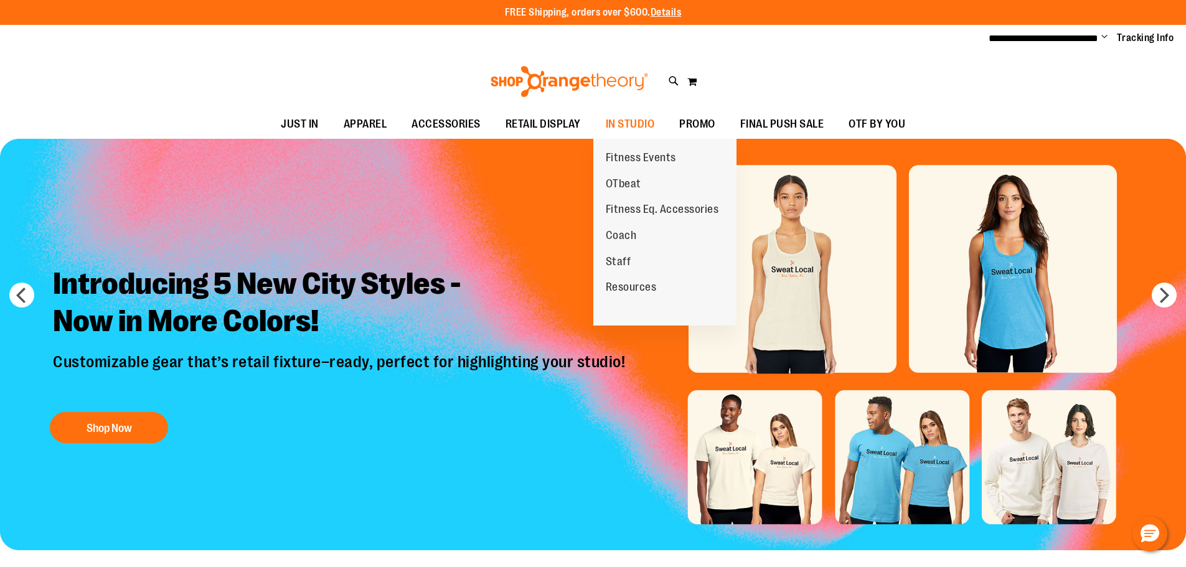
click at [627, 228] on link "Coach" at bounding box center [622, 236] width 56 height 26
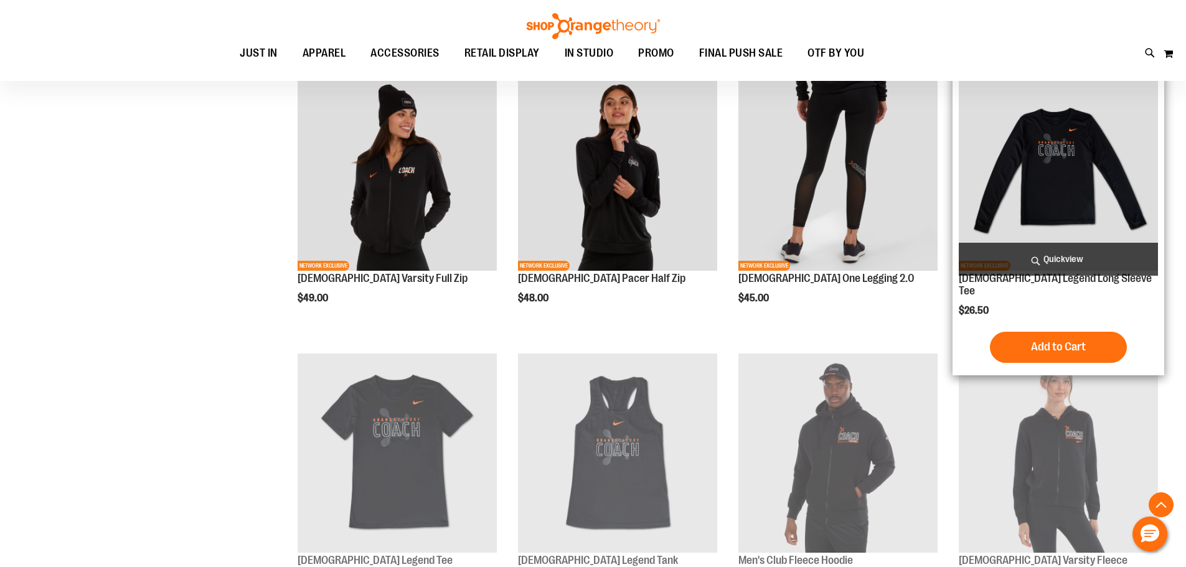
scroll to position [747, 0]
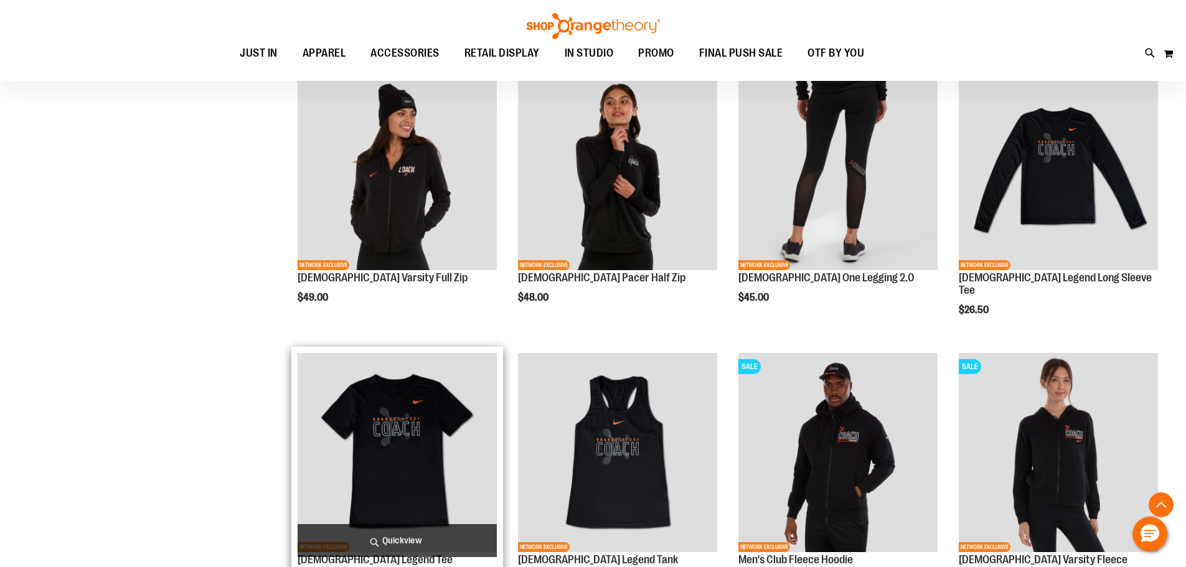
click at [400, 395] on img "product" at bounding box center [397, 452] width 199 height 199
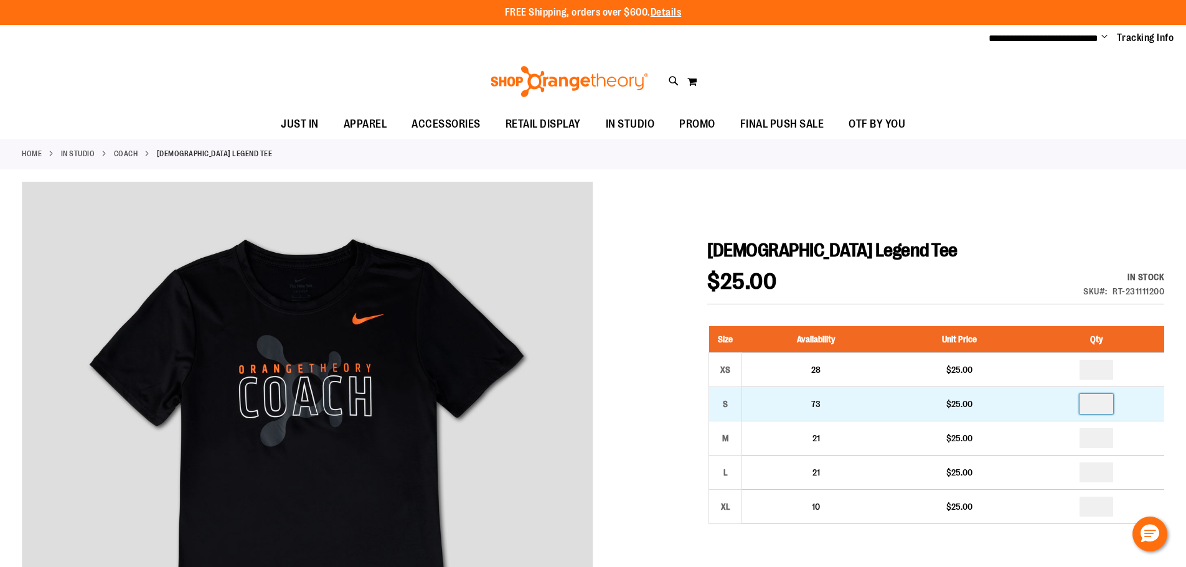
click at [1102, 404] on input "number" at bounding box center [1097, 404] width 34 height 20
type input "*"
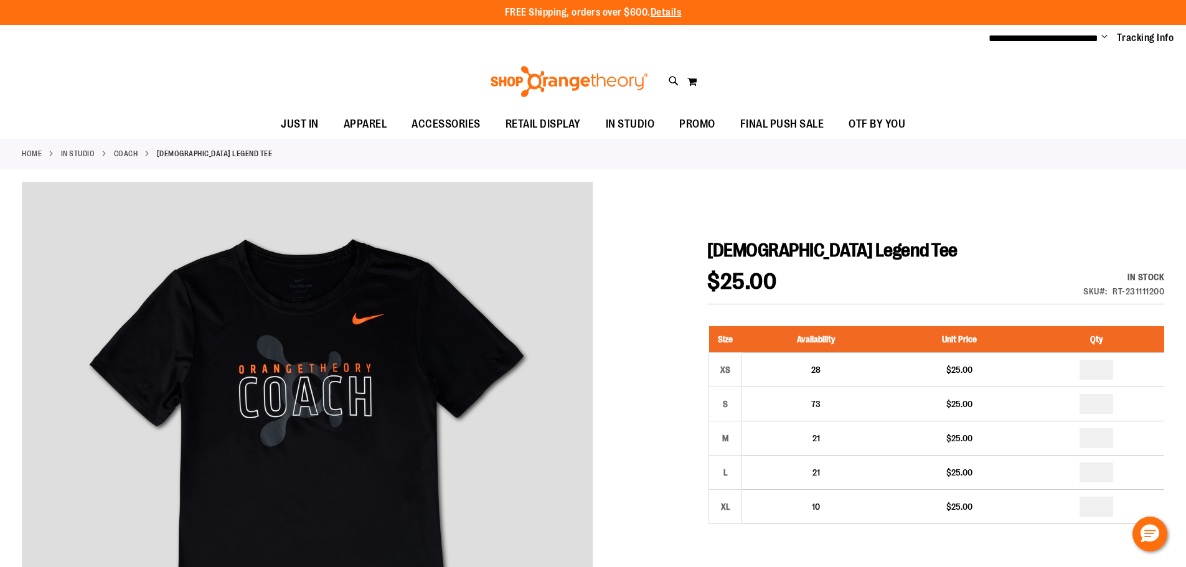
click at [1021, 250] on h1 "[DEMOGRAPHIC_DATA] Legend Tee" at bounding box center [936, 250] width 457 height 22
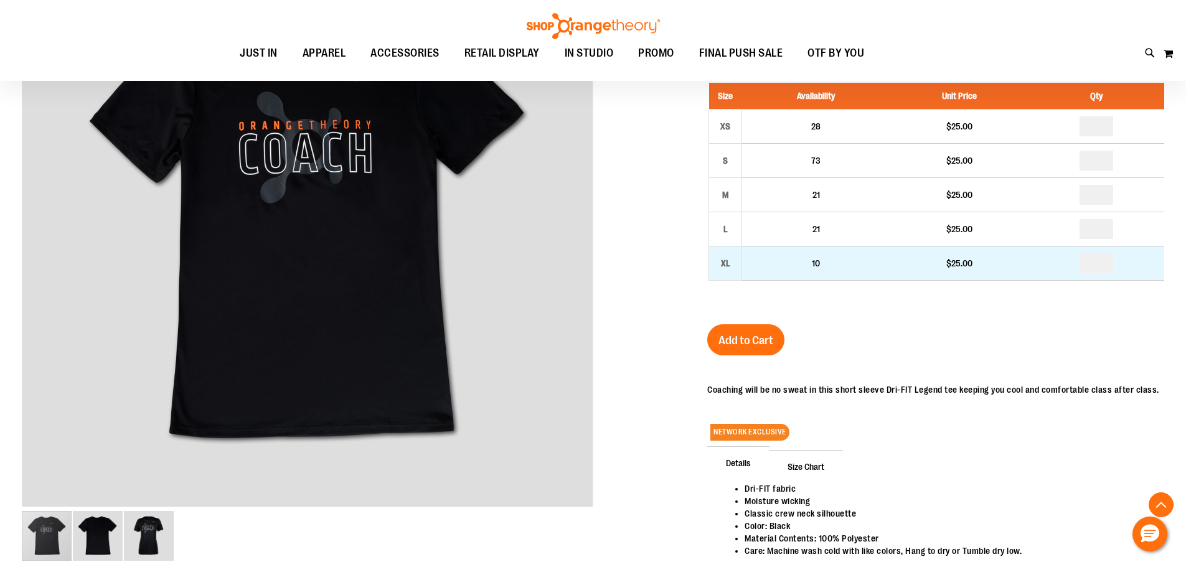
scroll to position [249, 0]
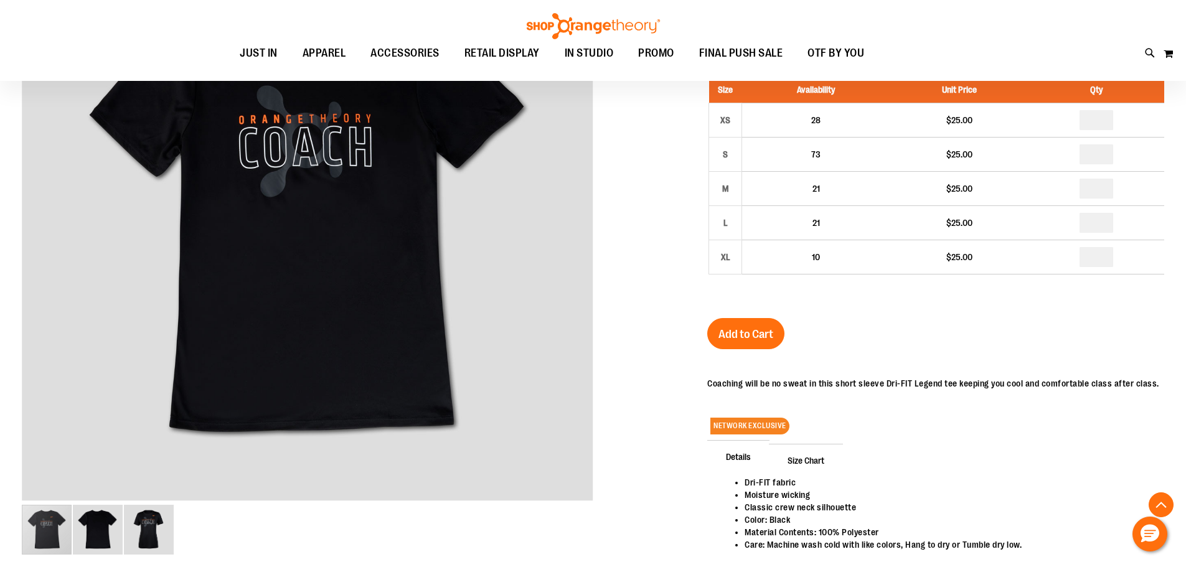
click at [733, 333] on span "Add to Cart" at bounding box center [746, 335] width 55 height 14
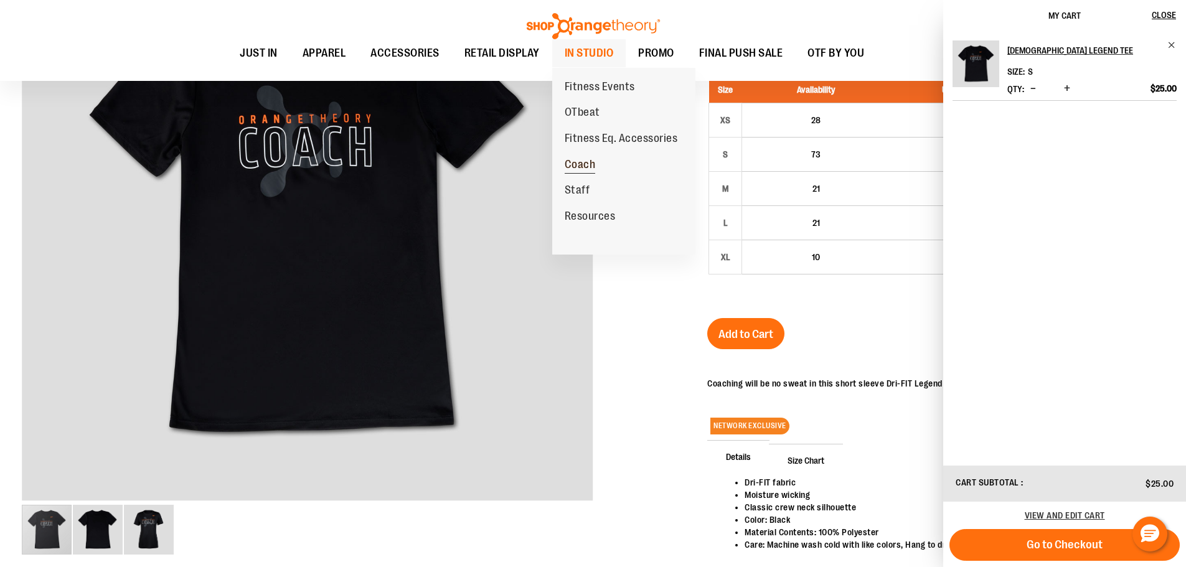
click at [585, 163] on span "Coach" at bounding box center [580, 166] width 31 height 16
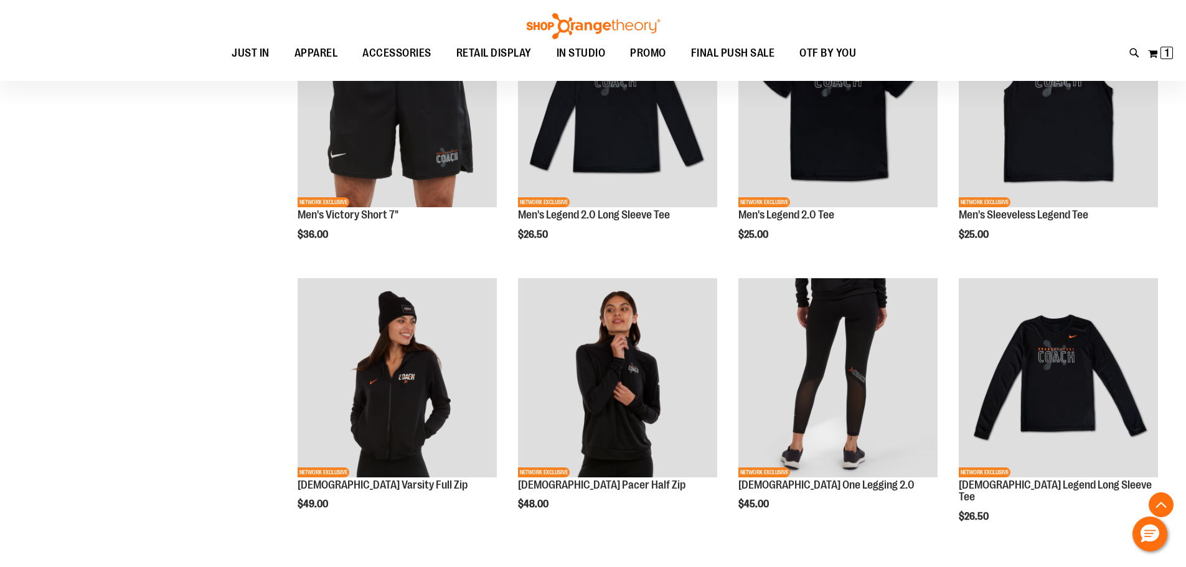
scroll to position [560, 0]
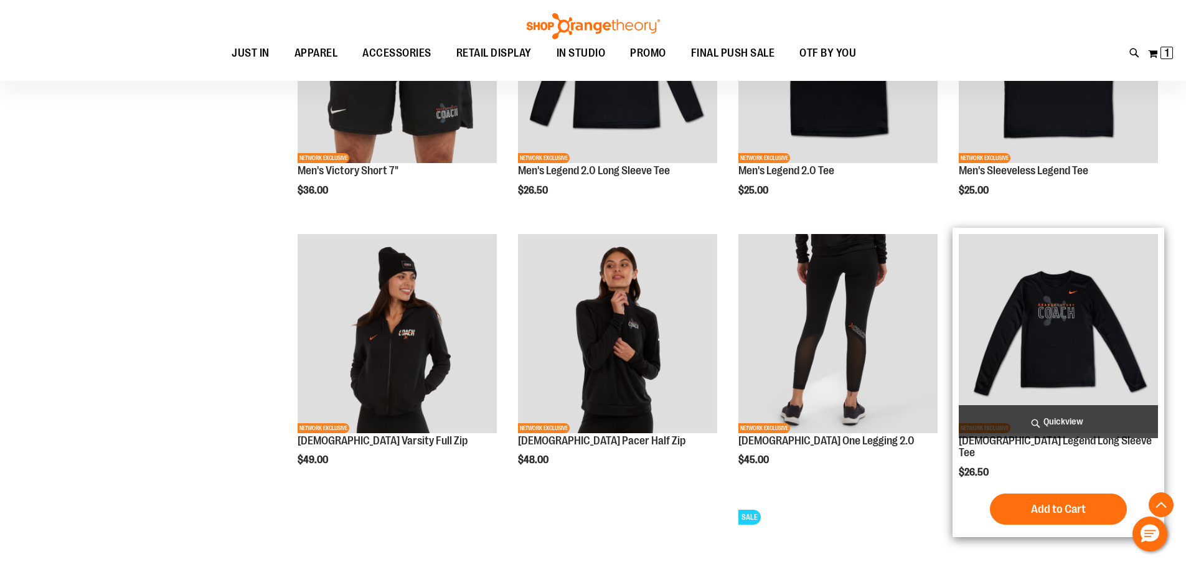
click at [1041, 336] on img "product" at bounding box center [1058, 333] width 199 height 199
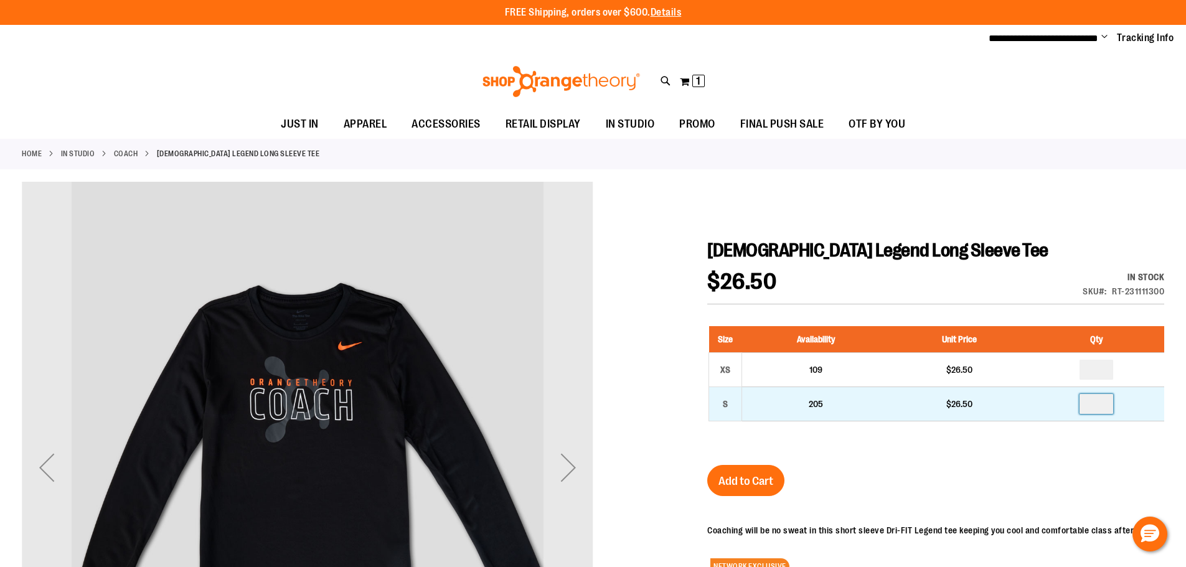
click at [1104, 398] on input "number" at bounding box center [1097, 404] width 34 height 20
type input "*"
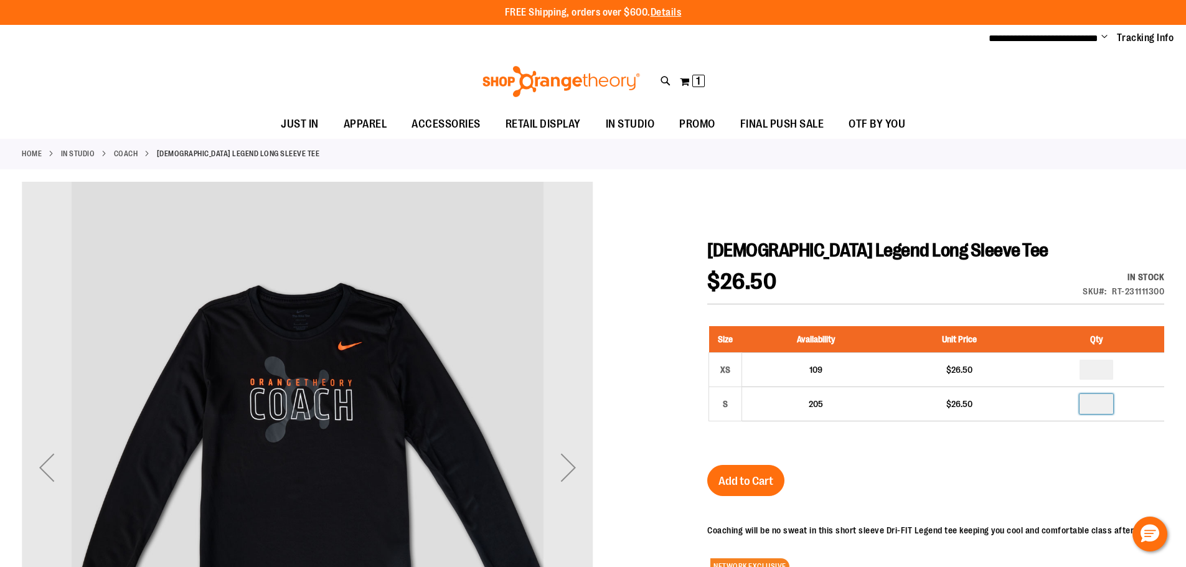
click at [1006, 464] on div "Ladies Legend Long Sleeve Tee $26.50 In stock Only %1 left SKU RT-231111300 Siz…" at bounding box center [936, 503] width 457 height 528
click at [769, 478] on span "Add to Cart" at bounding box center [746, 482] width 55 height 14
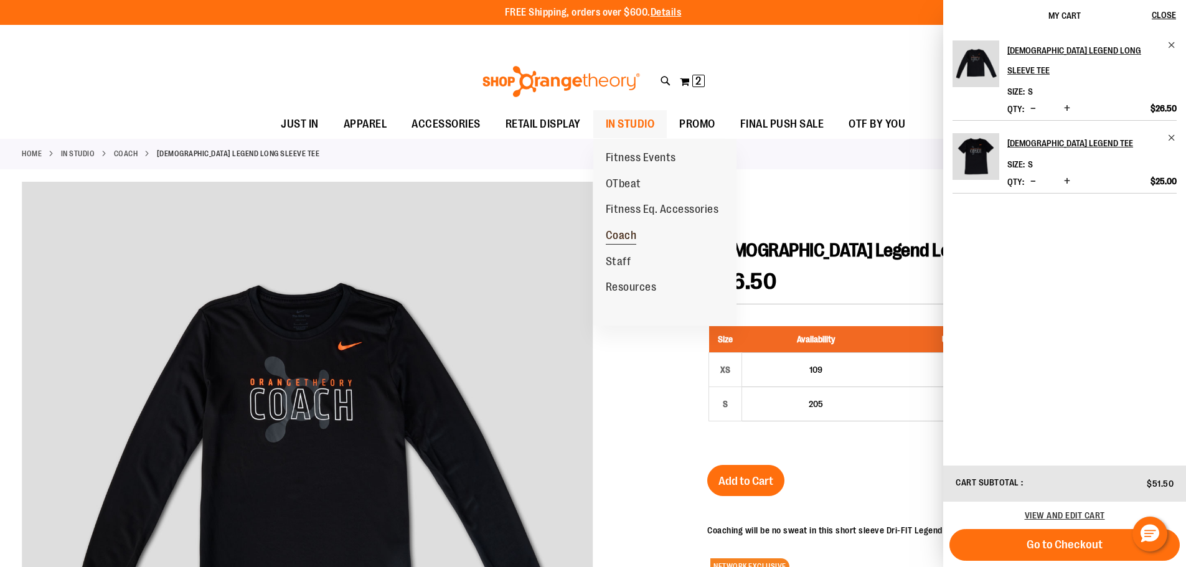
click at [612, 235] on span "Coach" at bounding box center [621, 237] width 31 height 16
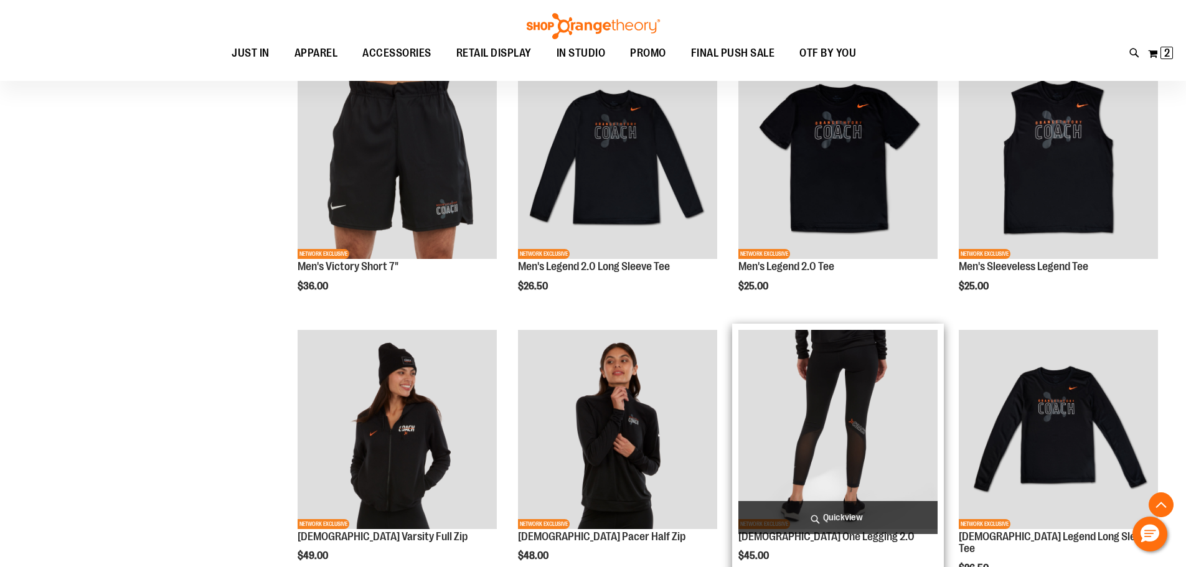
scroll to position [560, 0]
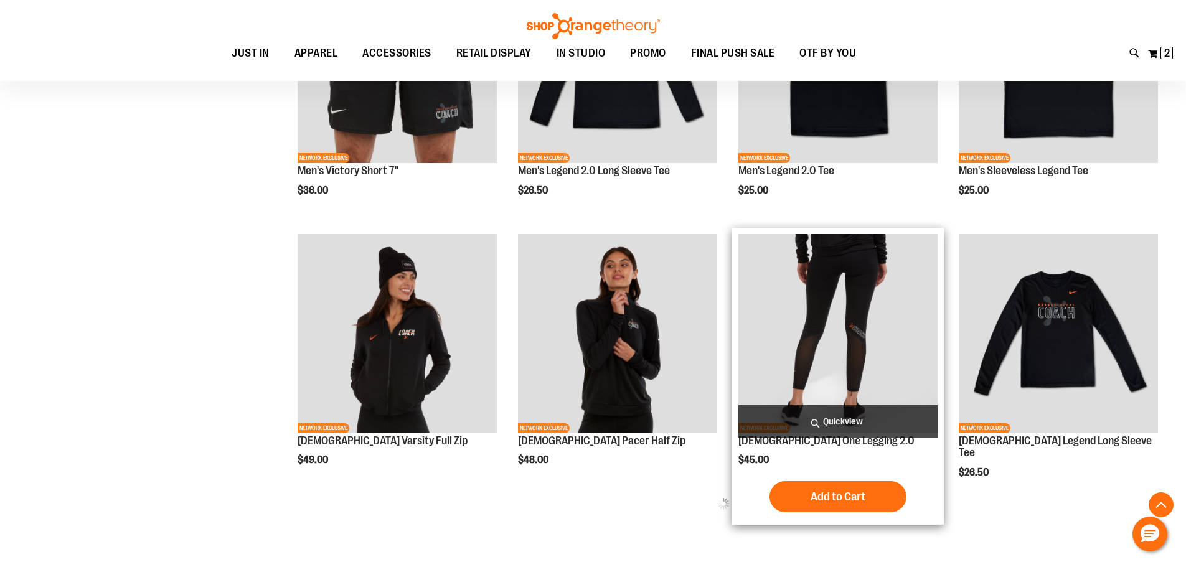
click at [852, 304] on img "product" at bounding box center [838, 333] width 199 height 199
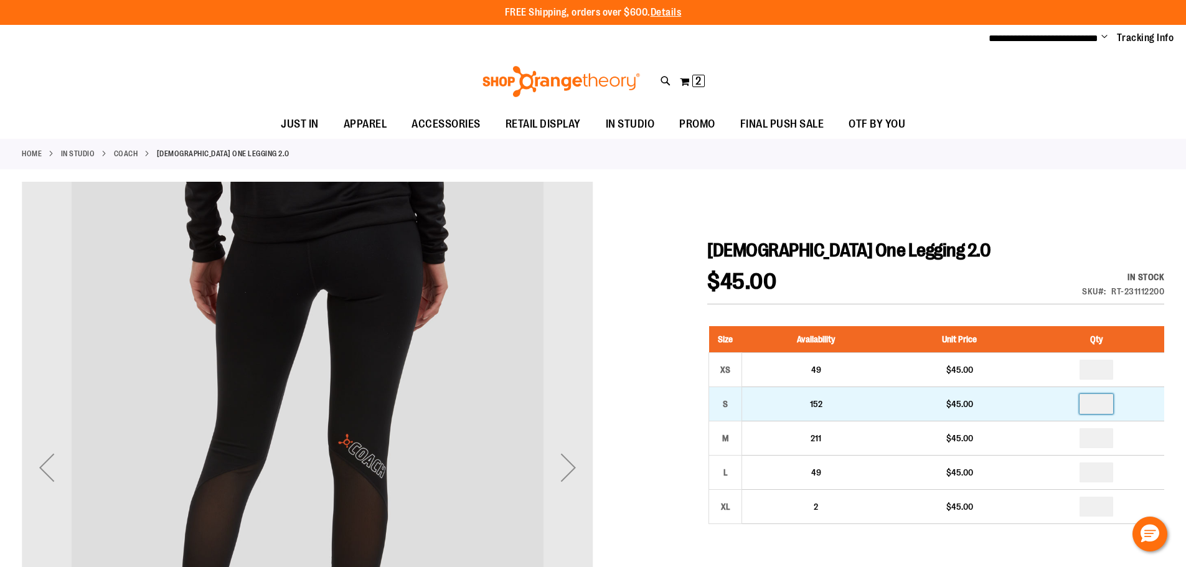
click at [1108, 400] on input "number" at bounding box center [1097, 404] width 34 height 20
type input "*"
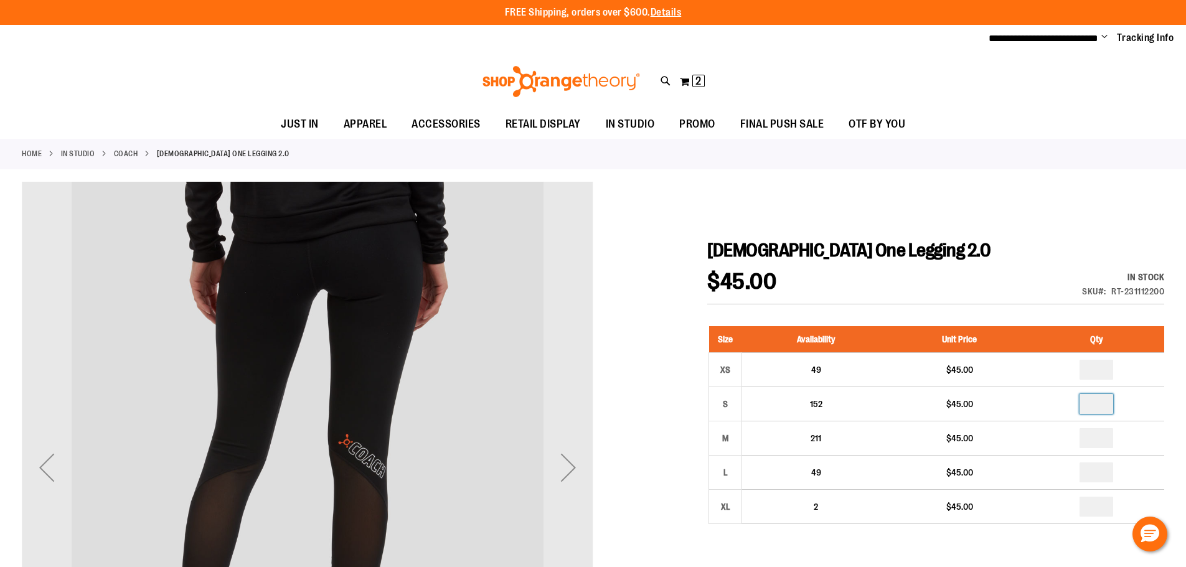
click at [959, 223] on div at bounding box center [593, 548] width 1143 height 732
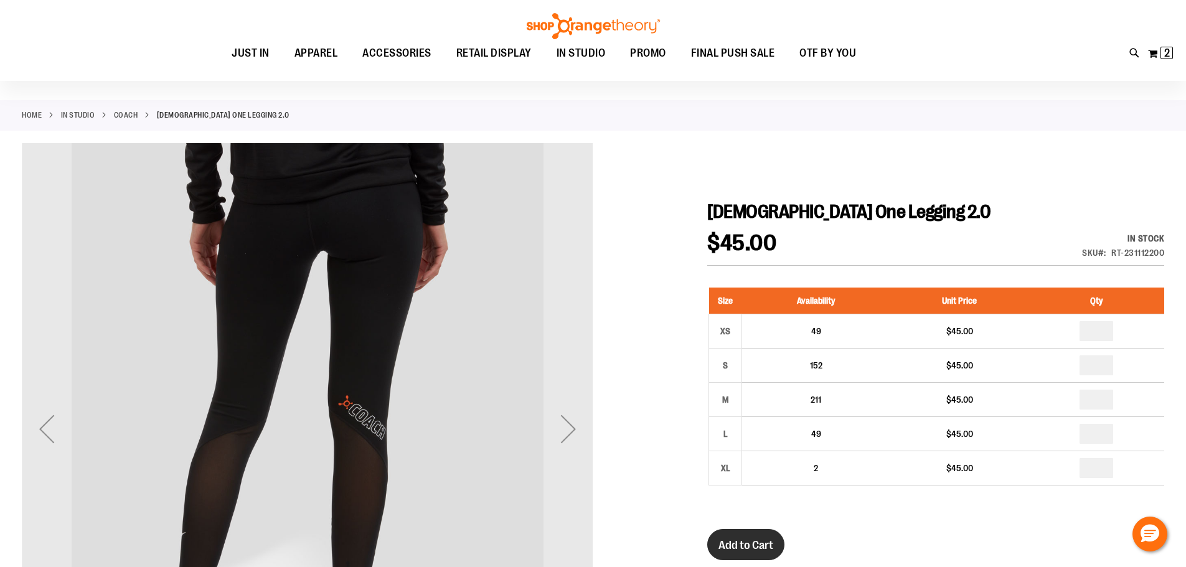
scroll to position [124, 0]
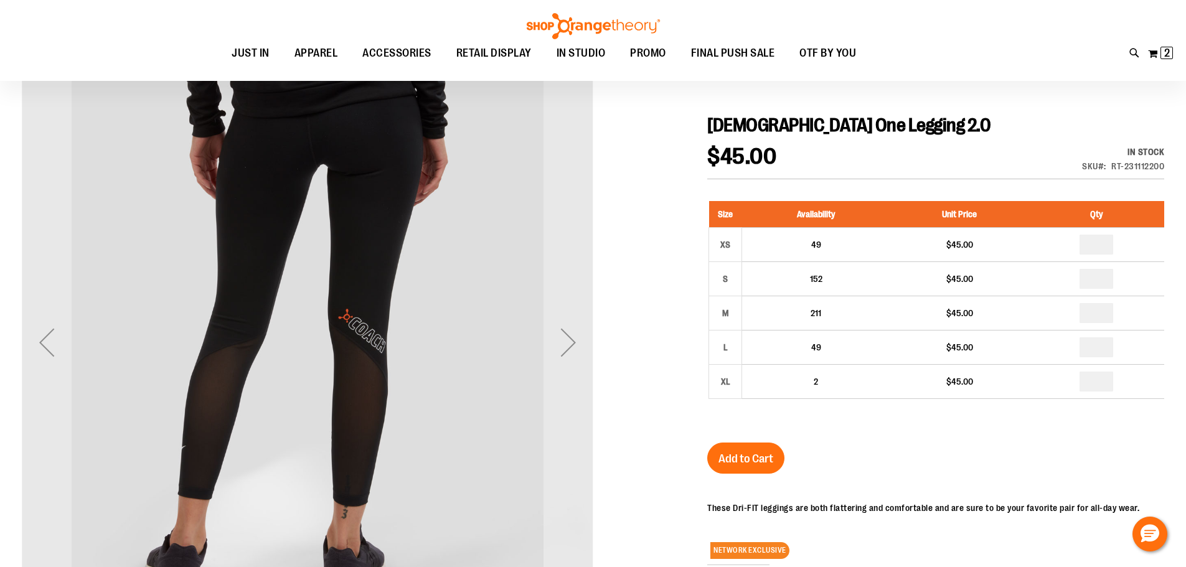
click at [770, 452] on span "Add to Cart" at bounding box center [746, 459] width 55 height 14
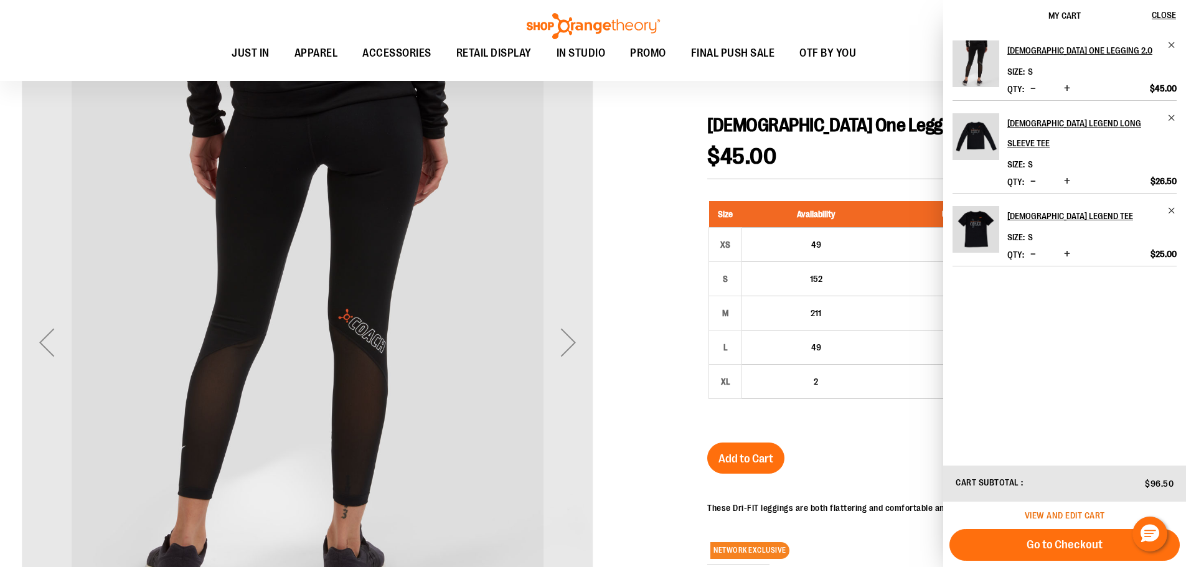
click at [1087, 513] on span "View and edit cart" at bounding box center [1065, 516] width 80 height 10
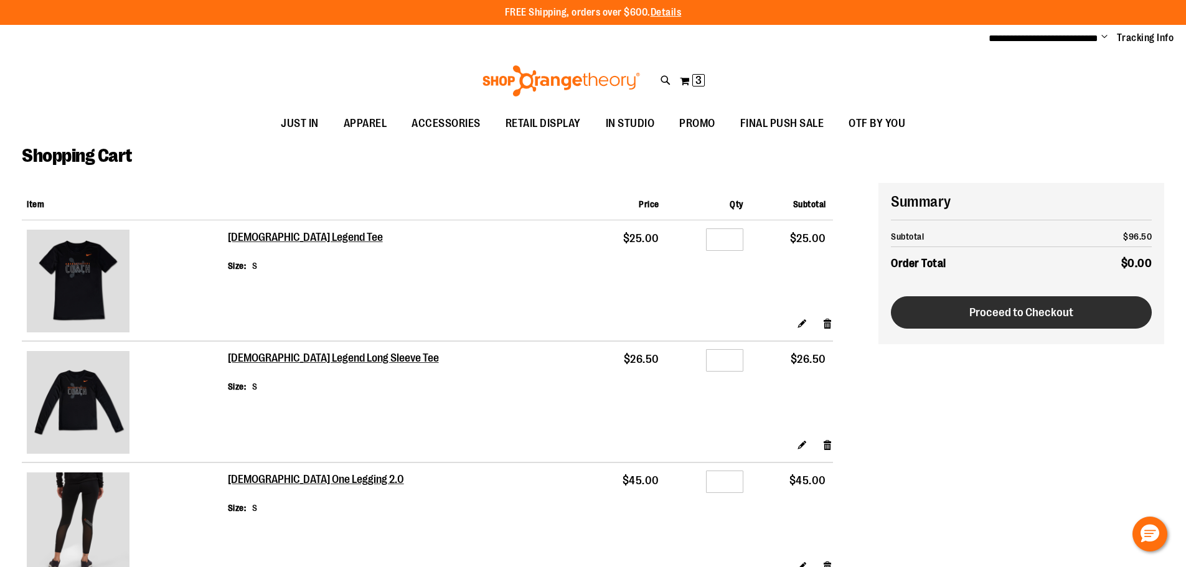
click at [1010, 311] on span "Proceed to Checkout" at bounding box center [1022, 313] width 104 height 14
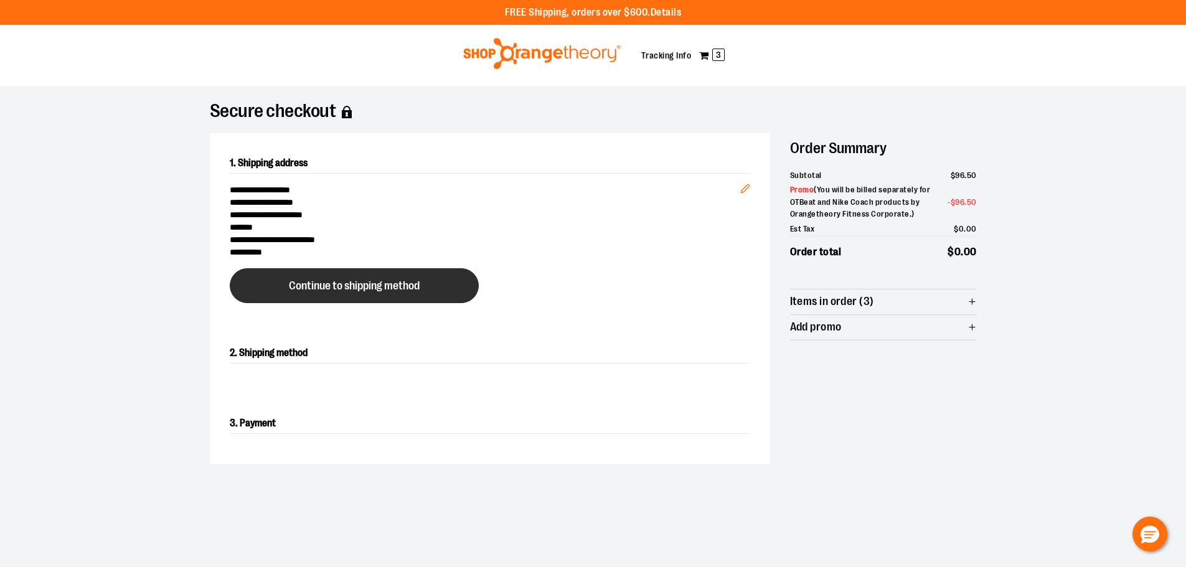
click at [324, 287] on span "Continue to shipping method" at bounding box center [354, 286] width 131 height 12
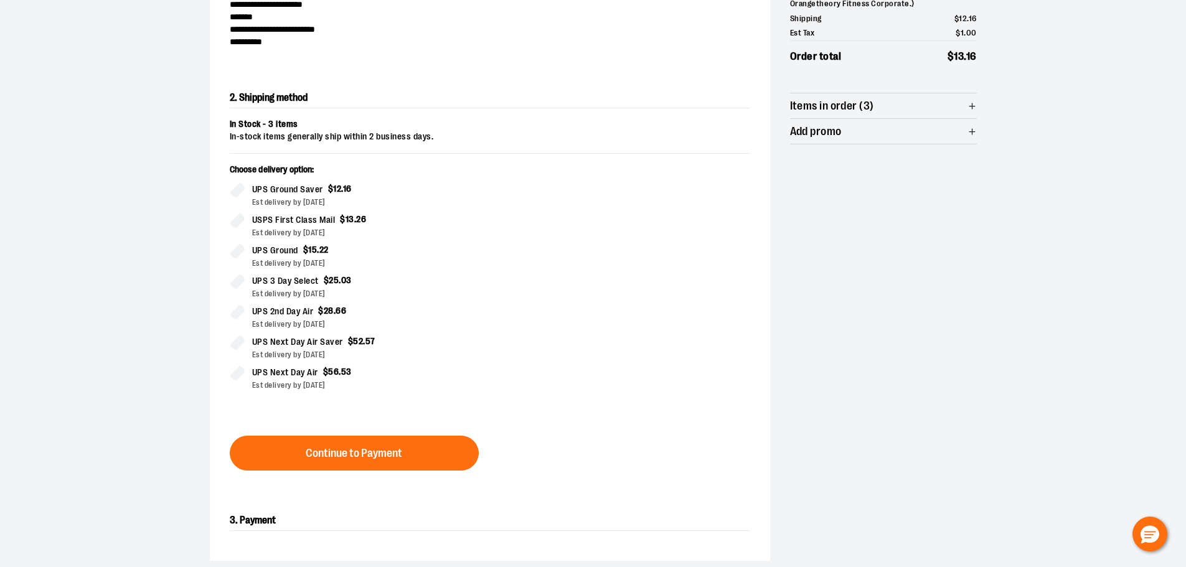
scroll to position [225, 0]
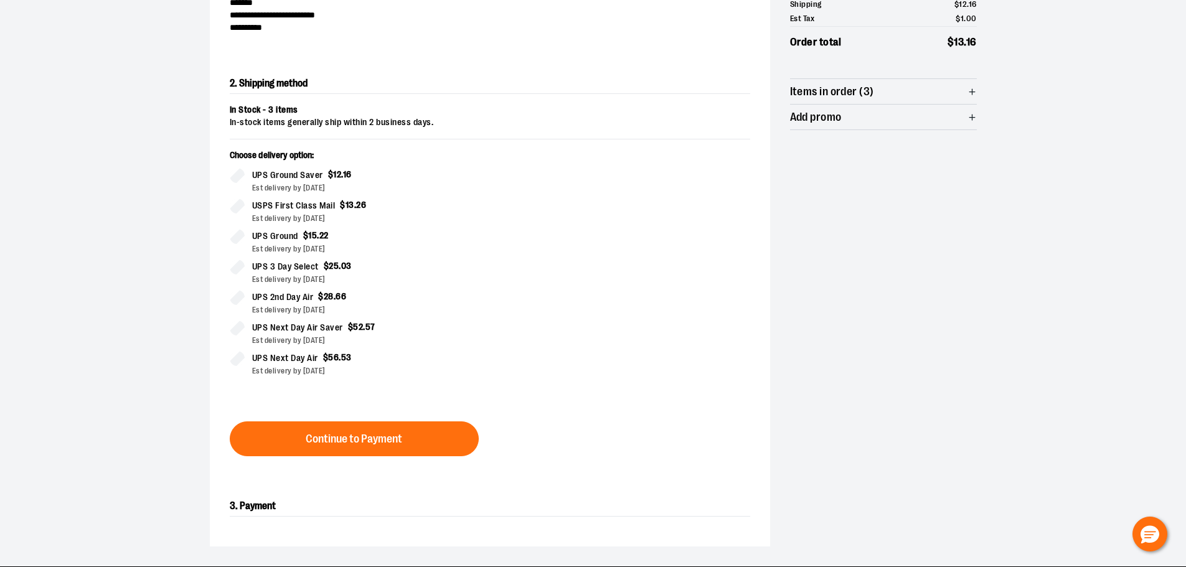
click at [377, 456] on div "2. Shipping method In Stock - 3 items In-stock items generally ship within 2 bu…" at bounding box center [490, 265] width 561 height 423
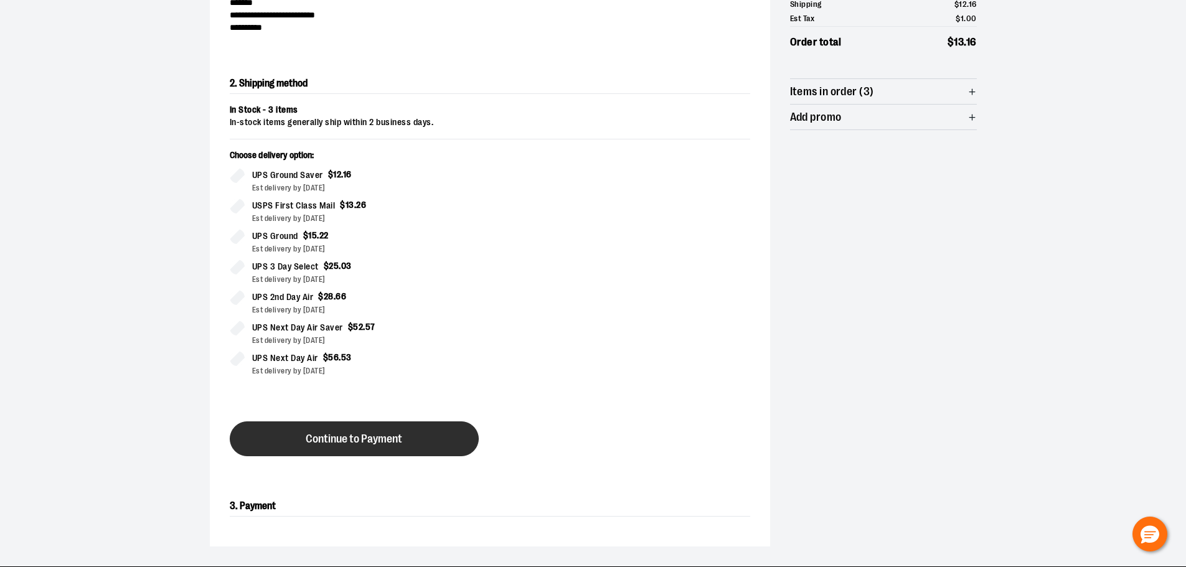
click at [376, 442] on span "Continue to Payment" at bounding box center [354, 439] width 97 height 12
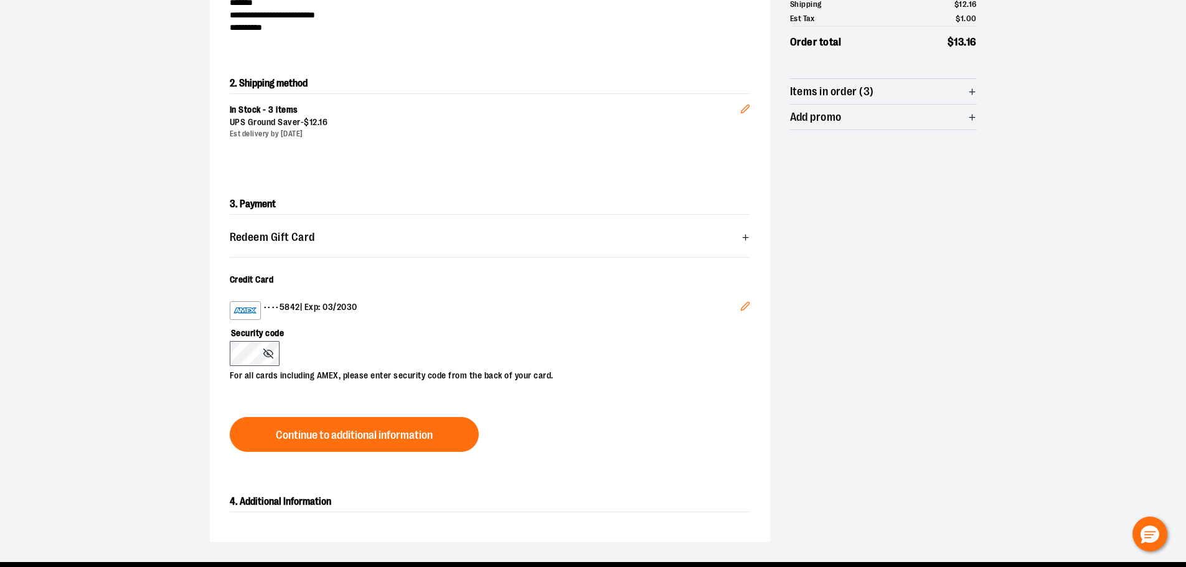
click at [370, 358] on div "Security code For all cards including AMEX, please enter security code from the…" at bounding box center [484, 351] width 508 height 62
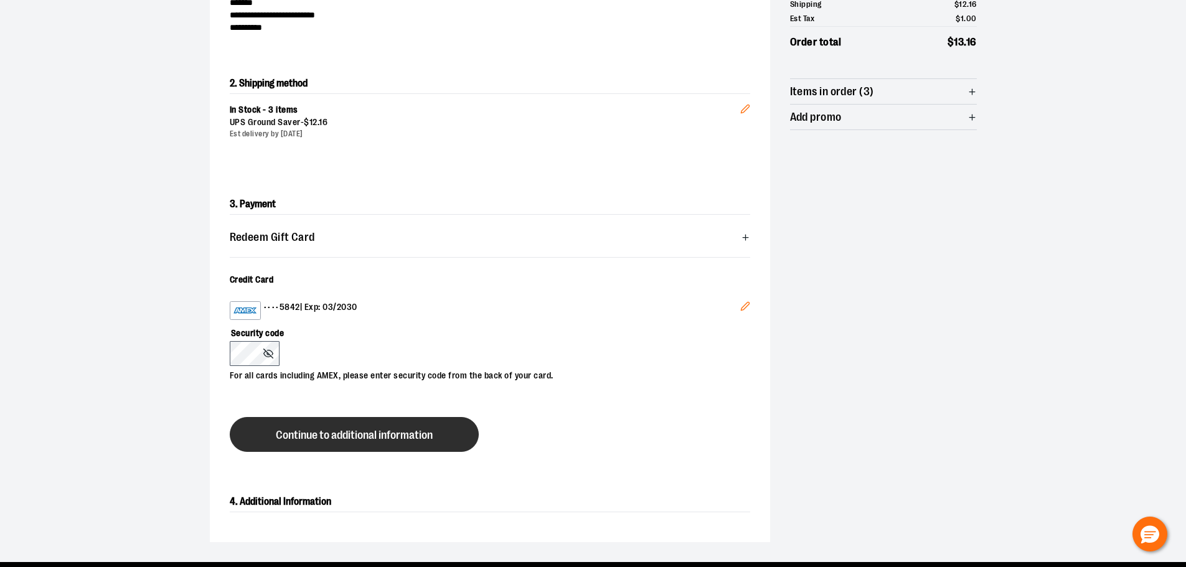
click at [369, 437] on span "Continue to additional information" at bounding box center [354, 436] width 157 height 12
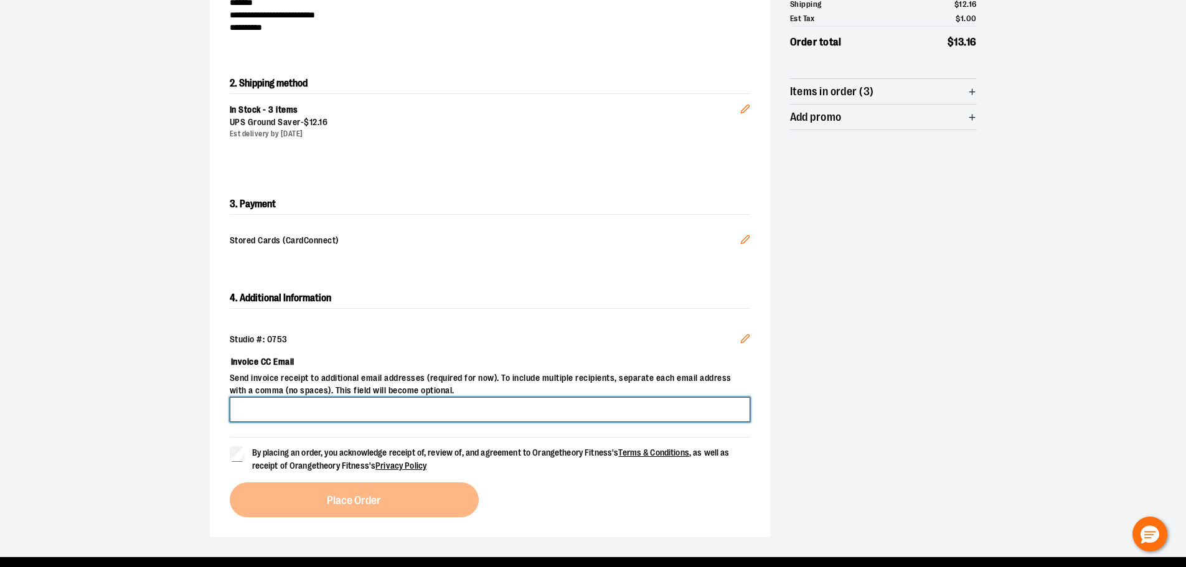
click at [343, 415] on input "Invoice CC Email" at bounding box center [490, 409] width 521 height 25
type input "**********"
click at [246, 453] on label "By placing an order, you acknowledge receipt of, review of, and agreement to Or…" at bounding box center [490, 460] width 521 height 26
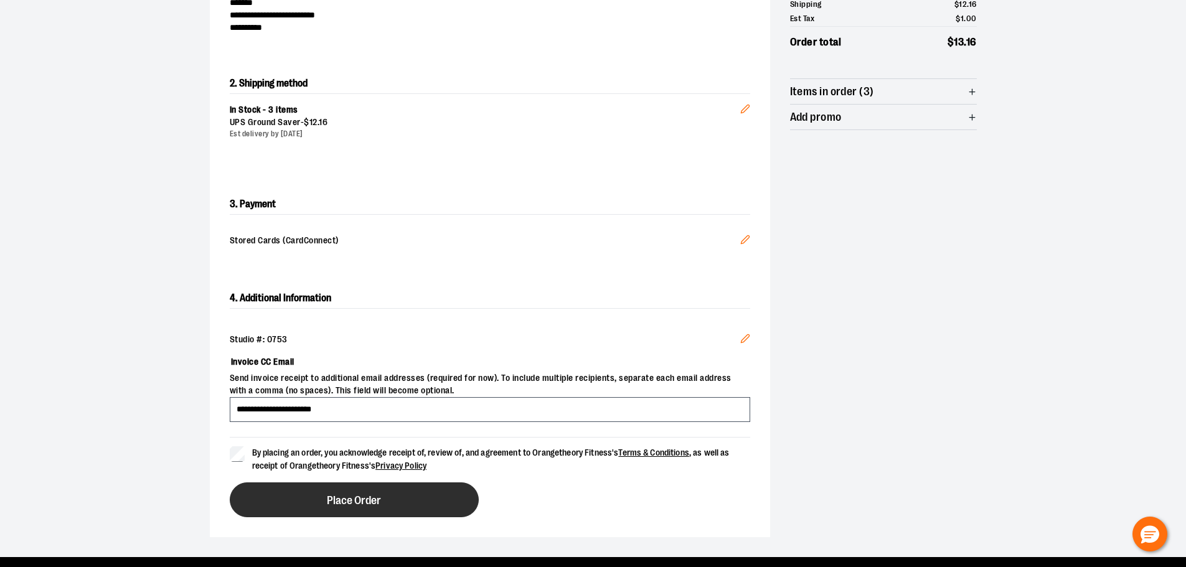
click at [320, 501] on button "Place Order" at bounding box center [354, 500] width 249 height 35
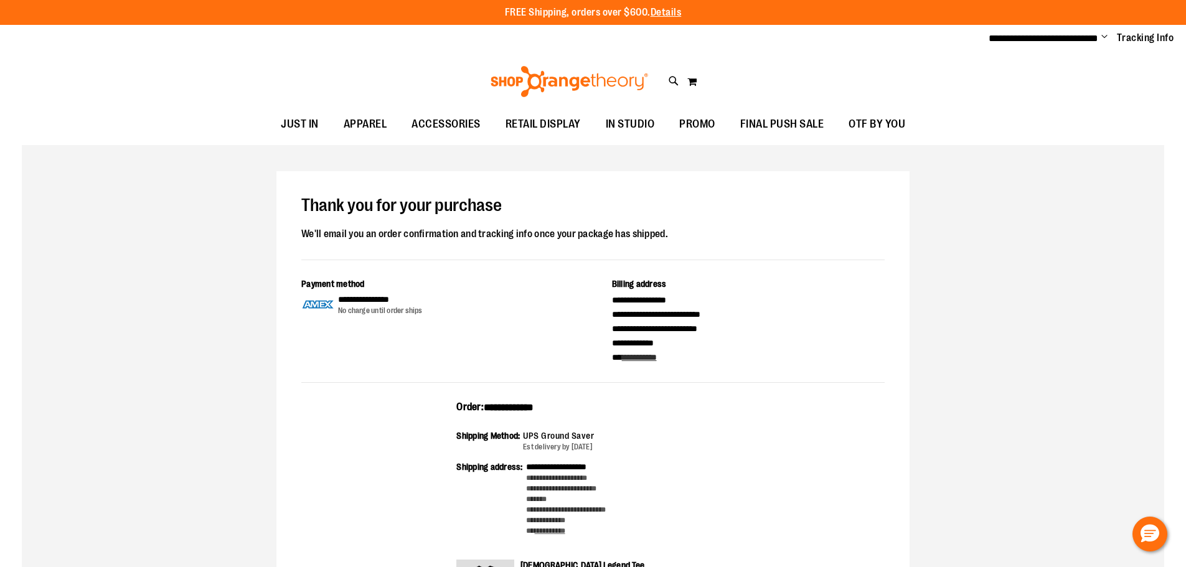
click at [509, 406] on span "**********" at bounding box center [509, 407] width 50 height 9
copy span "**********"
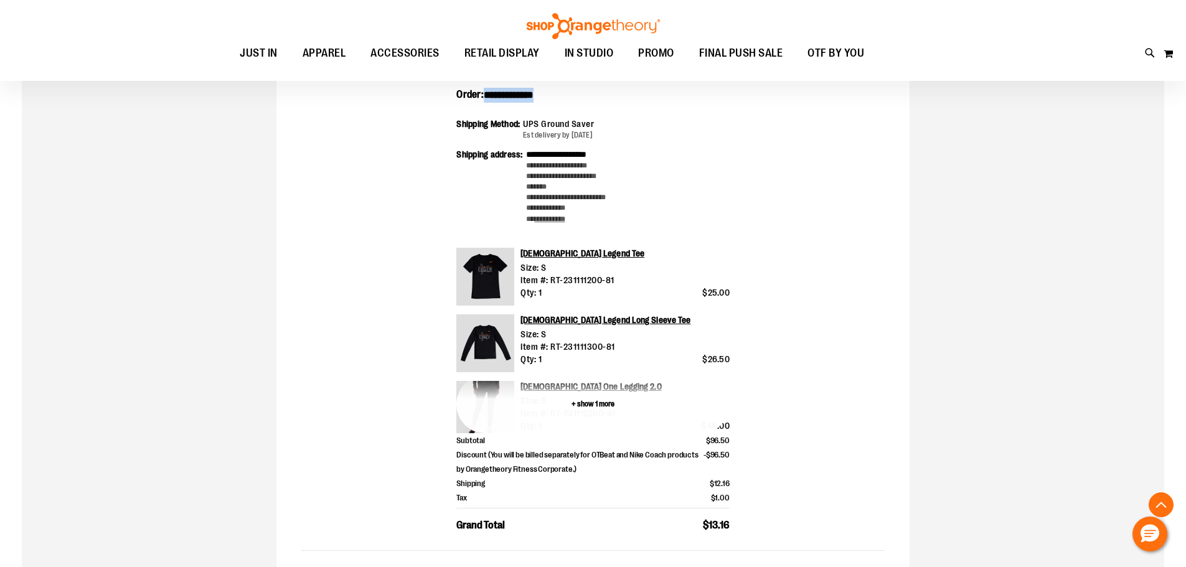
click at [587, 412] on button "+ show 1 more" at bounding box center [593, 405] width 273 height 58
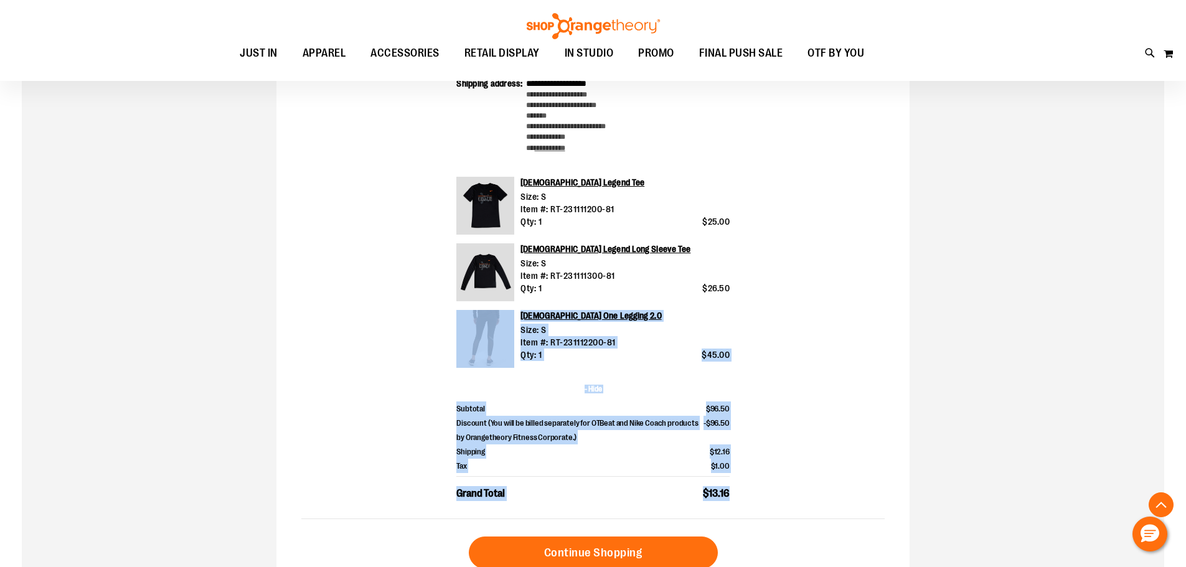
scroll to position [311, 0]
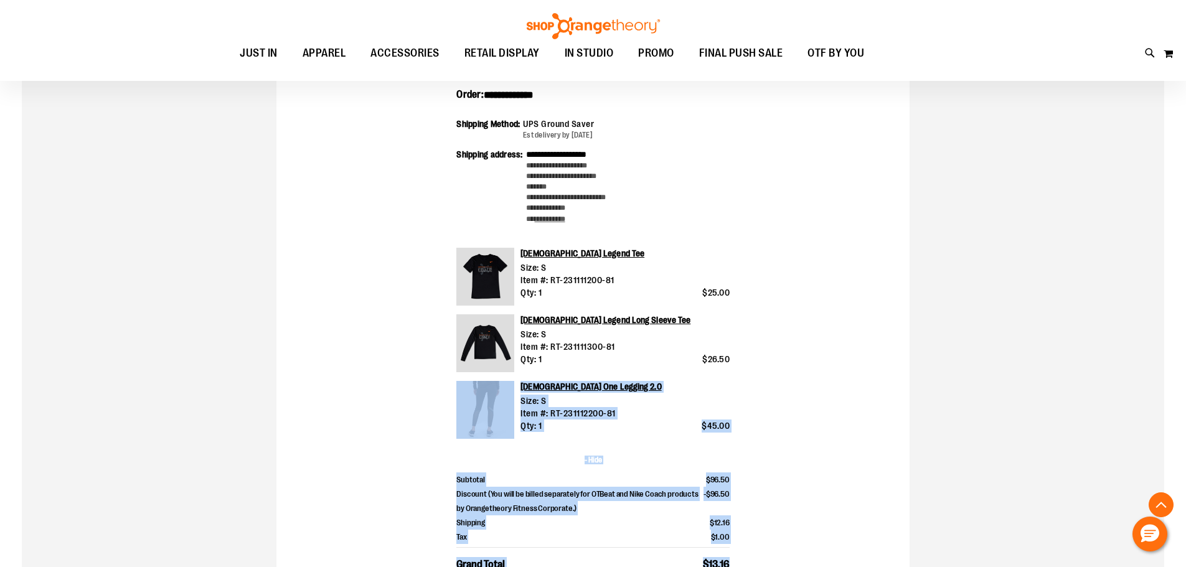
drag, startPoint x: 646, startPoint y: 427, endPoint x: 451, endPoint y: 107, distance: 375.3
click at [451, 107] on div "**********" at bounding box center [593, 339] width 584 height 503
click at [980, 150] on div "**********" at bounding box center [593, 319] width 1143 height 975
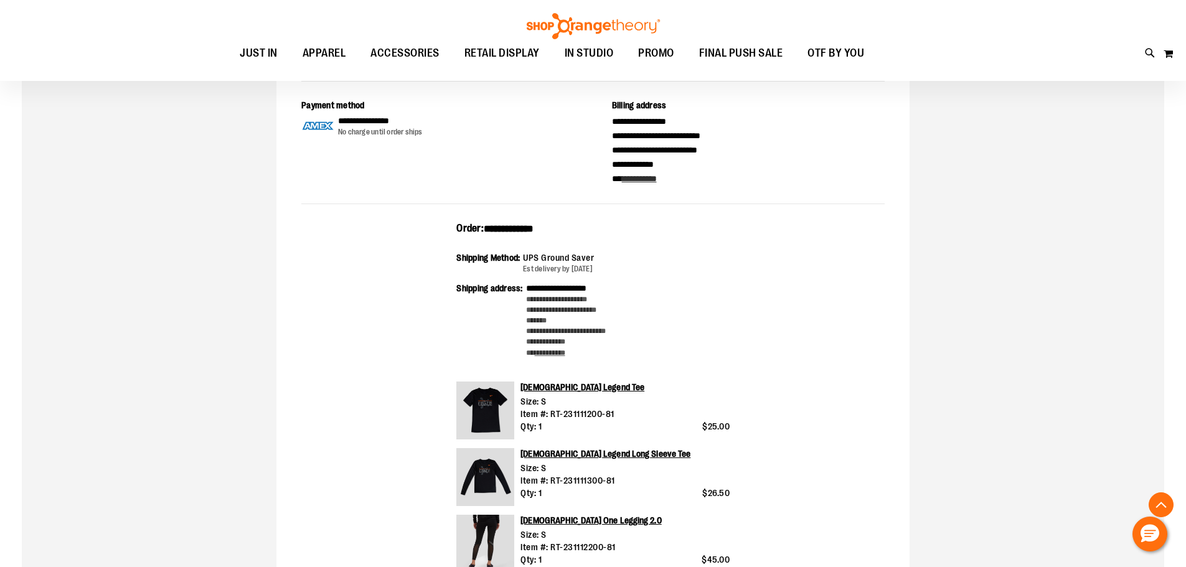
scroll to position [0, 0]
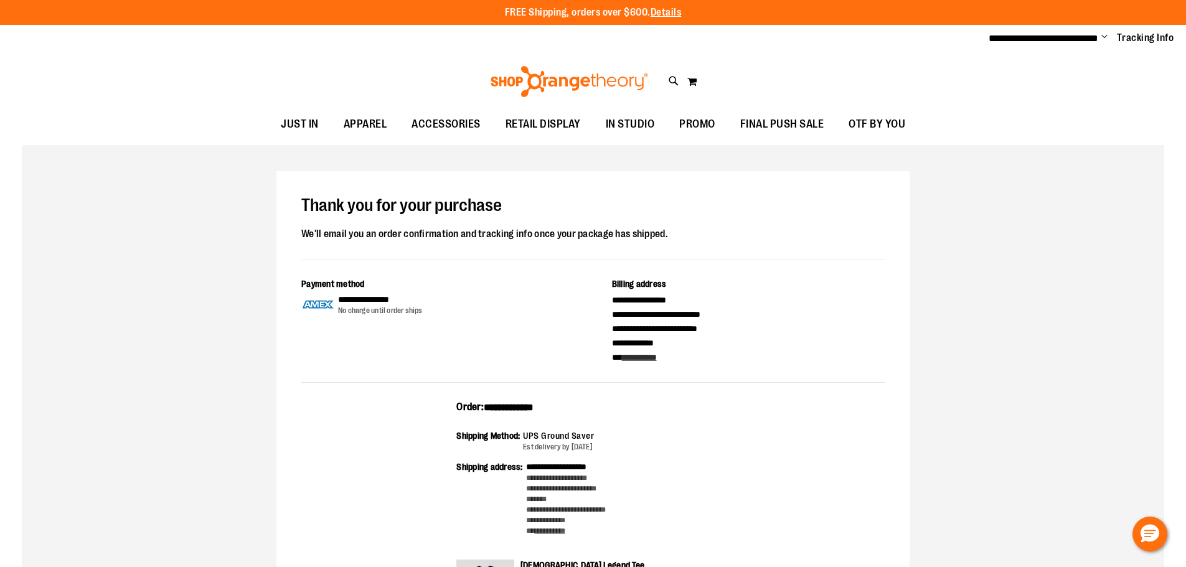
click at [1106, 32] on span "Change" at bounding box center [1105, 38] width 6 height 12
click at [1066, 88] on link "Sign Out" at bounding box center [1060, 84] width 109 height 24
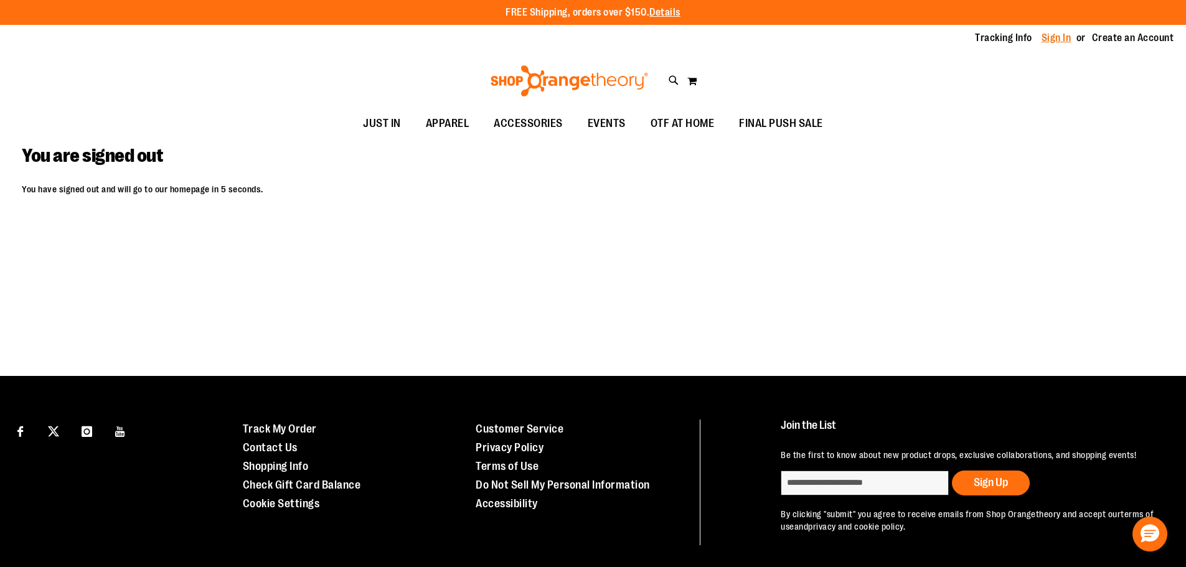
click at [1048, 35] on link "Sign In" at bounding box center [1057, 38] width 30 height 14
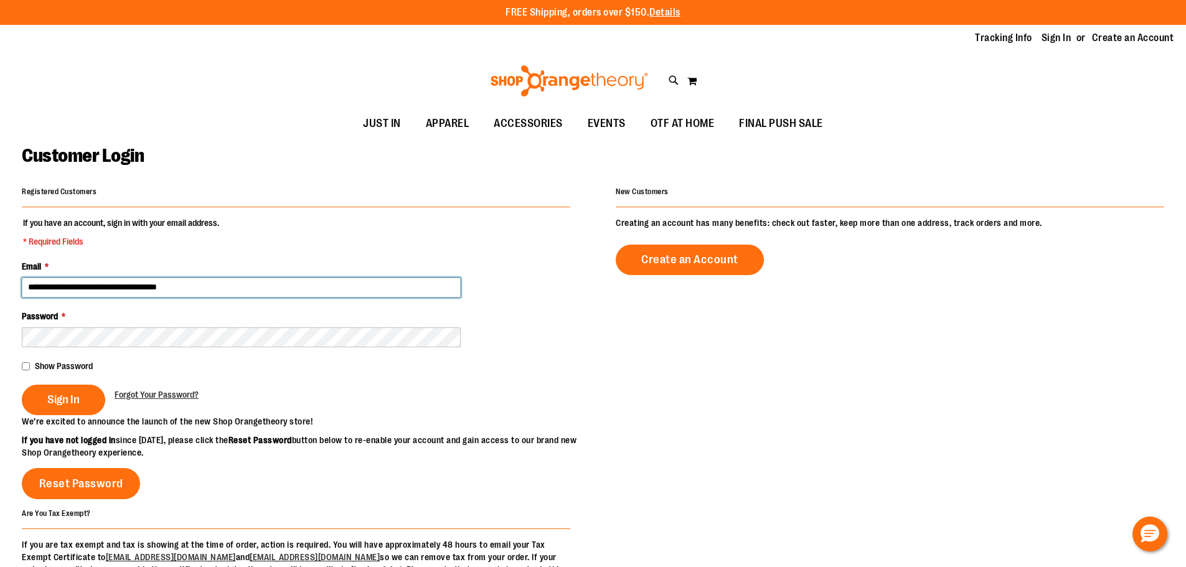
click at [153, 293] on input "**********" at bounding box center [241, 288] width 439 height 20
type input "**********"
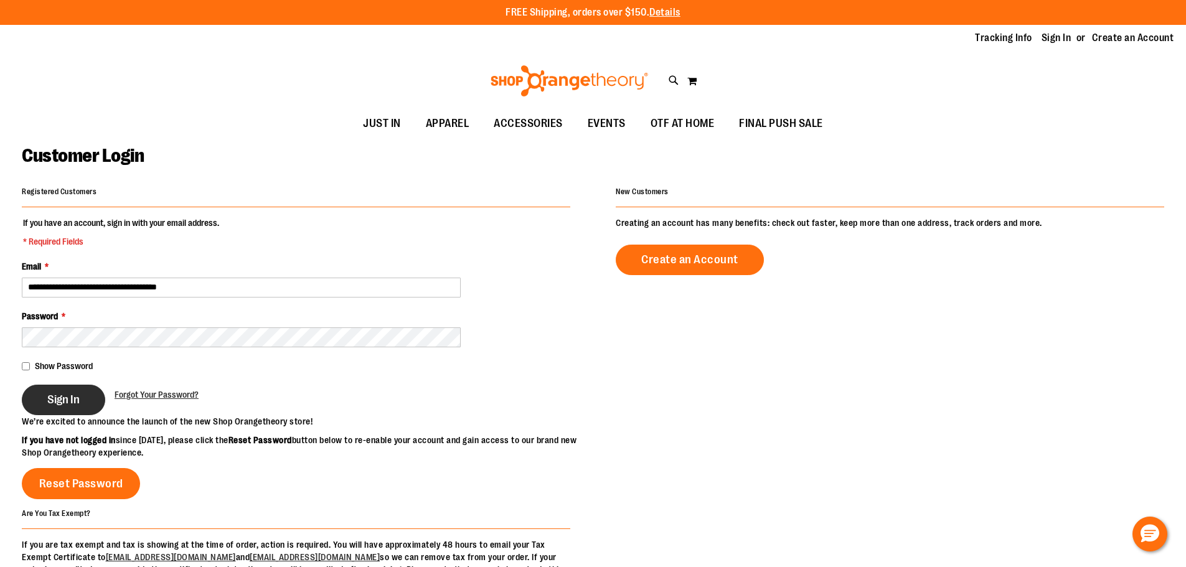
click at [65, 400] on span "Sign In" at bounding box center [63, 400] width 32 height 14
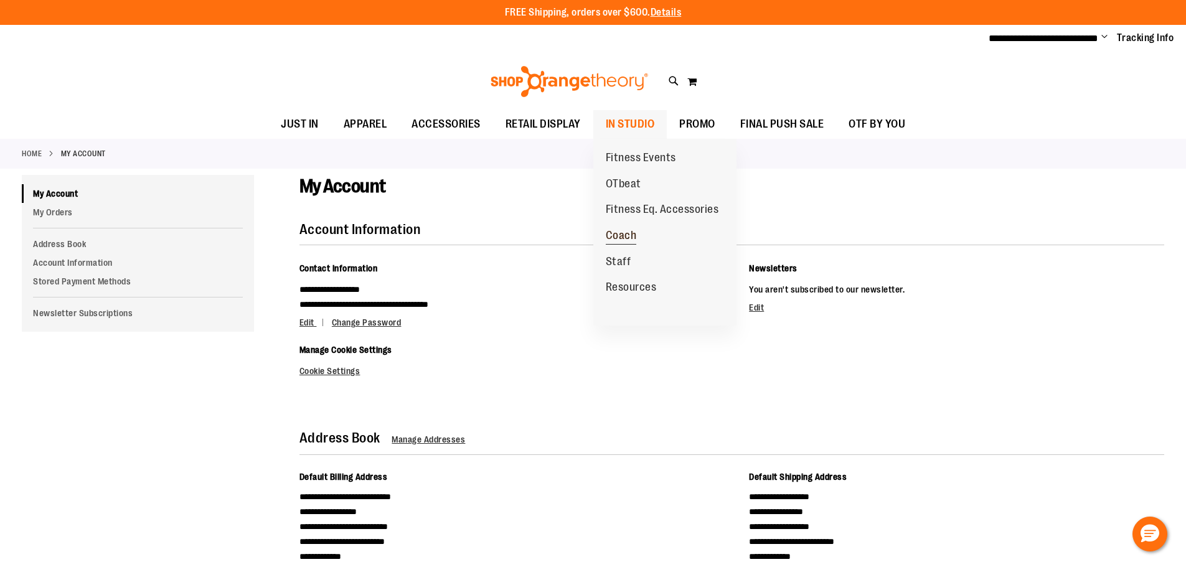
click at [631, 234] on span "Coach" at bounding box center [621, 237] width 31 height 16
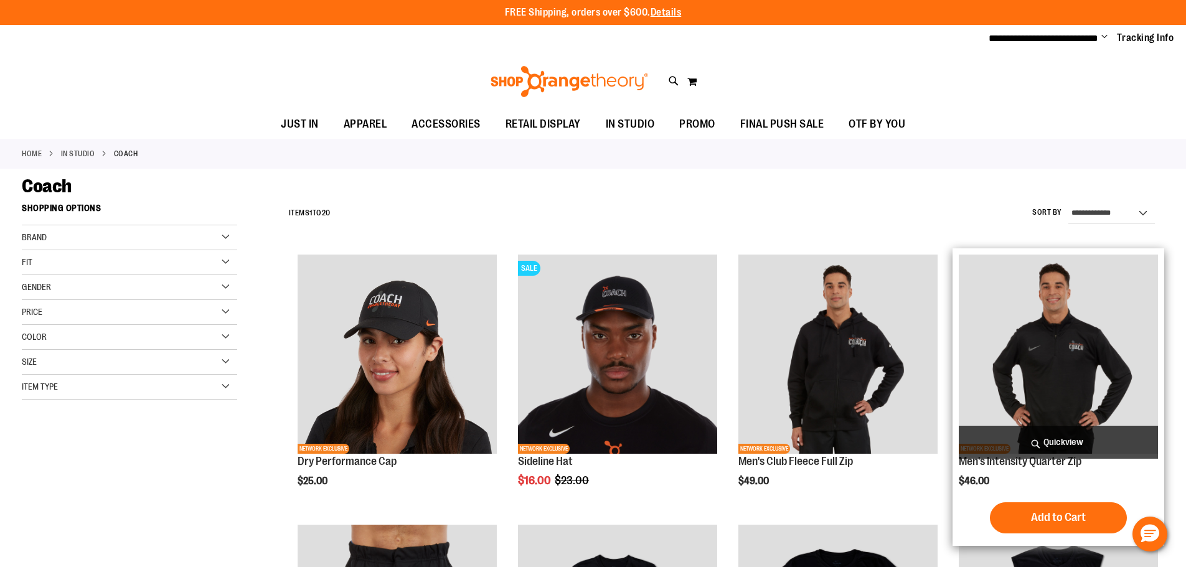
scroll to position [311, 0]
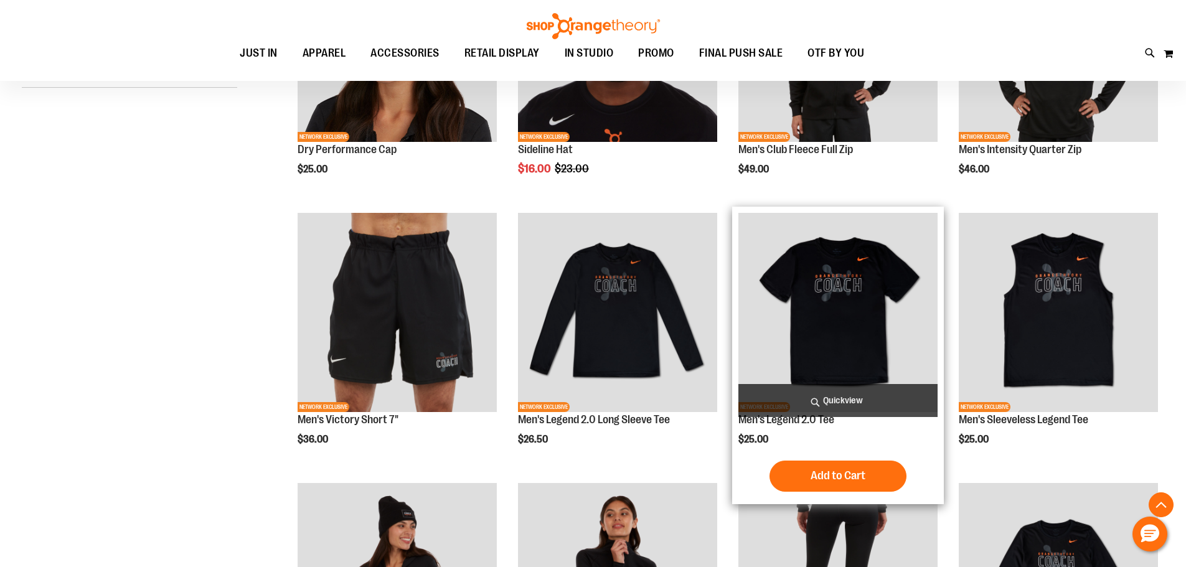
click at [872, 306] on img "product" at bounding box center [838, 312] width 199 height 199
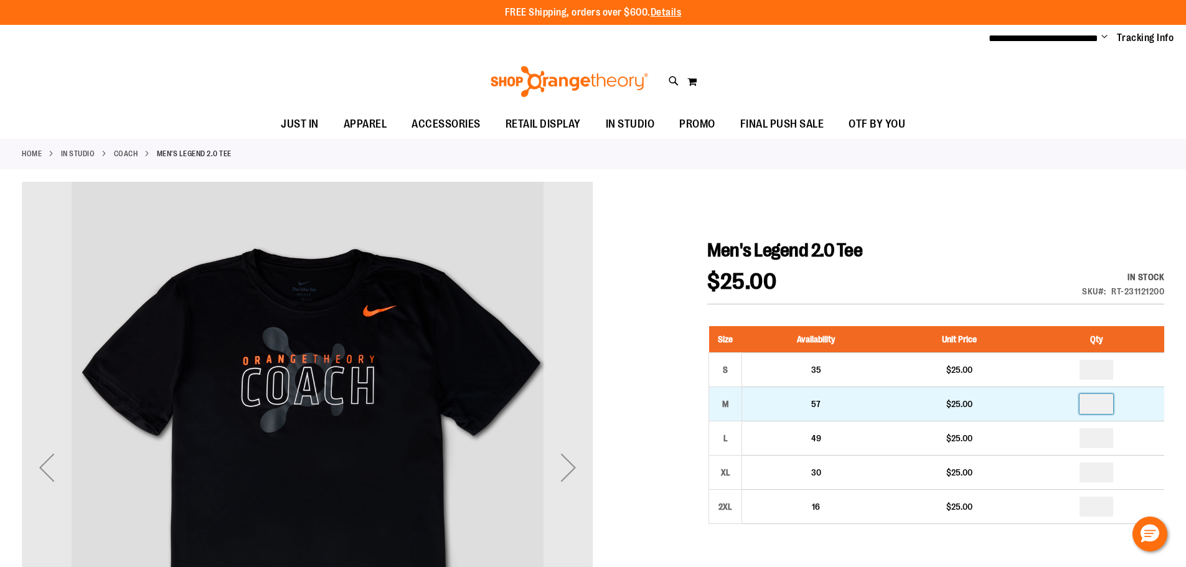
click at [1094, 397] on input "number" at bounding box center [1097, 404] width 34 height 20
type input "*"
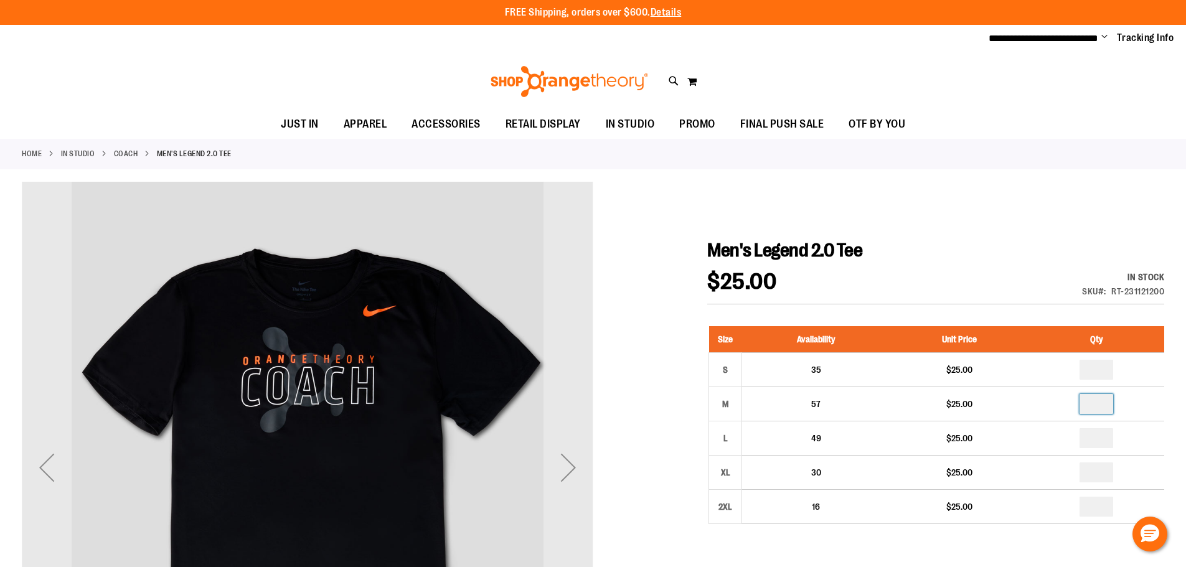
click at [996, 247] on h1 "Men's Legend 2.0 Tee" at bounding box center [936, 250] width 457 height 22
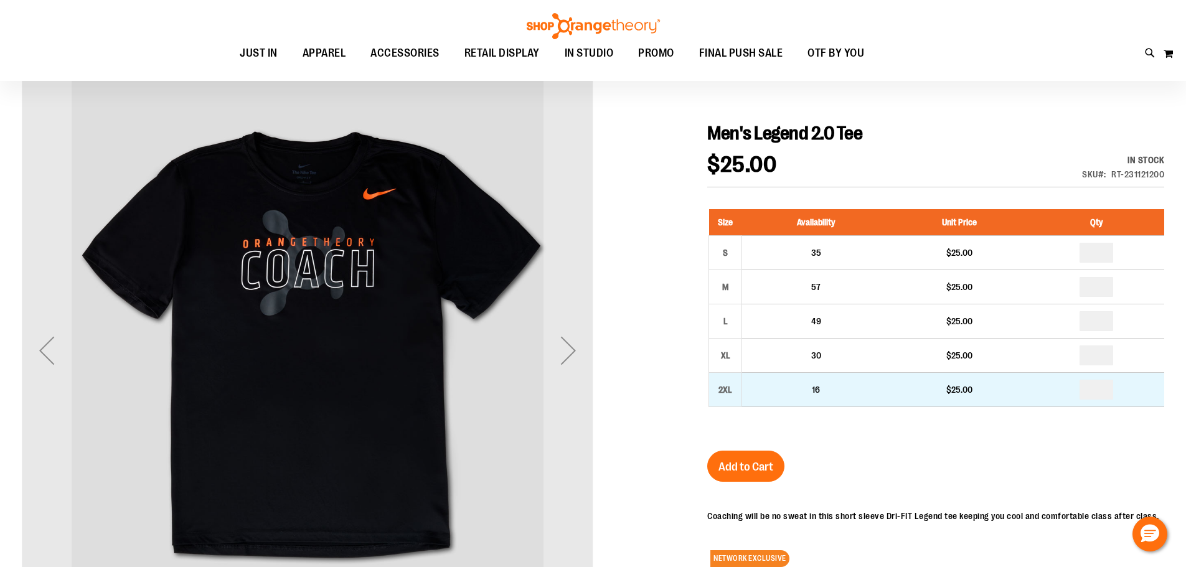
scroll to position [124, 0]
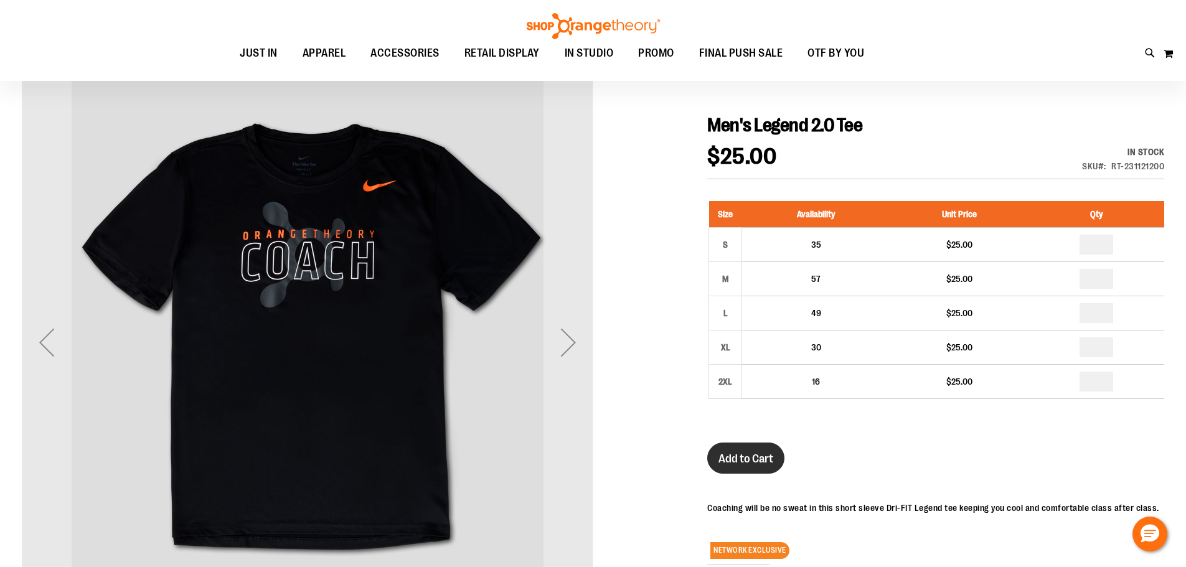
click at [755, 455] on span "Add to Cart" at bounding box center [746, 459] width 55 height 14
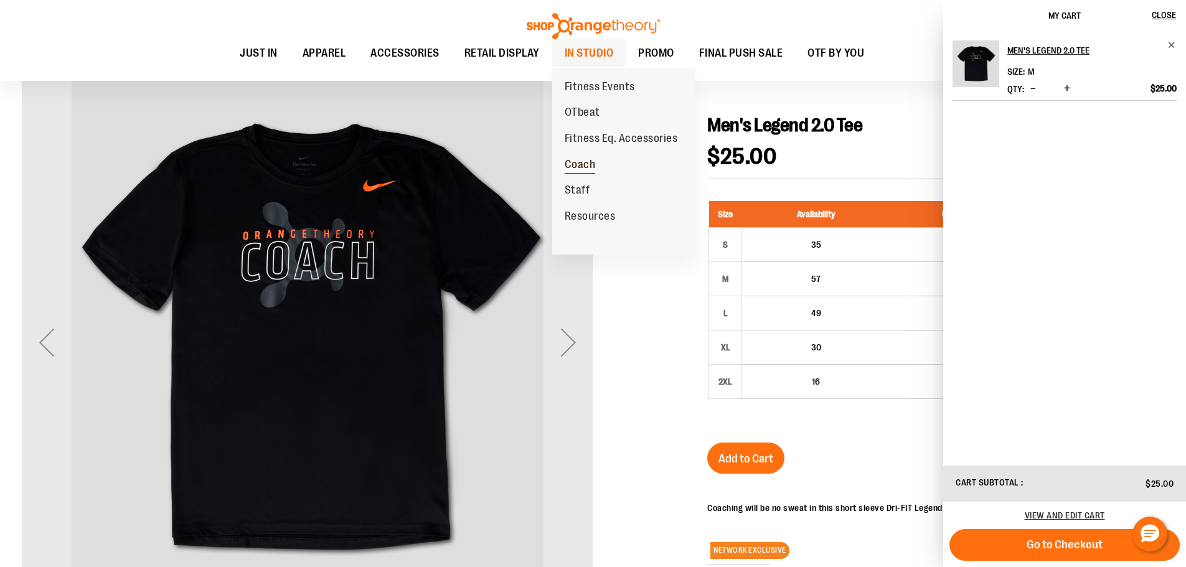
click at [575, 168] on span "Coach" at bounding box center [580, 166] width 31 height 16
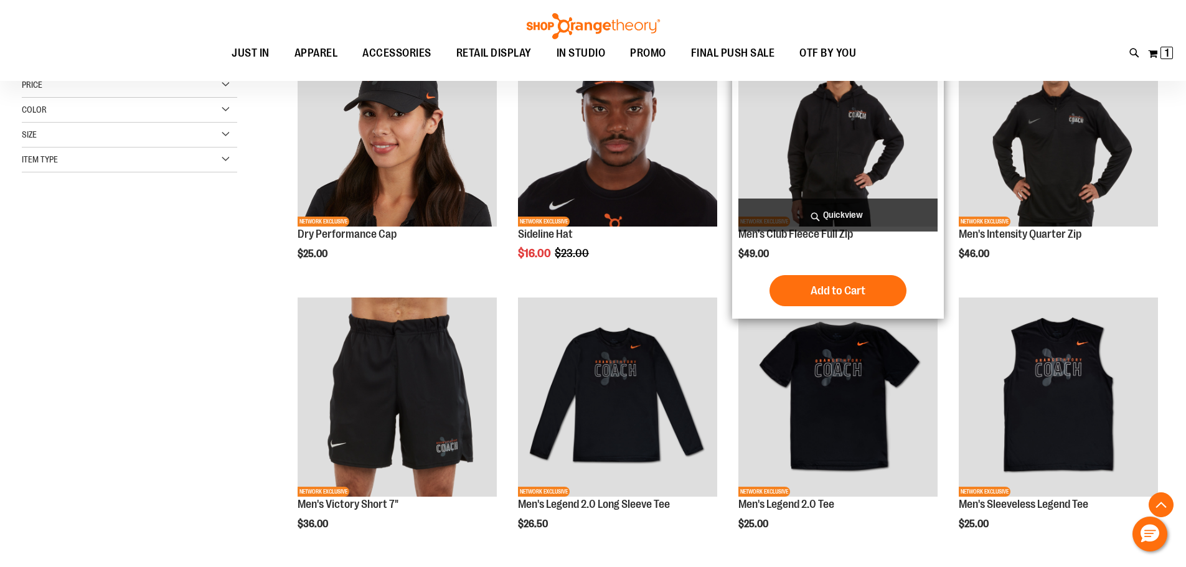
scroll to position [249, 0]
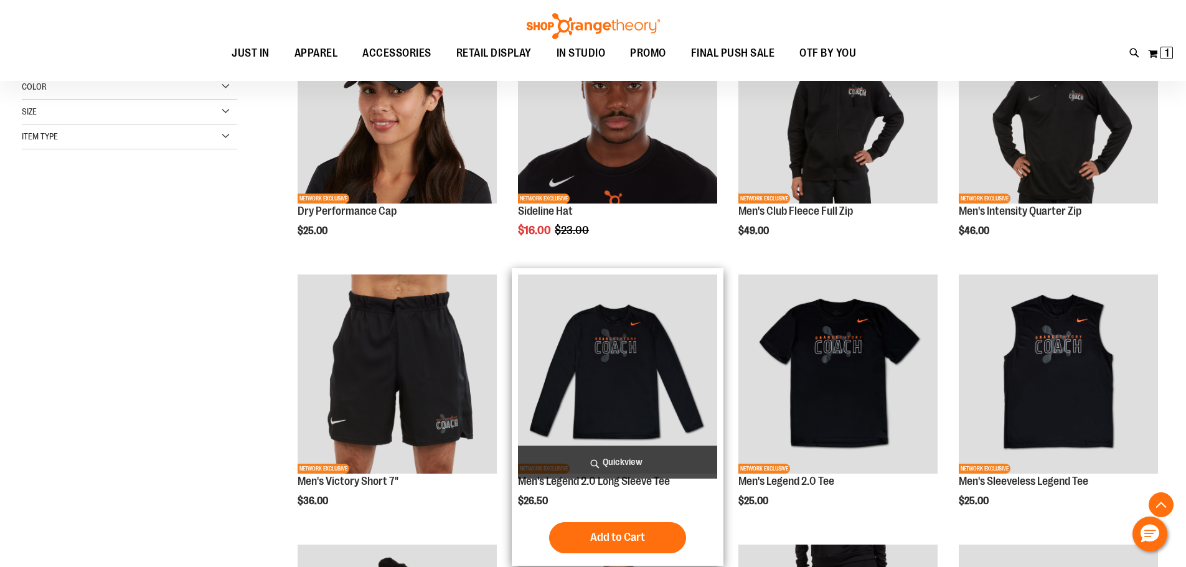
click at [635, 345] on img "product" at bounding box center [617, 374] width 199 height 199
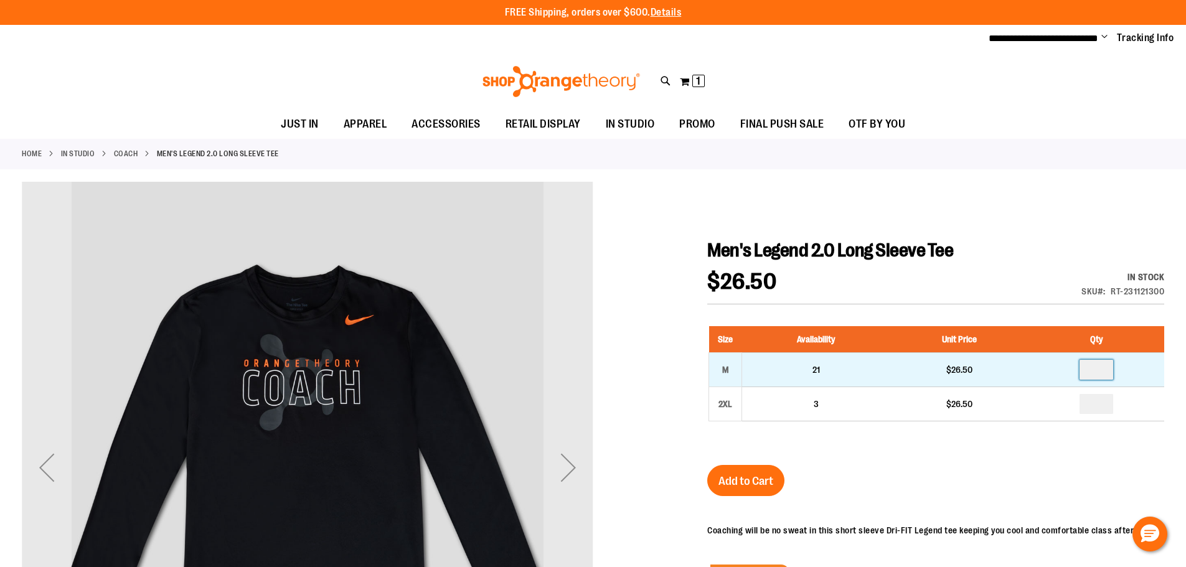
click at [1106, 372] on input "number" at bounding box center [1097, 370] width 34 height 20
type input "*"
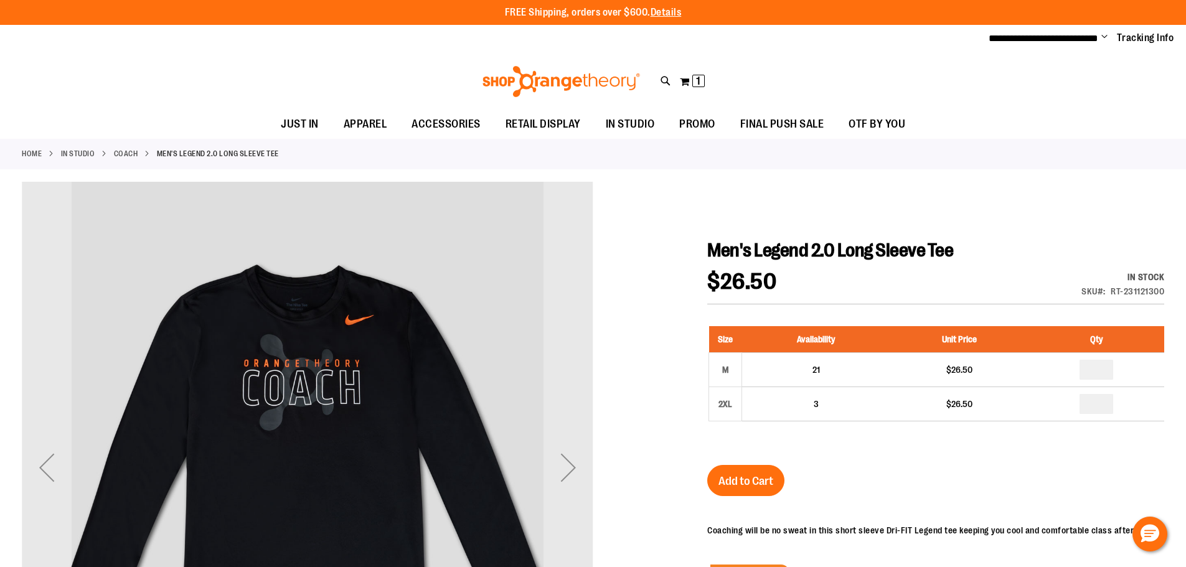
click at [1023, 450] on div "Size Availability Unit Price Qty M 21 $26.50 * 2XL 3 $26.50 *" at bounding box center [936, 383] width 457 height 139
click at [775, 481] on button "Add to Cart" at bounding box center [746, 480] width 77 height 31
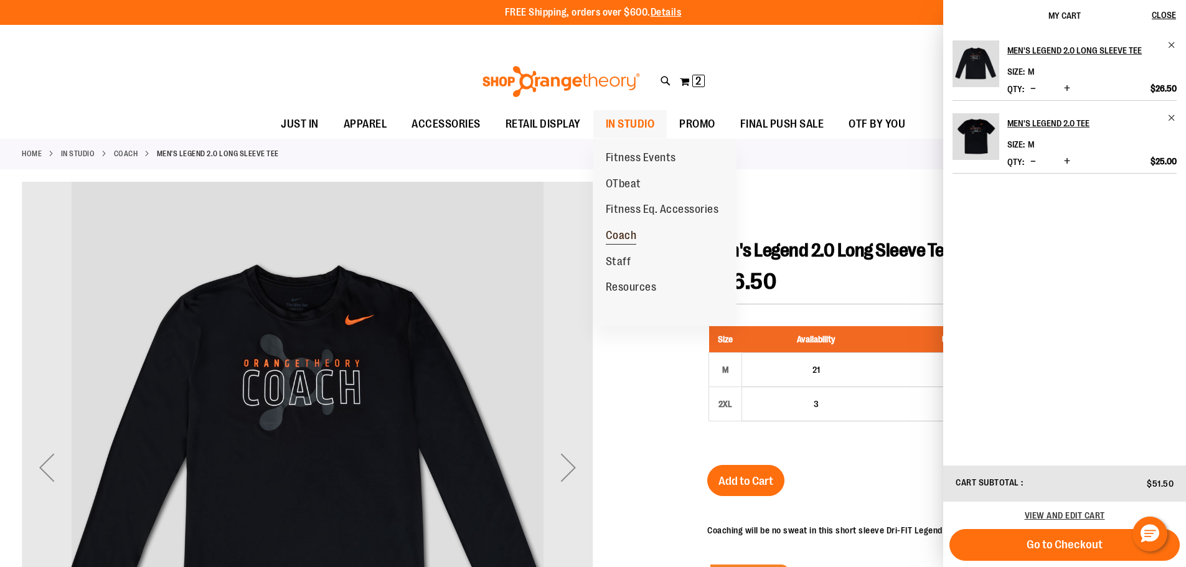
click at [619, 230] on span "Coach" at bounding box center [621, 237] width 31 height 16
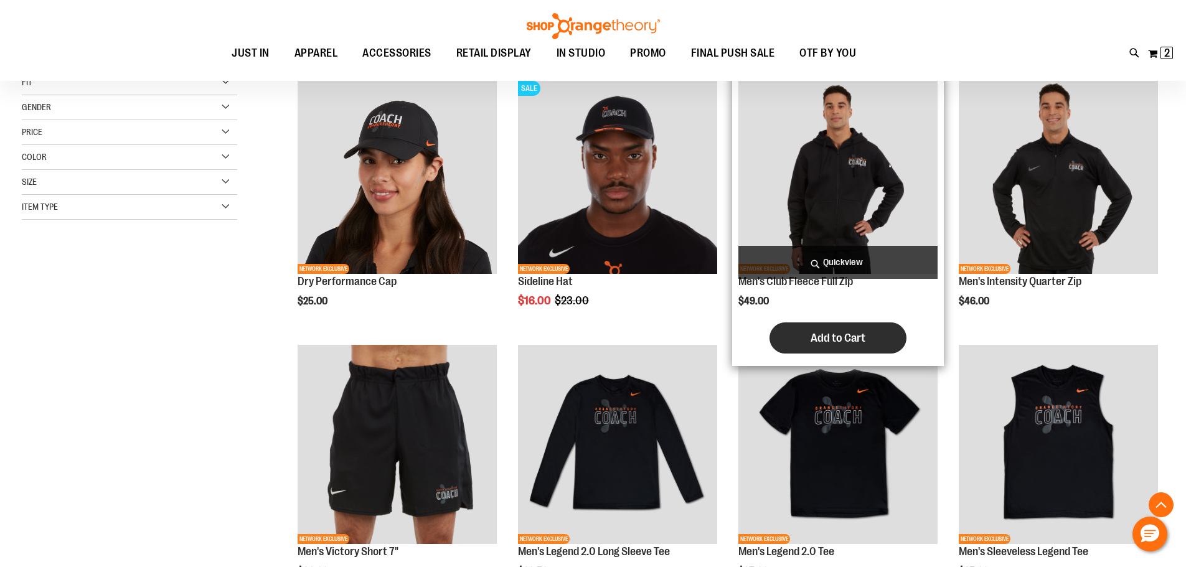
scroll to position [373, 0]
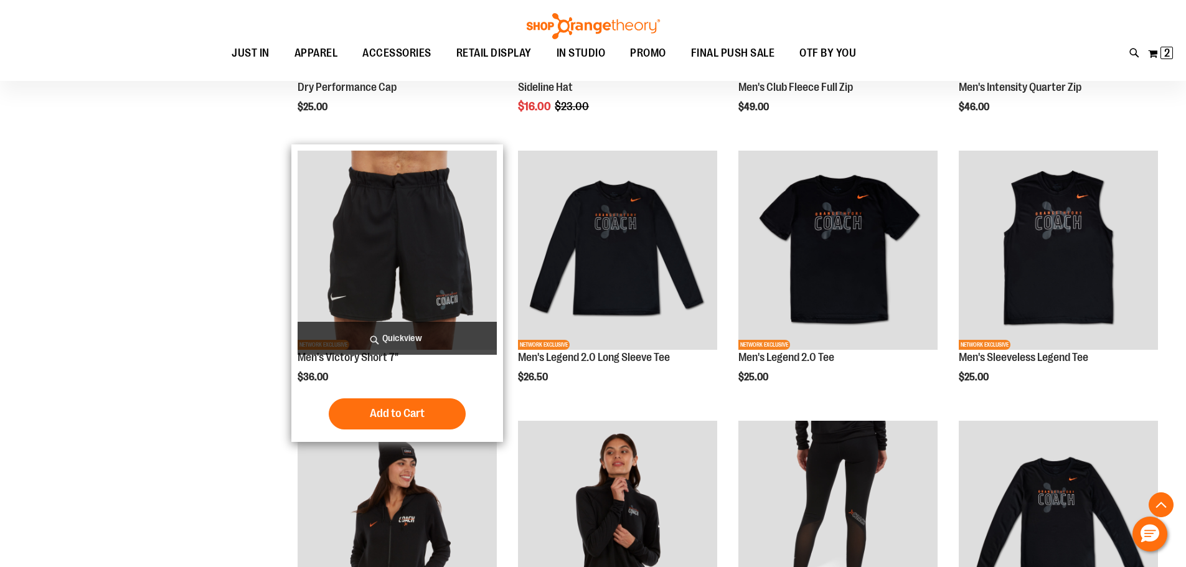
click at [417, 229] on img "product" at bounding box center [397, 250] width 199 height 199
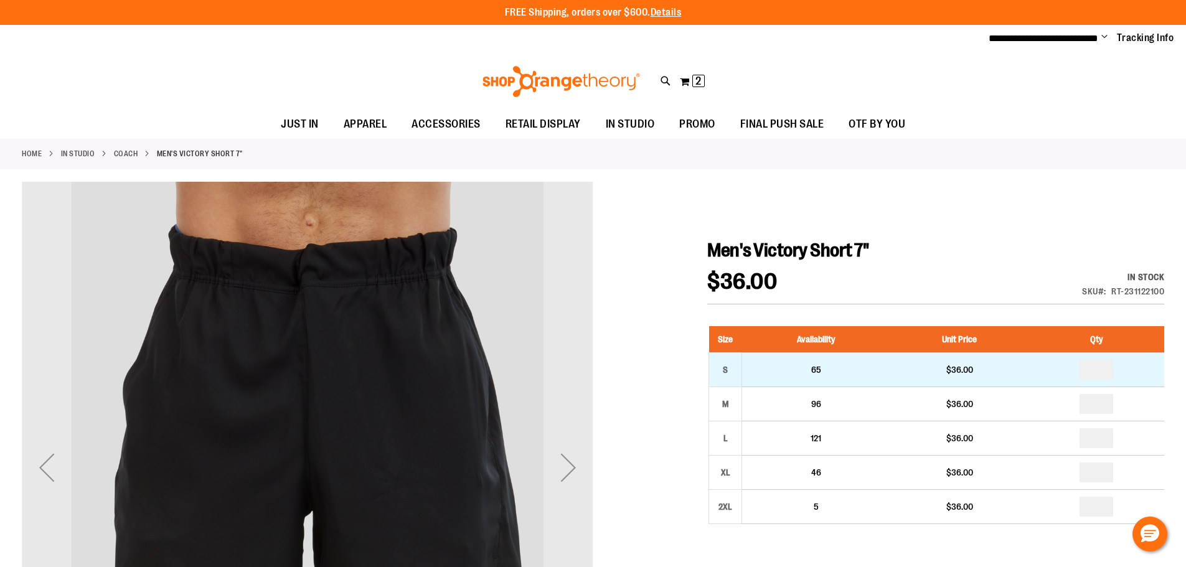
click at [1104, 382] on td "*" at bounding box center [1097, 370] width 135 height 34
click at [1102, 377] on input "number" at bounding box center [1097, 370] width 34 height 20
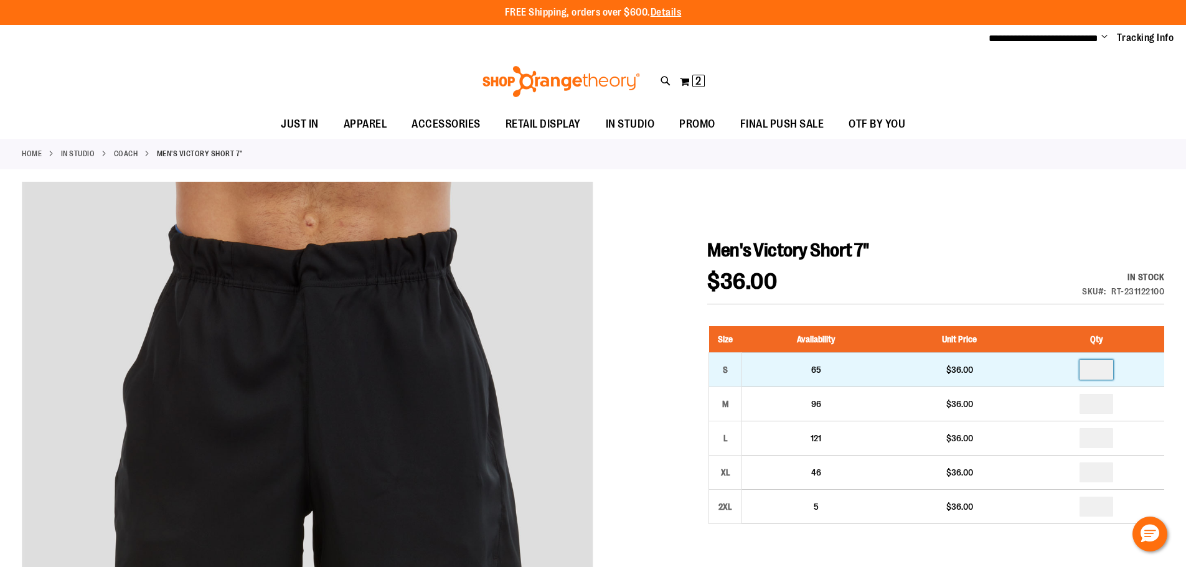
click at [1094, 370] on input "number" at bounding box center [1097, 370] width 34 height 20
type input "*"
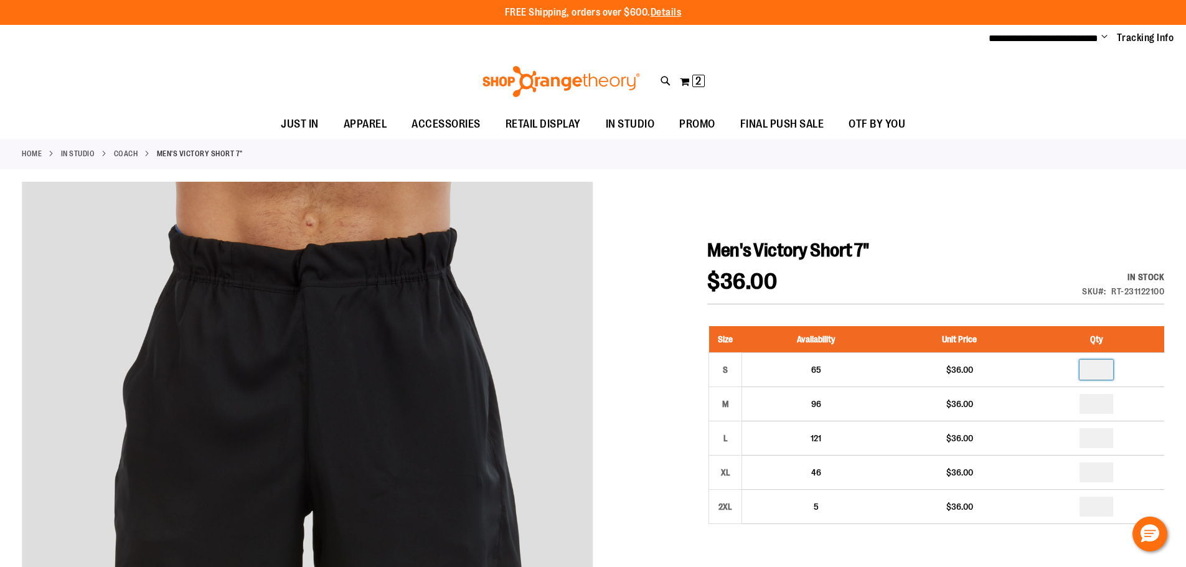
click at [988, 296] on div "$36.00 In stock Only %1 left SKU RT-231122100" at bounding box center [936, 288] width 457 height 34
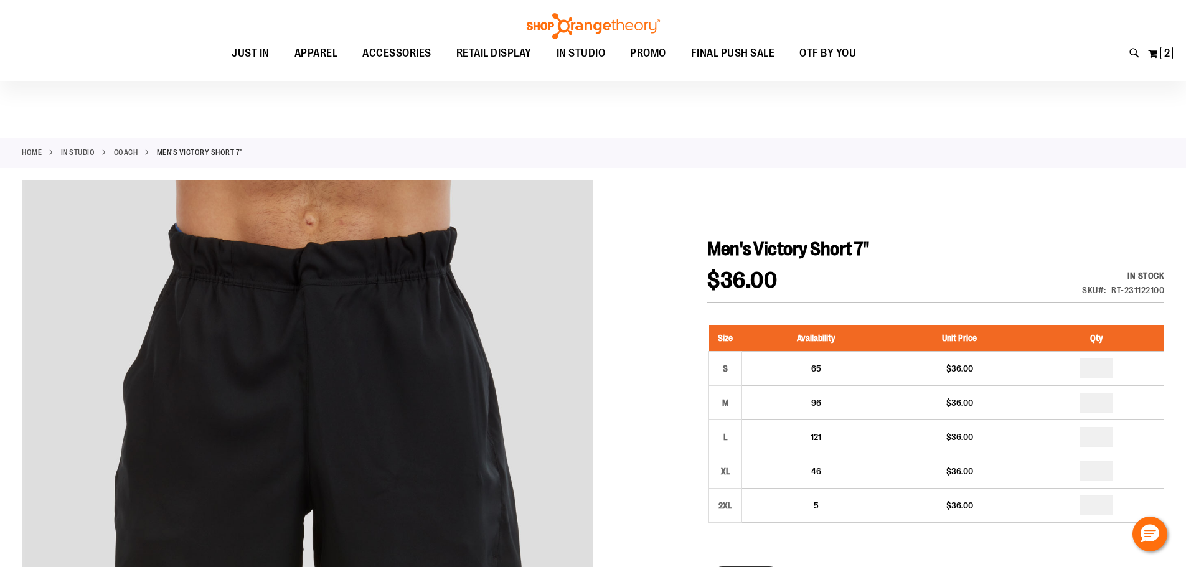
scroll to position [186, 0]
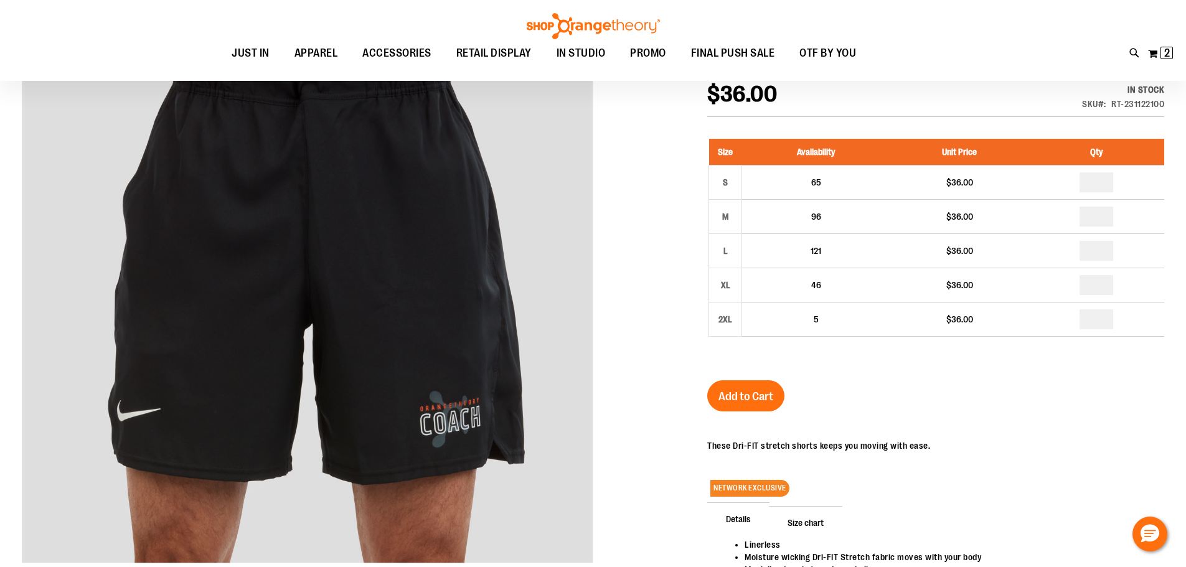
click at [740, 409] on button "Add to Cart" at bounding box center [746, 396] width 77 height 31
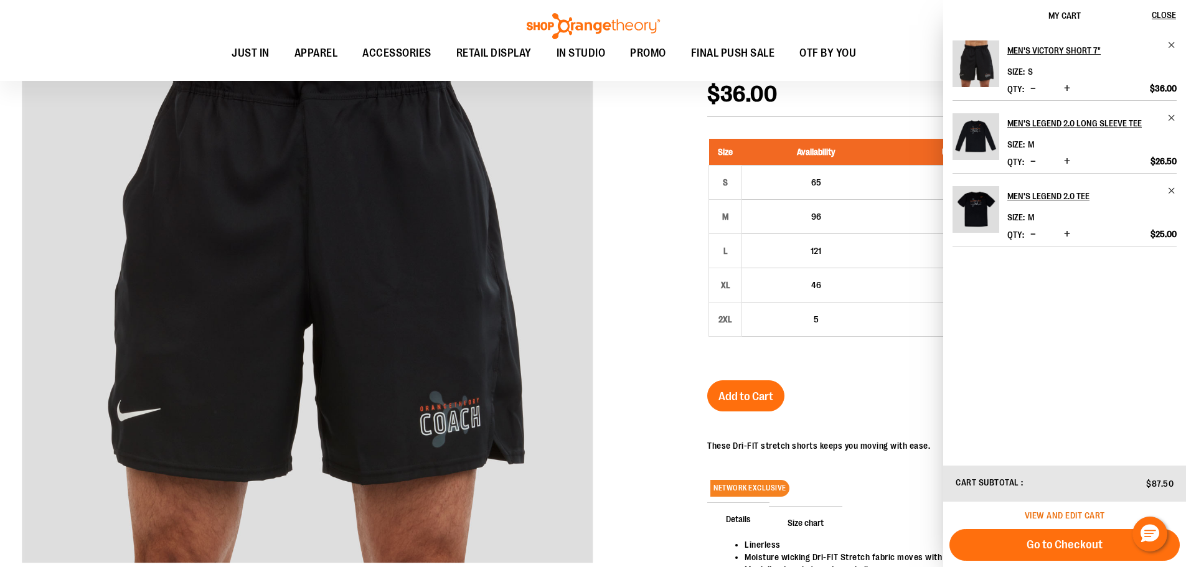
click at [1089, 515] on span "View and edit cart" at bounding box center [1065, 516] width 80 height 10
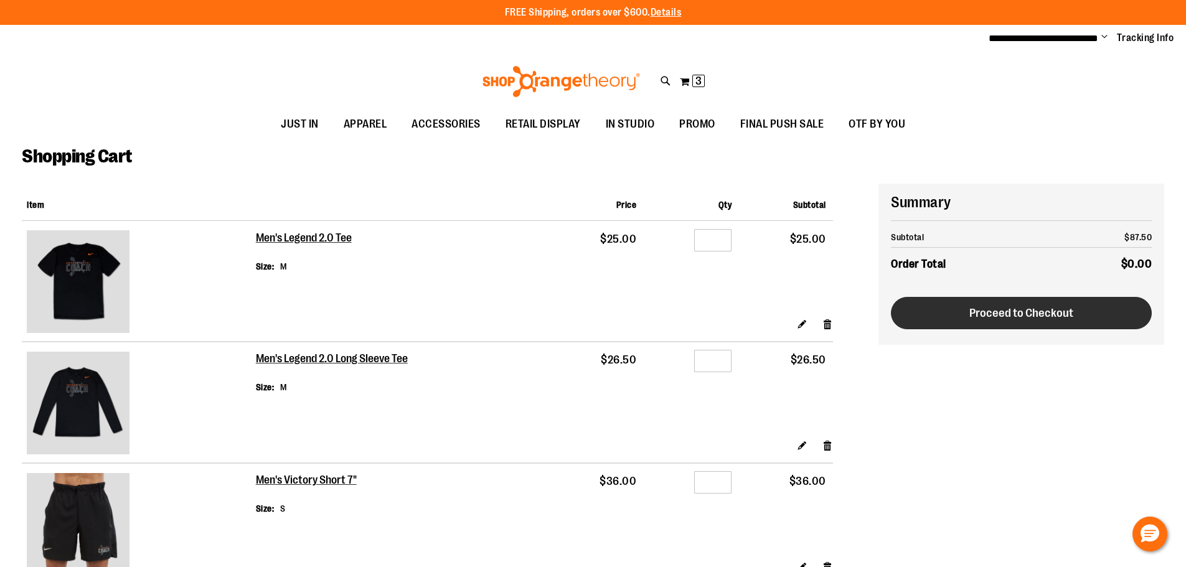
click at [1038, 319] on span "Proceed to Checkout" at bounding box center [1022, 313] width 104 height 14
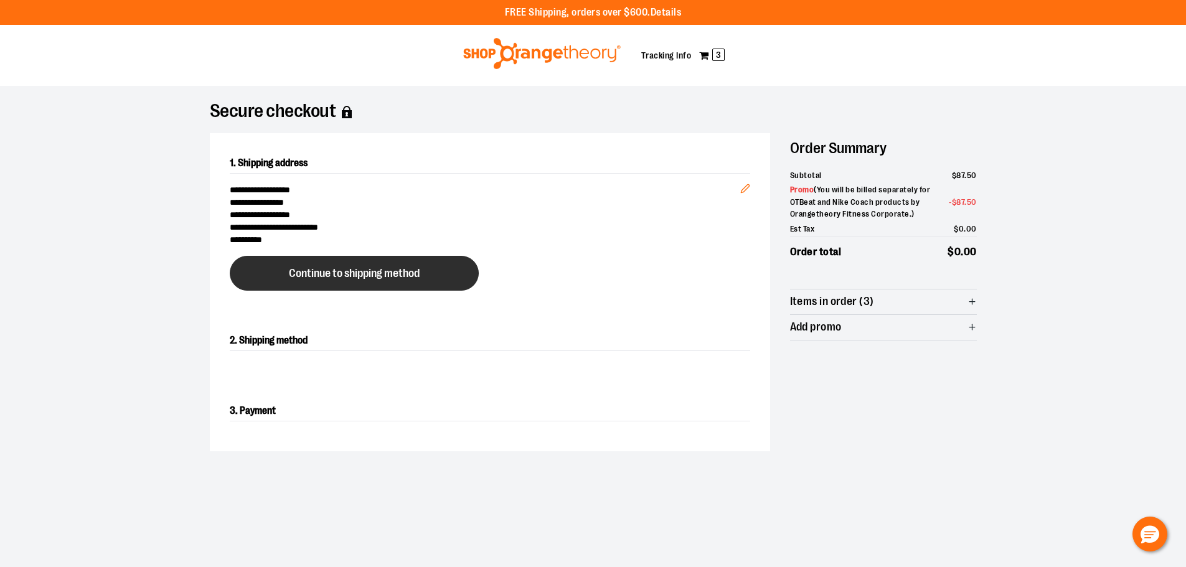
click at [336, 280] on button "Continue to shipping method" at bounding box center [354, 273] width 249 height 35
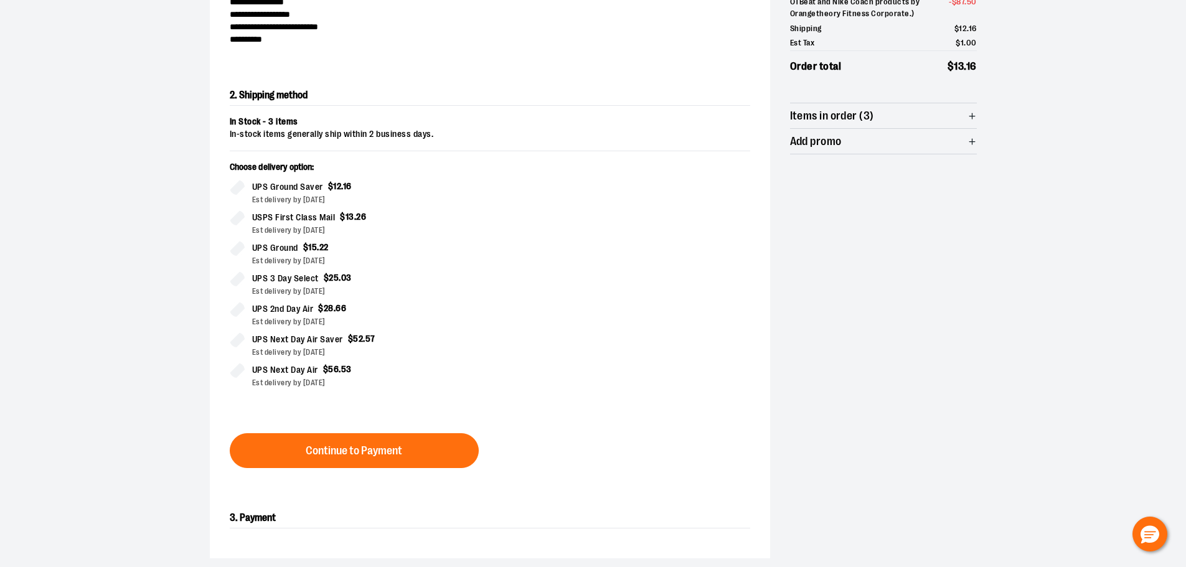
scroll to position [212, 0]
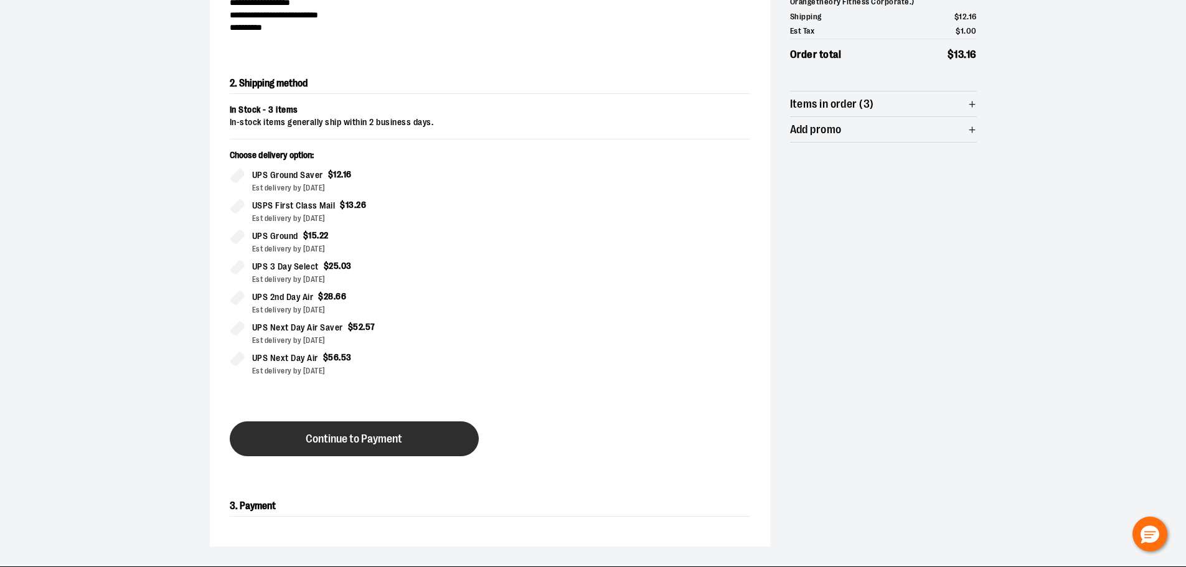
click at [411, 435] on button "Continue to Payment" at bounding box center [354, 439] width 249 height 35
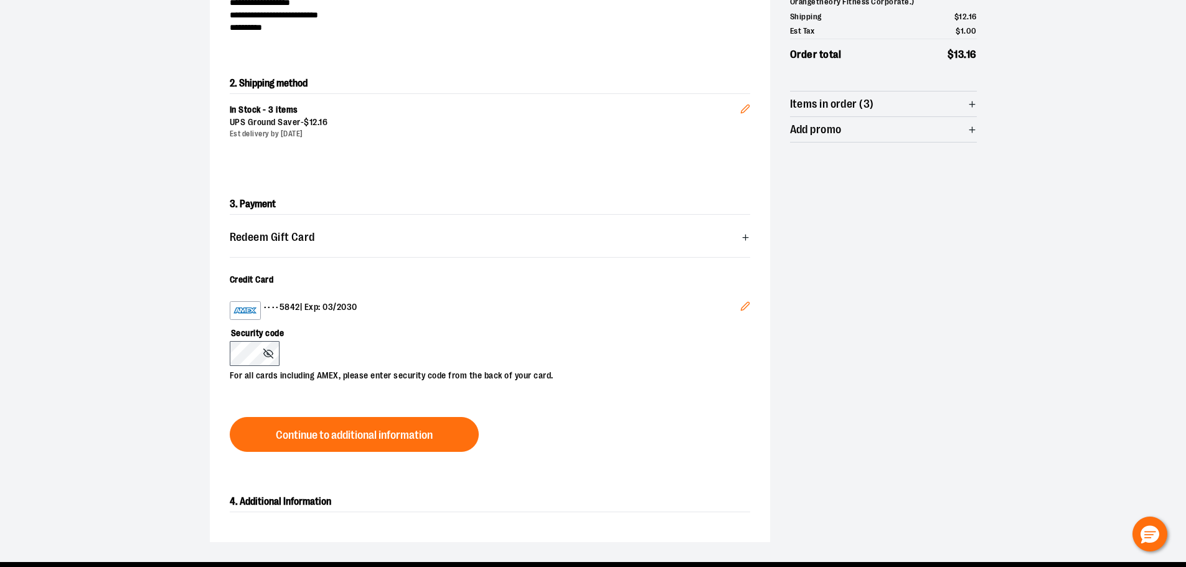
click at [366, 362] on div "Security code For all cards including AMEX, please enter security code from the…" at bounding box center [484, 351] width 508 height 62
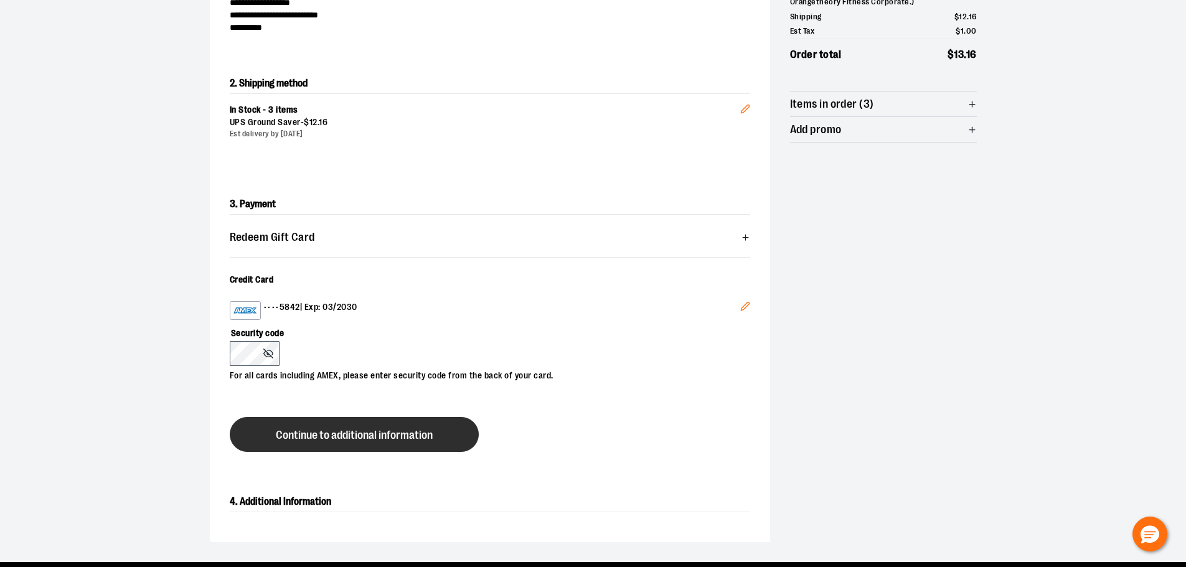
click at [371, 431] on span "Continue to additional information" at bounding box center [354, 436] width 157 height 12
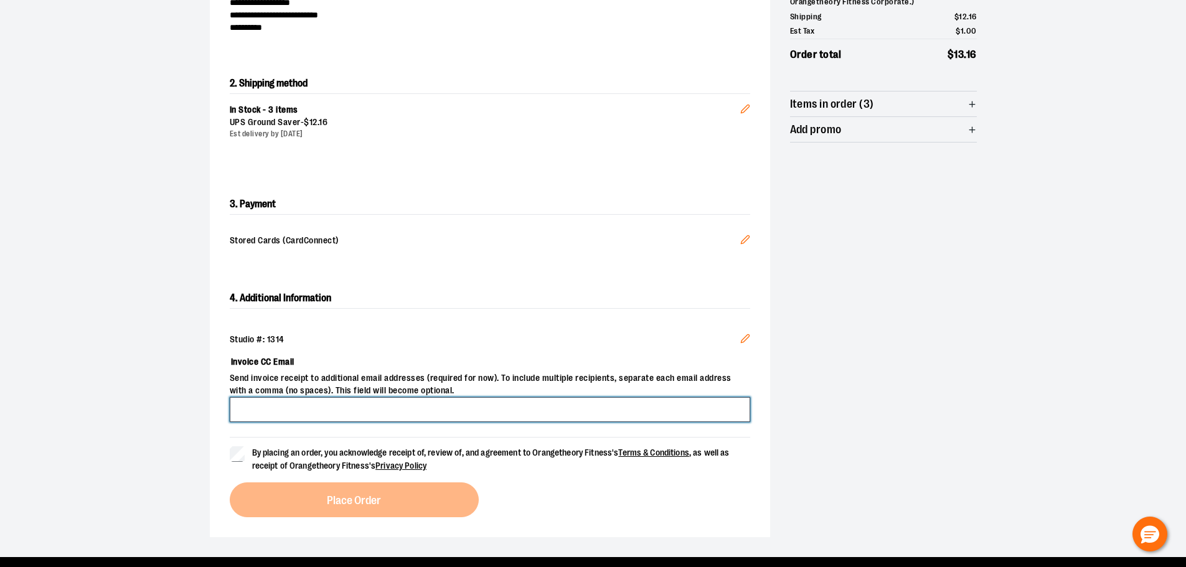
click at [283, 400] on input "Invoice CC Email" at bounding box center [490, 409] width 521 height 25
type input "**********"
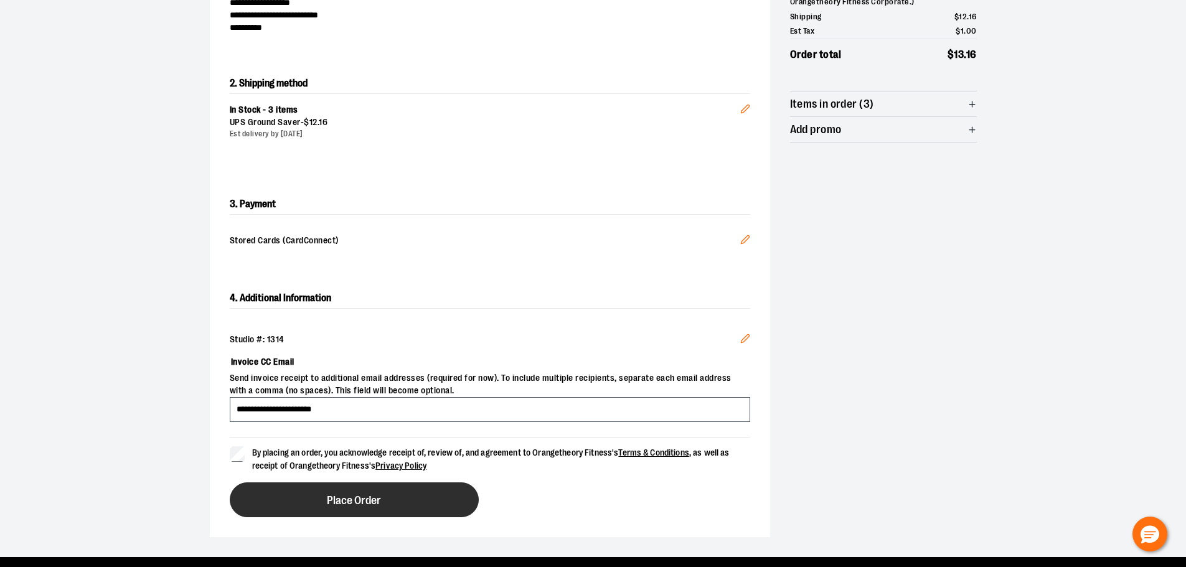
click at [308, 486] on button "Place Order" at bounding box center [354, 500] width 249 height 35
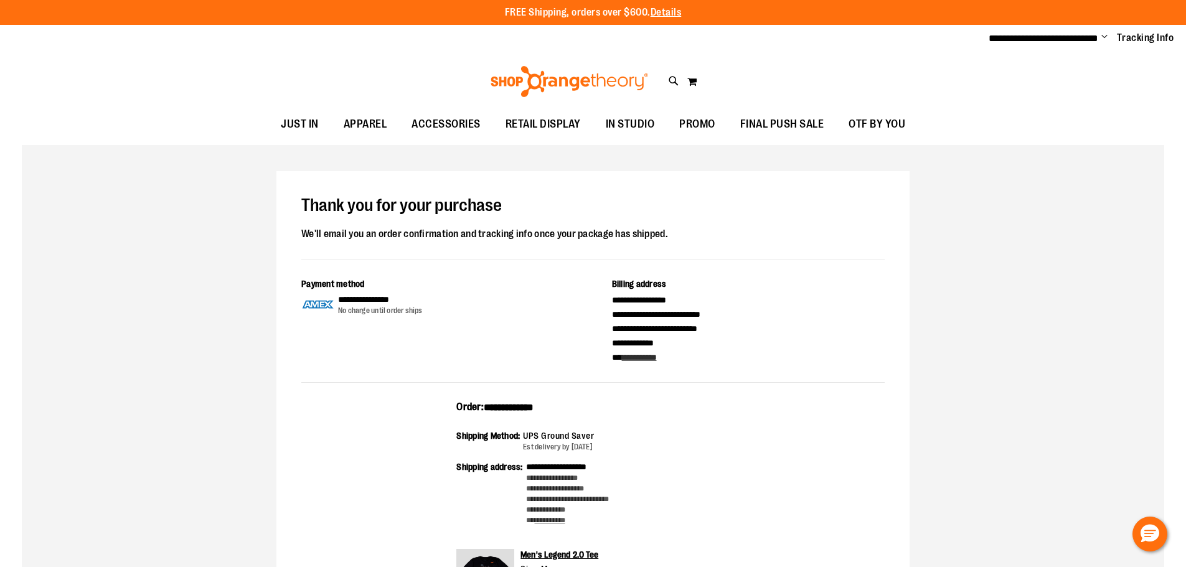
click at [531, 403] on span "**********" at bounding box center [509, 407] width 50 height 9
copy span "**********"
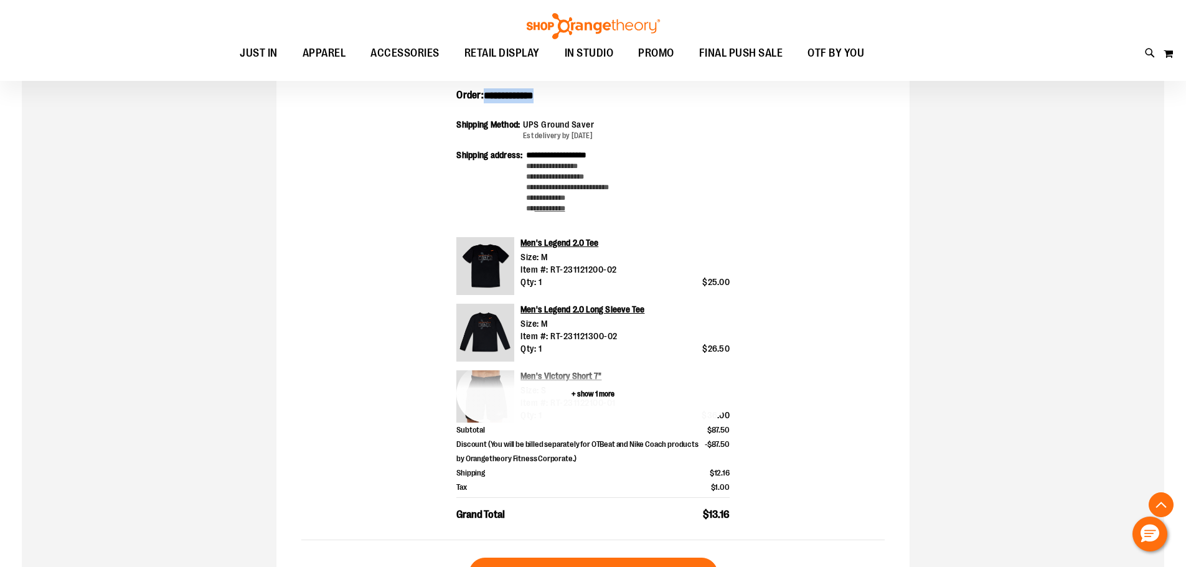
click at [601, 397] on button "+ show 1 more" at bounding box center [593, 394] width 273 height 58
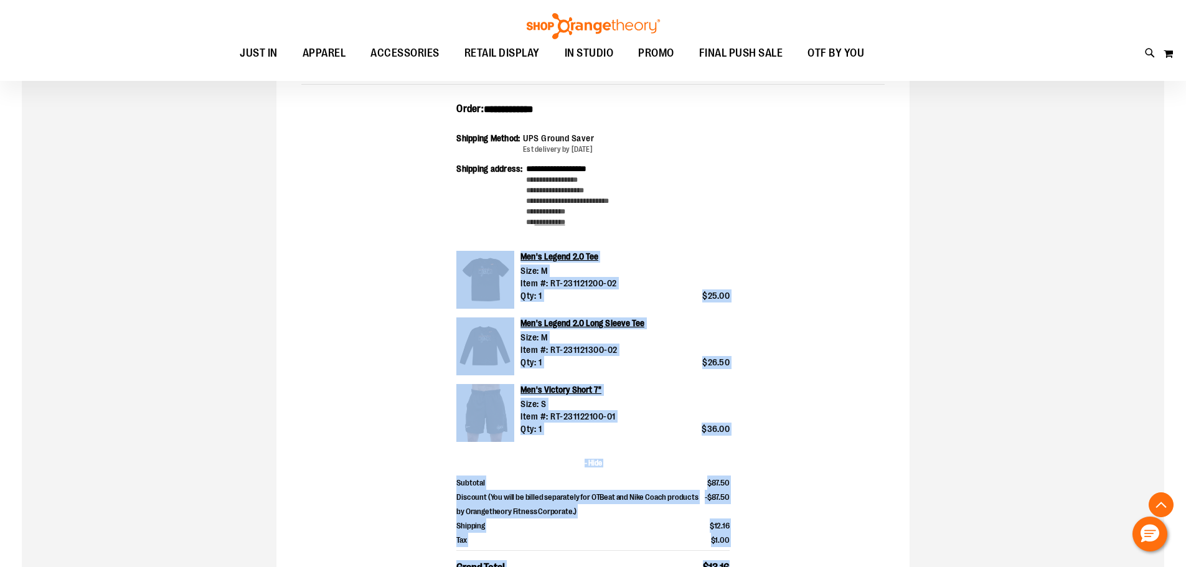
scroll to position [249, 0]
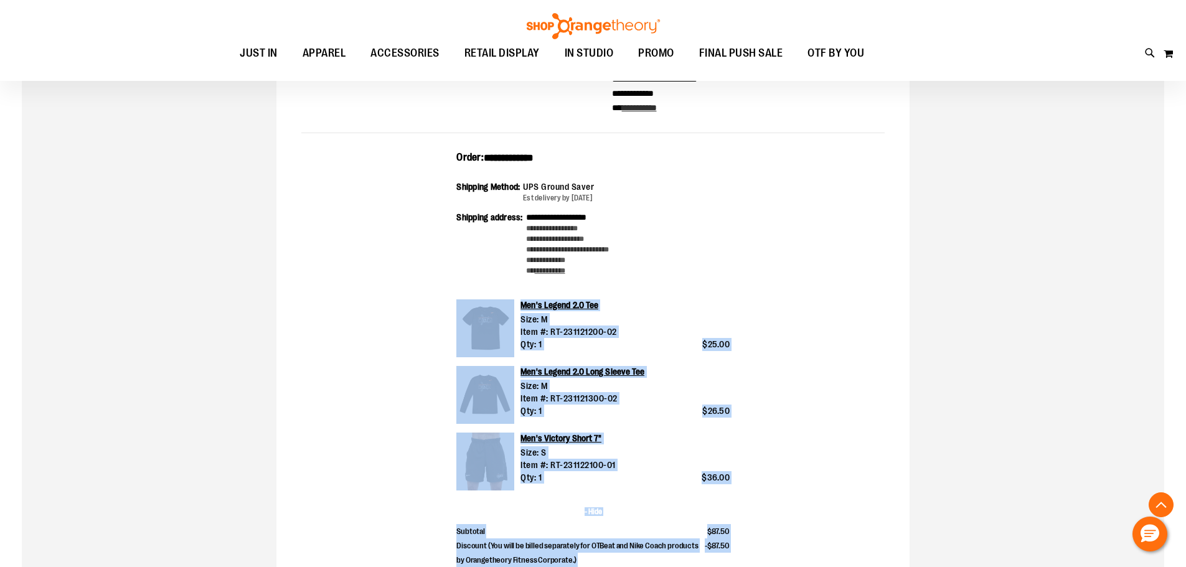
drag, startPoint x: 673, startPoint y: 363, endPoint x: 454, endPoint y: 154, distance: 302.2
click at [454, 154] on div "**********" at bounding box center [593, 397] width 584 height 492
click at [738, 224] on div "**********" at bounding box center [593, 397] width 584 height 492
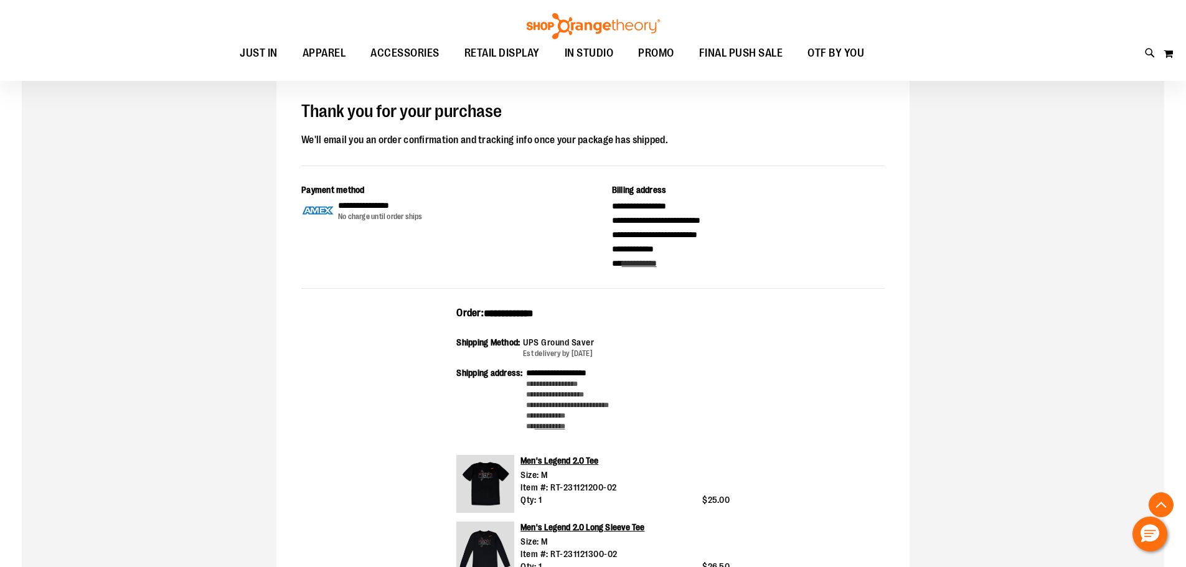
scroll to position [0, 0]
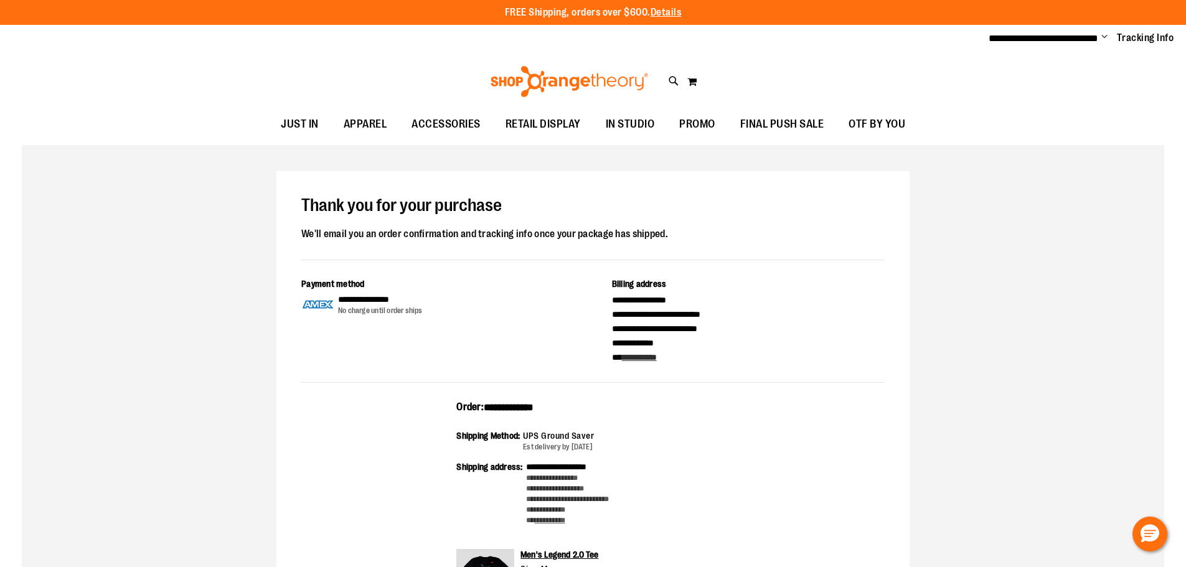
click at [1106, 32] on span "Change" at bounding box center [1105, 38] width 6 height 12
click at [1053, 85] on link "Sign Out" at bounding box center [1060, 84] width 109 height 24
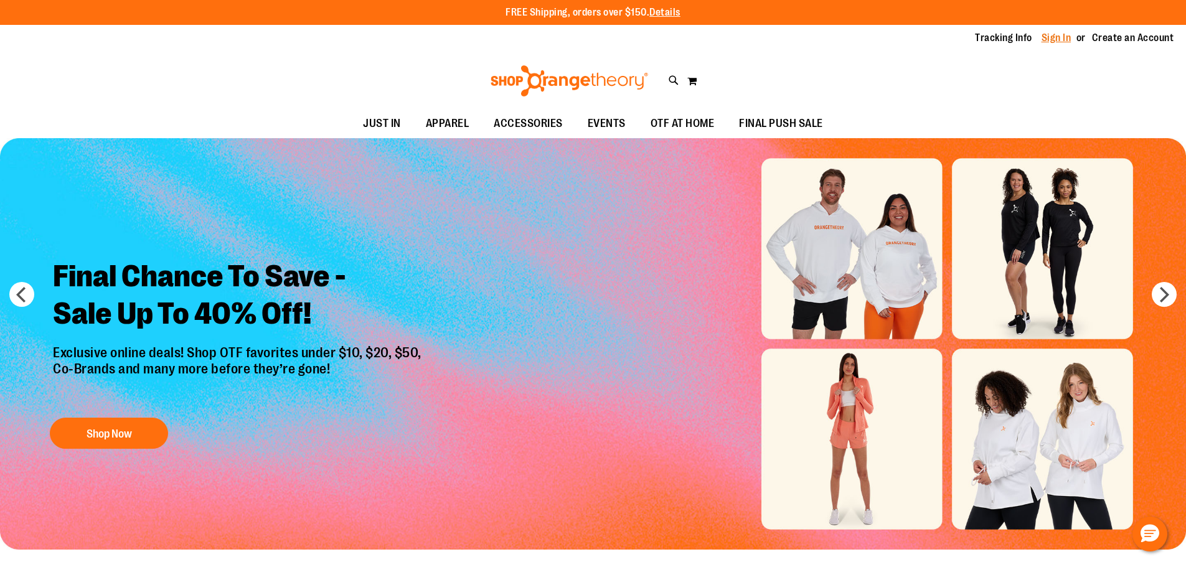
click at [1064, 33] on link "Sign In" at bounding box center [1057, 38] width 30 height 14
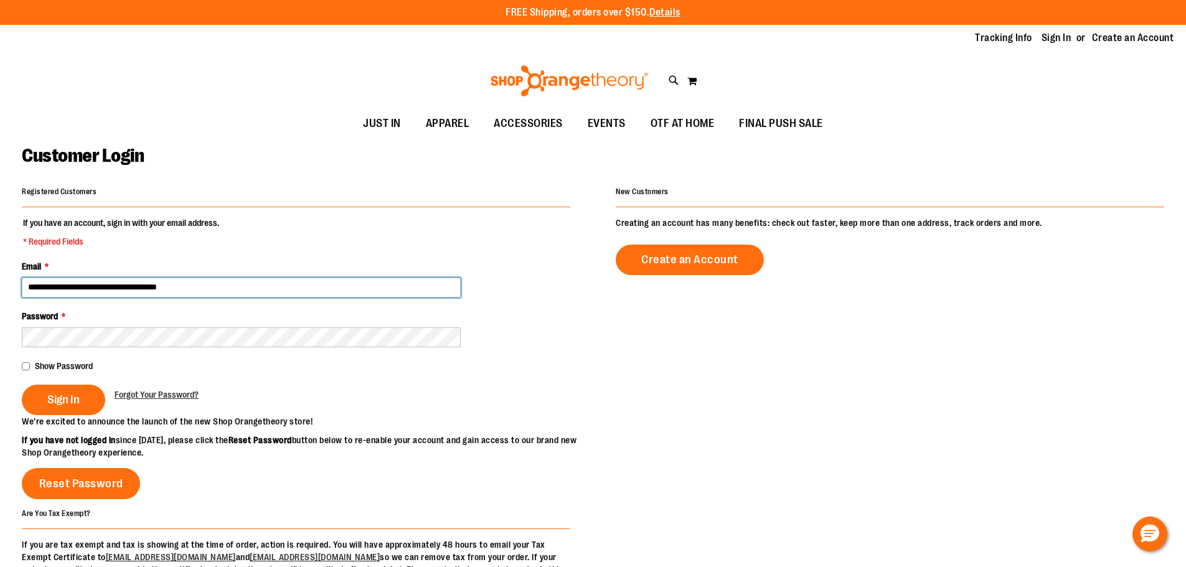
click at [221, 288] on input "**********" at bounding box center [241, 288] width 439 height 20
type input "**********"
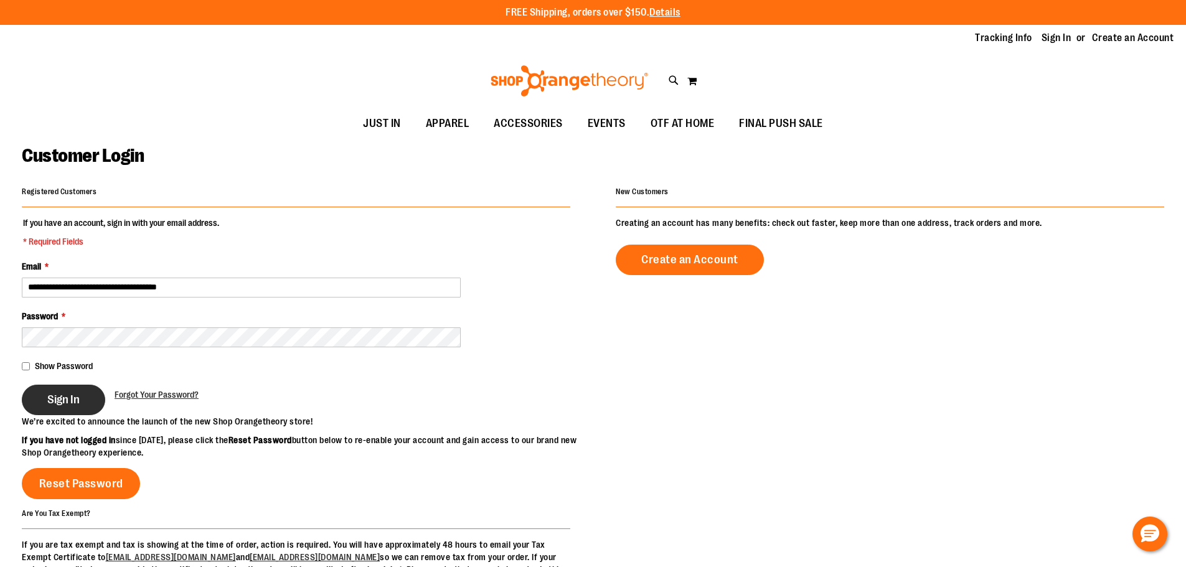
click at [68, 409] on button "Sign In" at bounding box center [63, 400] width 83 height 31
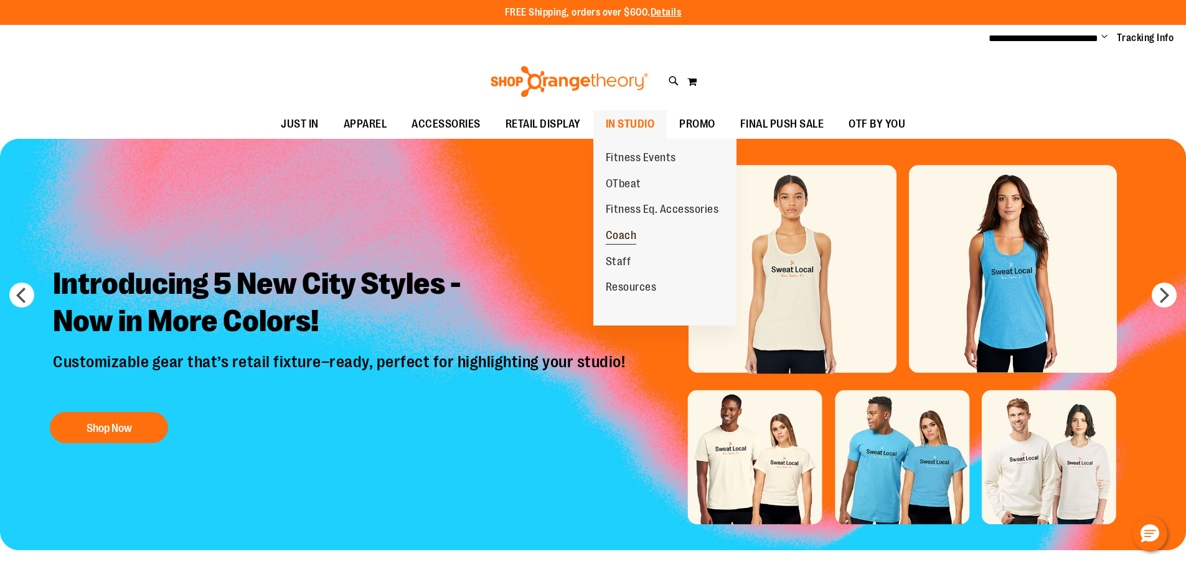
click at [626, 236] on span "Coach" at bounding box center [621, 237] width 31 height 16
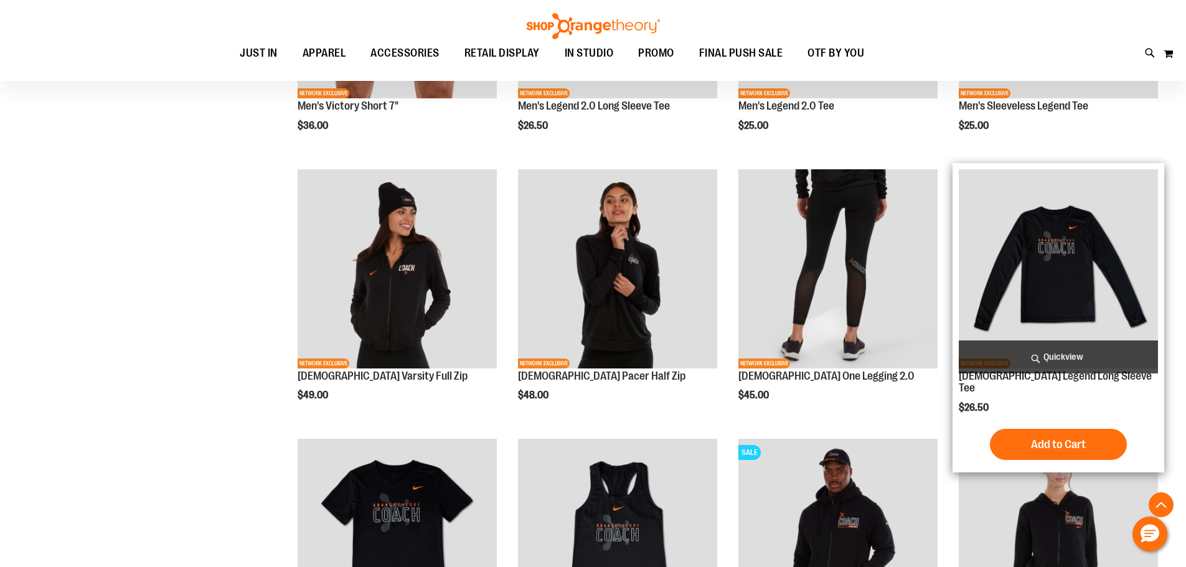
scroll to position [684, 0]
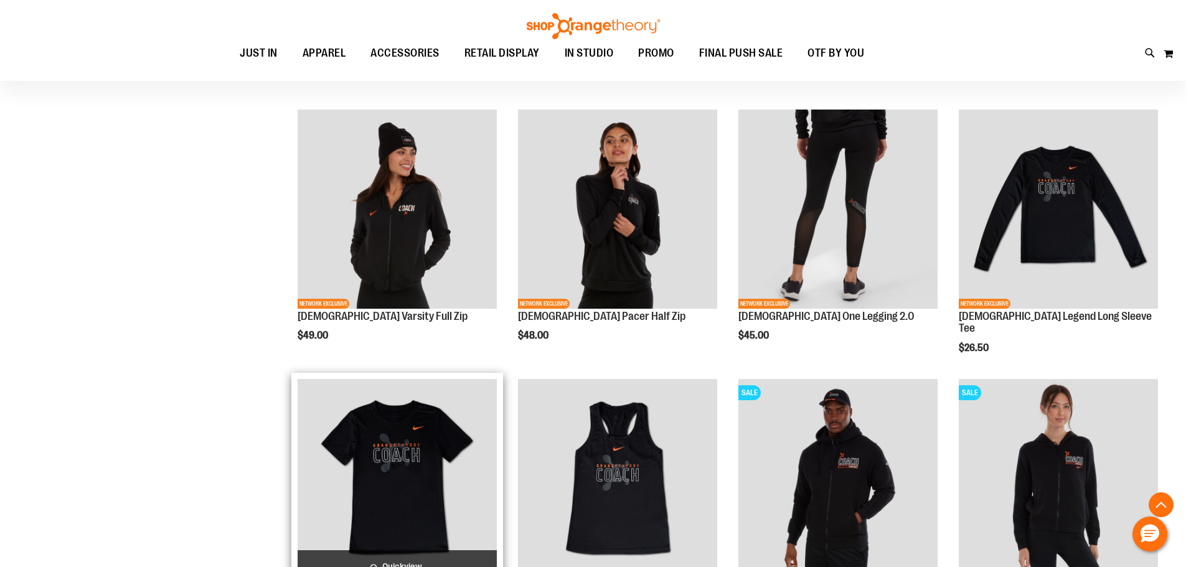
click at [427, 445] on img "product" at bounding box center [397, 478] width 199 height 199
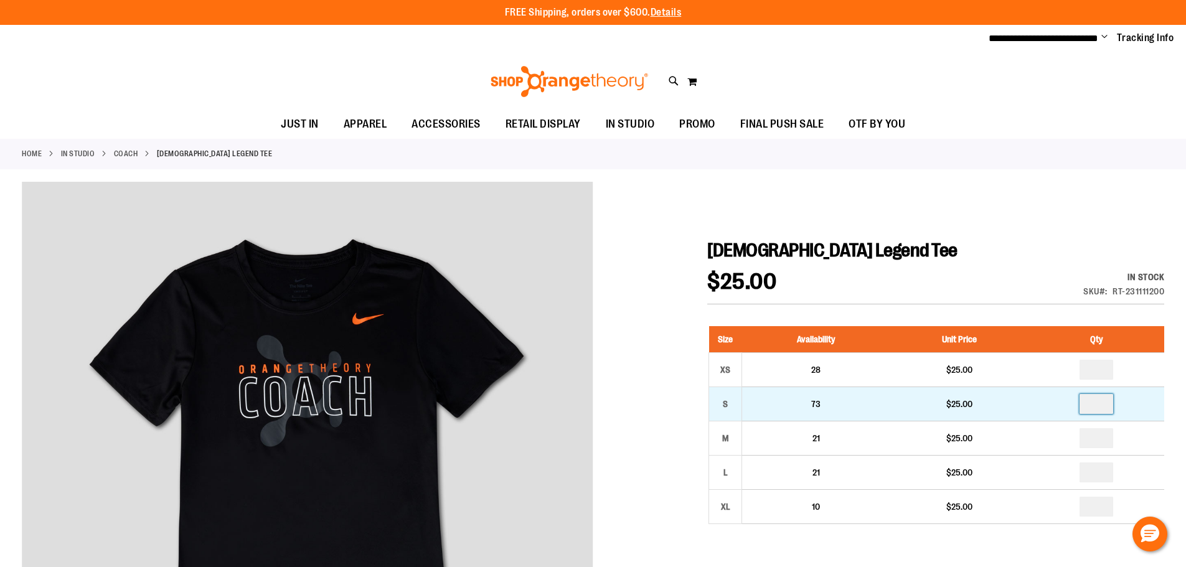
click at [1096, 405] on input "number" at bounding box center [1097, 404] width 34 height 20
type input "*"
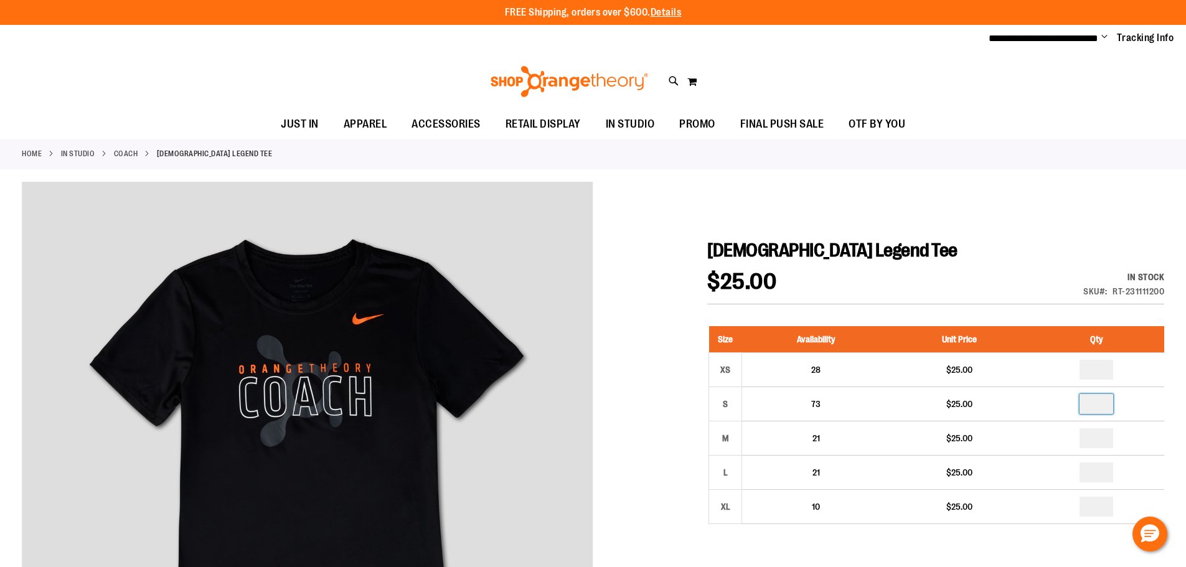
click at [1022, 269] on div "[DEMOGRAPHIC_DATA] Legend Tee $25.00 In stock Only %1 left SKU RT-231111200 Siz…" at bounding box center [936, 557] width 457 height 637
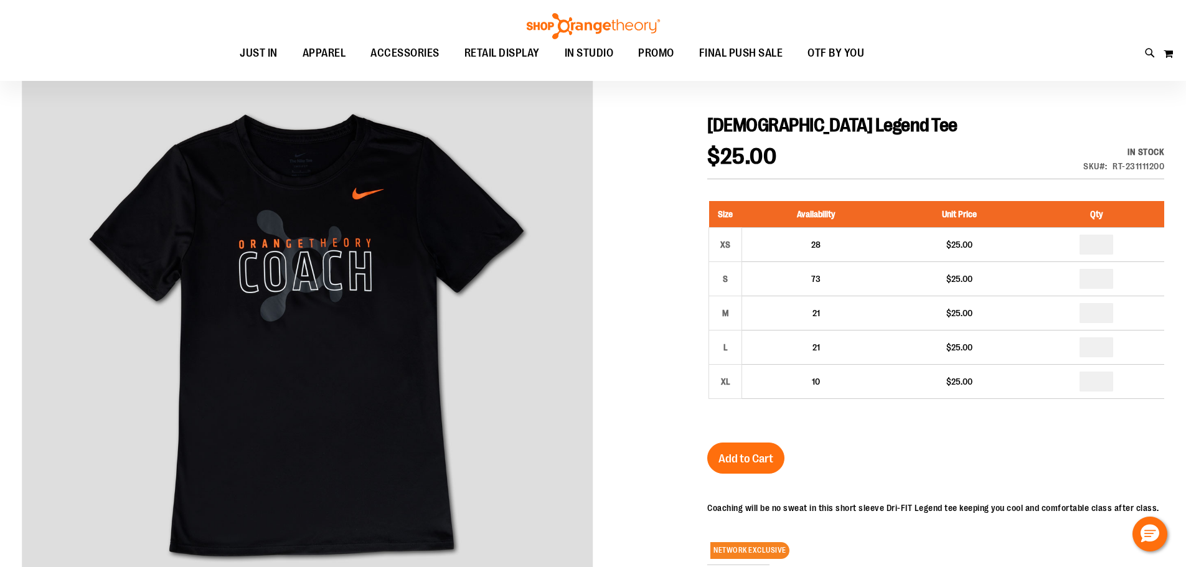
scroll to position [125, 0]
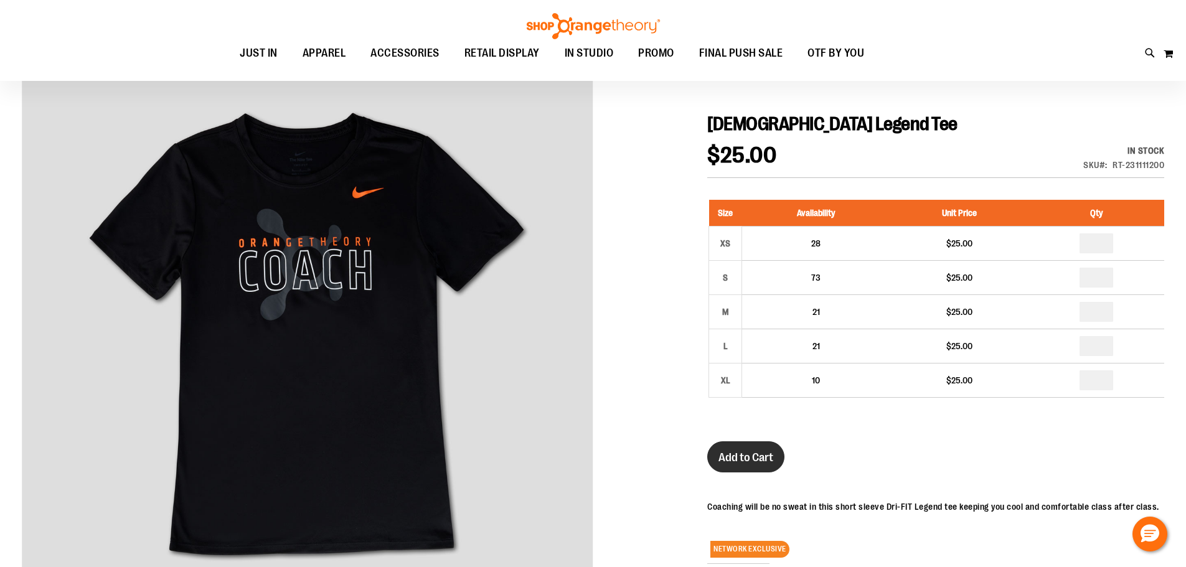
click at [769, 460] on span "Add to Cart" at bounding box center [746, 458] width 55 height 14
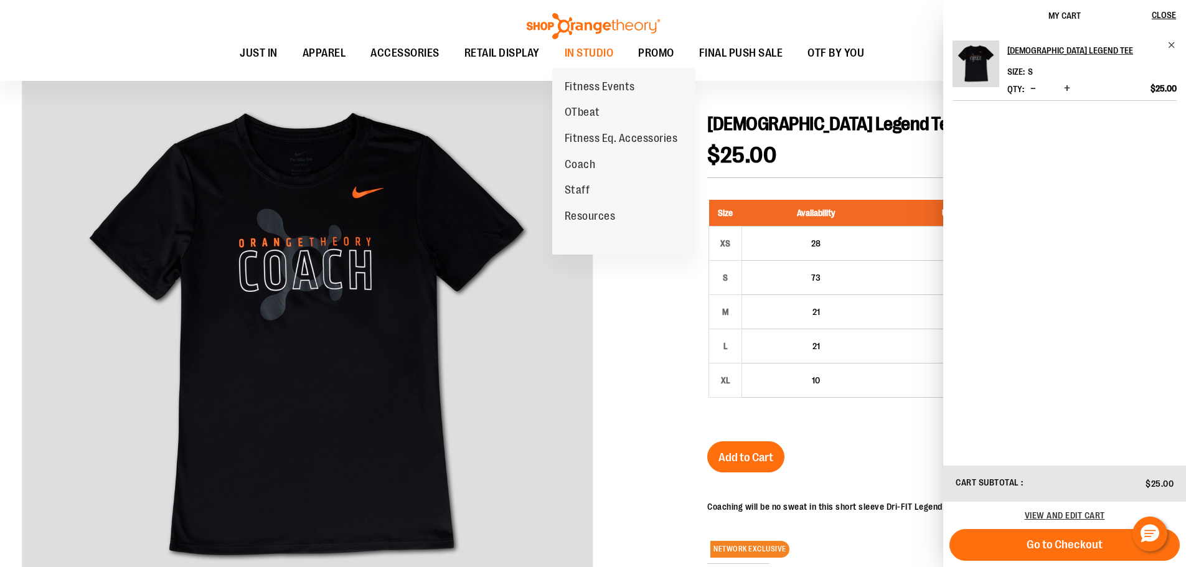
click at [581, 158] on link "Coach" at bounding box center [580, 165] width 56 height 26
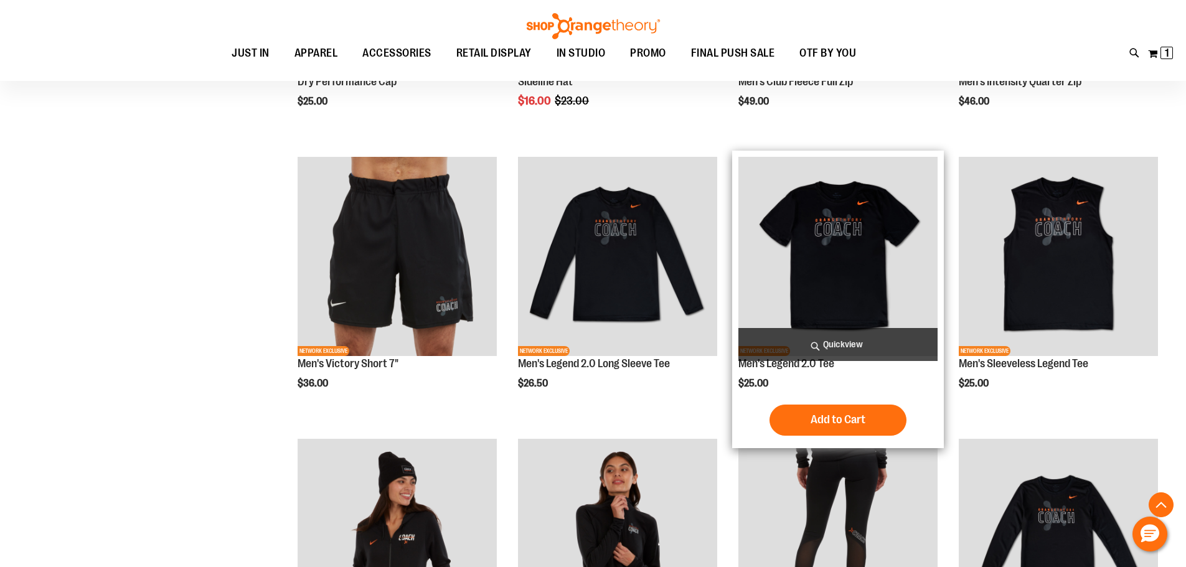
scroll to position [498, 0]
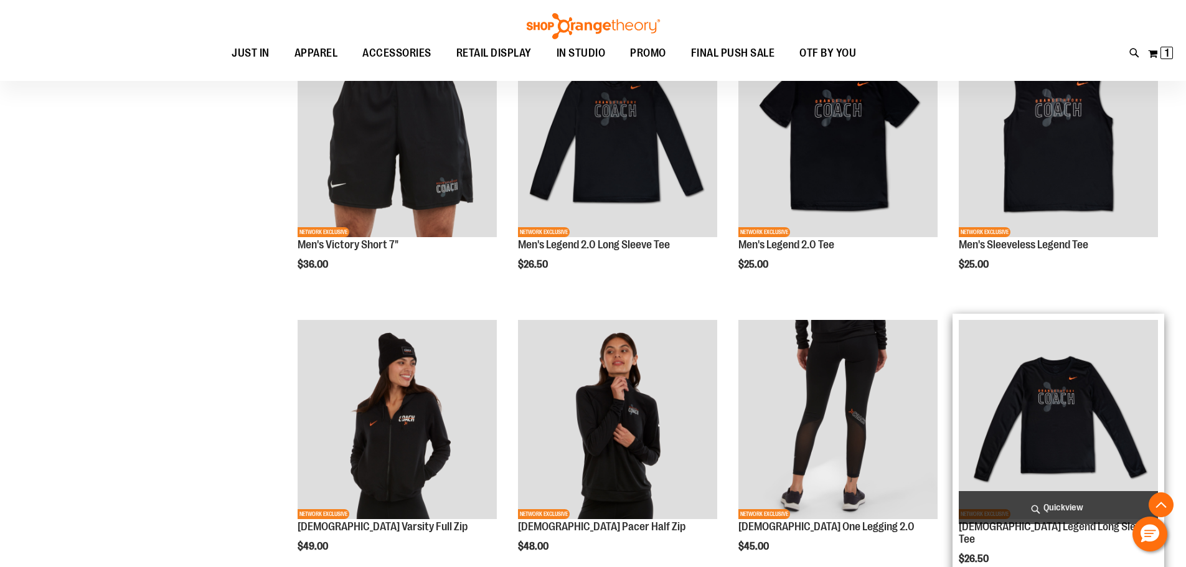
click at [1027, 377] on img "product" at bounding box center [1058, 419] width 199 height 199
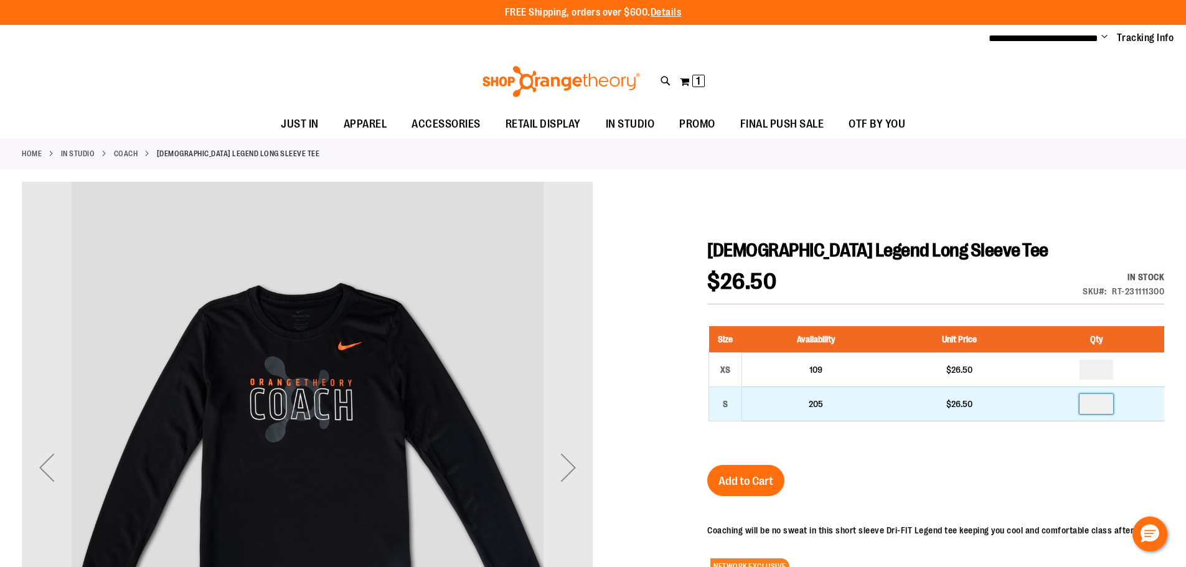
click at [1102, 399] on input "number" at bounding box center [1097, 404] width 34 height 20
type input "*"
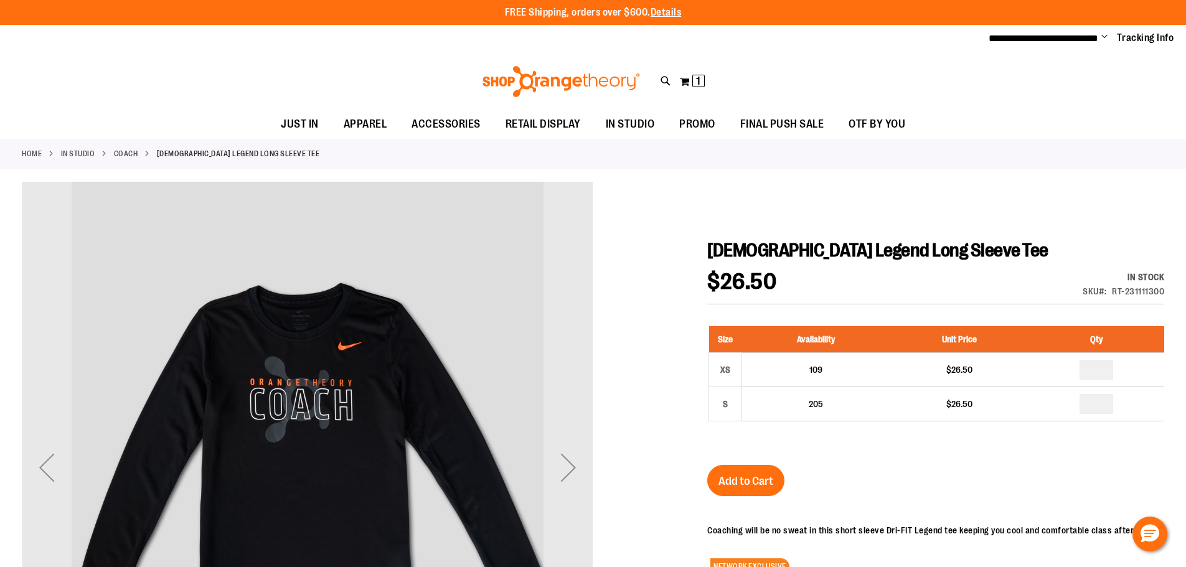
click at [1020, 215] on div at bounding box center [593, 502] width 1143 height 640
click at [747, 482] on span "Add to Cart" at bounding box center [746, 482] width 55 height 14
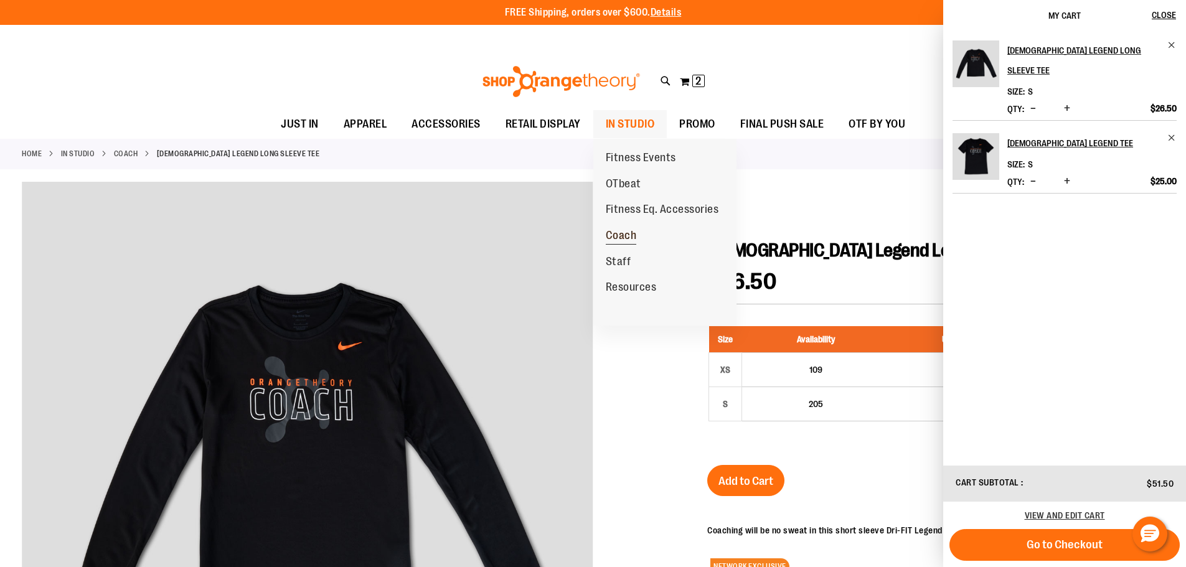
click at [618, 234] on span "Coach" at bounding box center [621, 237] width 31 height 16
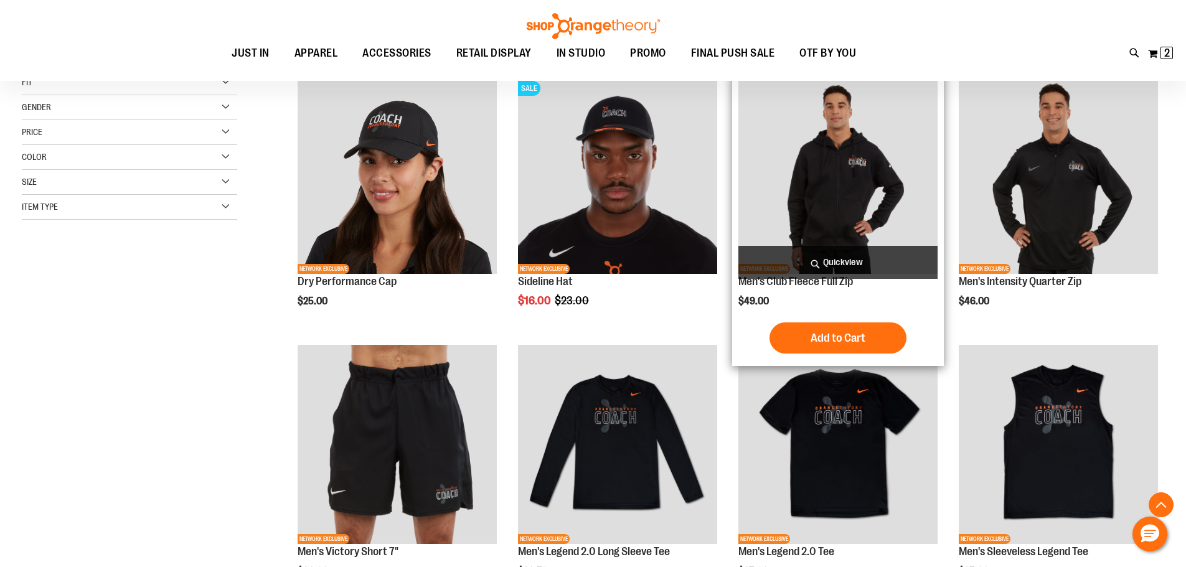
scroll to position [249, 0]
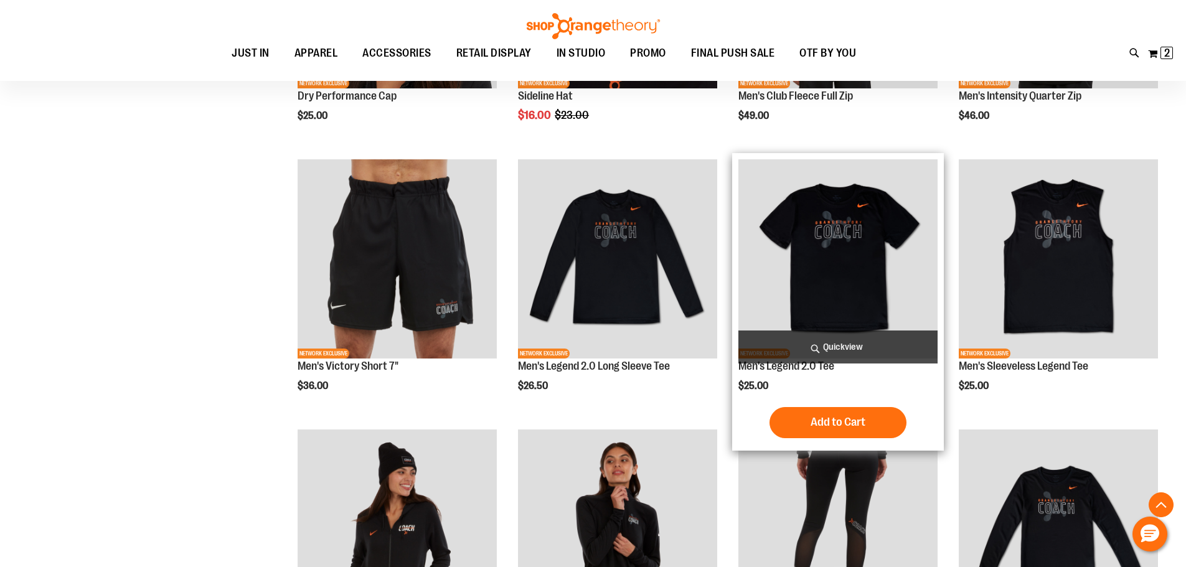
scroll to position [561, 0]
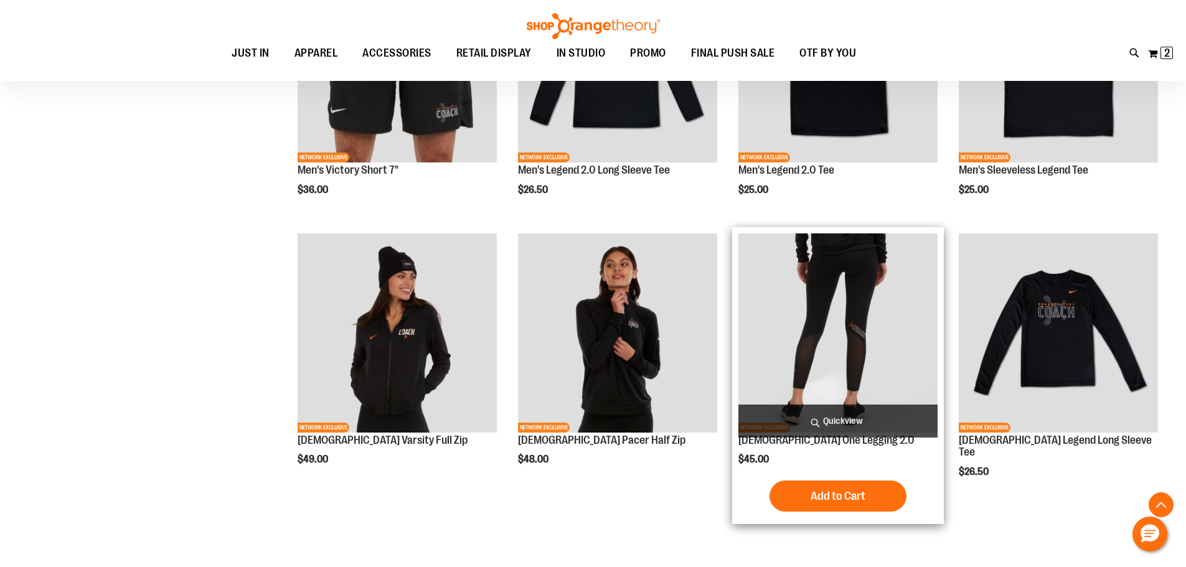
click at [889, 339] on img "product" at bounding box center [838, 333] width 199 height 199
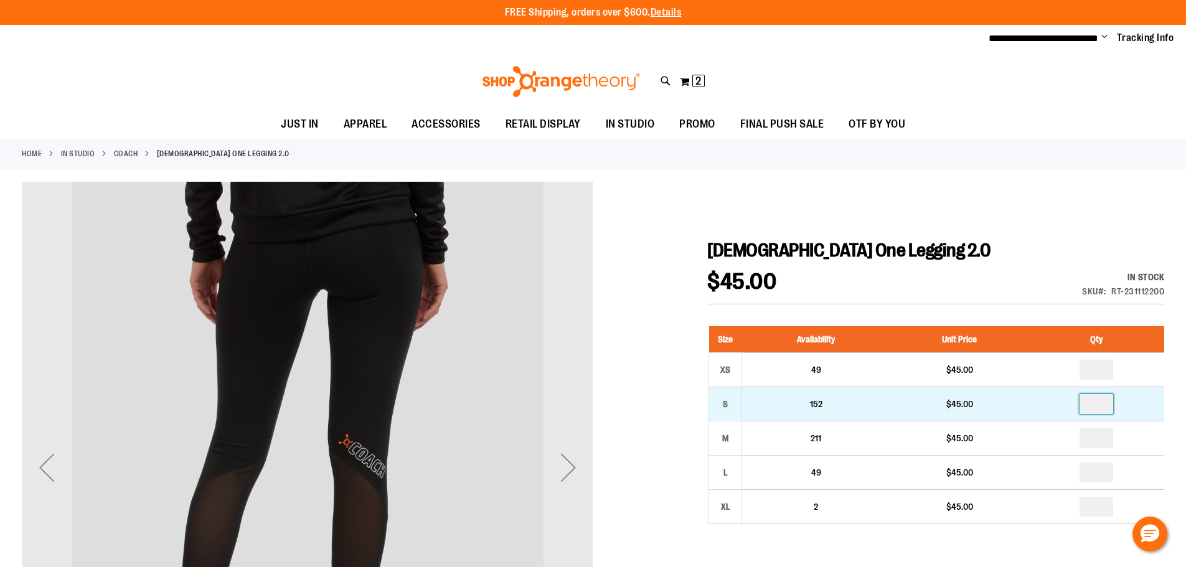
click at [1098, 409] on input "number" at bounding box center [1097, 404] width 34 height 20
type input "*"
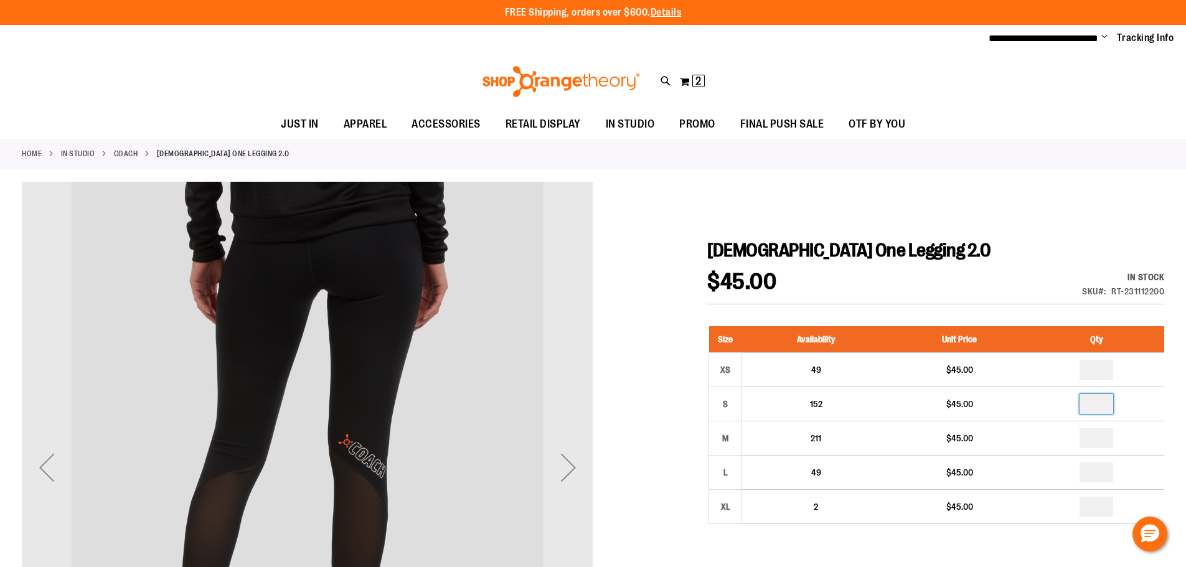
click at [927, 299] on div "$45.00 In stock Only %1 left SKU RT-231112200" at bounding box center [936, 288] width 457 height 34
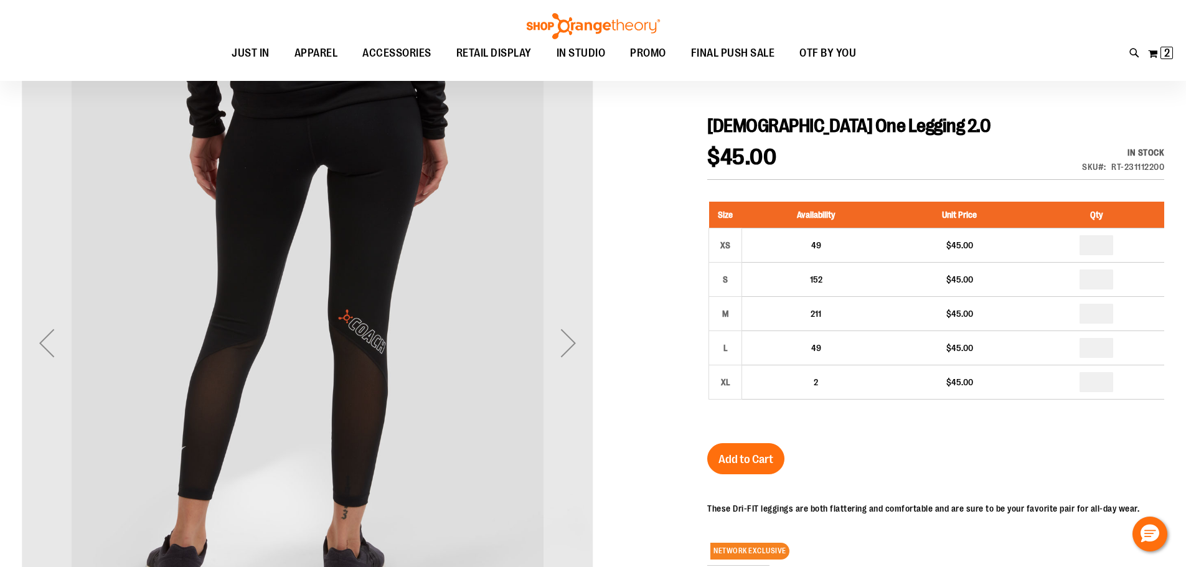
scroll to position [124, 0]
click at [750, 467] on button "Add to Cart" at bounding box center [746, 458] width 77 height 31
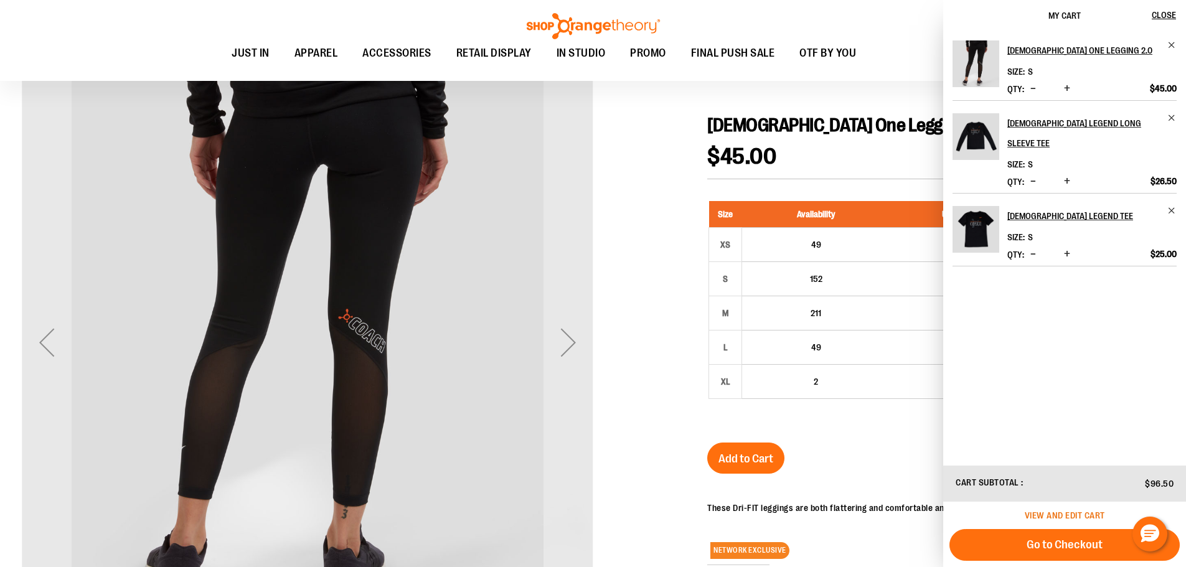
click at [1071, 518] on span "View and edit cart" at bounding box center [1065, 516] width 80 height 10
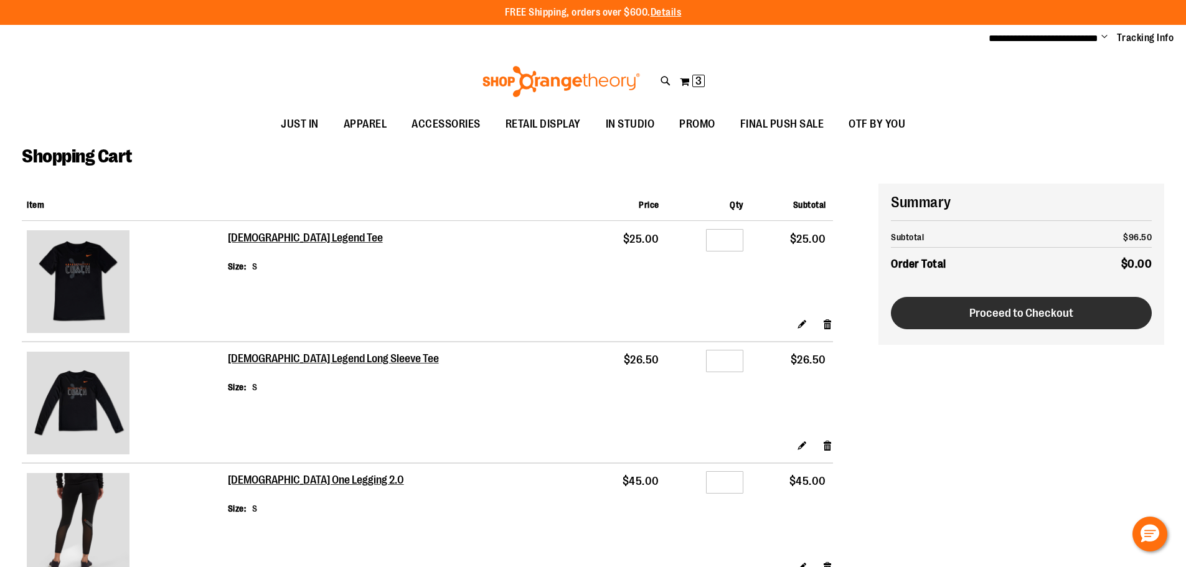
click at [1013, 319] on span "Proceed to Checkout" at bounding box center [1022, 313] width 104 height 14
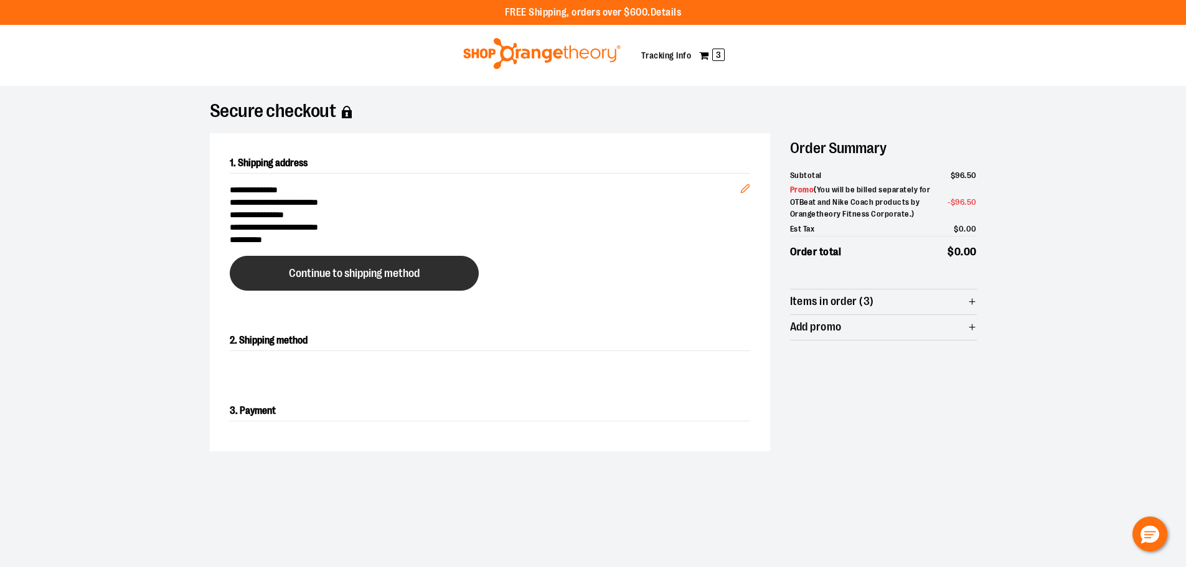
click at [367, 278] on span "Continue to shipping method" at bounding box center [354, 274] width 131 height 12
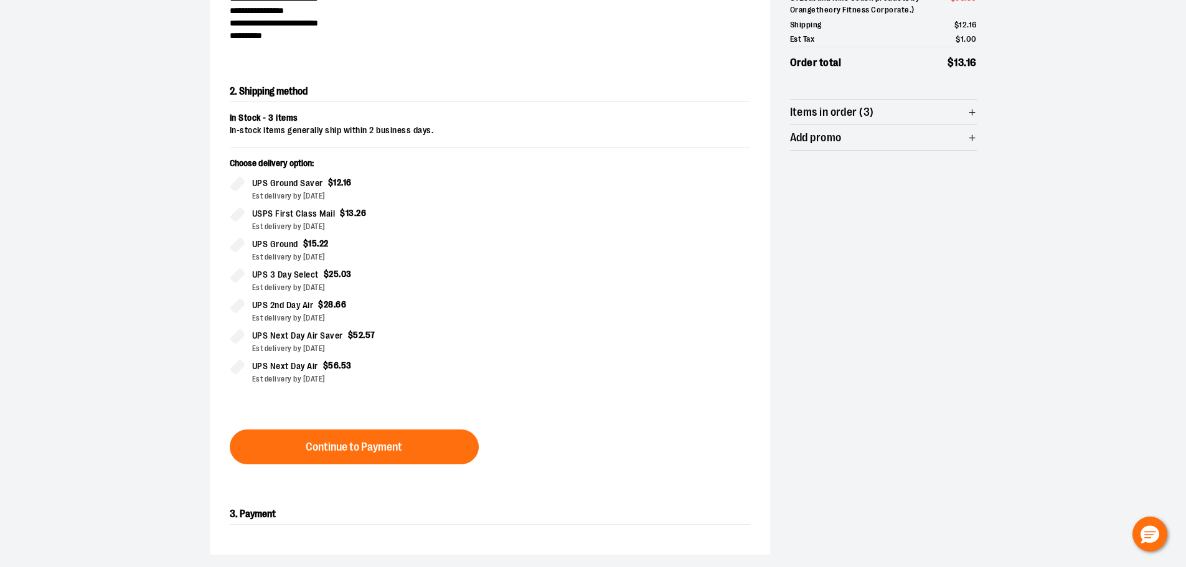
scroll to position [212, 0]
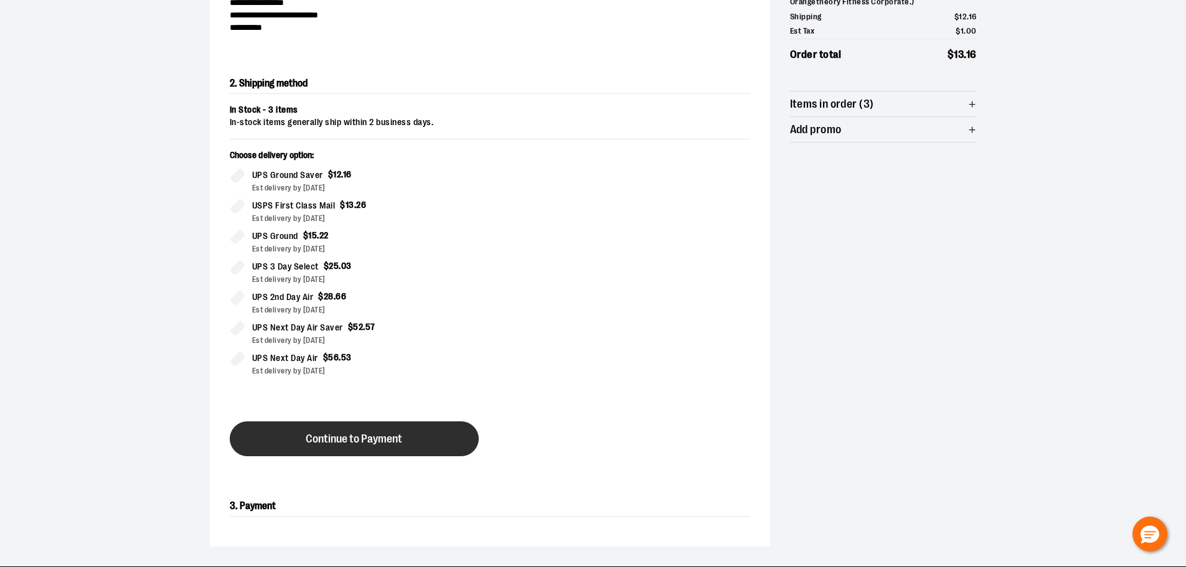
click at [435, 429] on button "Continue to Payment" at bounding box center [354, 439] width 249 height 35
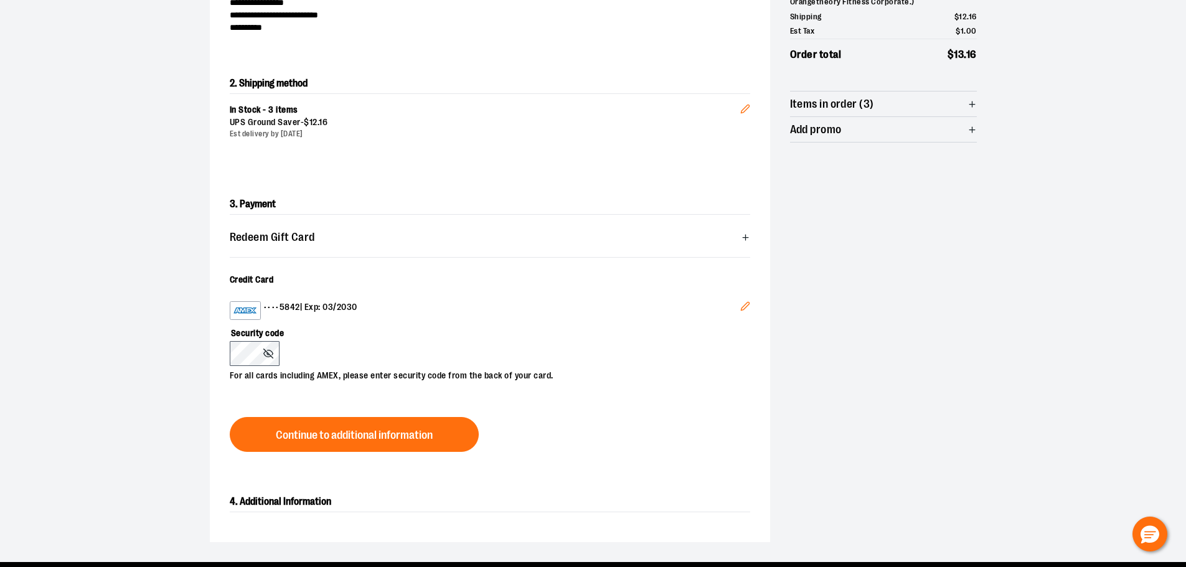
click at [361, 447] on button "Continue to additional information" at bounding box center [354, 434] width 249 height 35
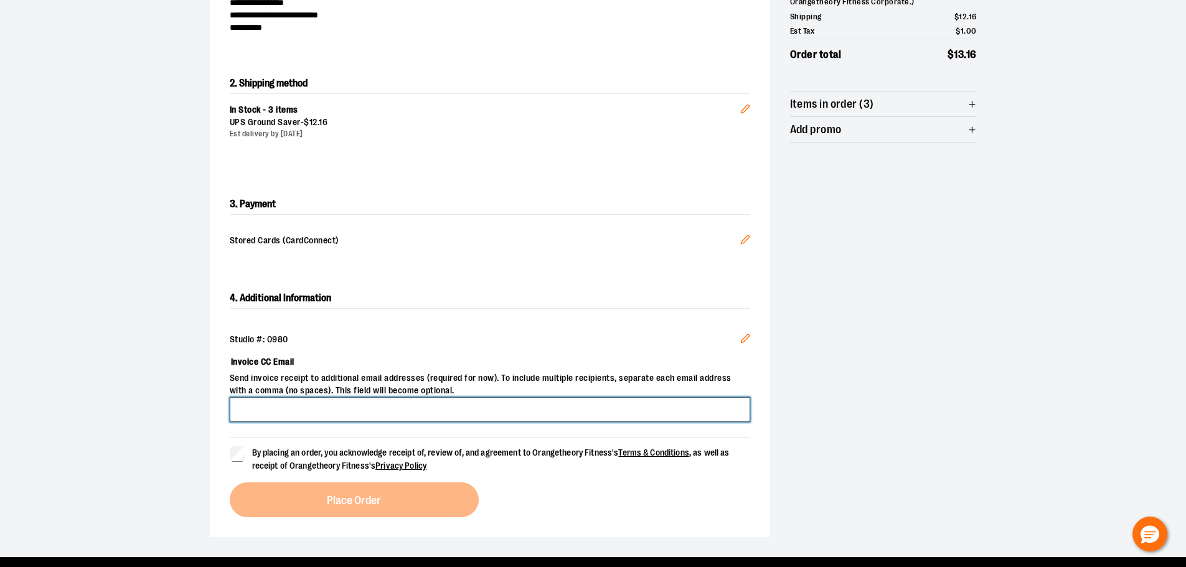
click at [287, 409] on input "Invoice CC Email" at bounding box center [490, 409] width 521 height 25
type input "**********"
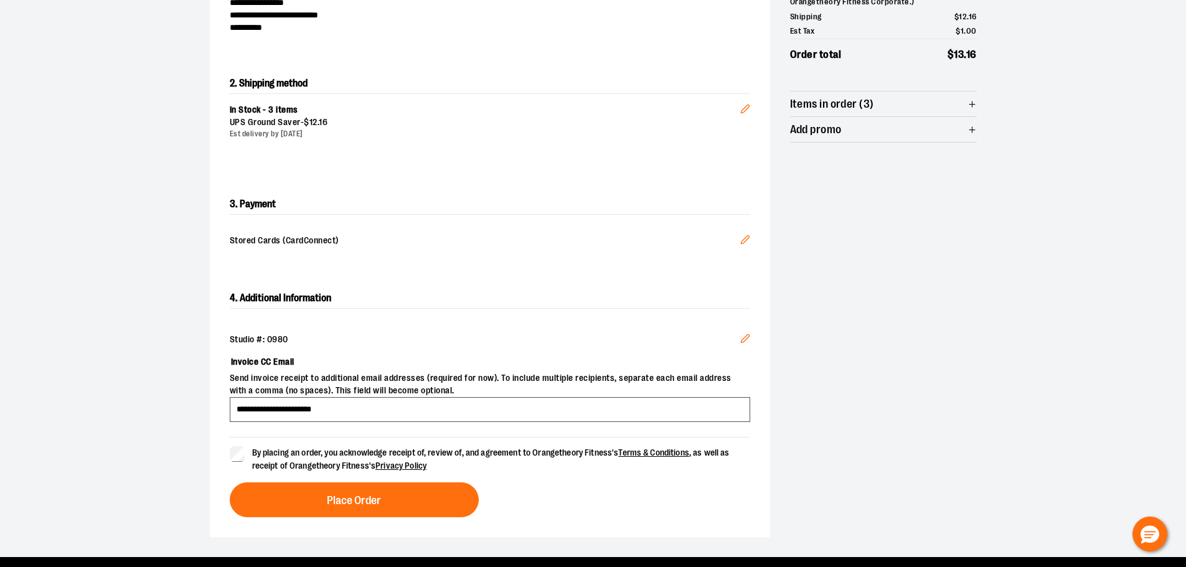
click at [351, 520] on div "**********" at bounding box center [490, 402] width 561 height 269
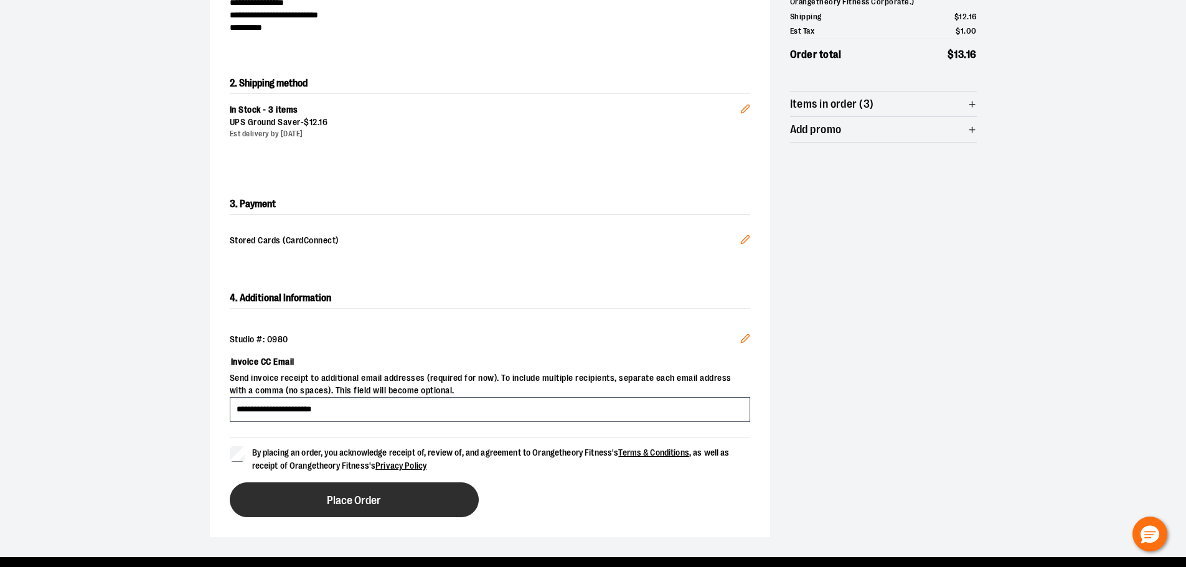
click at [353, 504] on span "Place Order" at bounding box center [354, 501] width 54 height 12
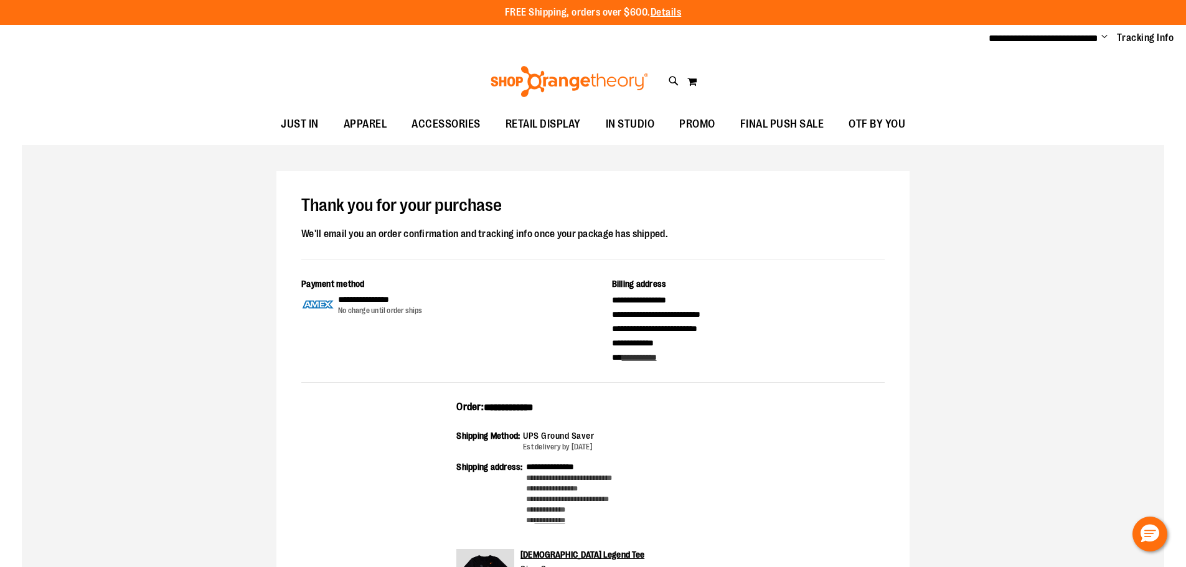
click at [519, 409] on span "**********" at bounding box center [509, 407] width 50 height 9
copy span "**********"
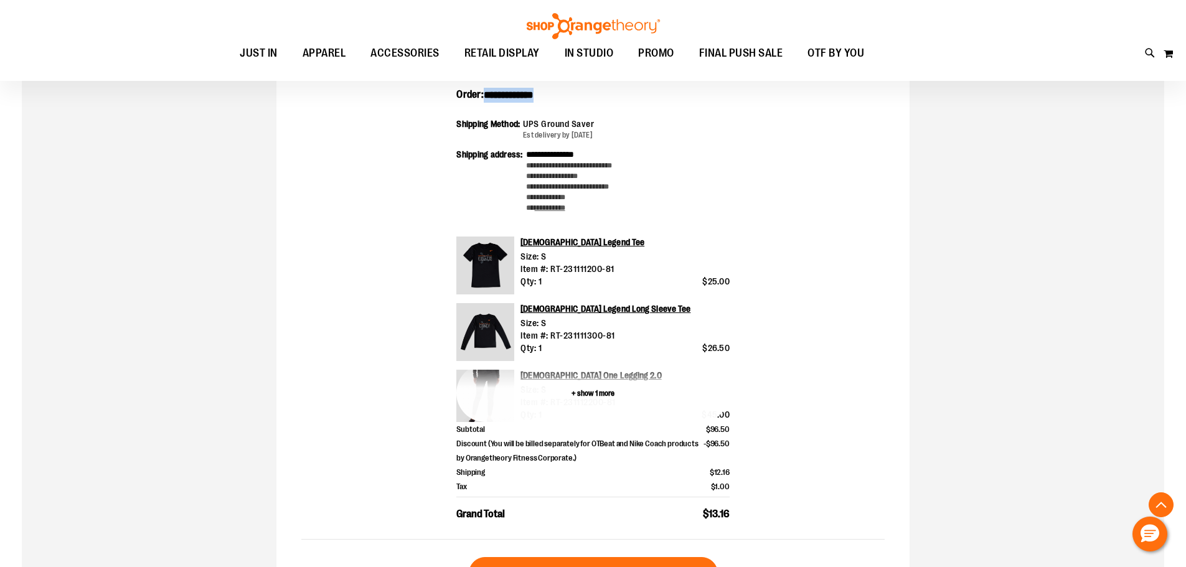
drag, startPoint x: 585, startPoint y: 396, endPoint x: 597, endPoint y: 400, distance: 12.6
click at [585, 396] on button "+ show 1 more" at bounding box center [593, 393] width 273 height 58
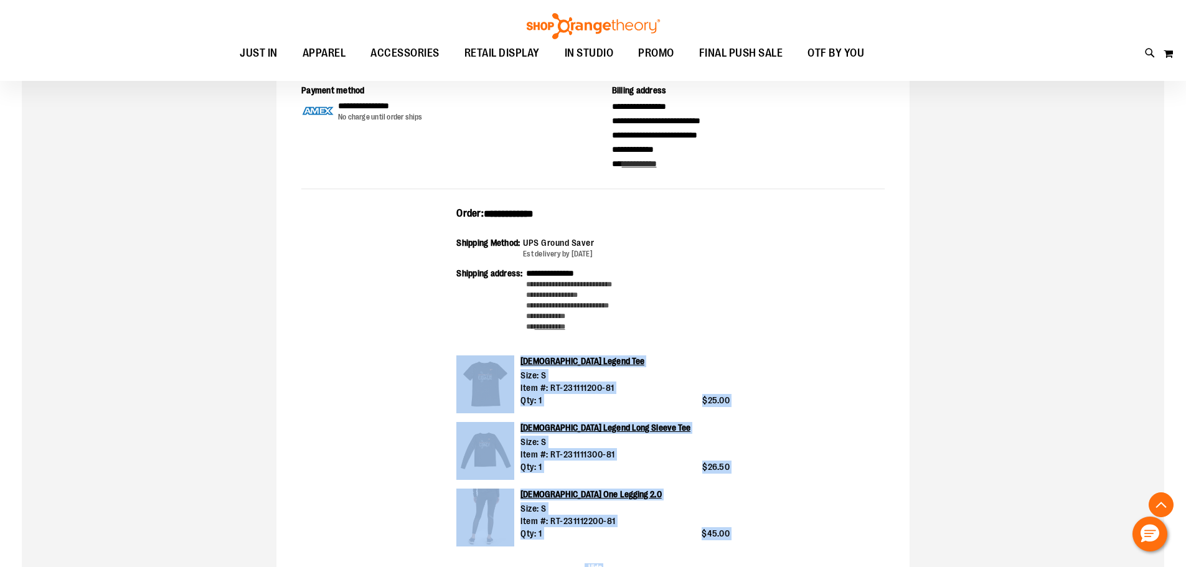
scroll to position [187, 0]
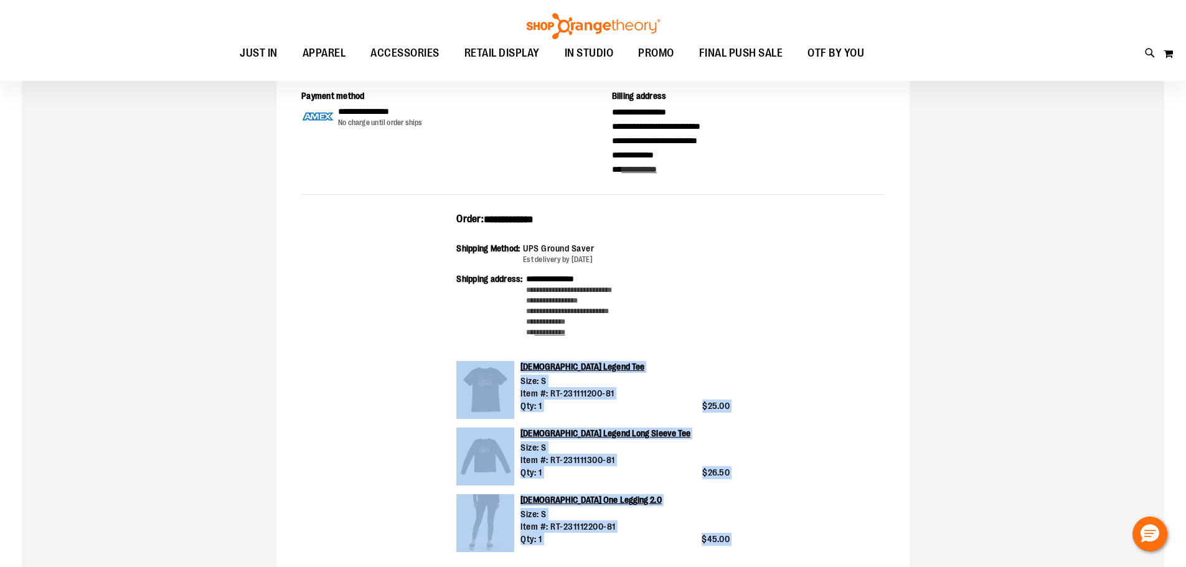
drag, startPoint x: 736, startPoint y: 428, endPoint x: 440, endPoint y: 217, distance: 363.6
click at [440, 217] on div "**********" at bounding box center [593, 458] width 584 height 492
click at [778, 324] on div "**********" at bounding box center [593, 458] width 584 height 492
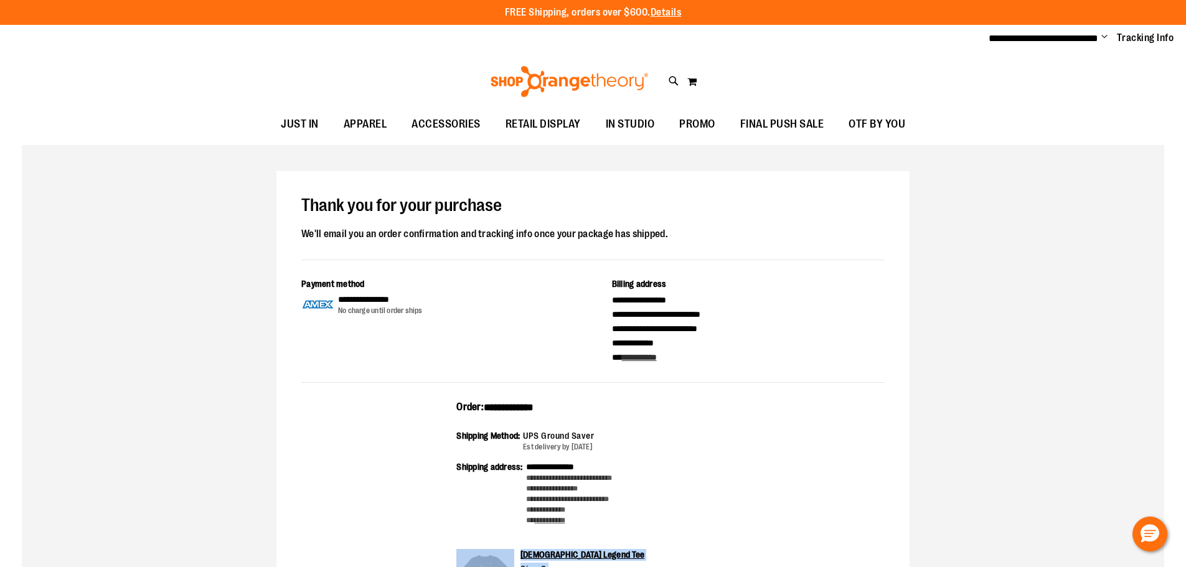
click at [1104, 35] on span "Change" at bounding box center [1105, 38] width 6 height 12
click at [1081, 77] on link "Sign Out" at bounding box center [1060, 84] width 109 height 24
